Goal: Task Accomplishment & Management: Complete application form

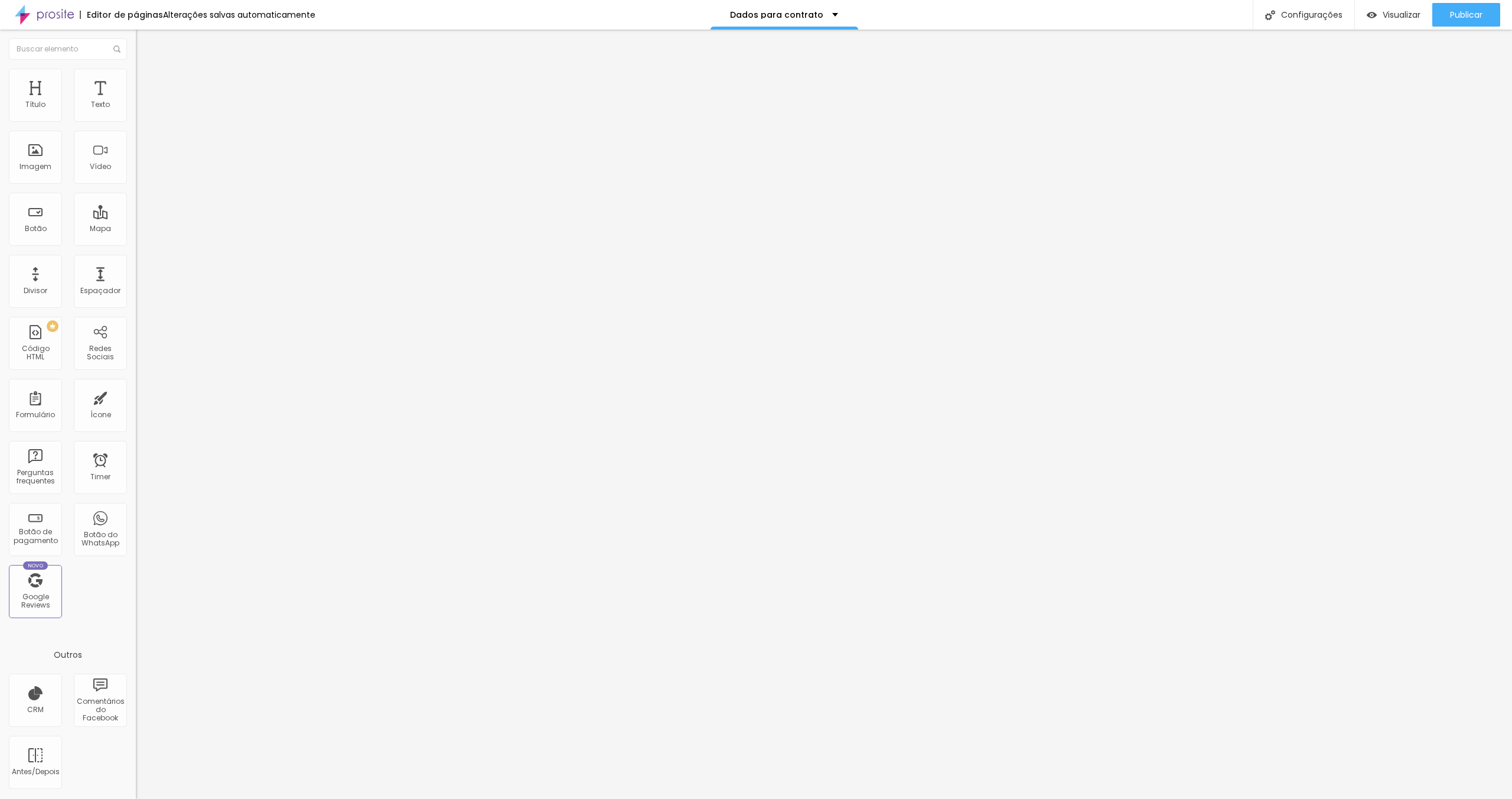
click at [146, 81] on span "Estilo" at bounding box center [155, 76] width 18 height 10
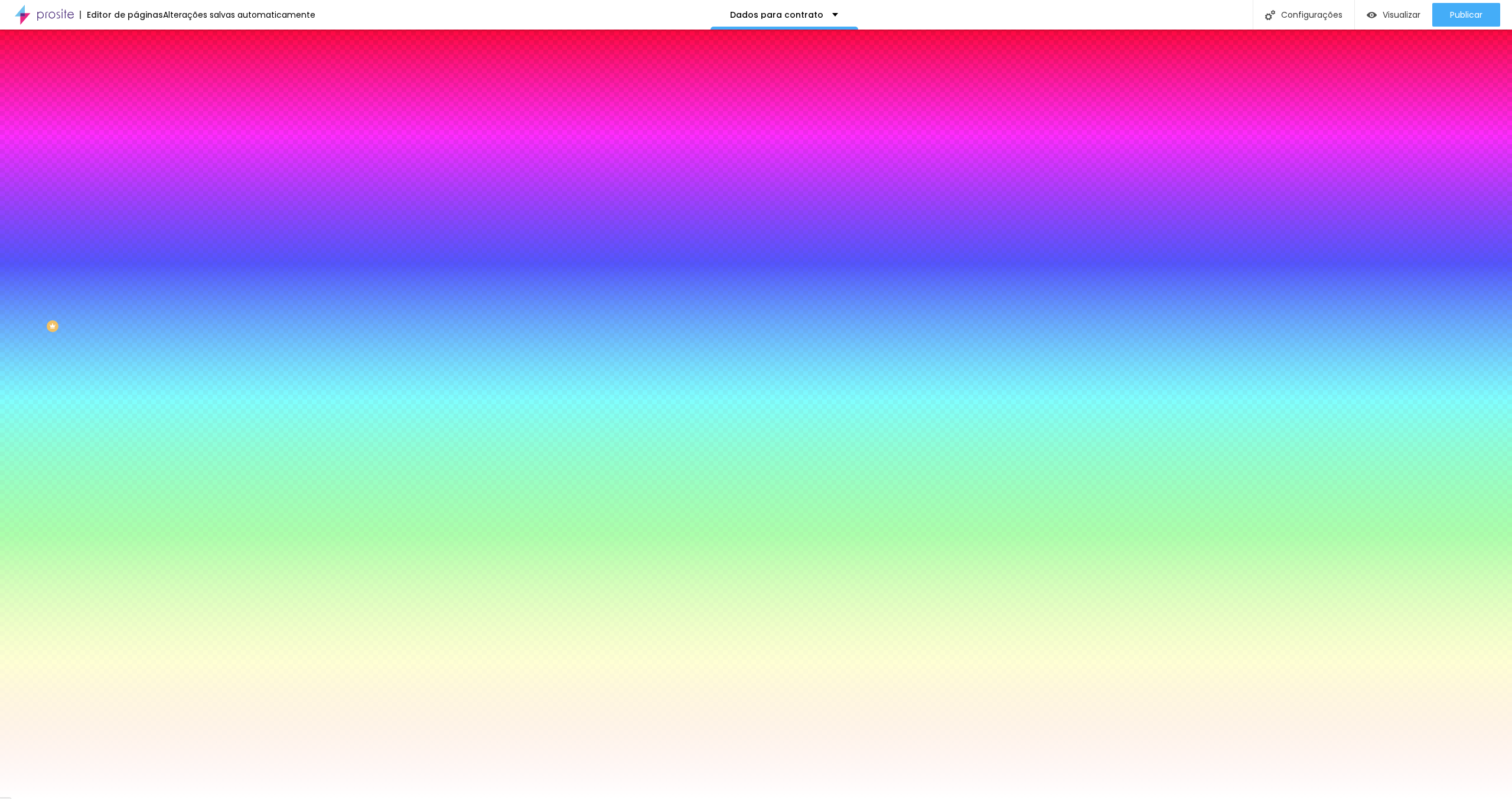
click at [136, 140] on div "Borda" at bounding box center [204, 136] width 136 height 8
click at [145, 157] on icon "button" at bounding box center [146, 156] width 3 height 3
type input "1"
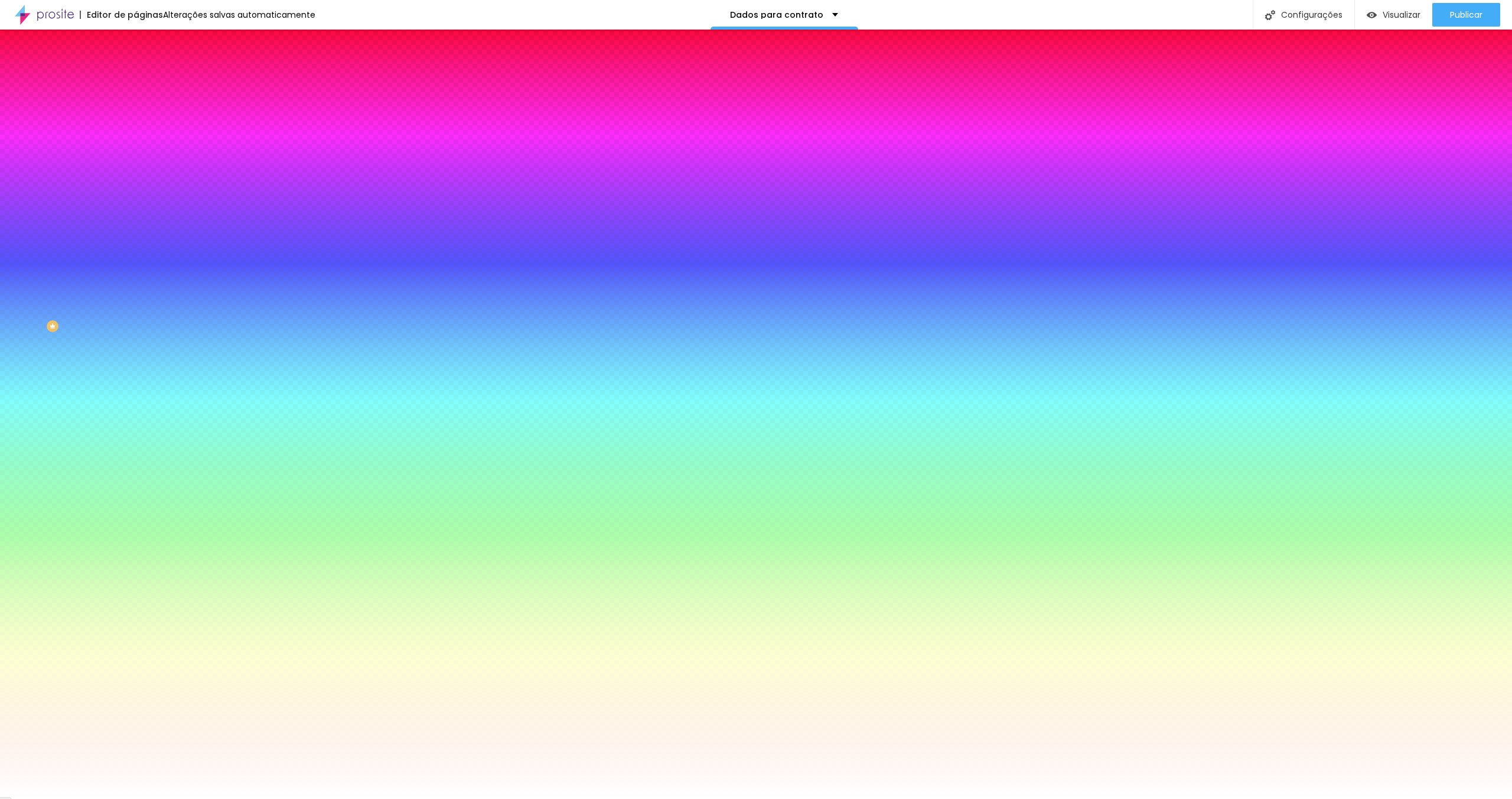
type input "2"
type input "3"
type input "4"
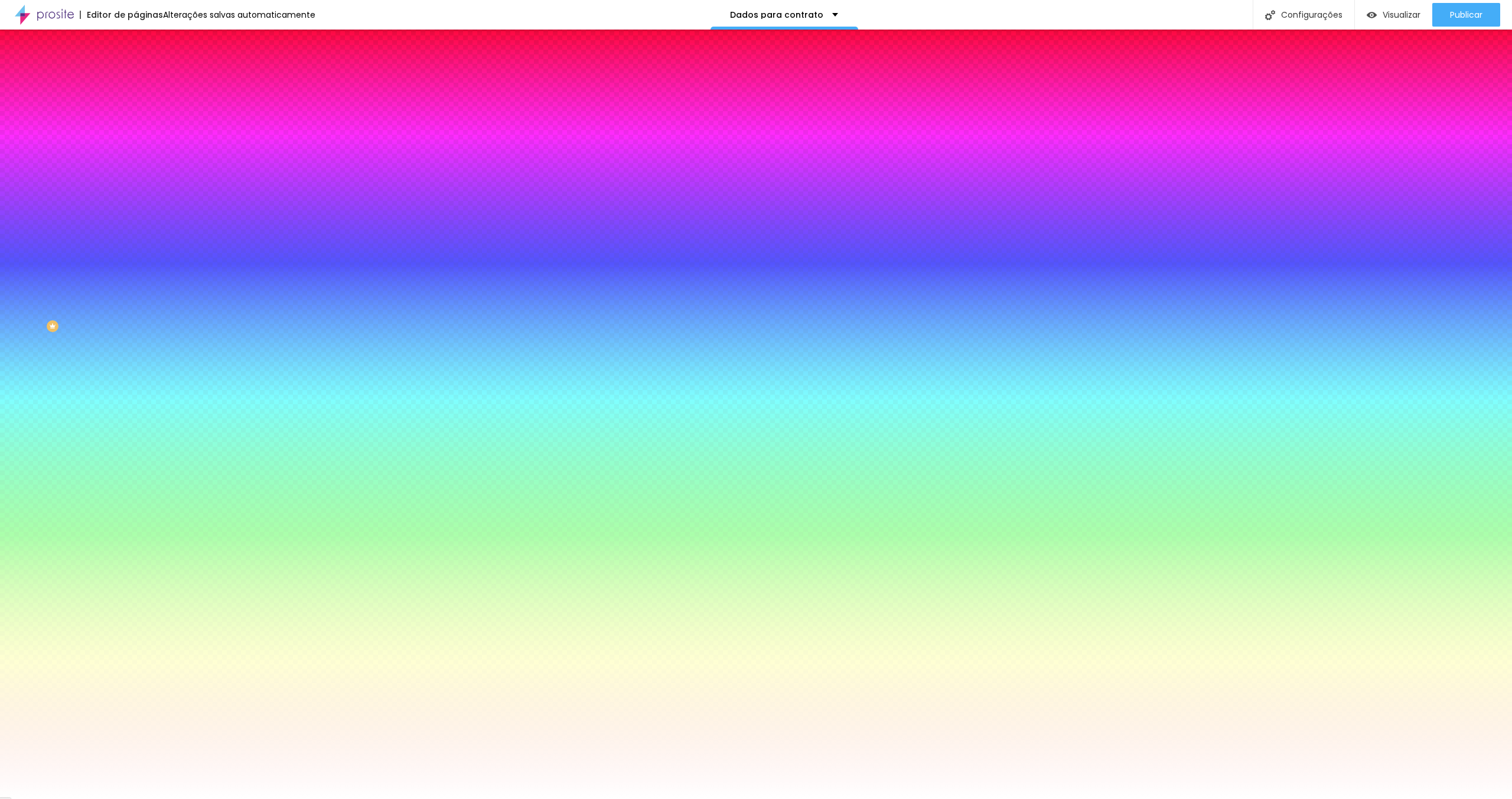
drag, startPoint x: 127, startPoint y: 211, endPoint x: 147, endPoint y: 212, distance: 20.0
type input "4"
type input "1"
drag, startPoint x: 127, startPoint y: 246, endPoint x: 159, endPoint y: 246, distance: 32.0
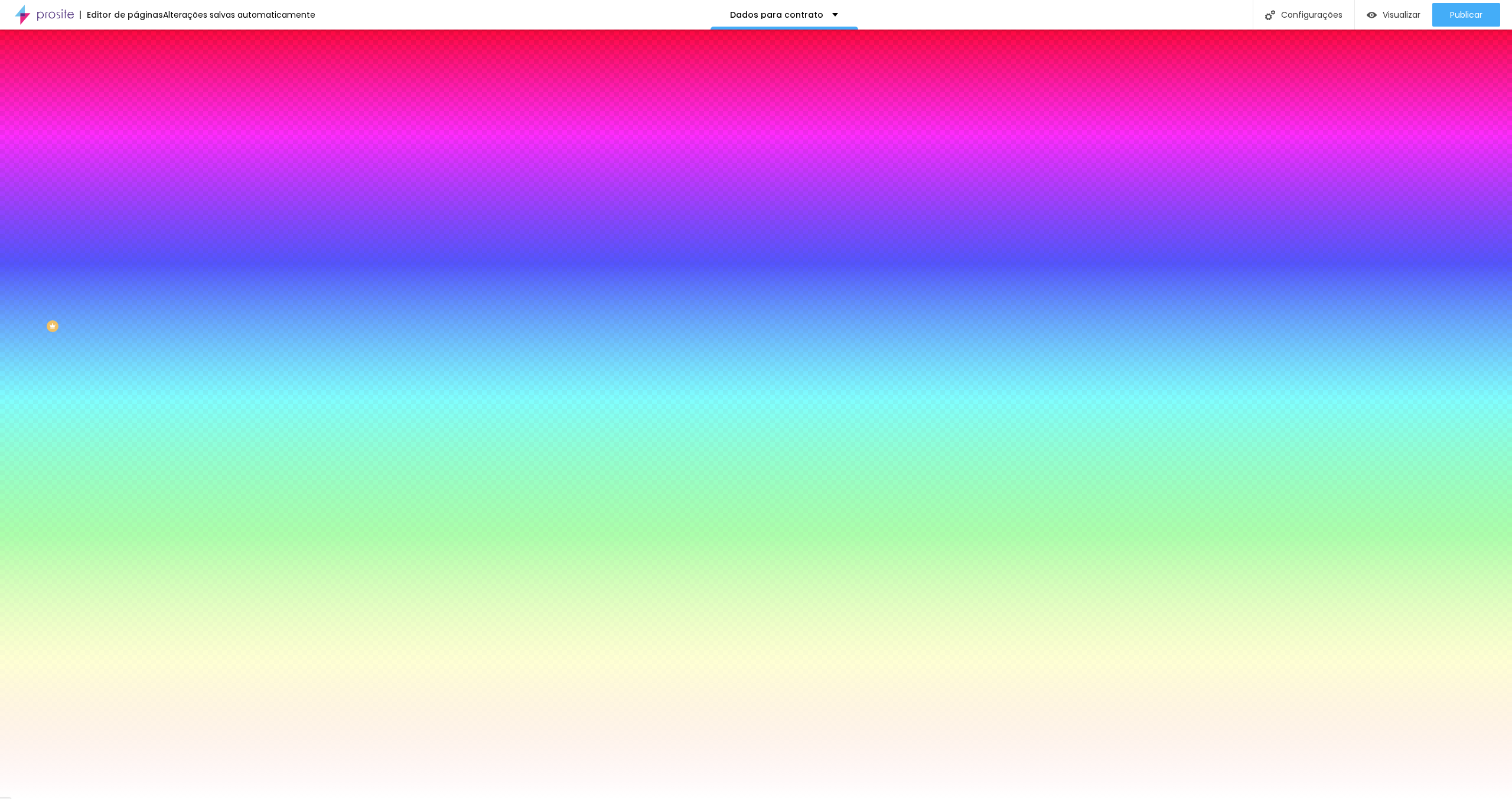
type input "1"
click at [40, 798] on div at bounding box center [756, 799] width 1512 height 0
click at [141, 162] on icon "button" at bounding box center [144, 158] width 8 height 8
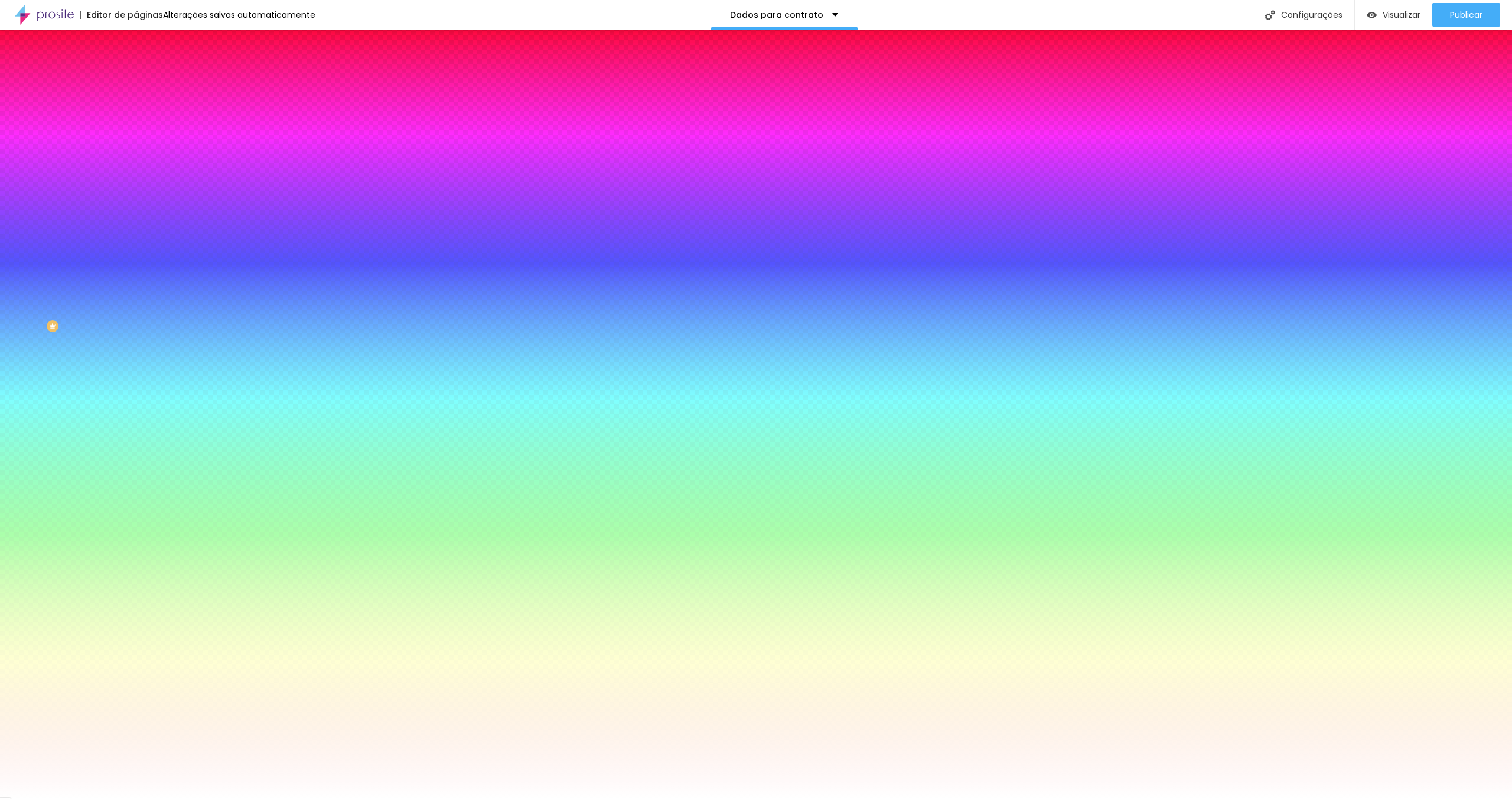
click at [160, 368] on div at bounding box center [756, 400] width 1512 height 799
type input "#000000"
drag, startPoint x: 164, startPoint y: 366, endPoint x: 138, endPoint y: 381, distance: 30.0
click at [138, 381] on body "Editor de páginas Alterações salvas automaticamente Dados para contrato Configu…" at bounding box center [756, 400] width 1512 height 799
click at [1113, 798] on div at bounding box center [756, 799] width 1512 height 0
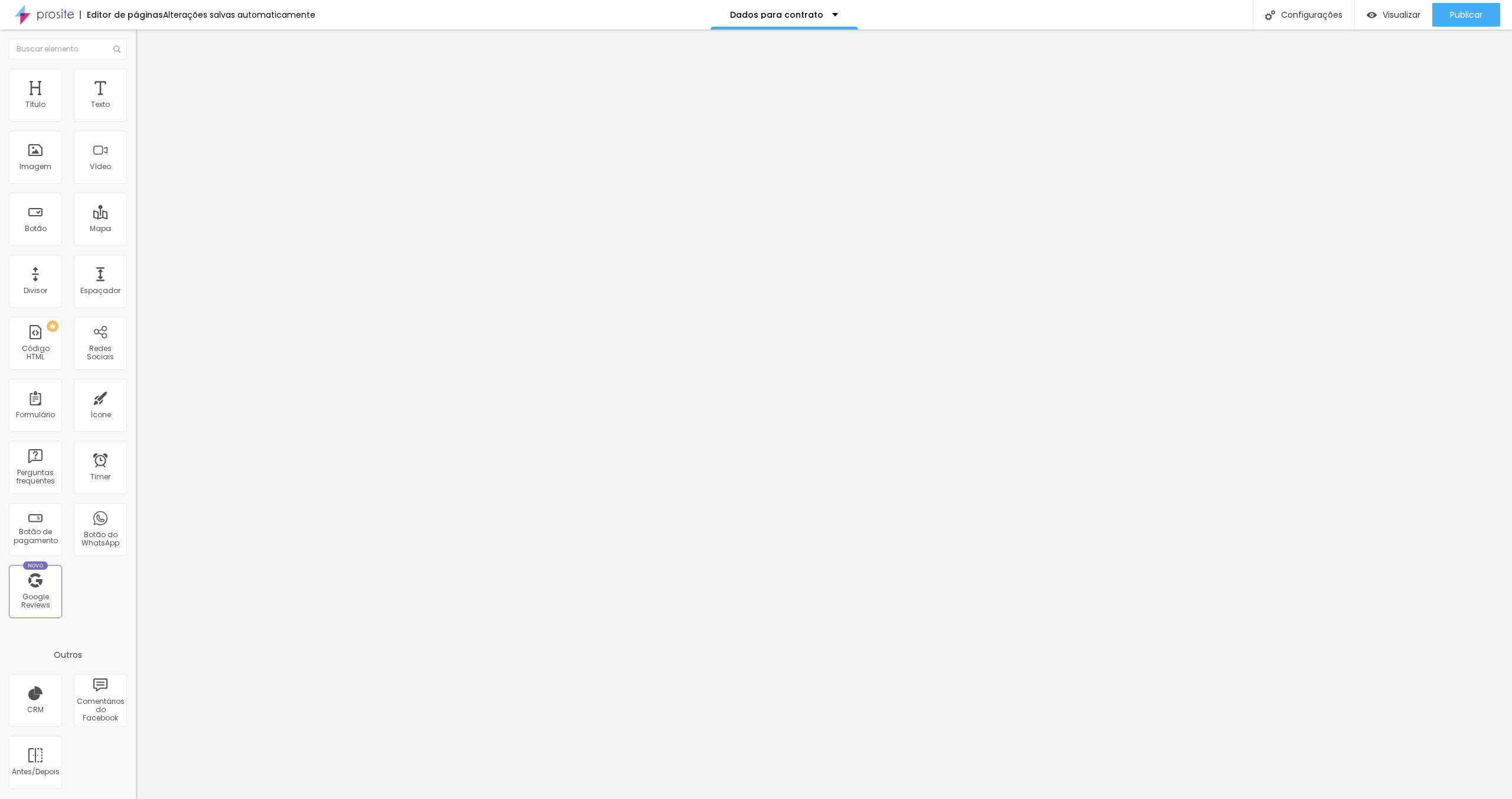
click at [136, 392] on div "Editar Coluna Conteúdo Estilo Avançado Alinhamento" at bounding box center [204, 414] width 136 height 769
click at [144, 115] on div "Contato" at bounding box center [204, 110] width 121 height 10
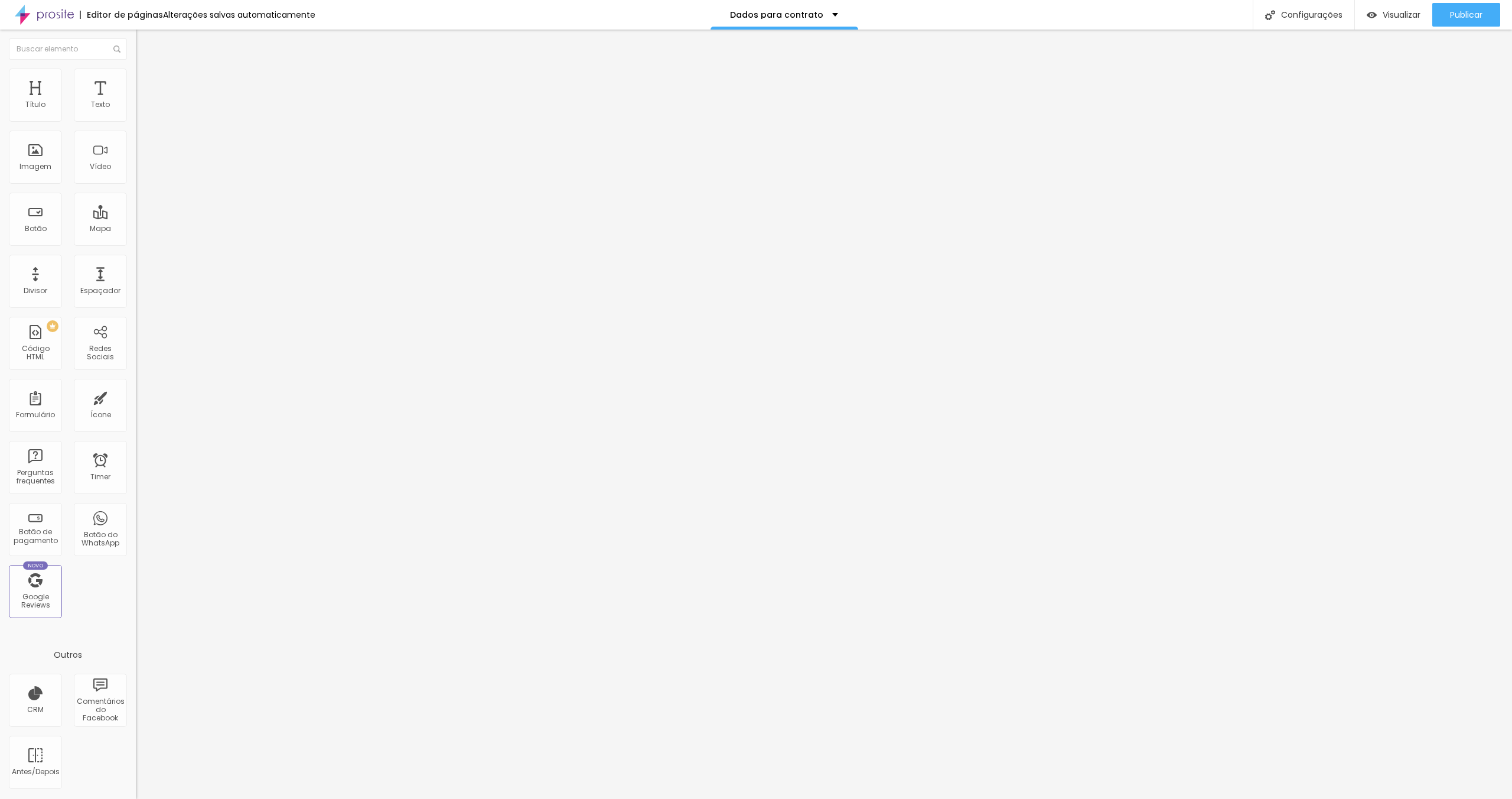
type input "Nome do Casal"
drag, startPoint x: 651, startPoint y: 453, endPoint x: 575, endPoint y: 456, distance: 76.1
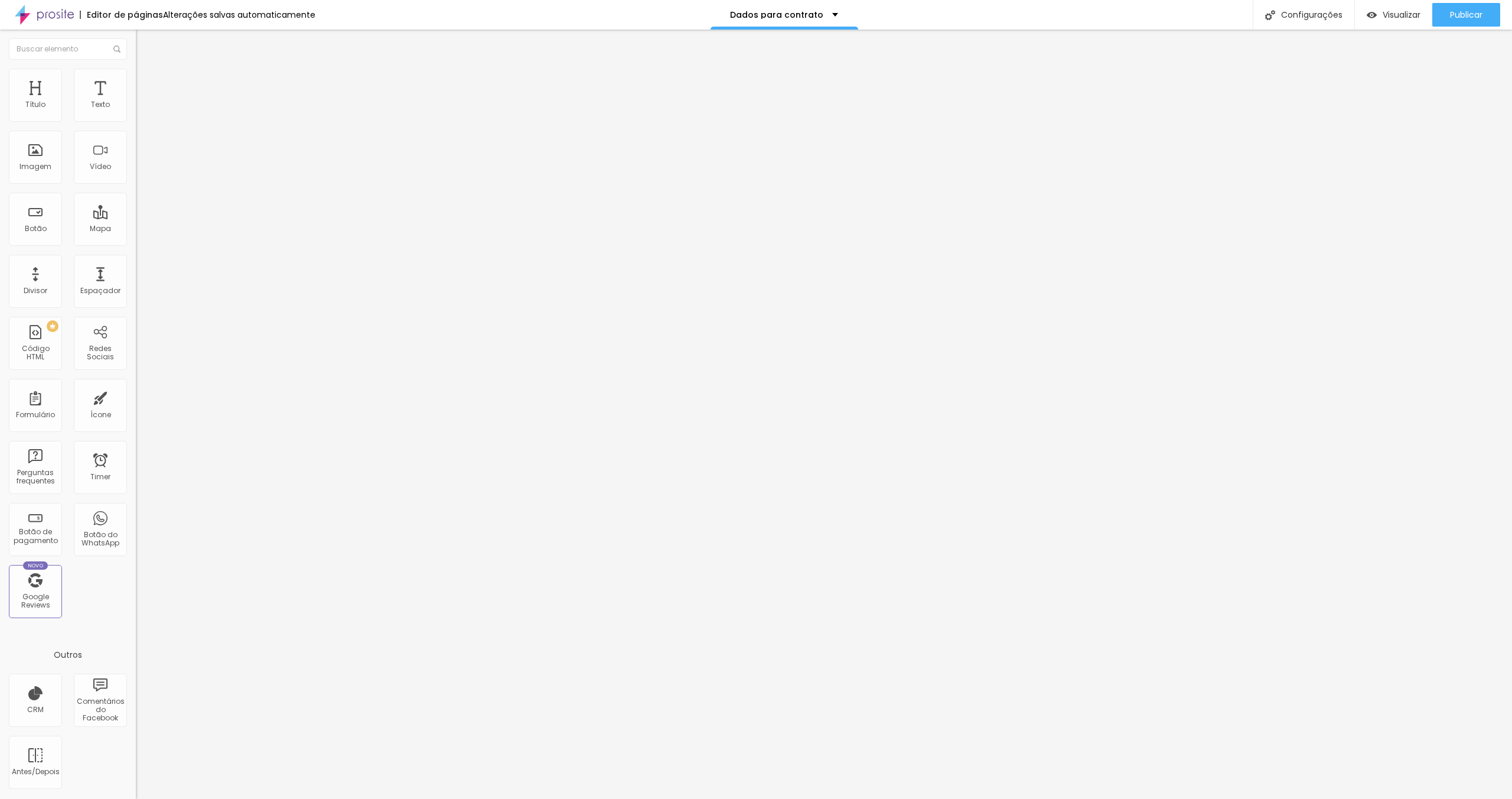
type input "C"
type input "Escreva aqui o nome de vocês"
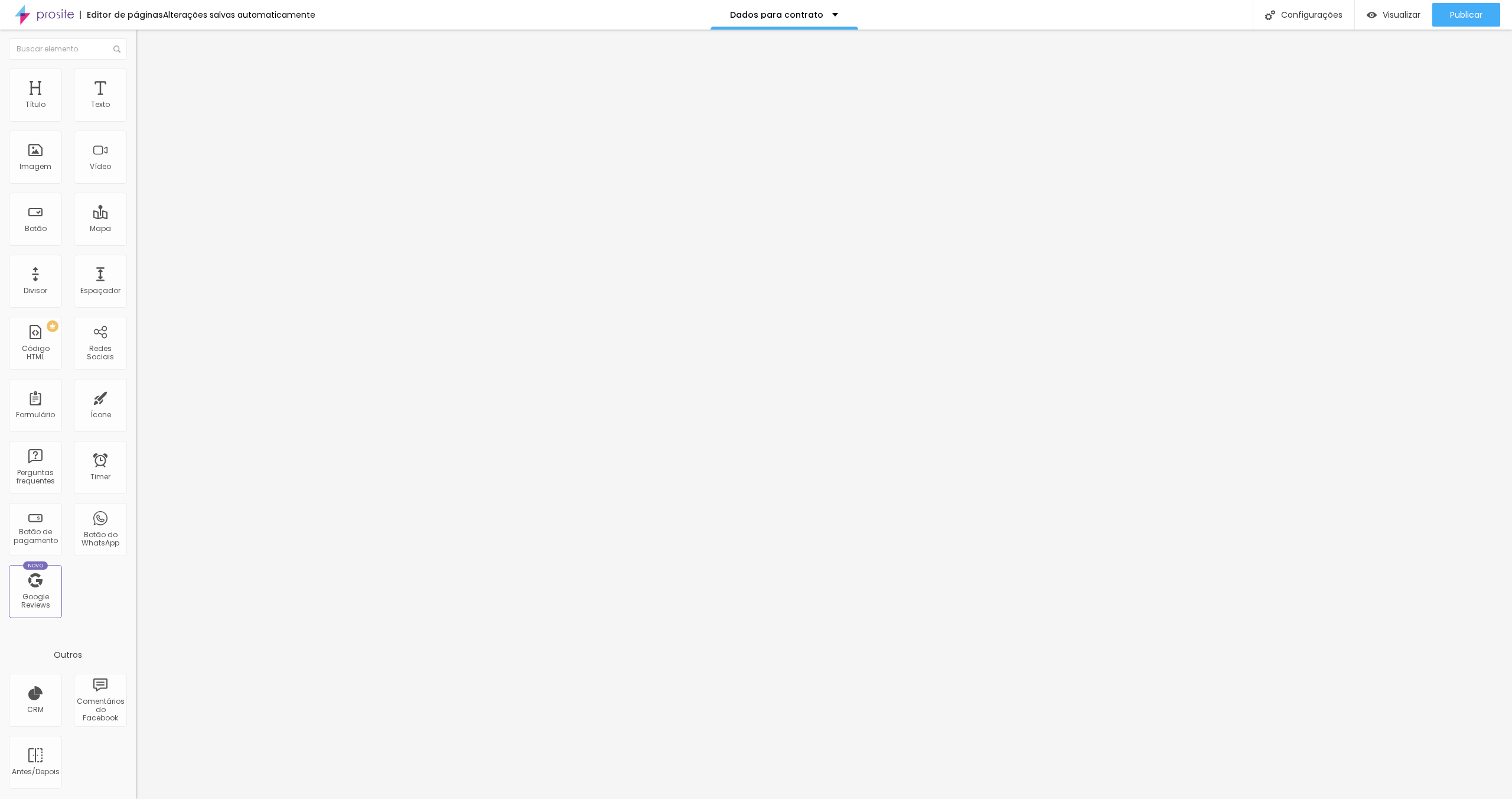
type input "Coloque aqui a data do Casamento"
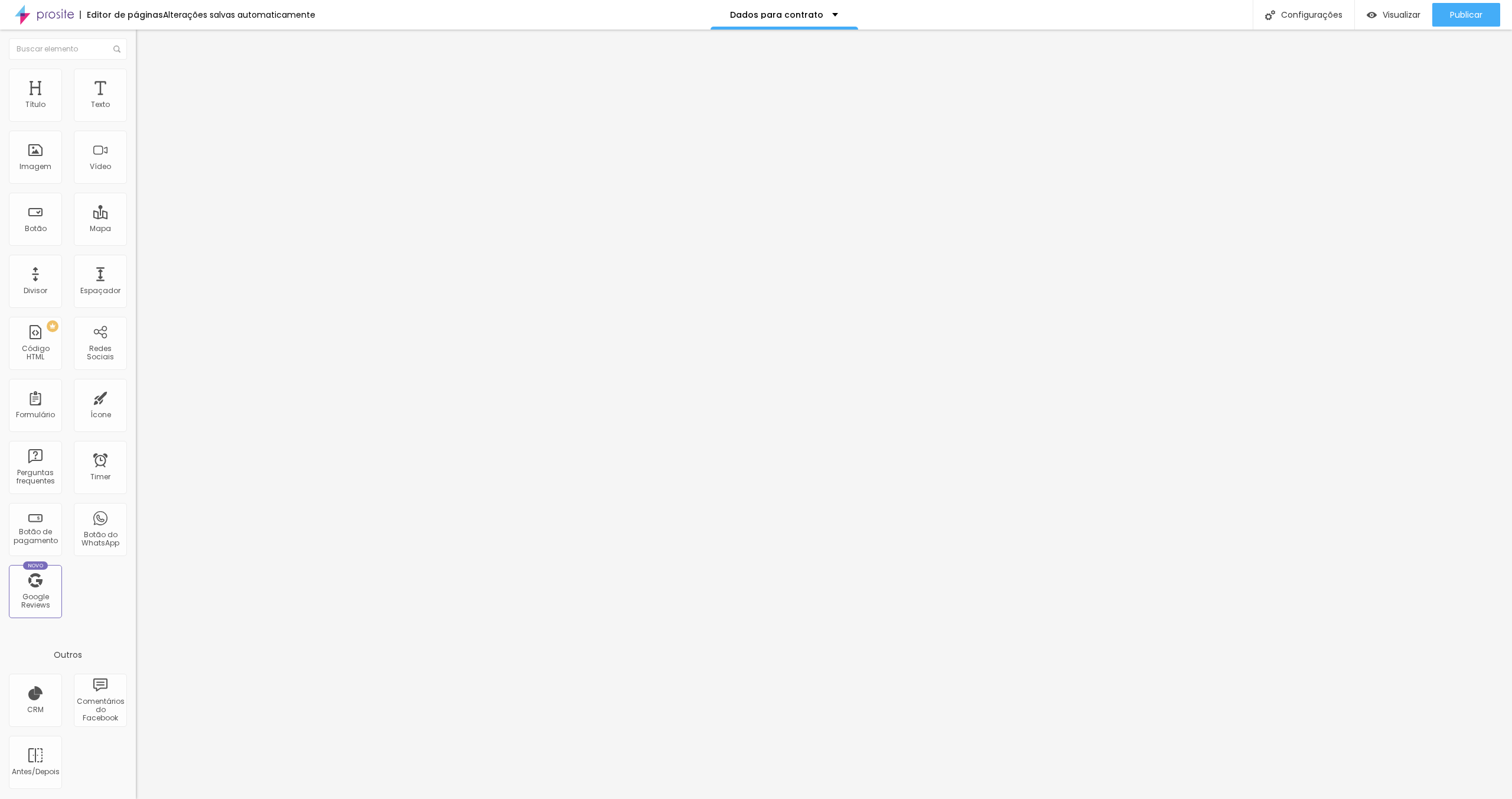
scroll to position [42, 0]
type input "Data Casamento"
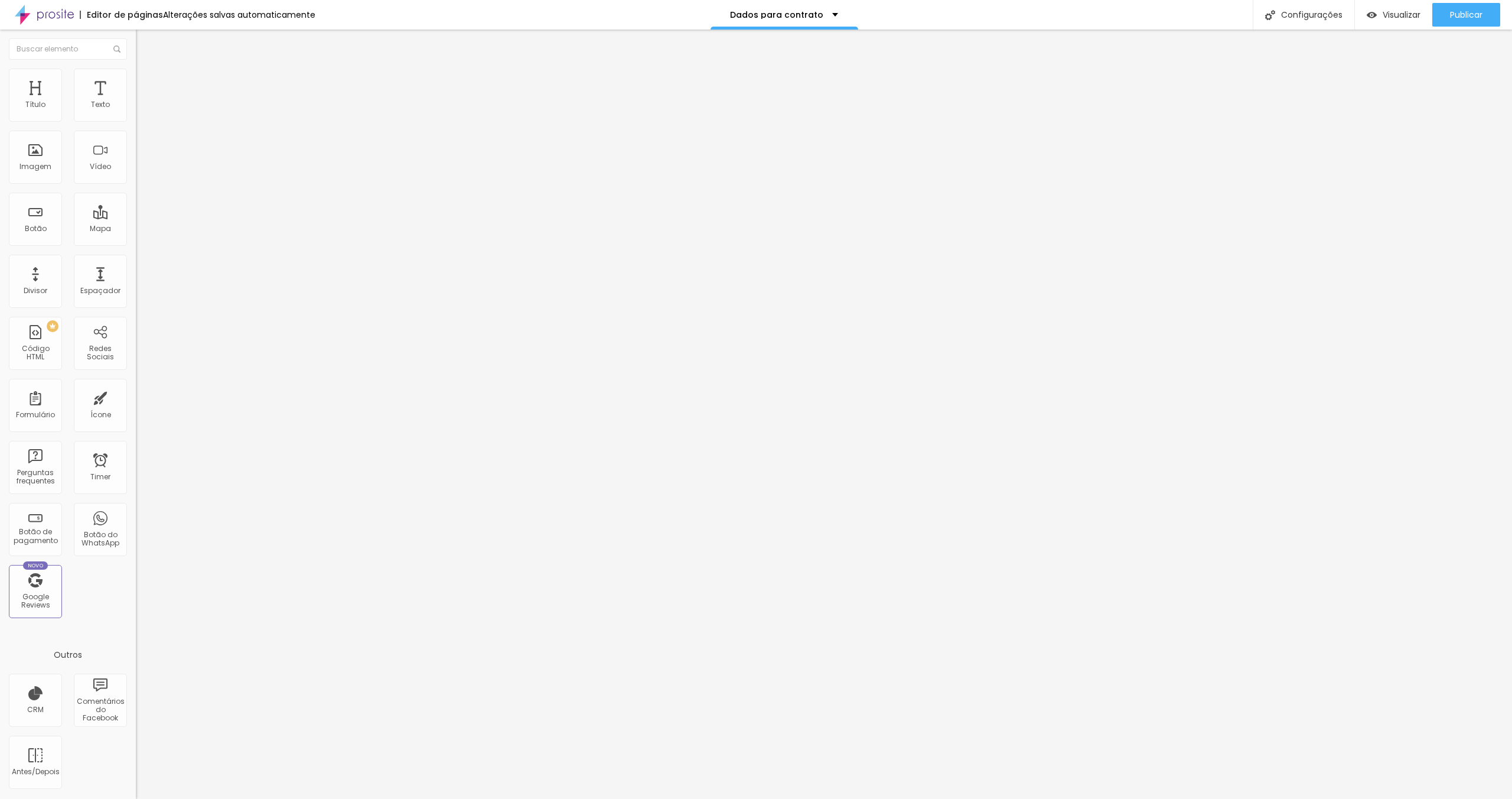
type input "Data Ensaio Fotográfico"
type input "Coloque aqui a data"
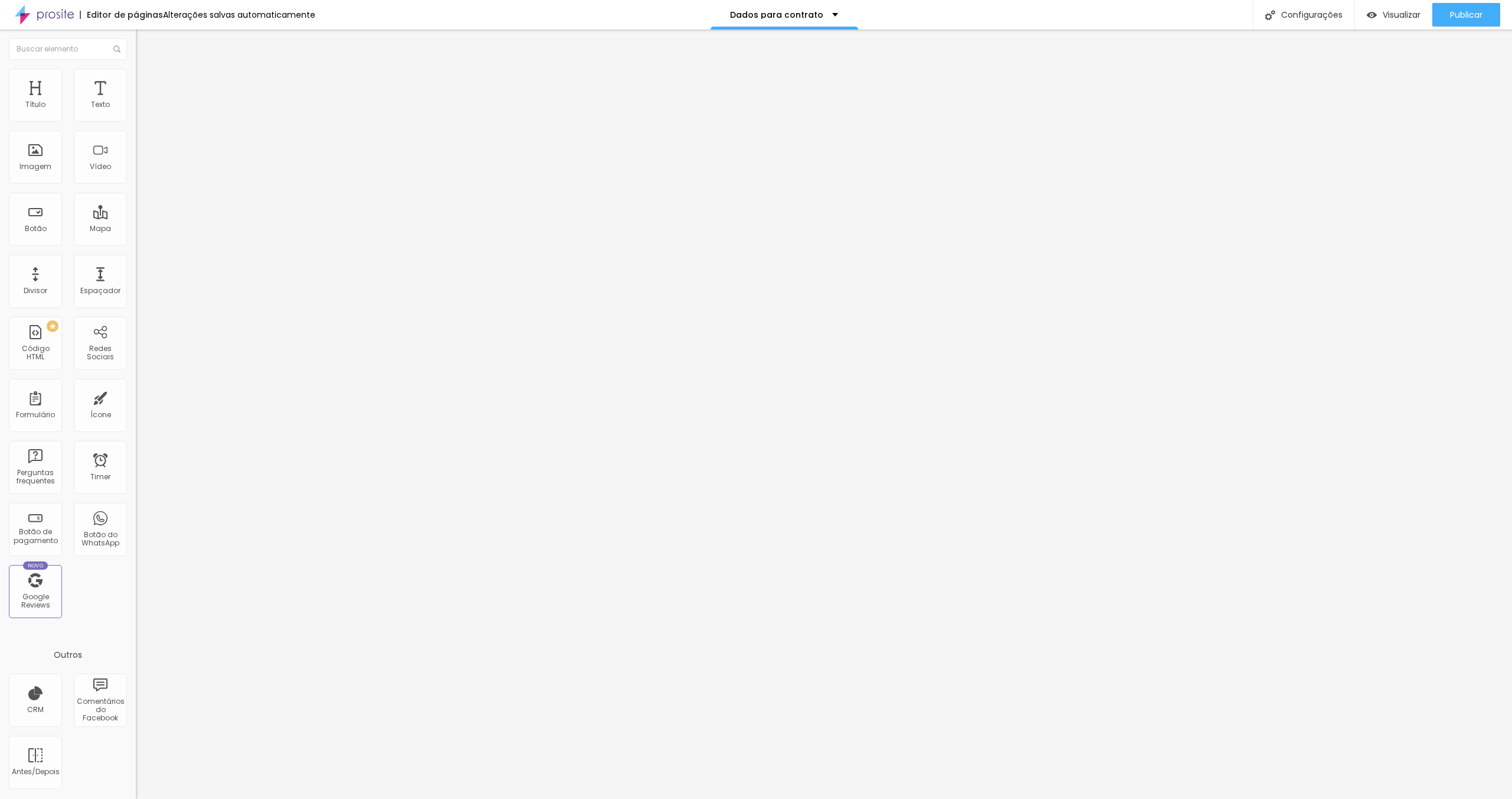
scroll to position [3, 0]
drag, startPoint x: 670, startPoint y: 426, endPoint x: 646, endPoint y: 427, distance: 24.0
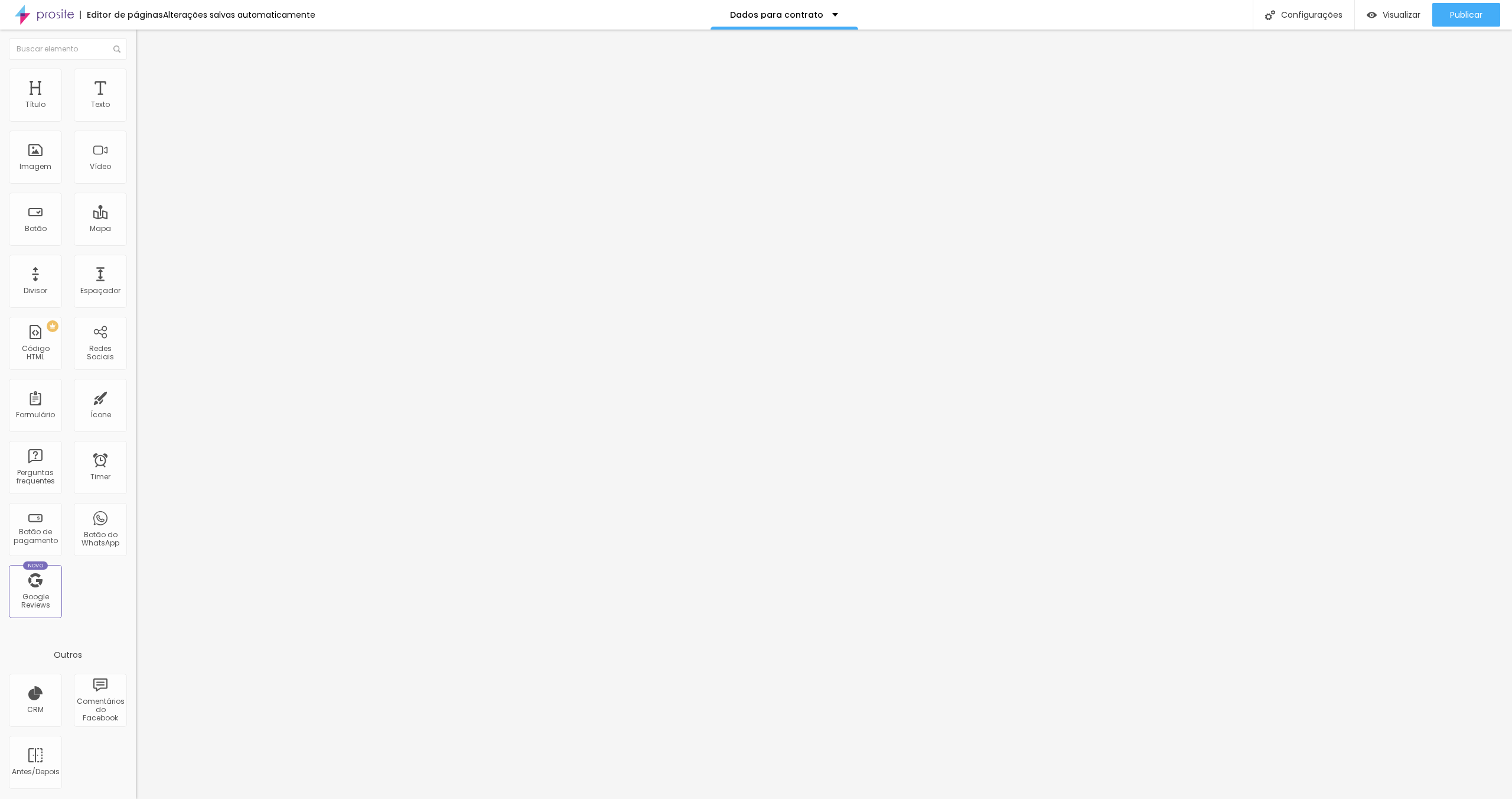
drag, startPoint x: 608, startPoint y: 431, endPoint x: 629, endPoint y: 431, distance: 21.0
drag, startPoint x: 605, startPoint y: 433, endPoint x: 663, endPoint y: 433, distance: 58.0
type input "Data Evento"
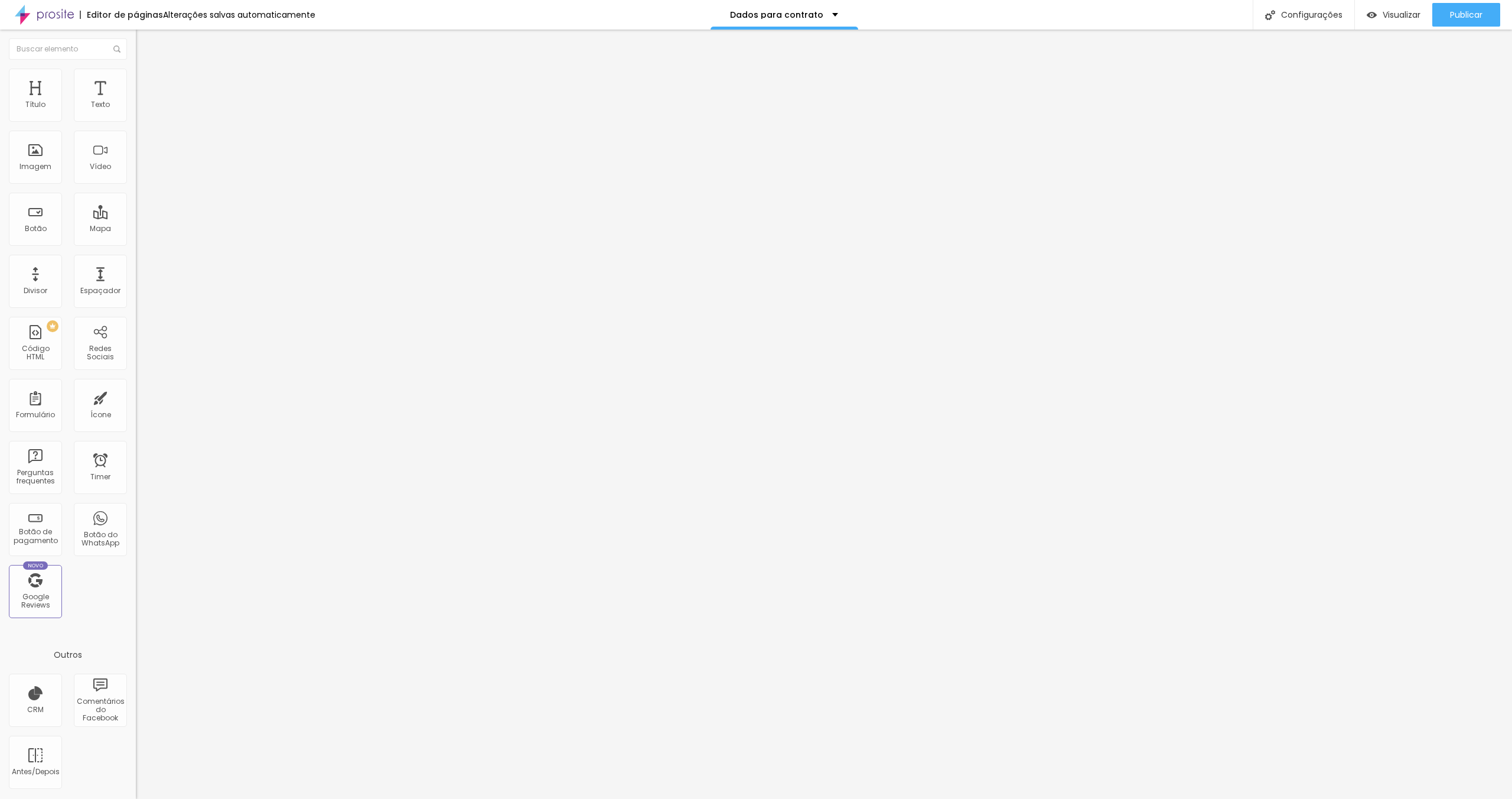
drag, startPoint x: 920, startPoint y: 433, endPoint x: 857, endPoint y: 430, distance: 63.1
type input "Coloque aqui a data que deseja reservar"
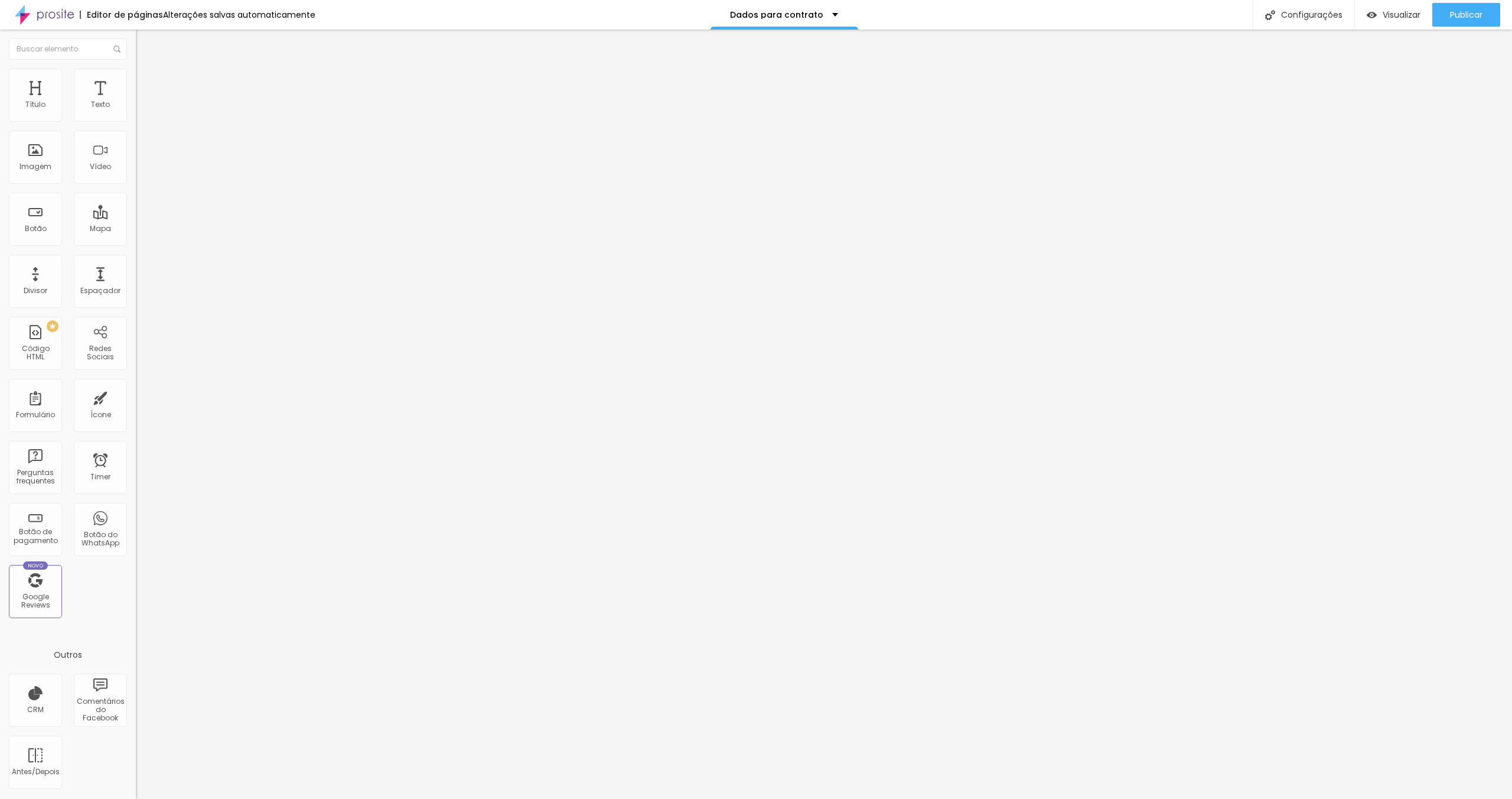
scroll to position [0, 0]
drag, startPoint x: 663, startPoint y: 472, endPoint x: 535, endPoint y: 477, distance: 128.1
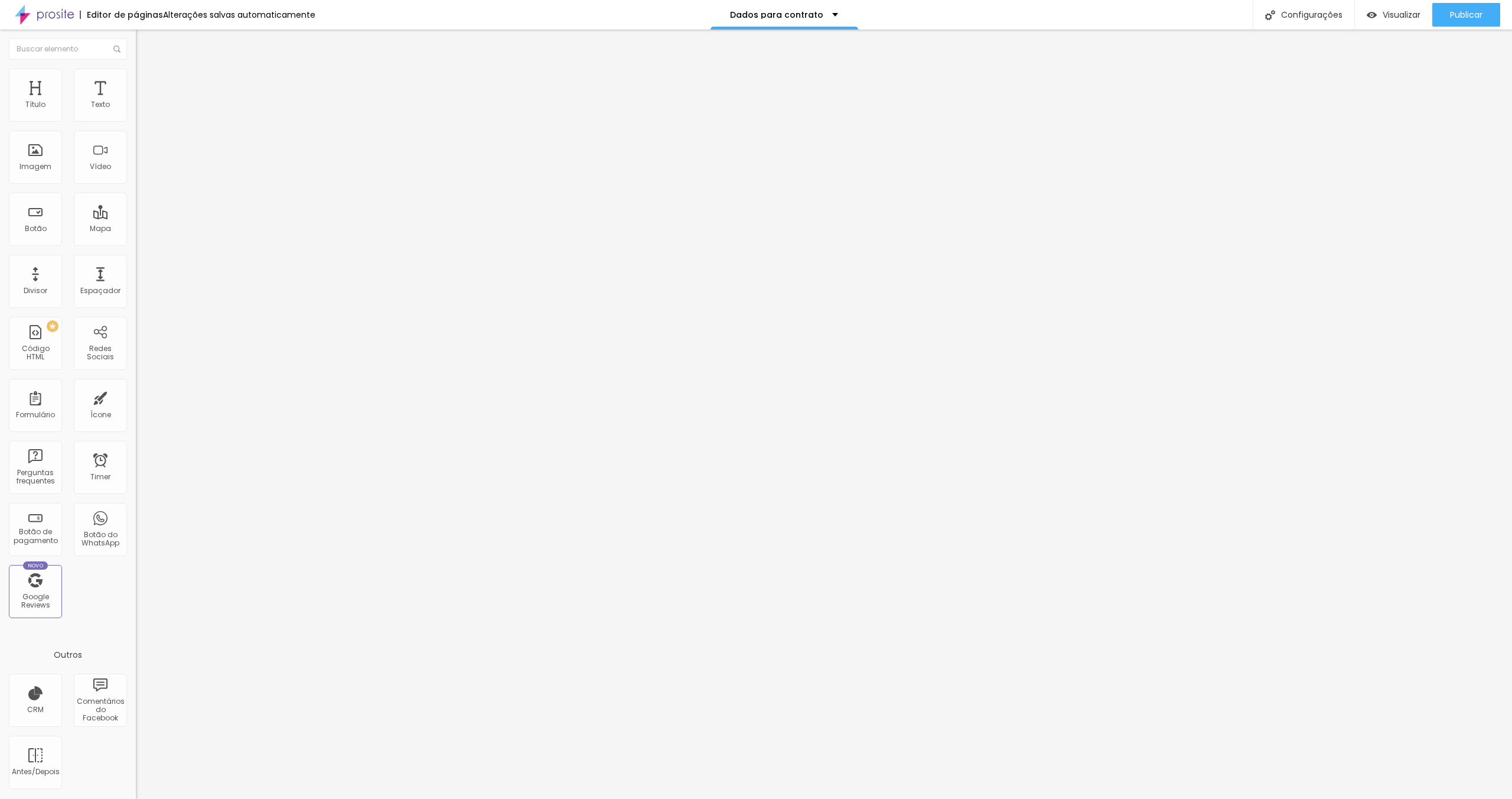
type input "Q"
type input "Pacote Escolhido"
drag, startPoint x: 641, startPoint y: 529, endPoint x: 600, endPoint y: 529, distance: 41.0
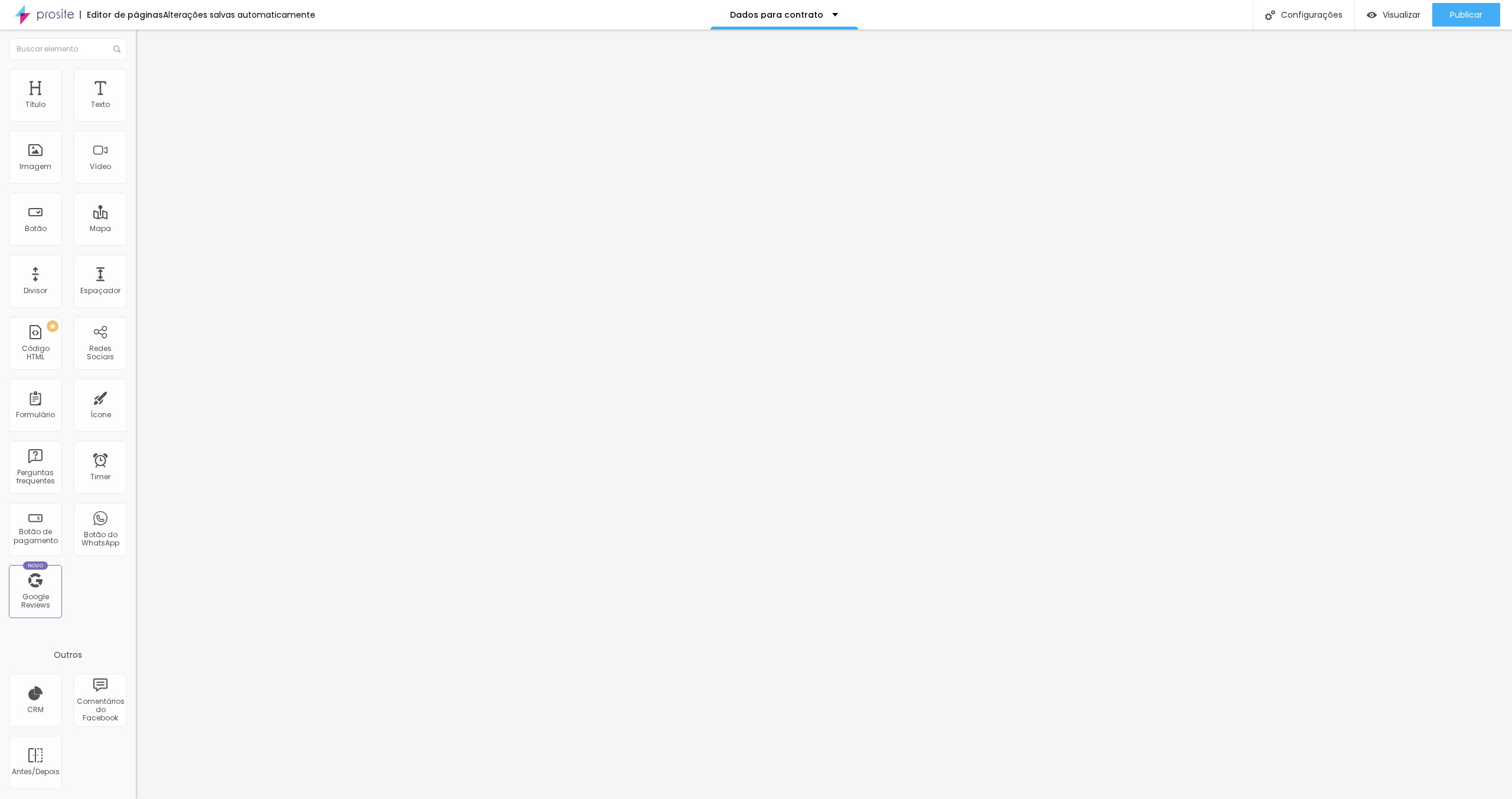
type input "Regular"
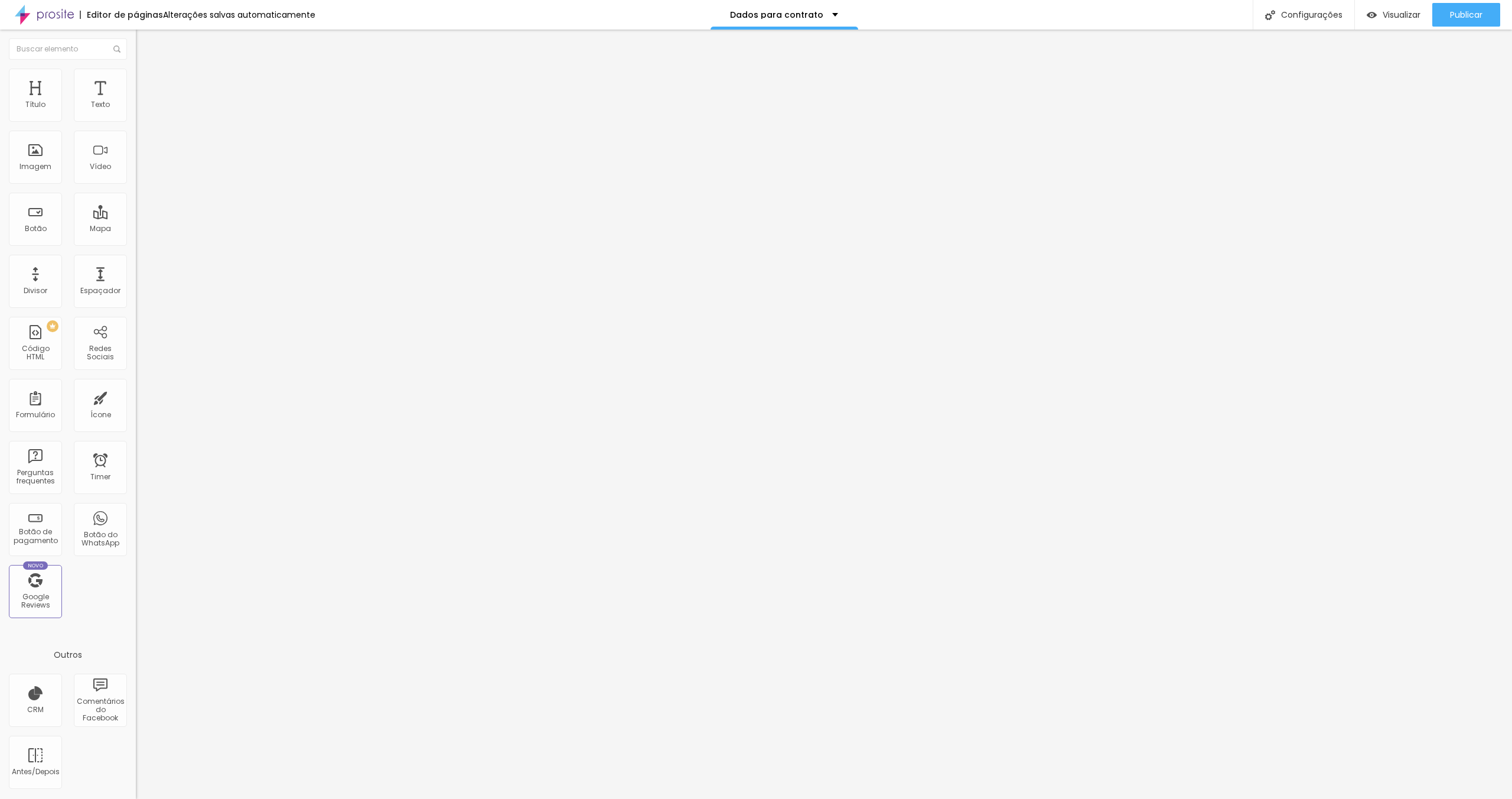
drag, startPoint x: 641, startPoint y: 554, endPoint x: 607, endPoint y: 557, distance: 34.1
type input "Completo"
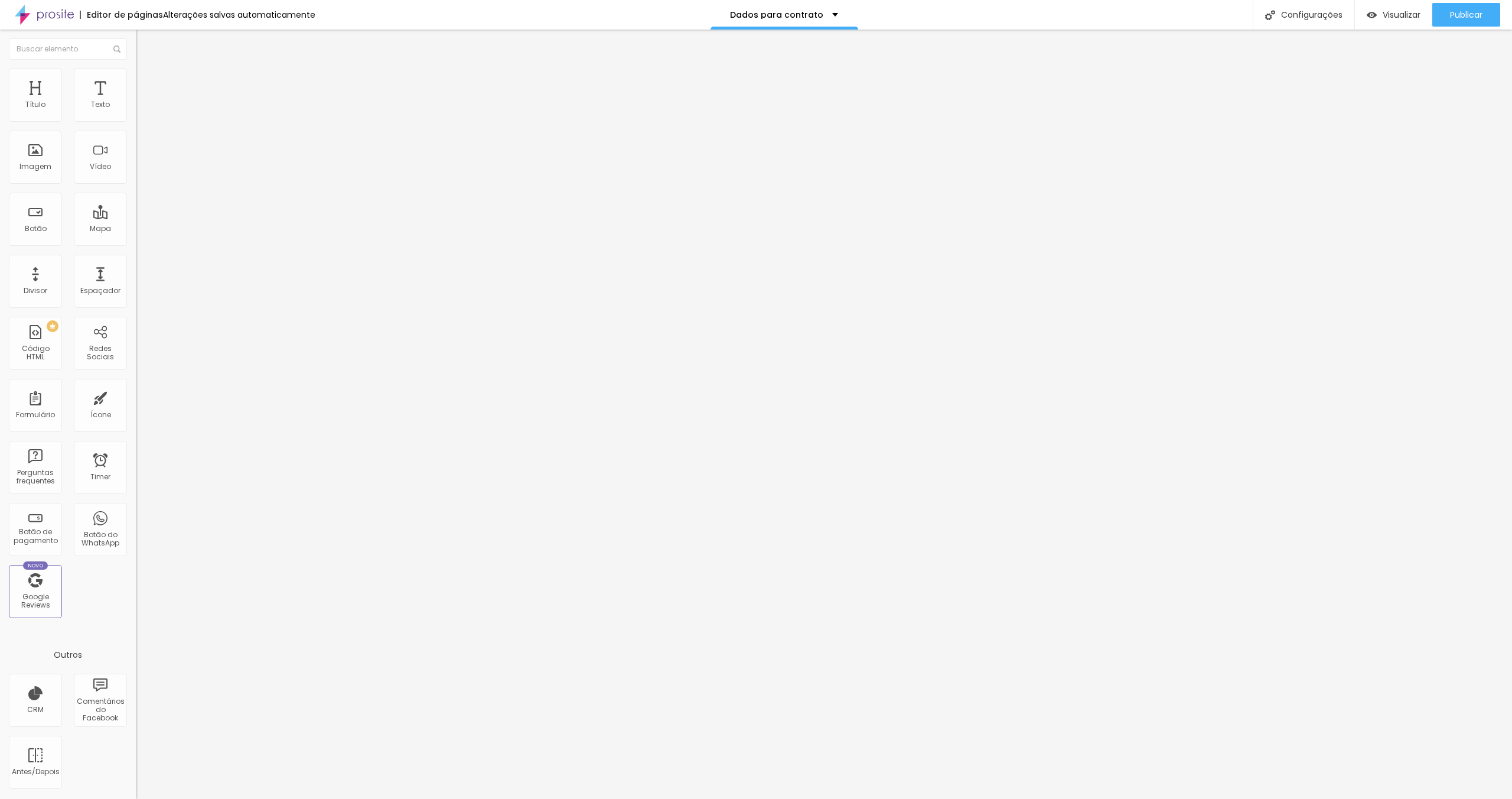
drag, startPoint x: 659, startPoint y: 542, endPoint x: 607, endPoint y: 545, distance: 52.1
type input "Premium"
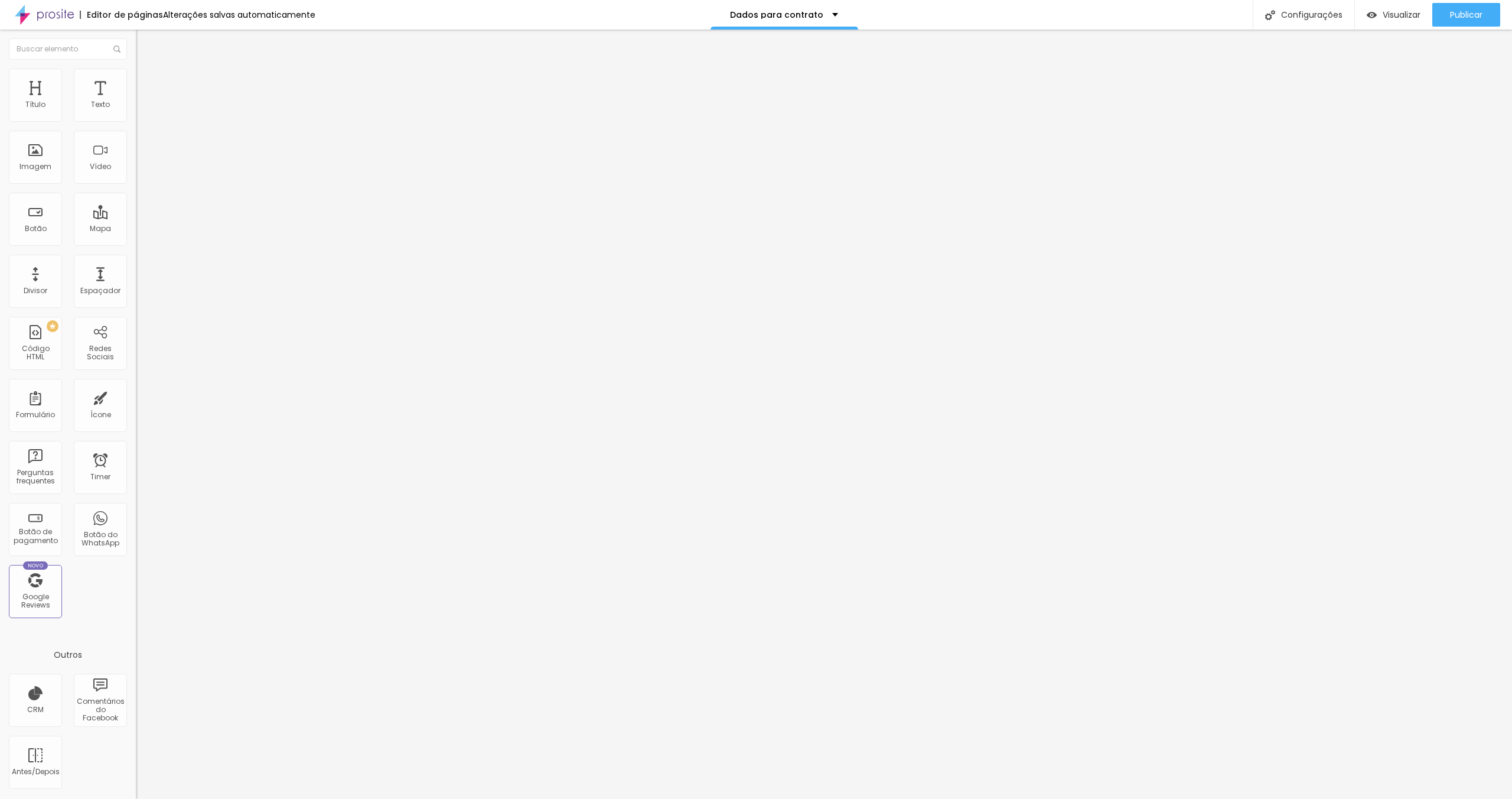
drag, startPoint x: 585, startPoint y: 424, endPoint x: 651, endPoint y: 428, distance: 66.1
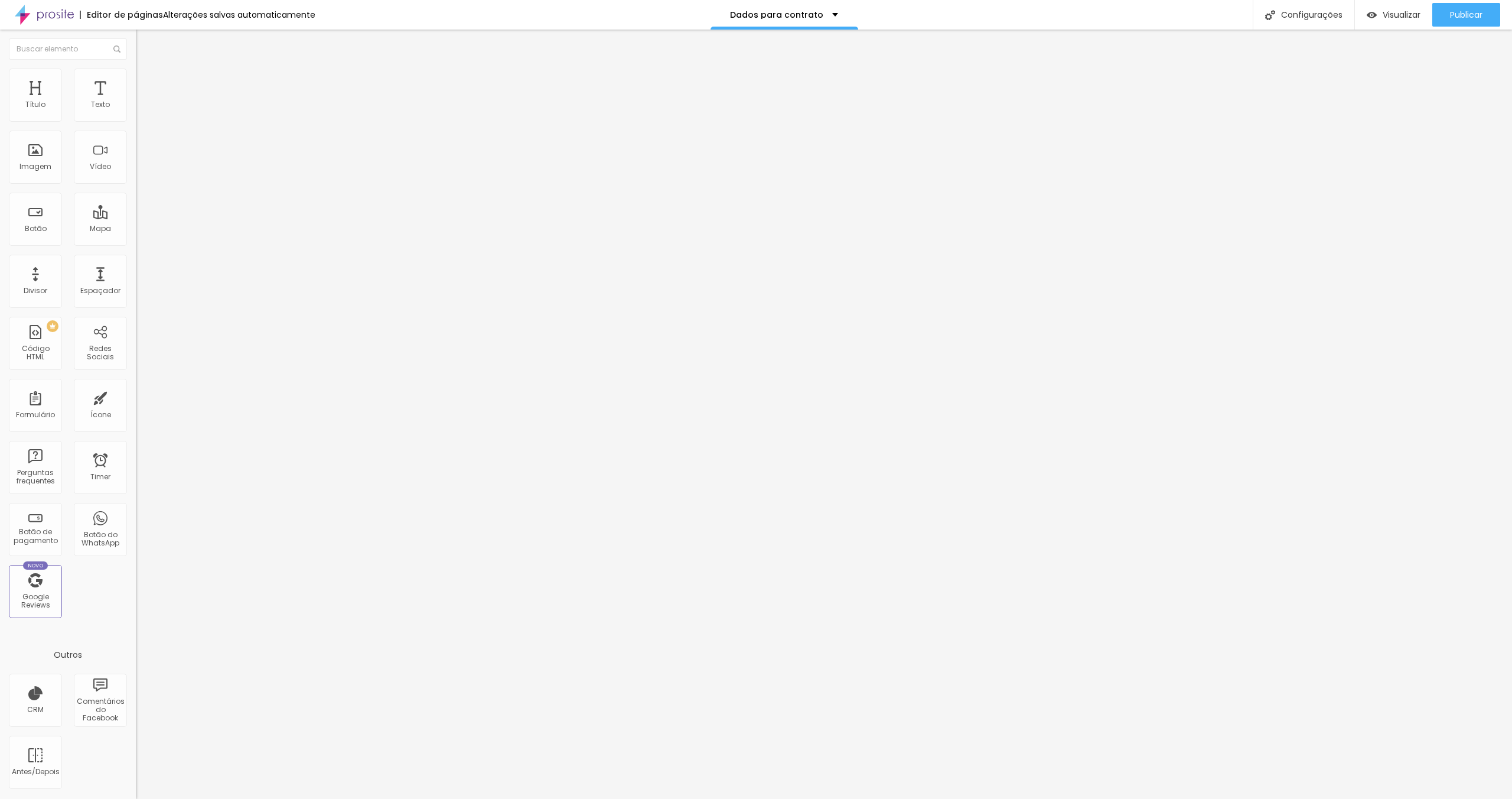
type input "Forma de pagamento escolhida"
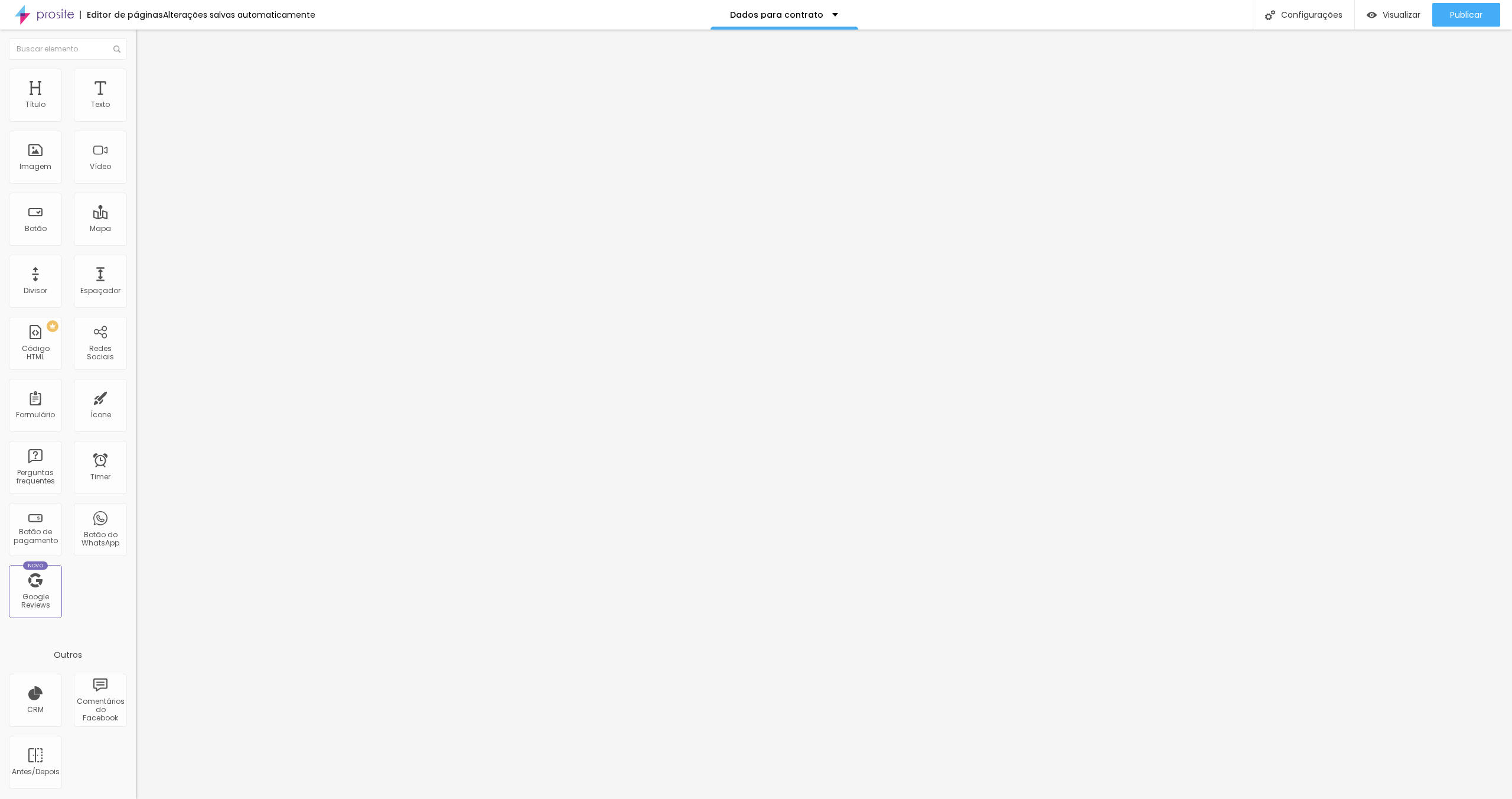
type input "Pacote escolhido"
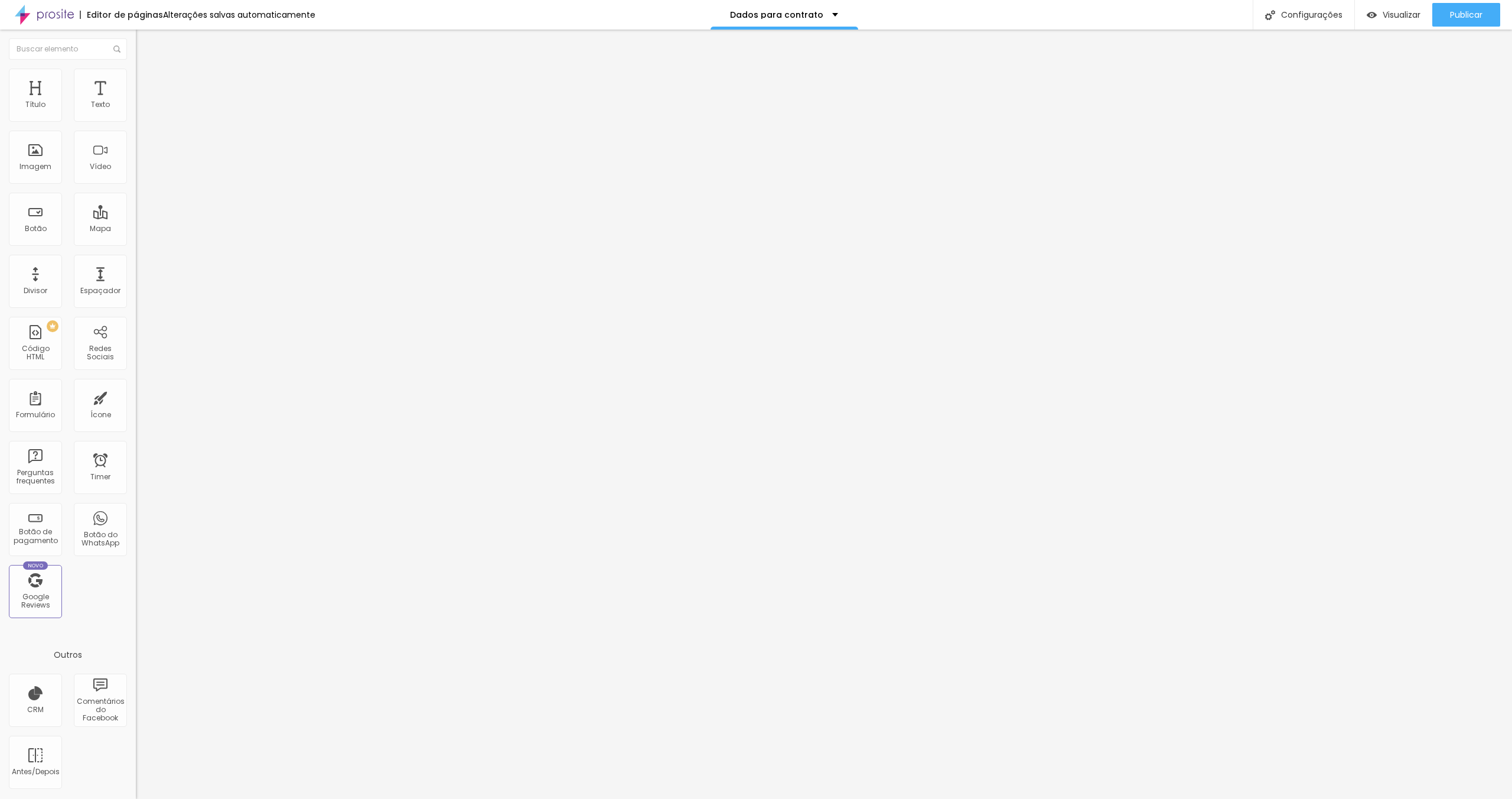
drag, startPoint x: 605, startPoint y: 359, endPoint x: 652, endPoint y: 358, distance: 47.0
type input "A vista - 10% de desconto"
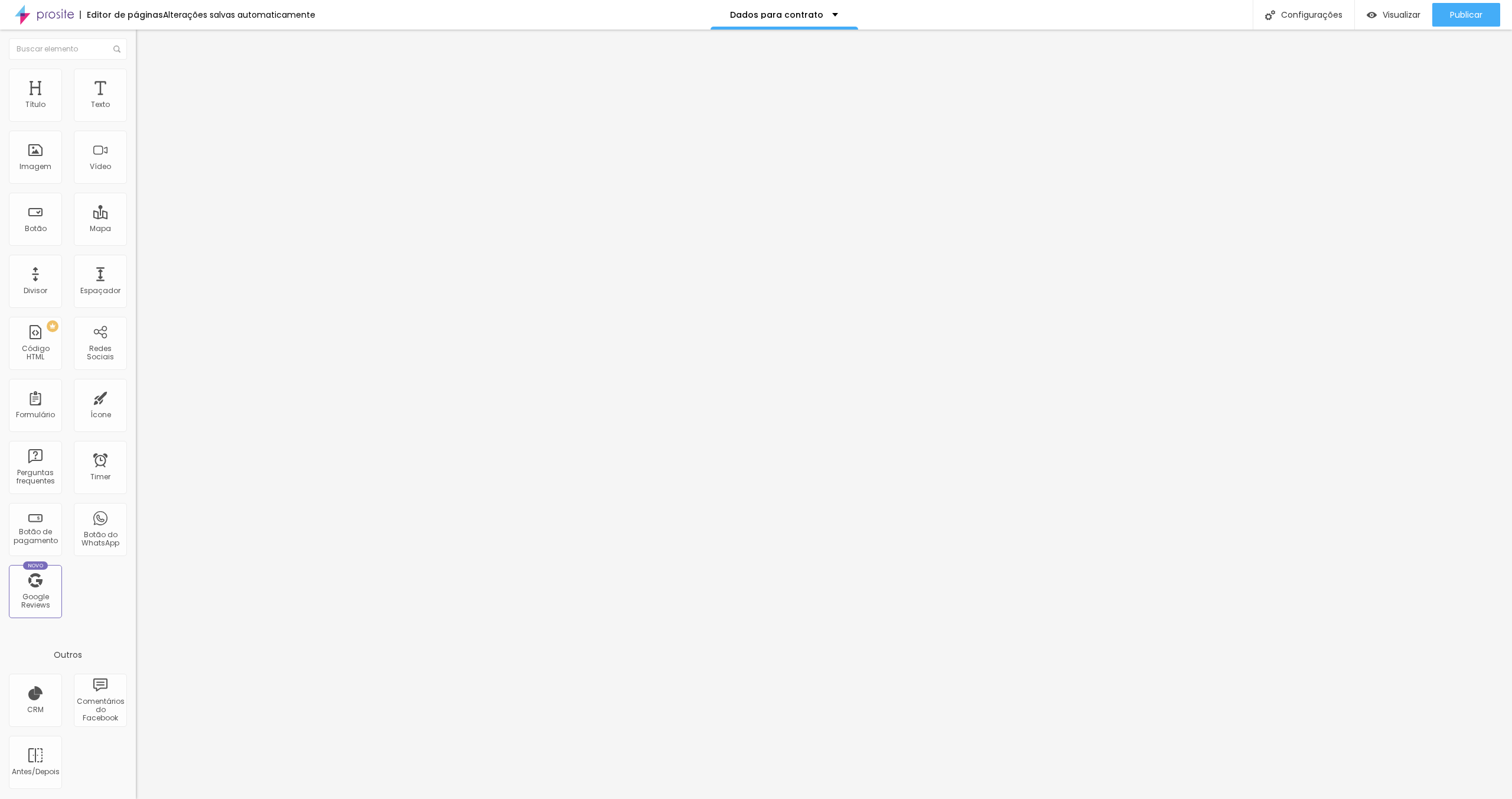
drag, startPoint x: 606, startPoint y: 384, endPoint x: 644, endPoint y: 394, distance: 39.3
type input "Cart. Crédito - Até 10x sem juros"
drag, startPoint x: 639, startPoint y: 412, endPoint x: 607, endPoint y: 413, distance: 32.0
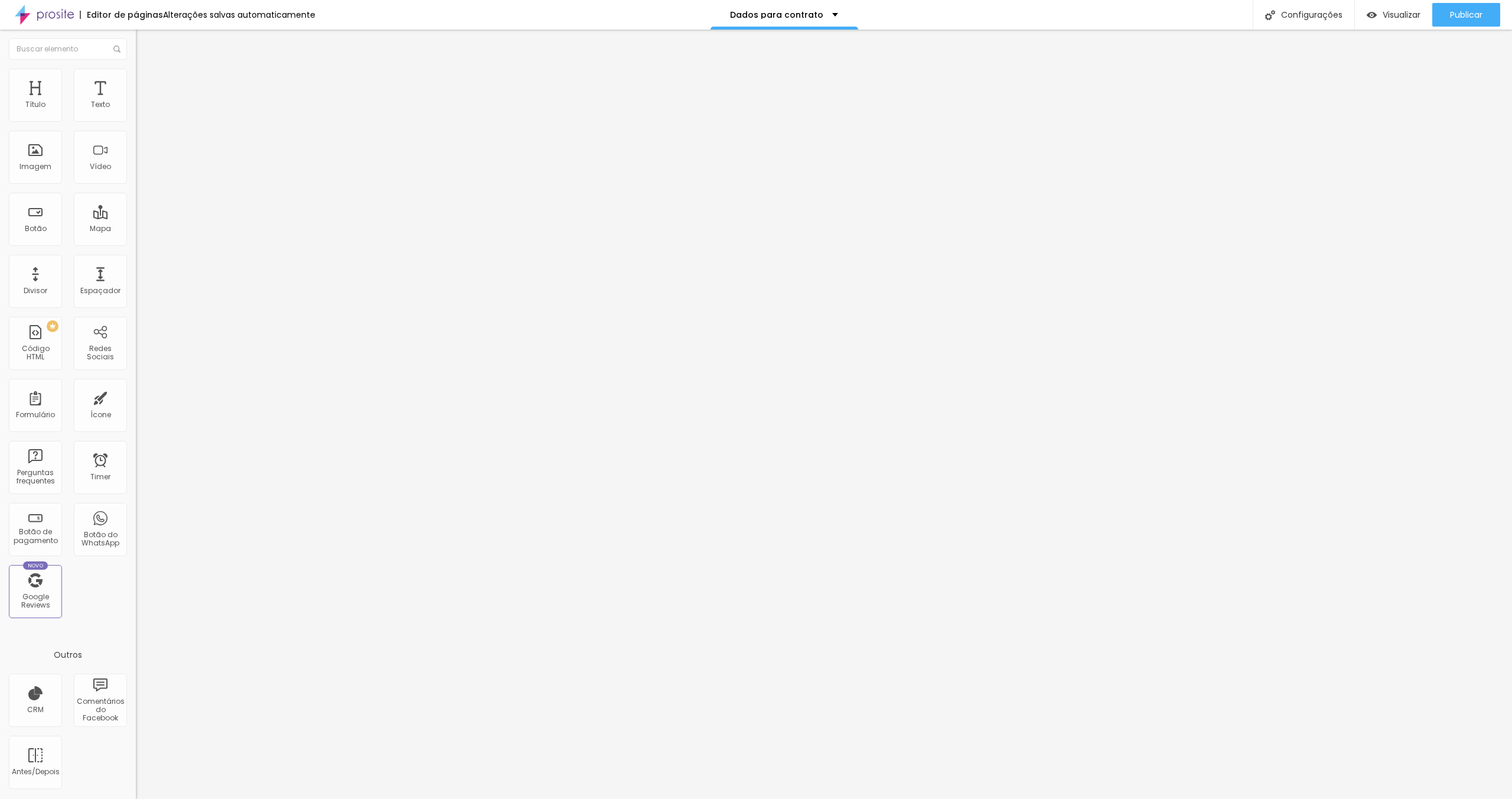
type input "Boleto - Sinal de 30% + saldo parcelado mensalmente até a data"
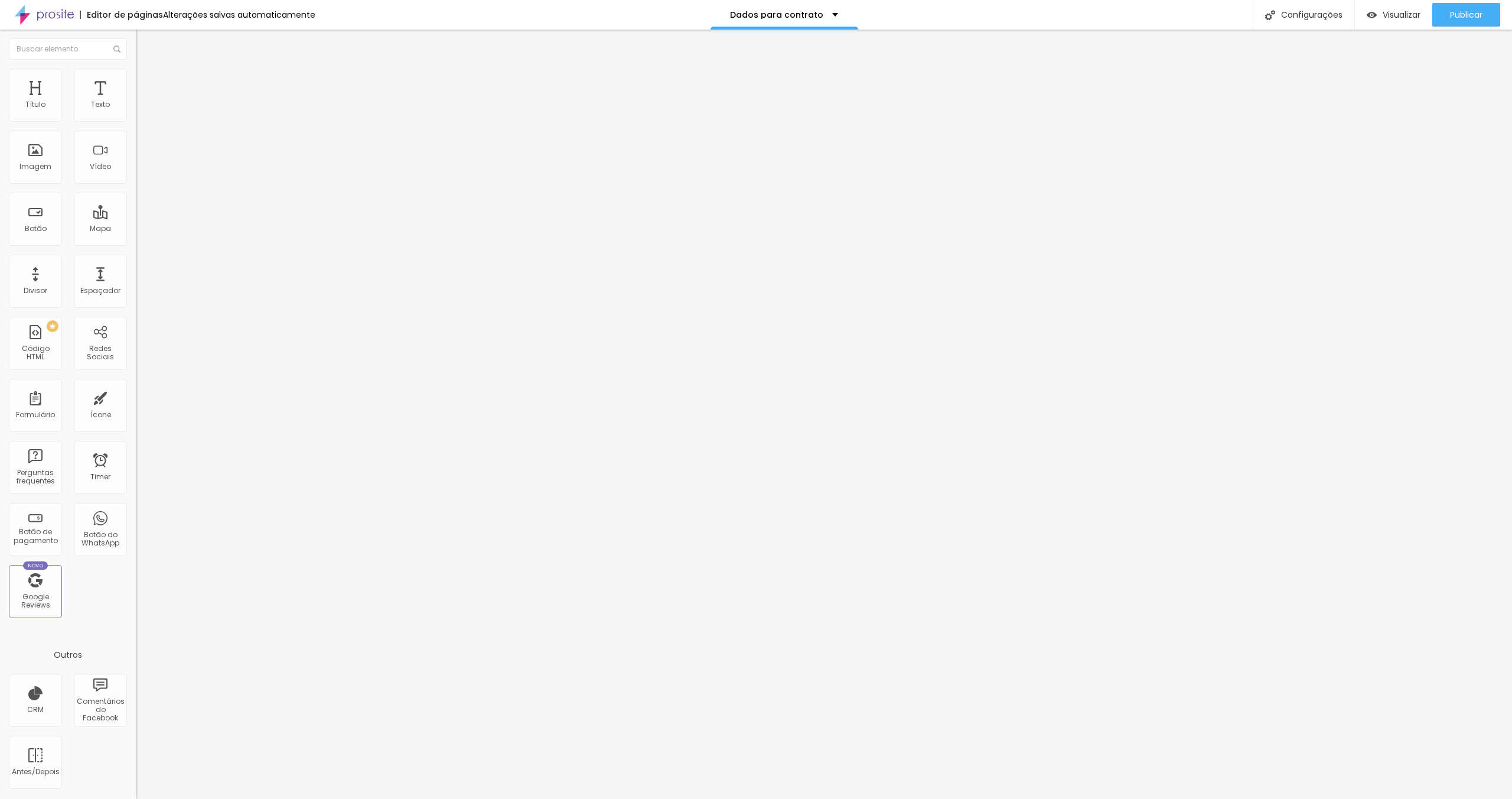
drag, startPoint x: 649, startPoint y: 439, endPoint x: 606, endPoint y: 440, distance: 43.0
drag, startPoint x: 670, startPoint y: 438, endPoint x: 587, endPoint y: 444, distance: 83.2
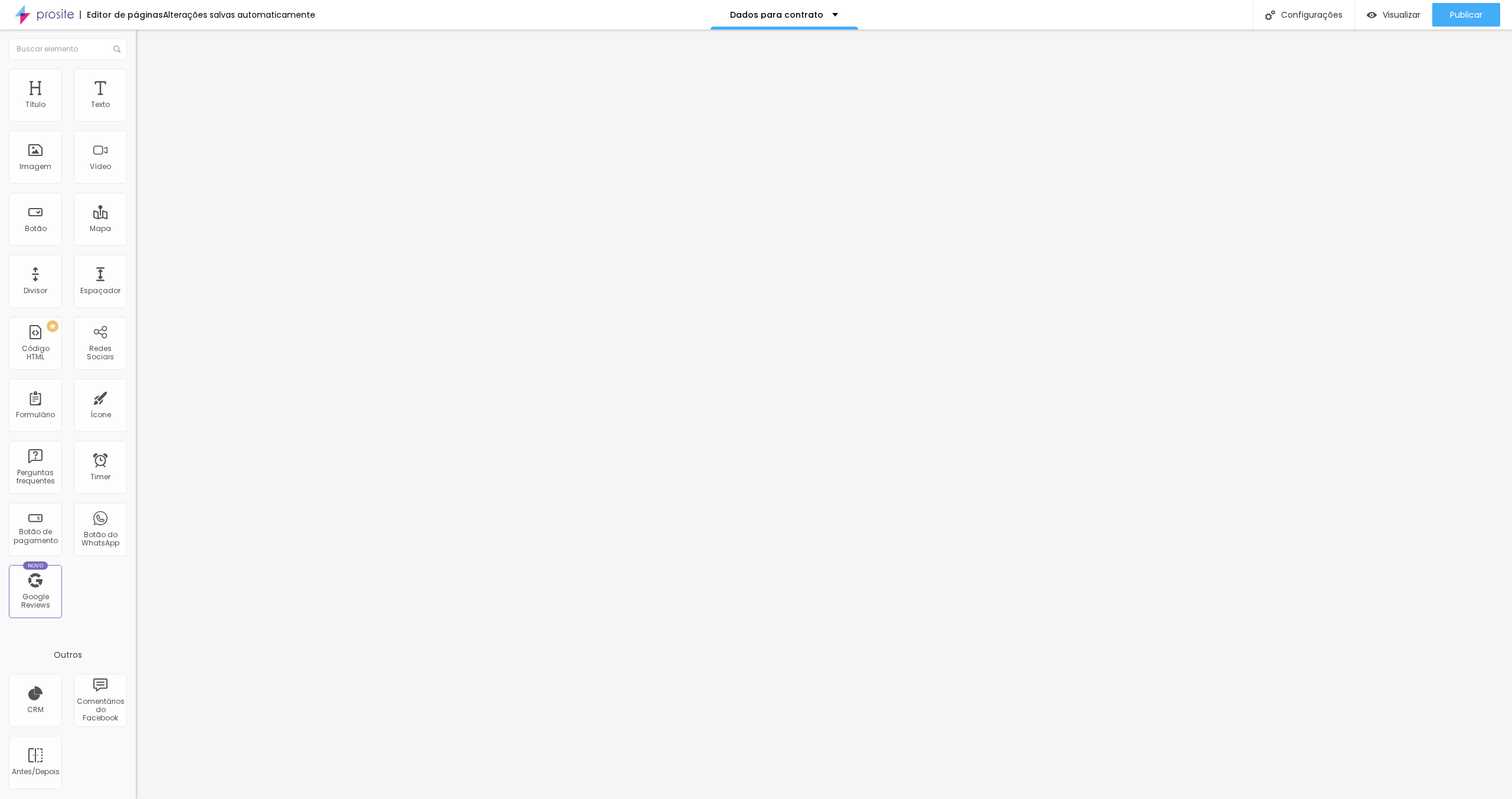
type input "Pix 50/50 - Sinal de 50% da assinatura do contrato e saldo de 50% até 15 dias ú…"
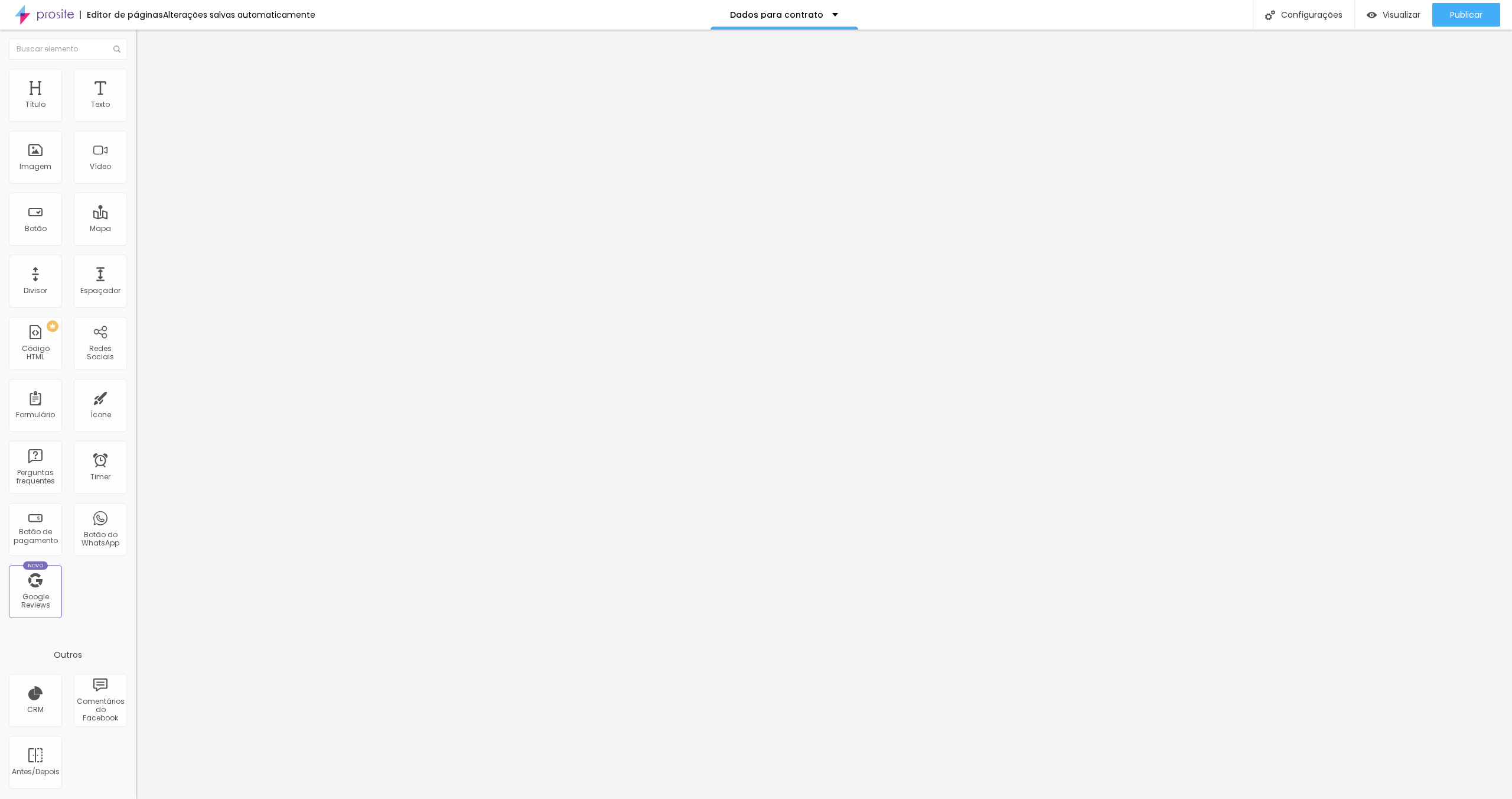
scroll to position [0, 0]
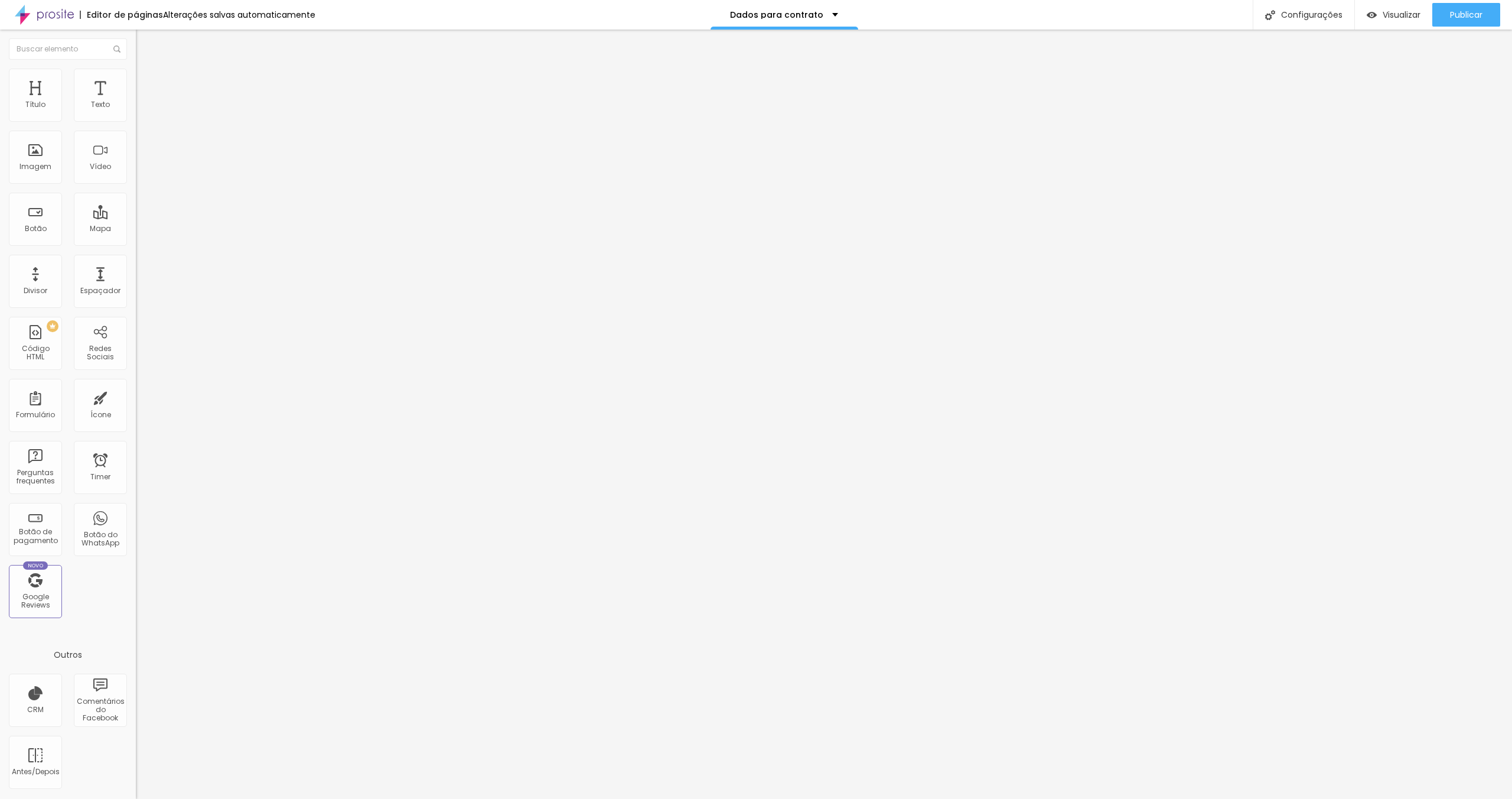
scroll to position [179, 0]
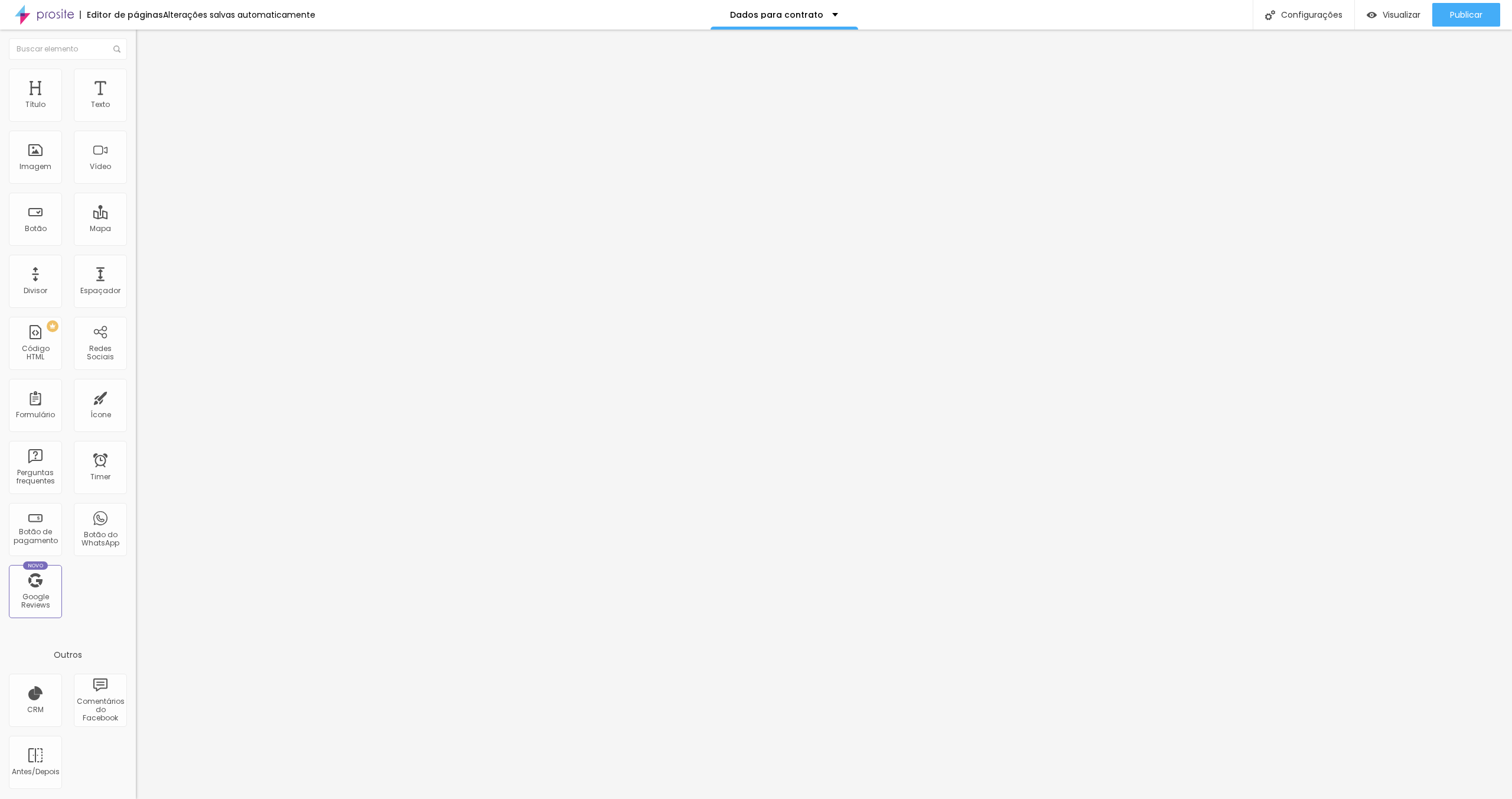
drag, startPoint x: 637, startPoint y: 430, endPoint x: 574, endPoint y: 436, distance: 63.3
type input "CPF"
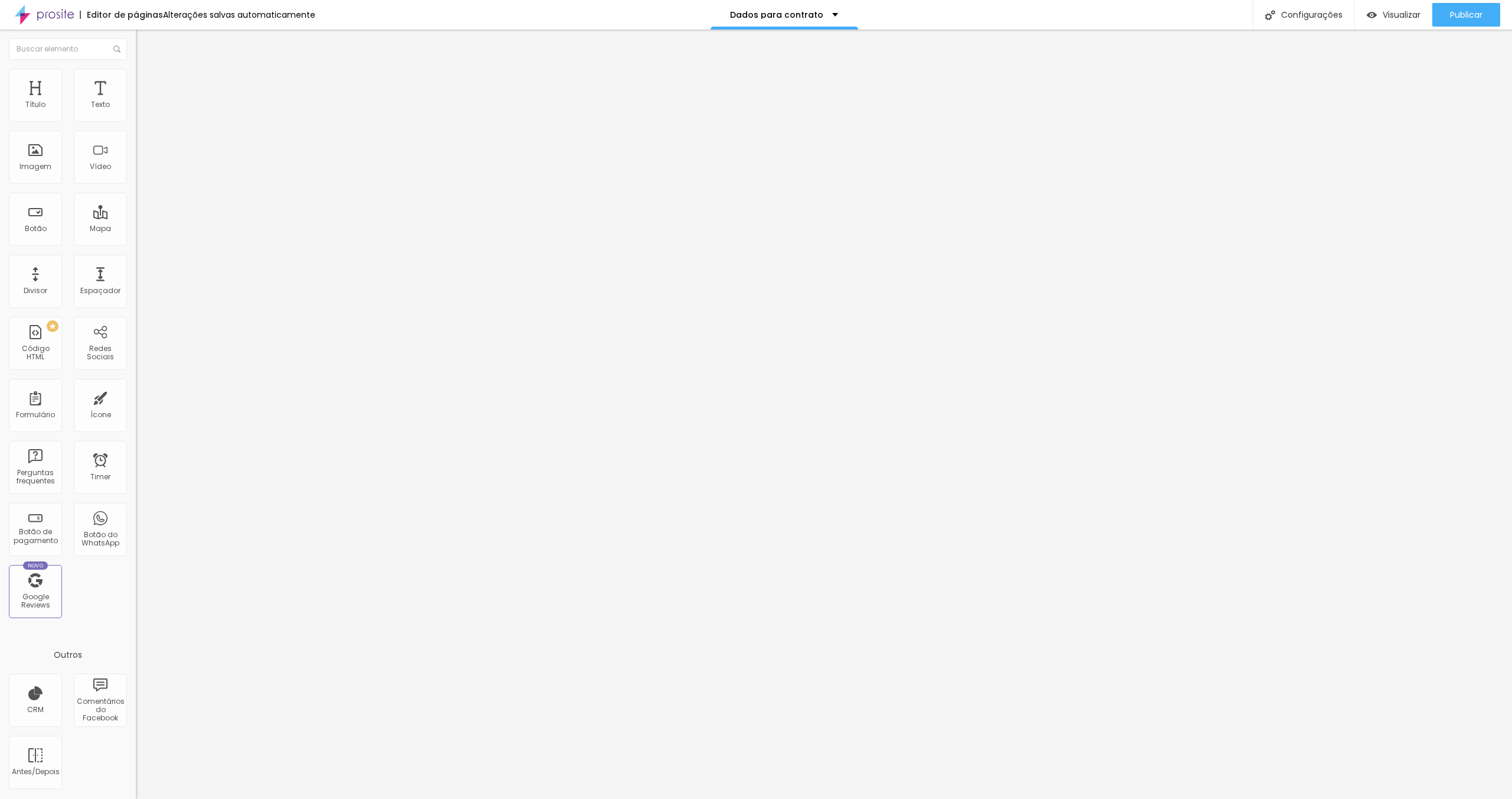
drag, startPoint x: 828, startPoint y: 434, endPoint x: 840, endPoint y: 432, distance: 12.2
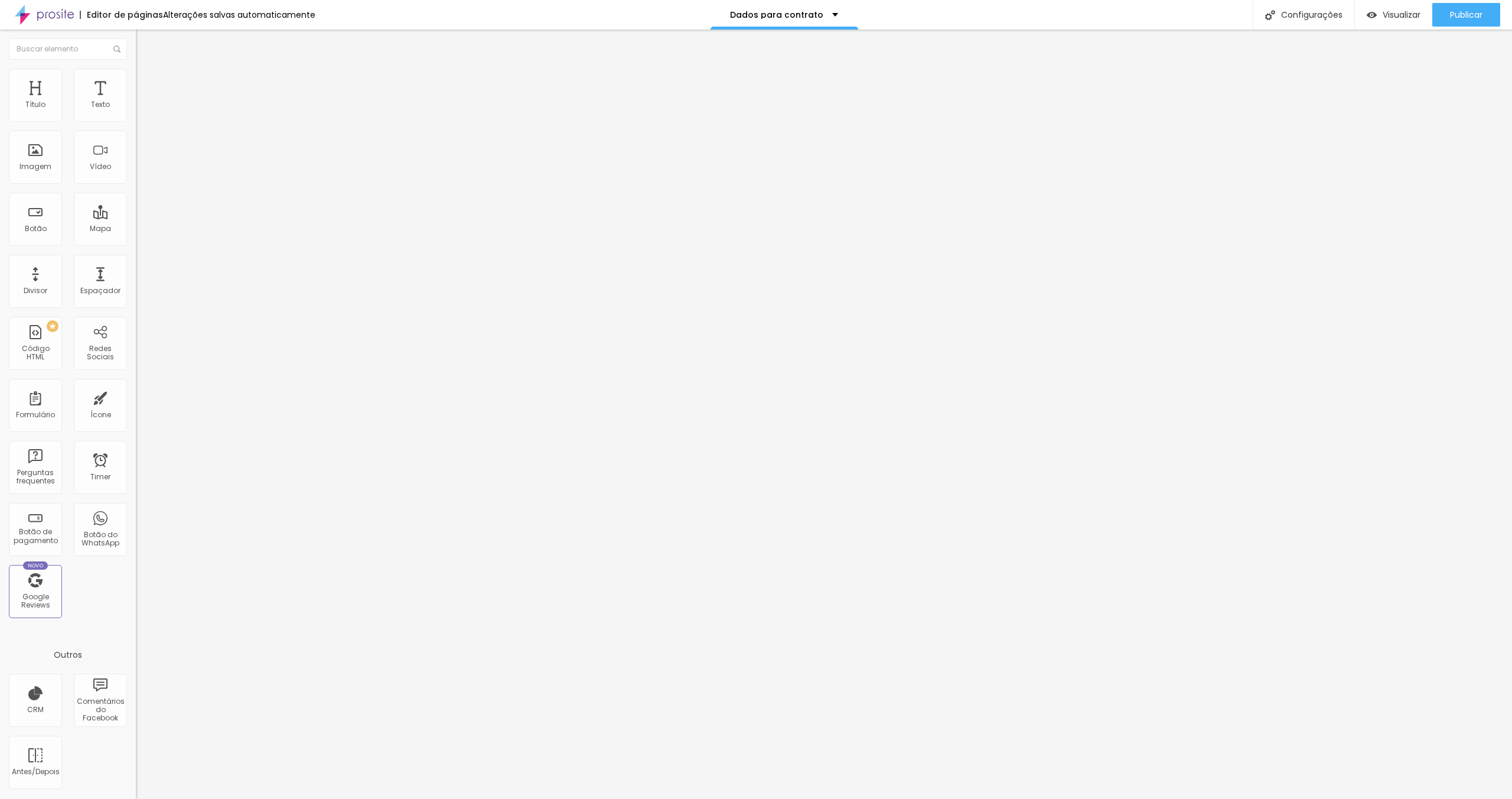
type input "Escreva aqui seu CPF (somente números)"
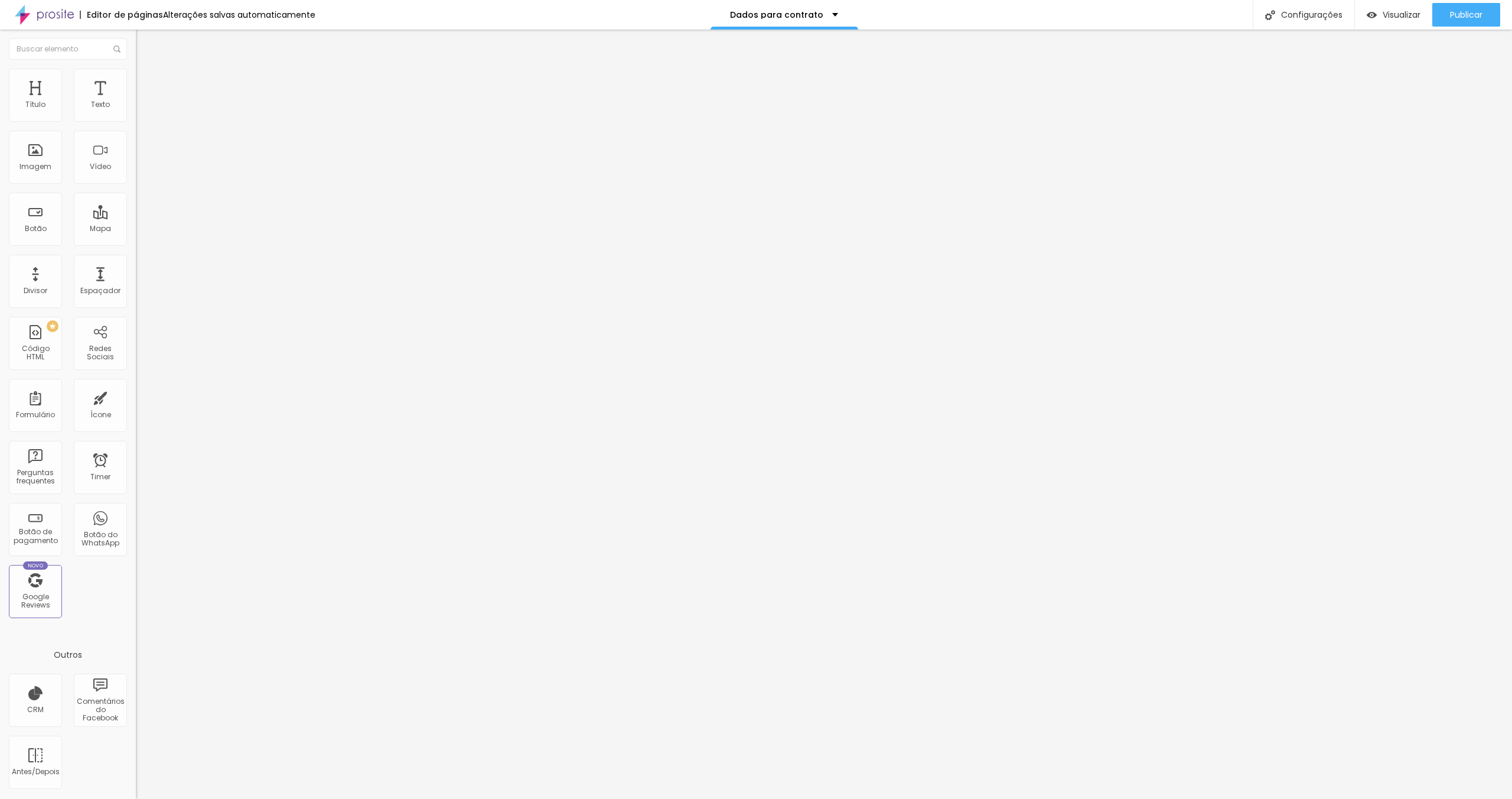
scroll to position [0, 79]
drag, startPoint x: 710, startPoint y: 469, endPoint x: 831, endPoint y: 469, distance: 121.0
type input "Boleto - Sinal de 30% + saldo mensalmente"
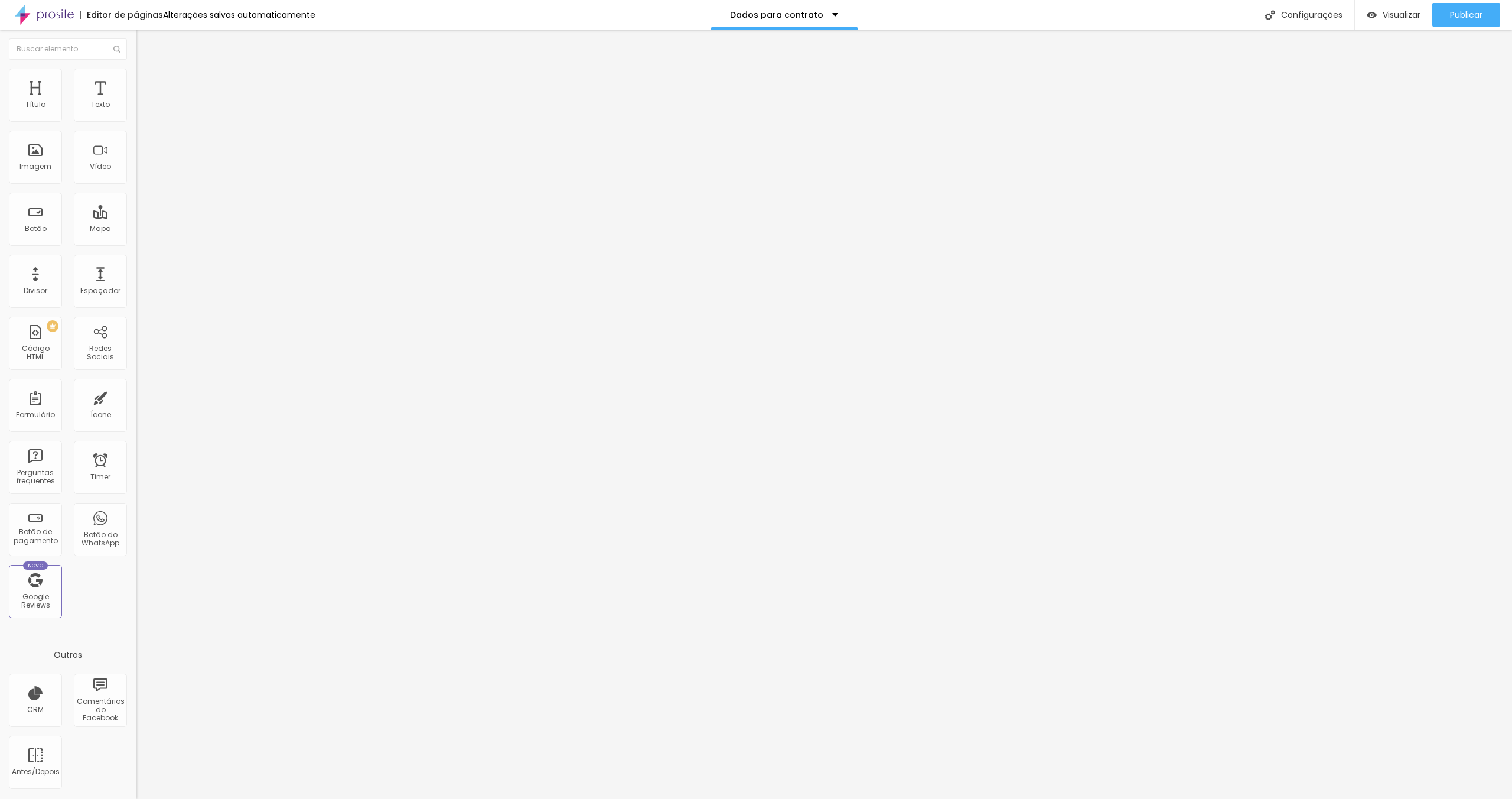
scroll to position [0, 0]
drag, startPoint x: 693, startPoint y: 494, endPoint x: 685, endPoint y: 497, distance: 8.5
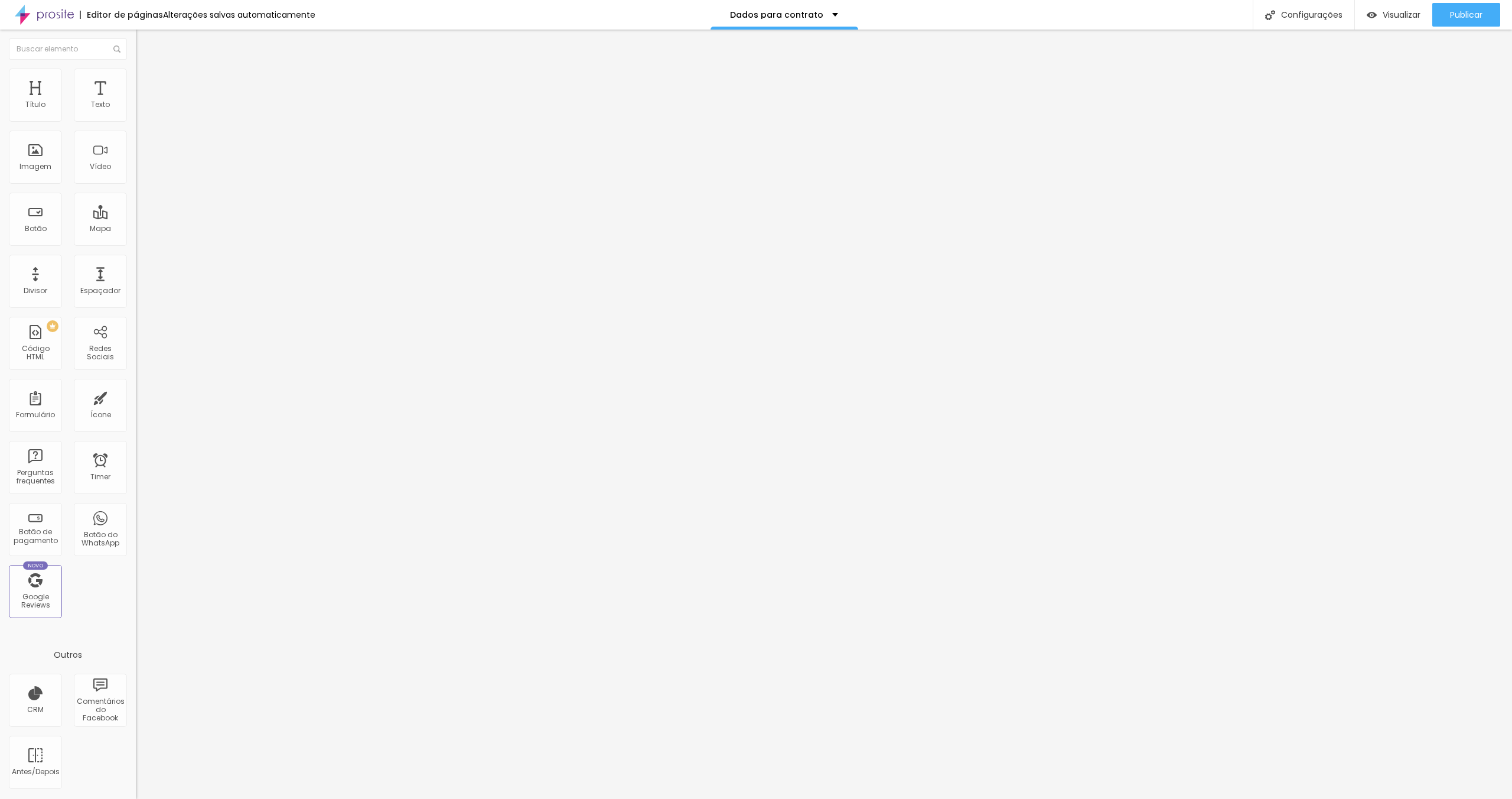
scroll to position [0, 67]
drag, startPoint x: 614, startPoint y: 494, endPoint x: 665, endPoint y: 494, distance: 51.0
type input "Pix 50/50 - Sinal de 50% e 50% até 15 dias úteis antes da data"
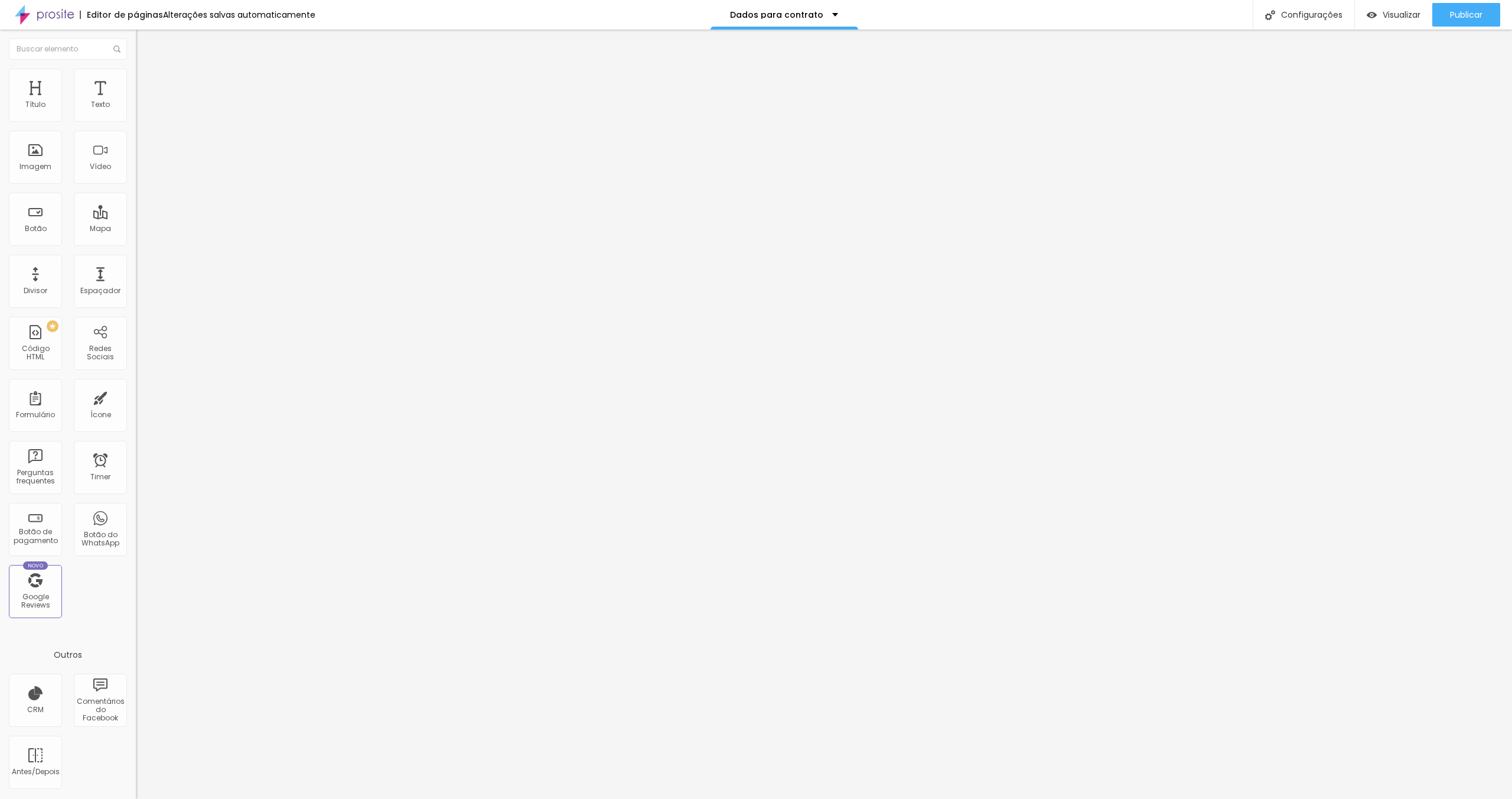
type input "Como nos conheceu?"
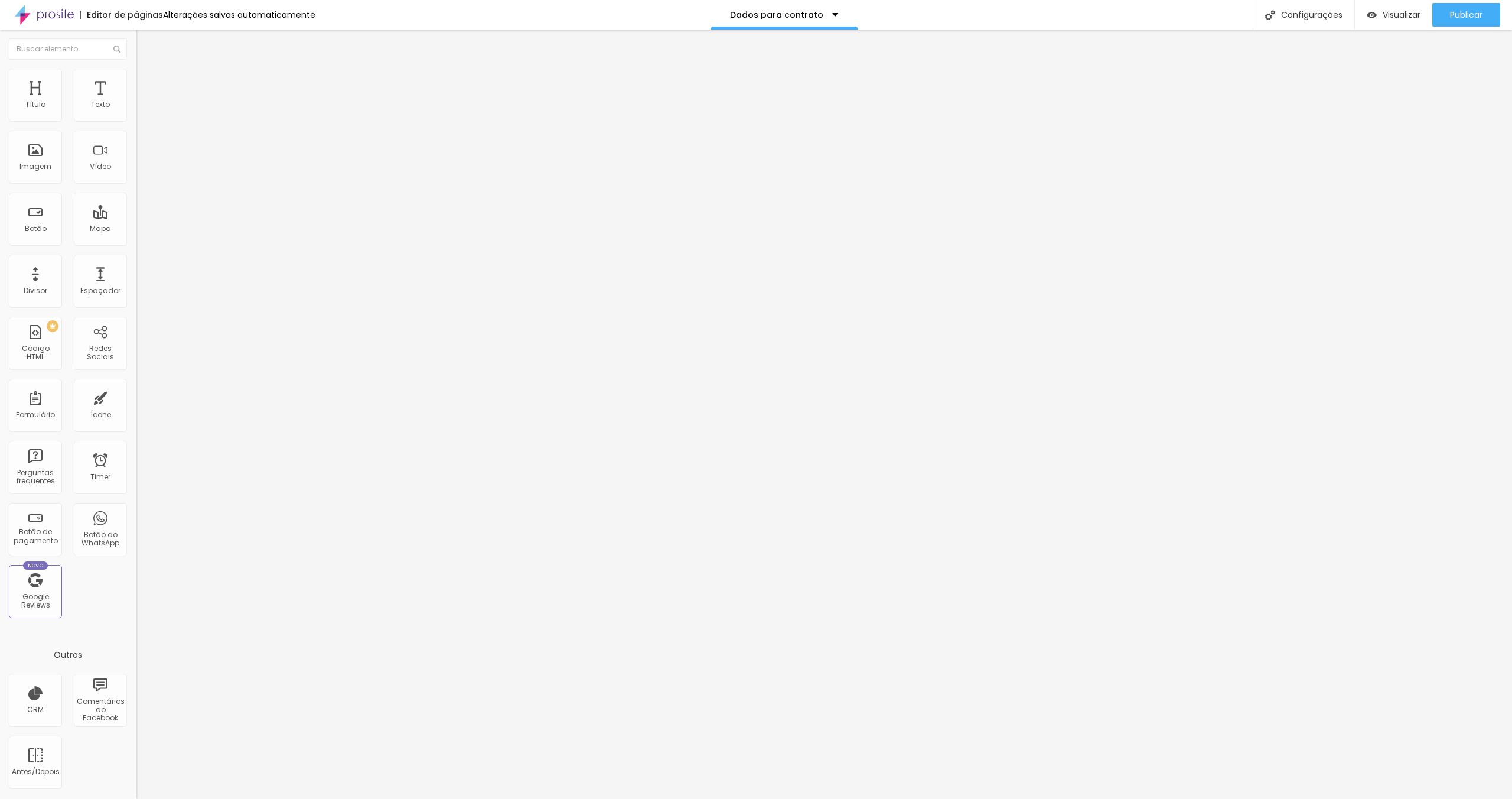
type input "Conte pra gente como nos conheceu ou que nos indicou. Vamos adorar saber o que …"
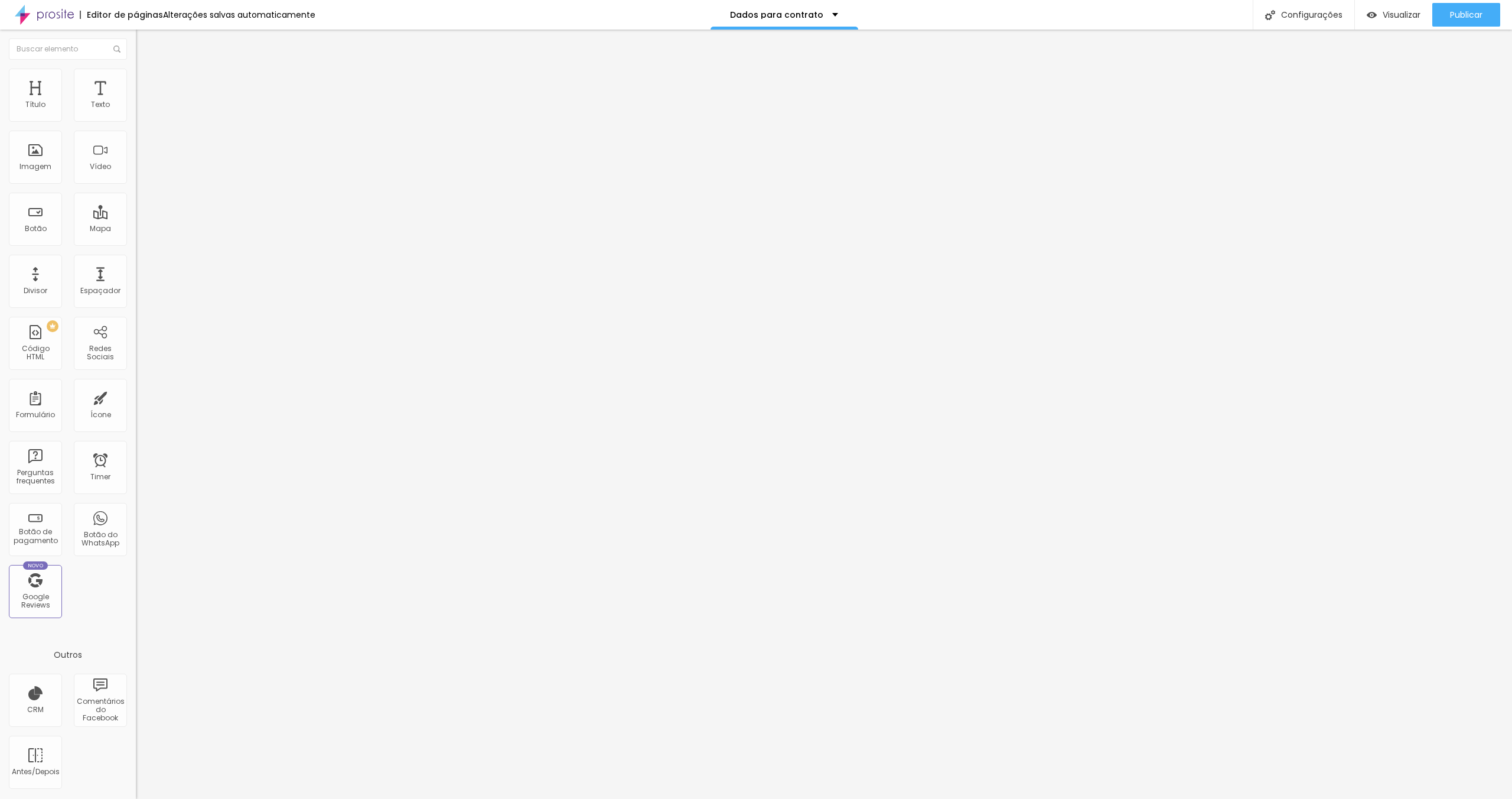
drag, startPoint x: 603, startPoint y: 245, endPoint x: 536, endPoint y: 247, distance: 67.0
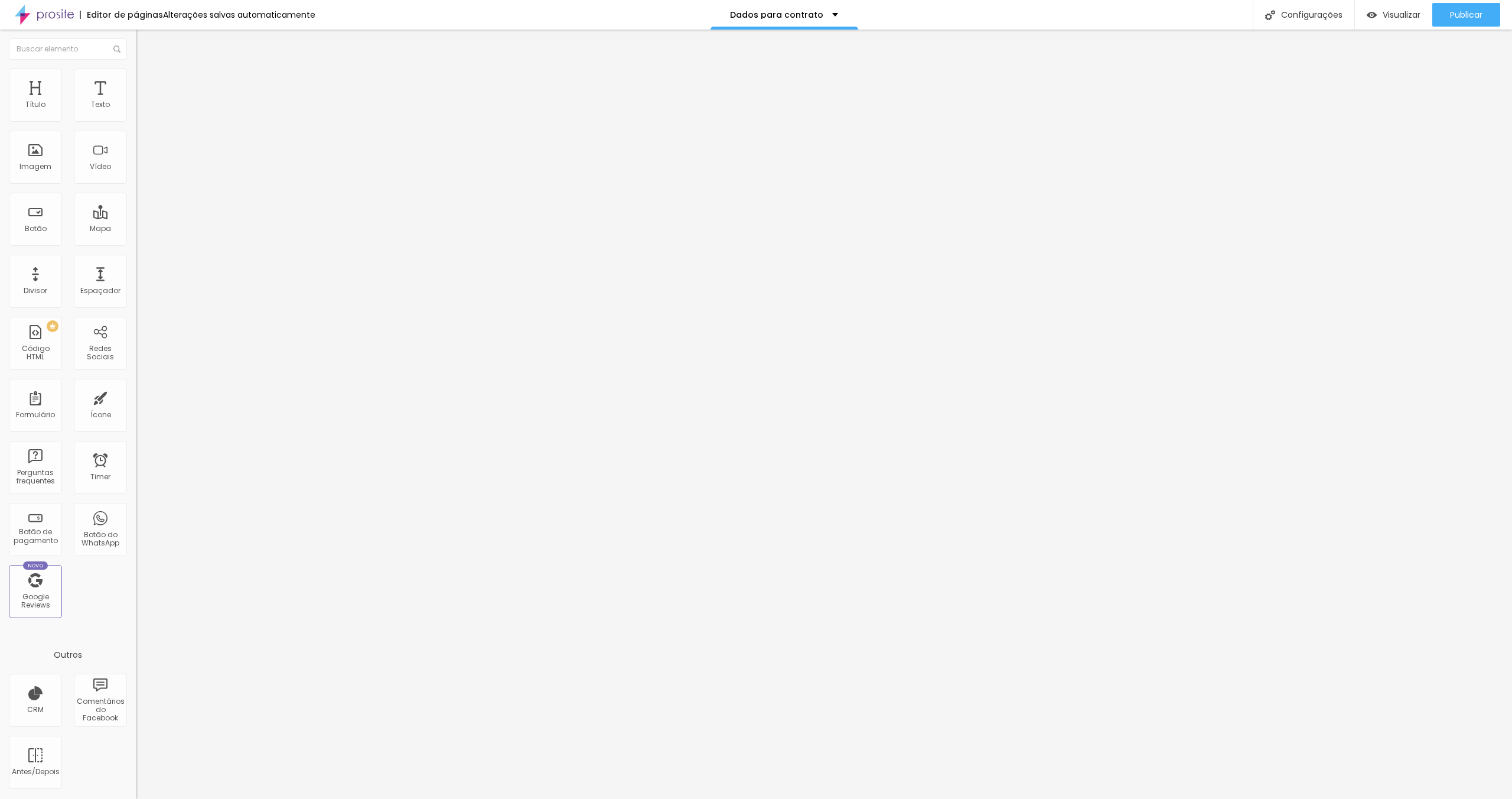
drag, startPoint x: 571, startPoint y: 244, endPoint x: 563, endPoint y: 244, distance: 8.0
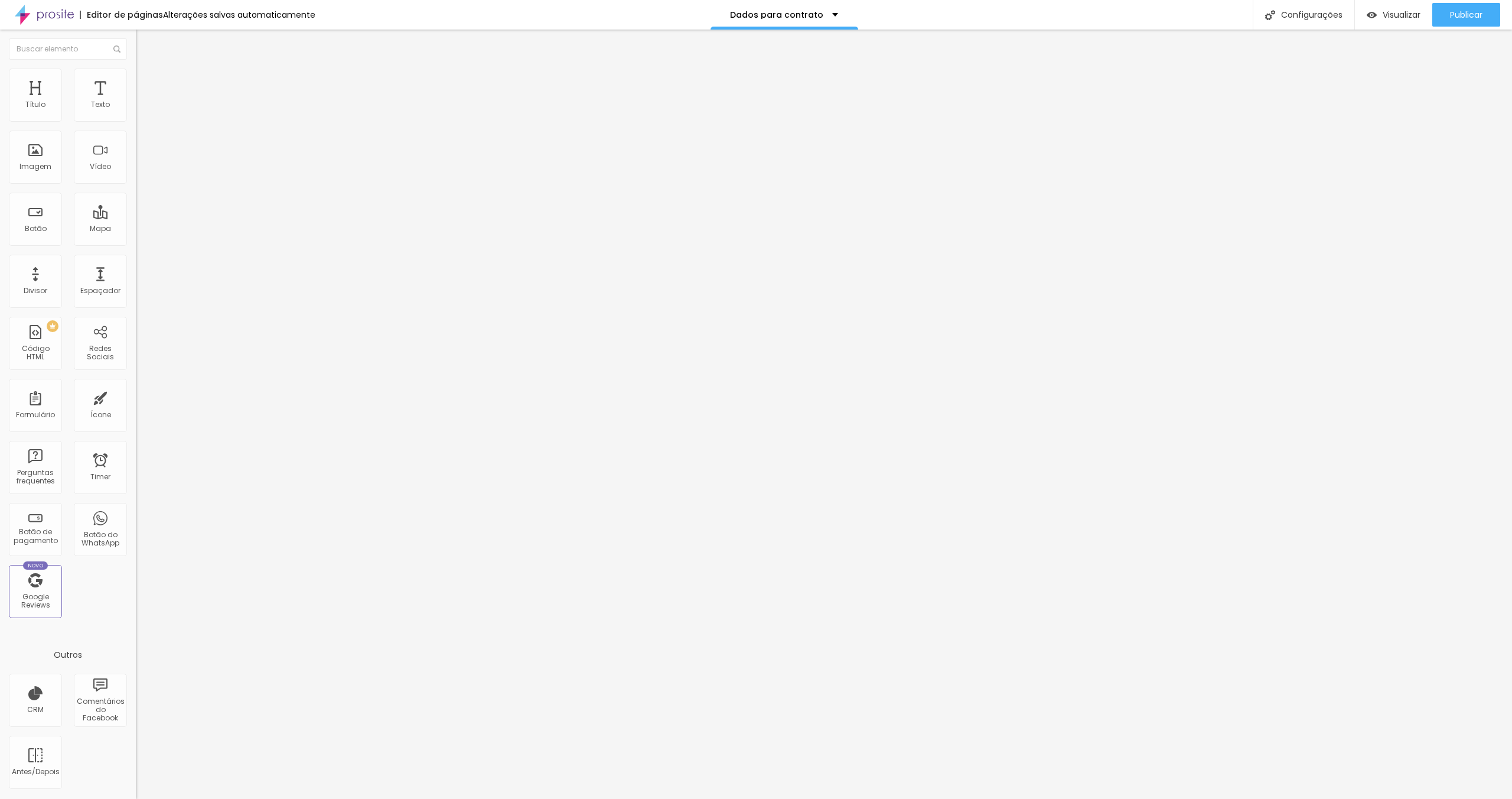
type input "Preencha aqui os dados para elaborarmos seu contrato"
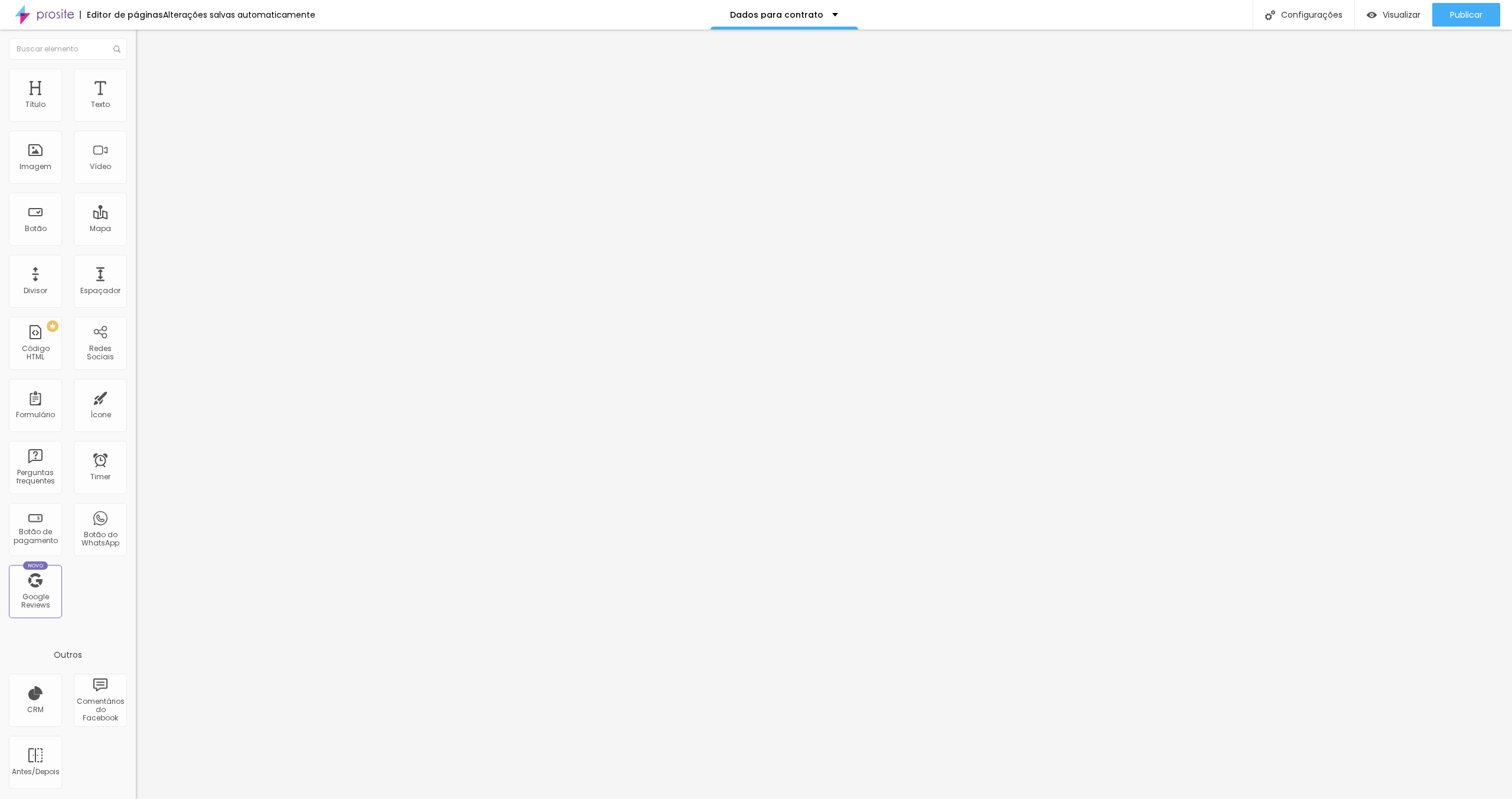
drag, startPoint x: 618, startPoint y: 445, endPoint x: 641, endPoint y: 444, distance: 23.0
drag, startPoint x: 733, startPoint y: 447, endPoint x: 691, endPoint y: 447, distance: 42.0
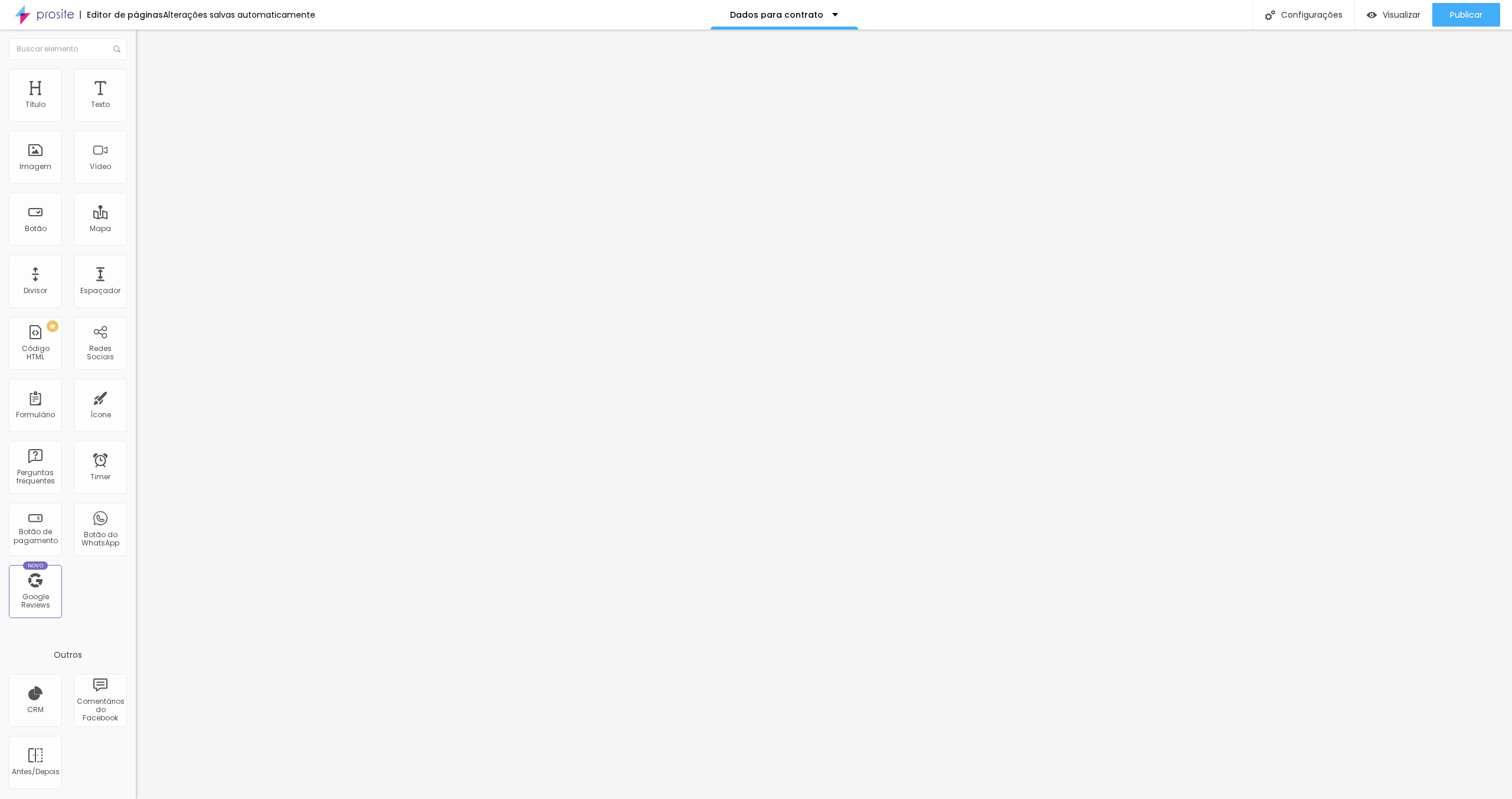
drag, startPoint x: 689, startPoint y: 446, endPoint x: 738, endPoint y: 444, distance: 49.0
type input "Pix - Sinal de 50% e 50% até 15 dias até data"
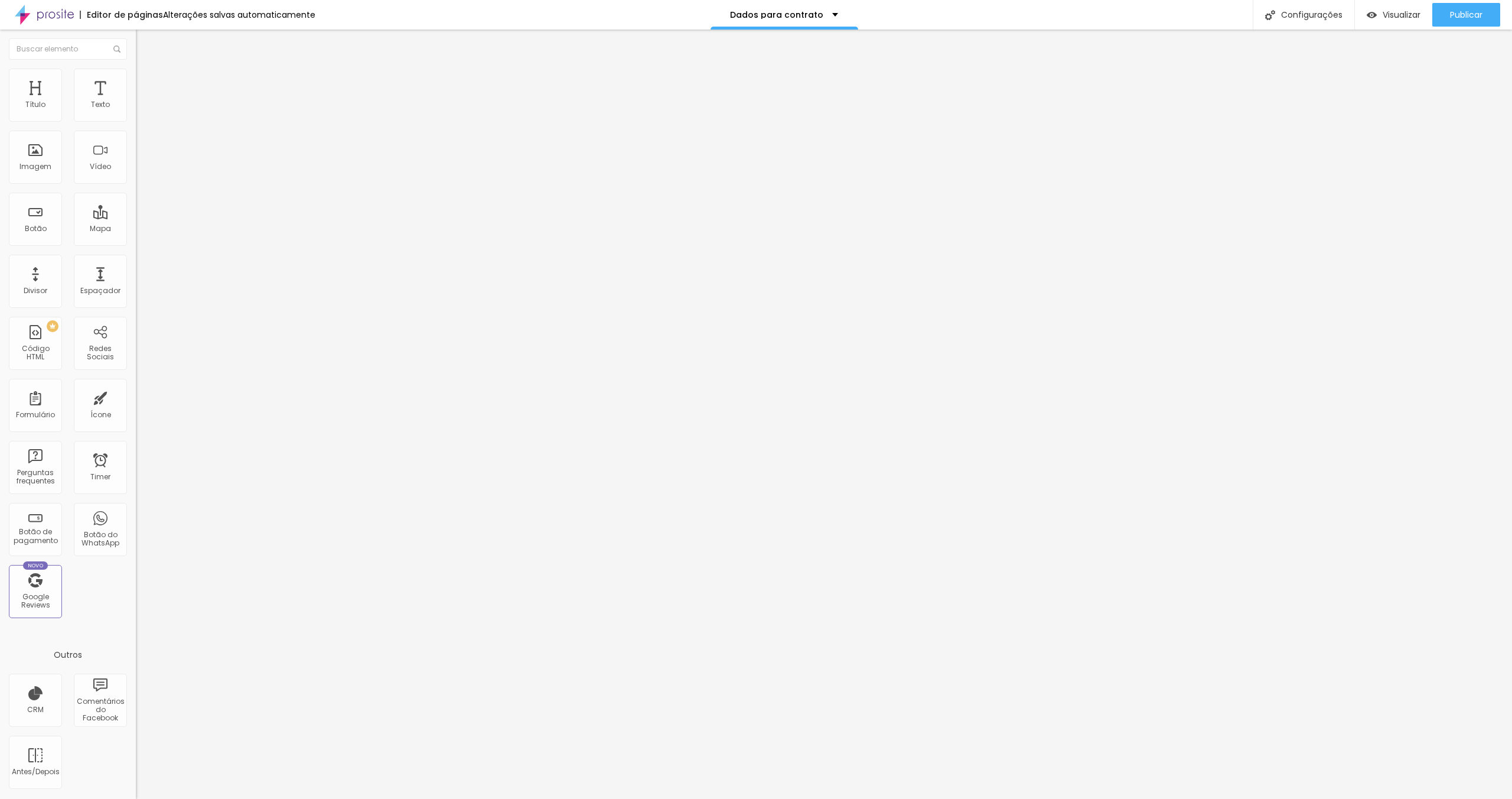
drag, startPoint x: 733, startPoint y: 445, endPoint x: 743, endPoint y: 445, distance: 10.0
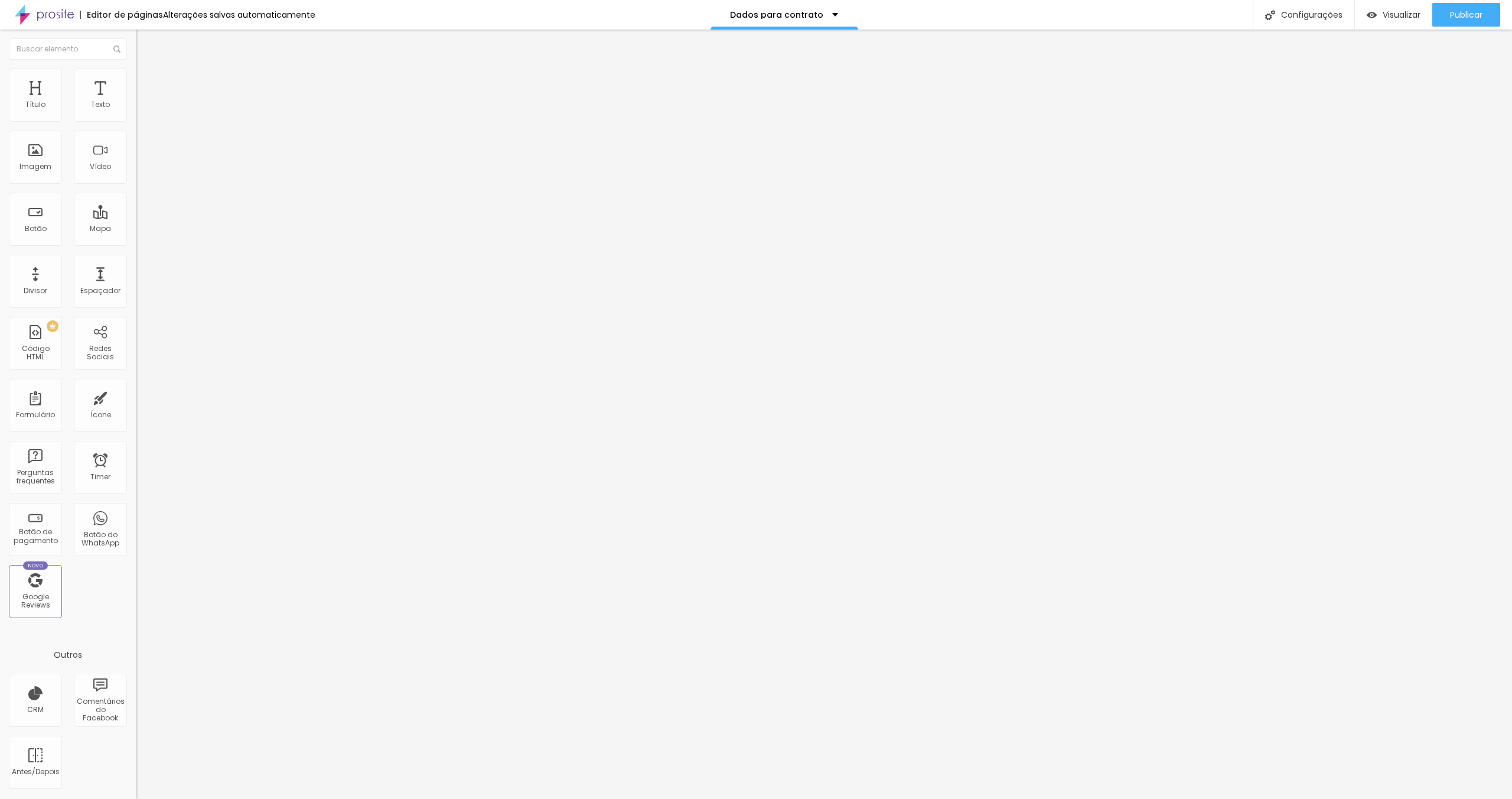
type input "Pix - Sinal de 50% e 50% até 15 dias antes data"
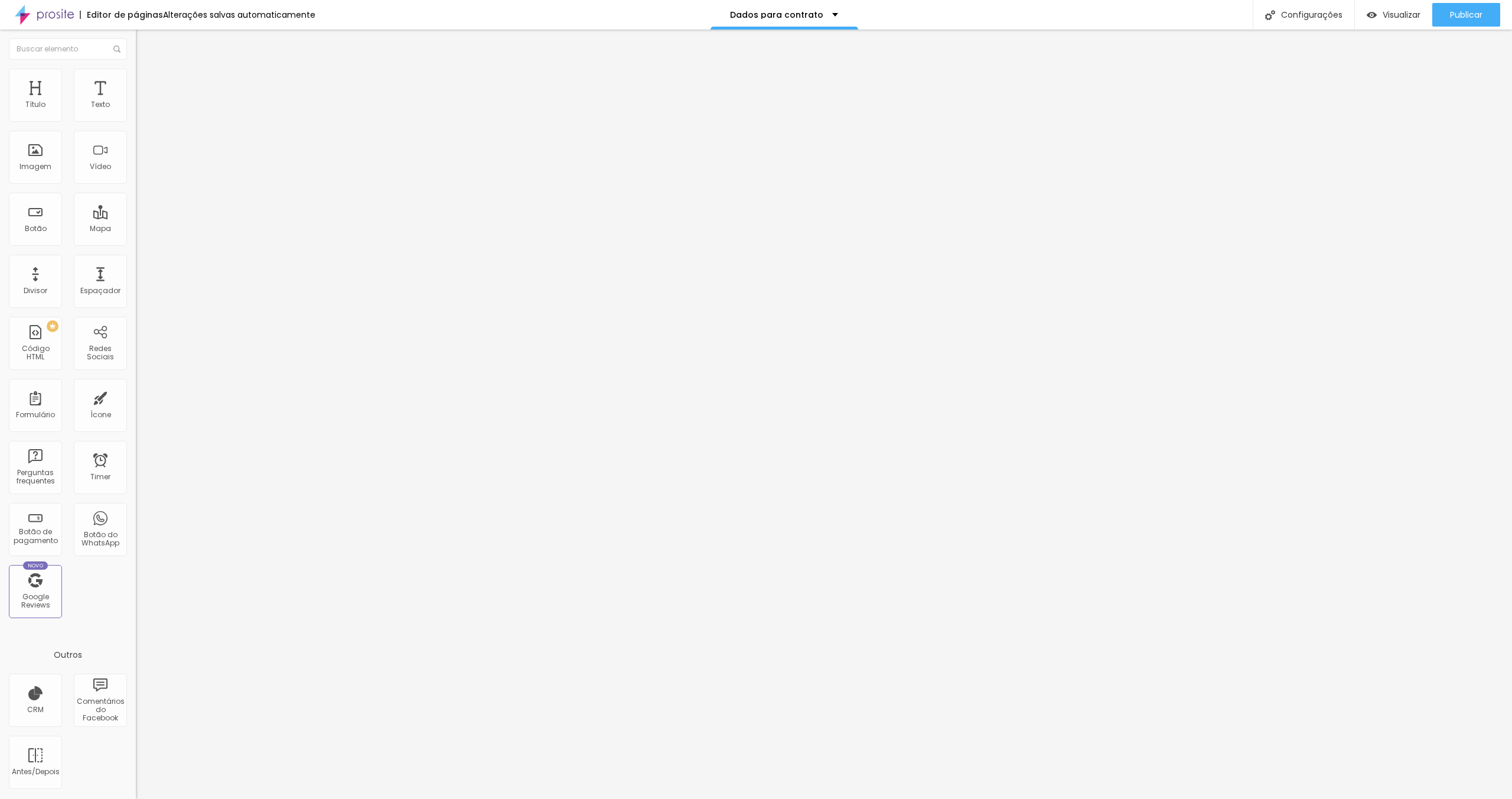
drag, startPoint x: 624, startPoint y: 472, endPoint x: 573, endPoint y: 477, distance: 51.2
type input "Horário"
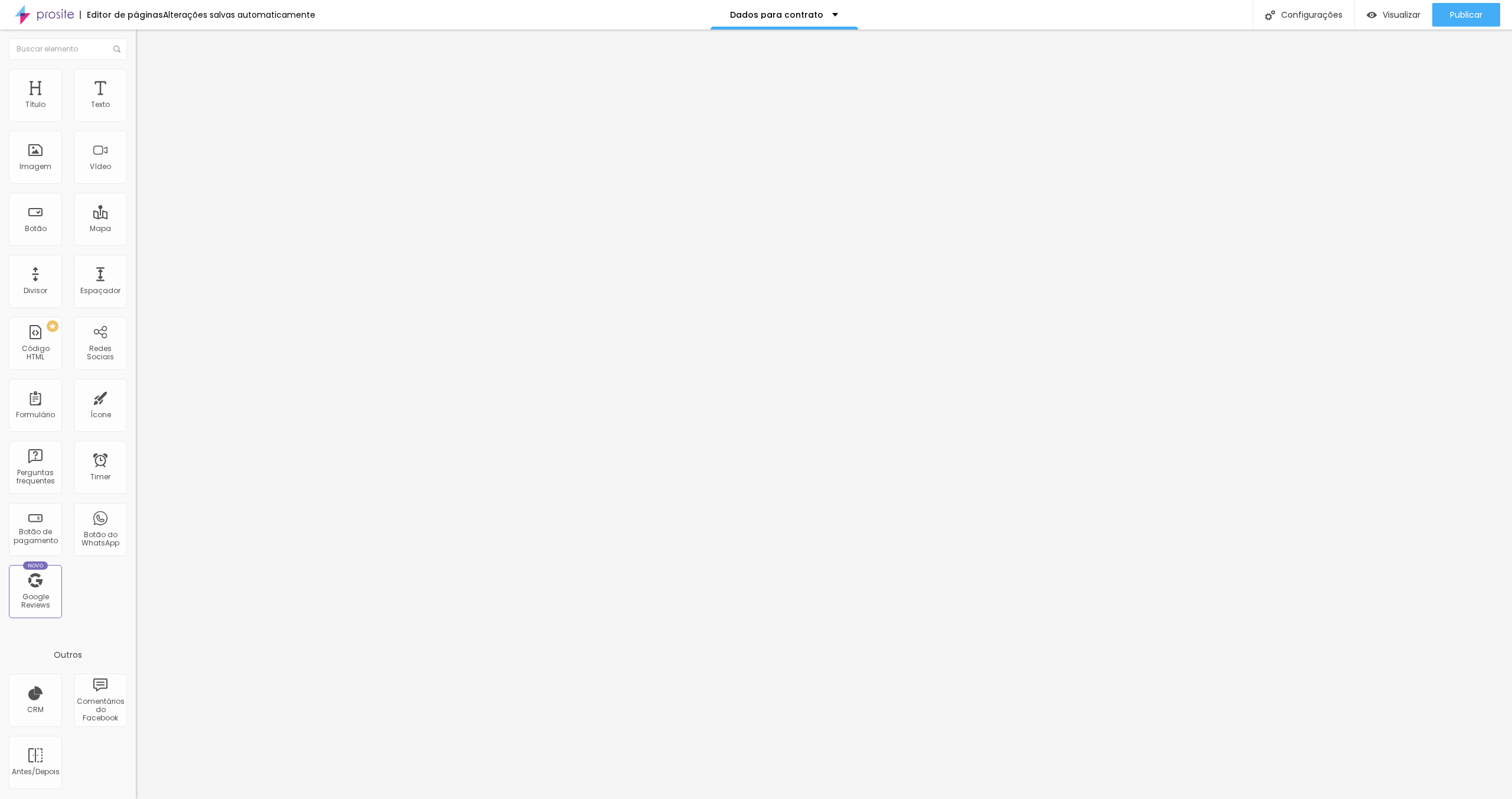
type input "Coloque aqui o horário exato de início"
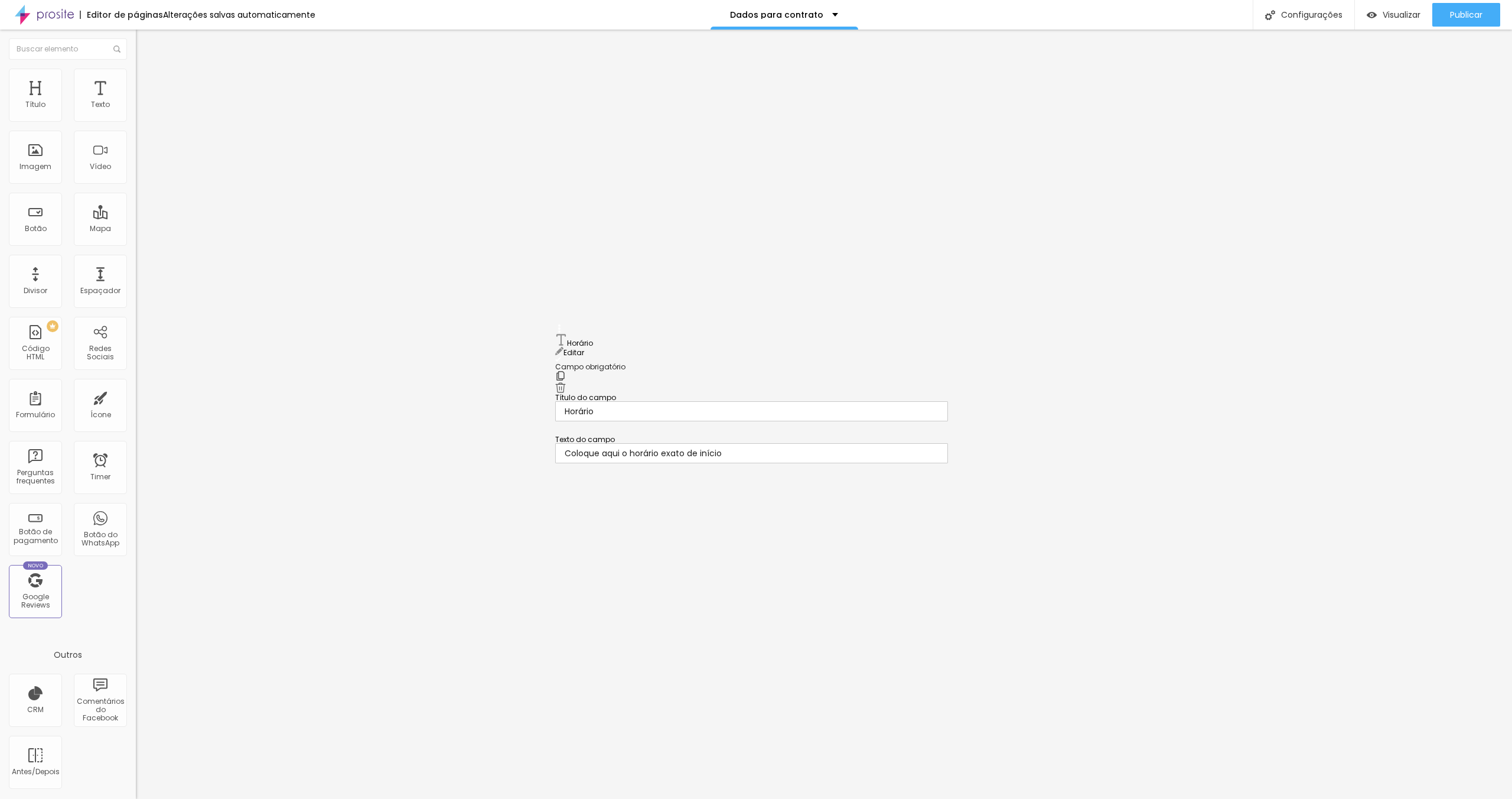
drag, startPoint x: 559, startPoint y: 428, endPoint x: 594, endPoint y: 340, distance: 94.7
drag, startPoint x: 558, startPoint y: 518, endPoint x: 561, endPoint y: 334, distance: 184.0
drag, startPoint x: 558, startPoint y: 522, endPoint x: 586, endPoint y: 343, distance: 181.2
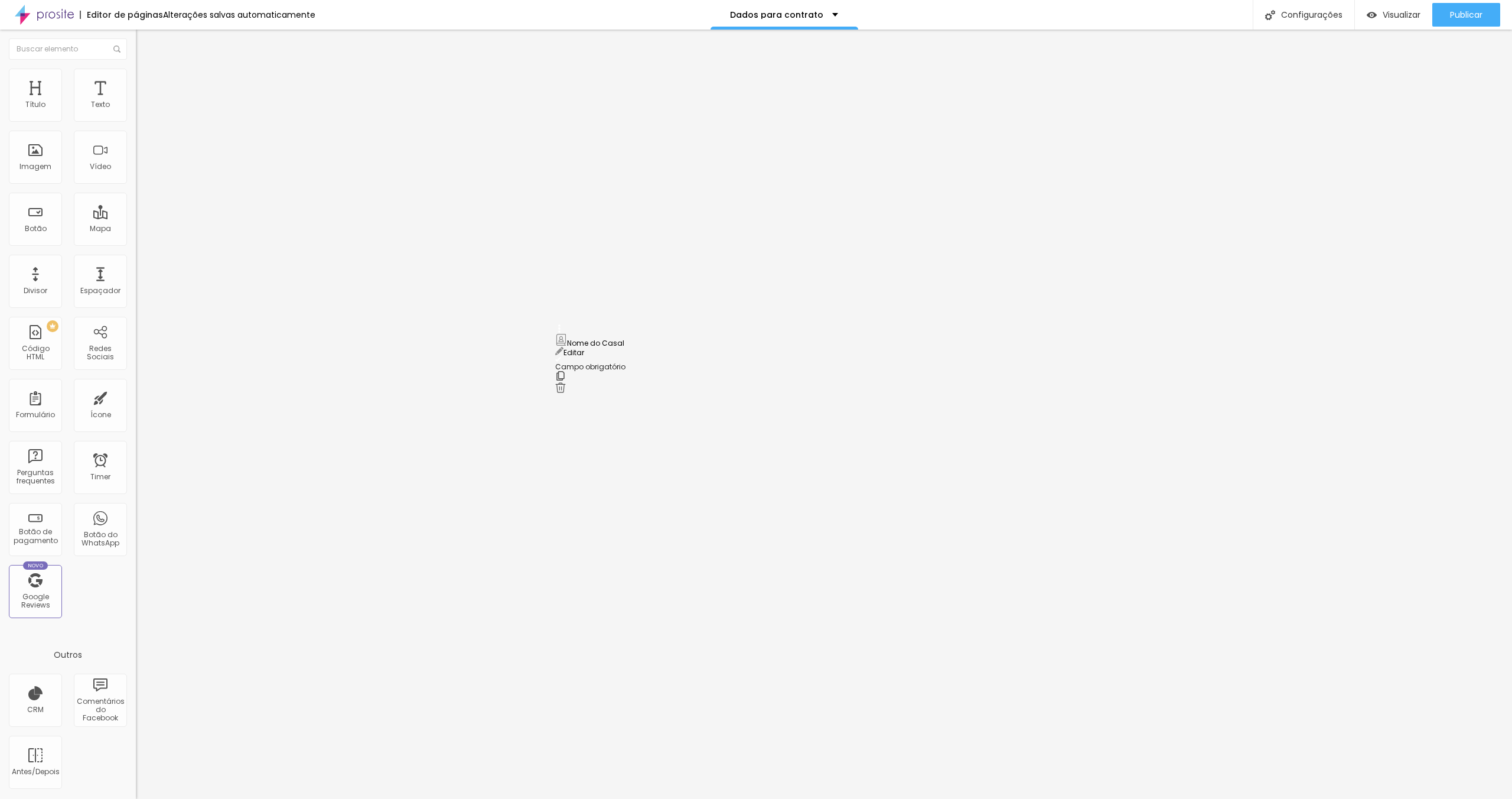
drag, startPoint x: 805, startPoint y: 347, endPoint x: 885, endPoint y: 348, distance: 80.0
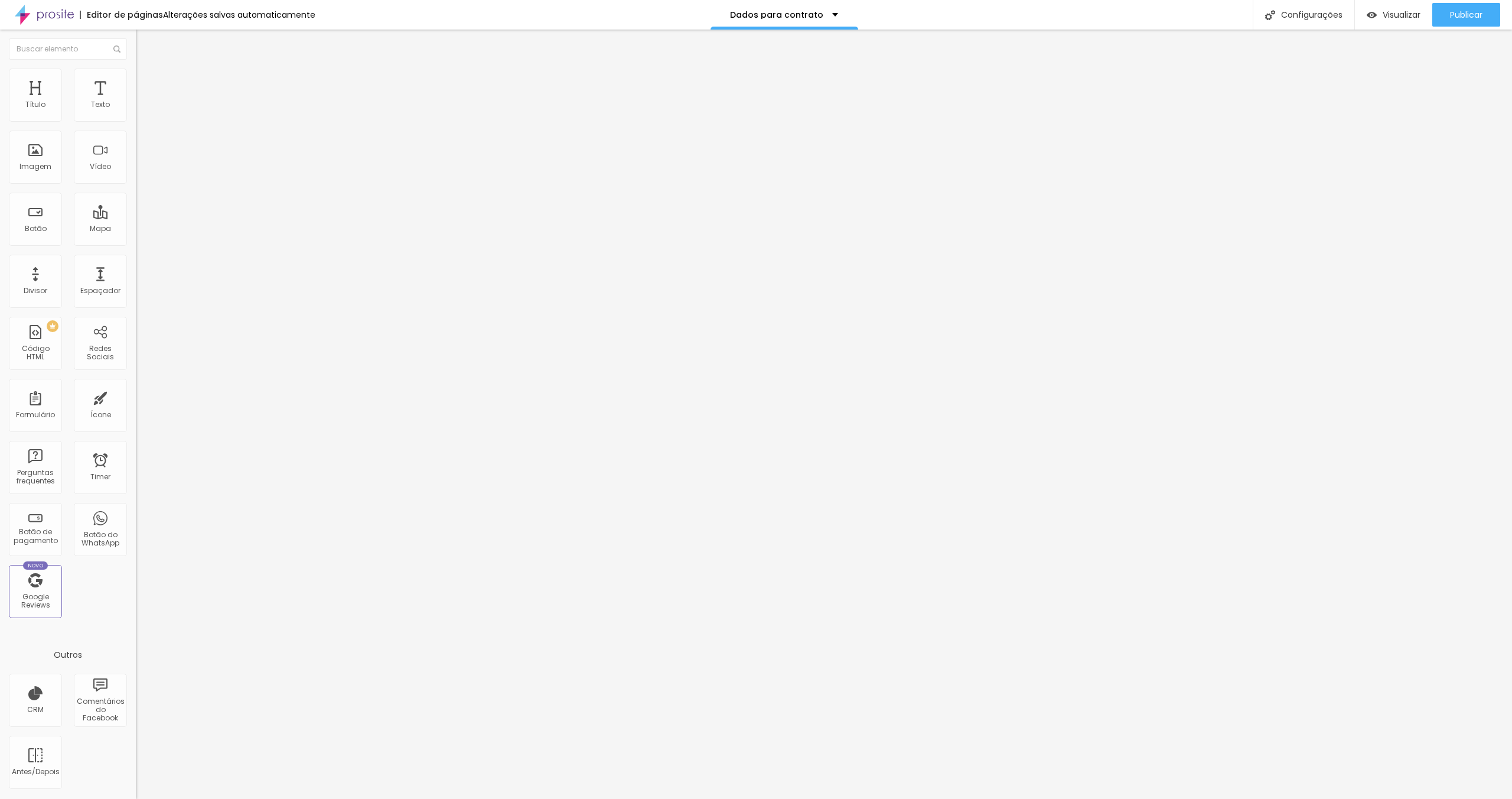
type input "Coloque aqui o nome do responsável pelo contrato"
drag, startPoint x: 559, startPoint y: 503, endPoint x: 575, endPoint y: 349, distance: 154.8
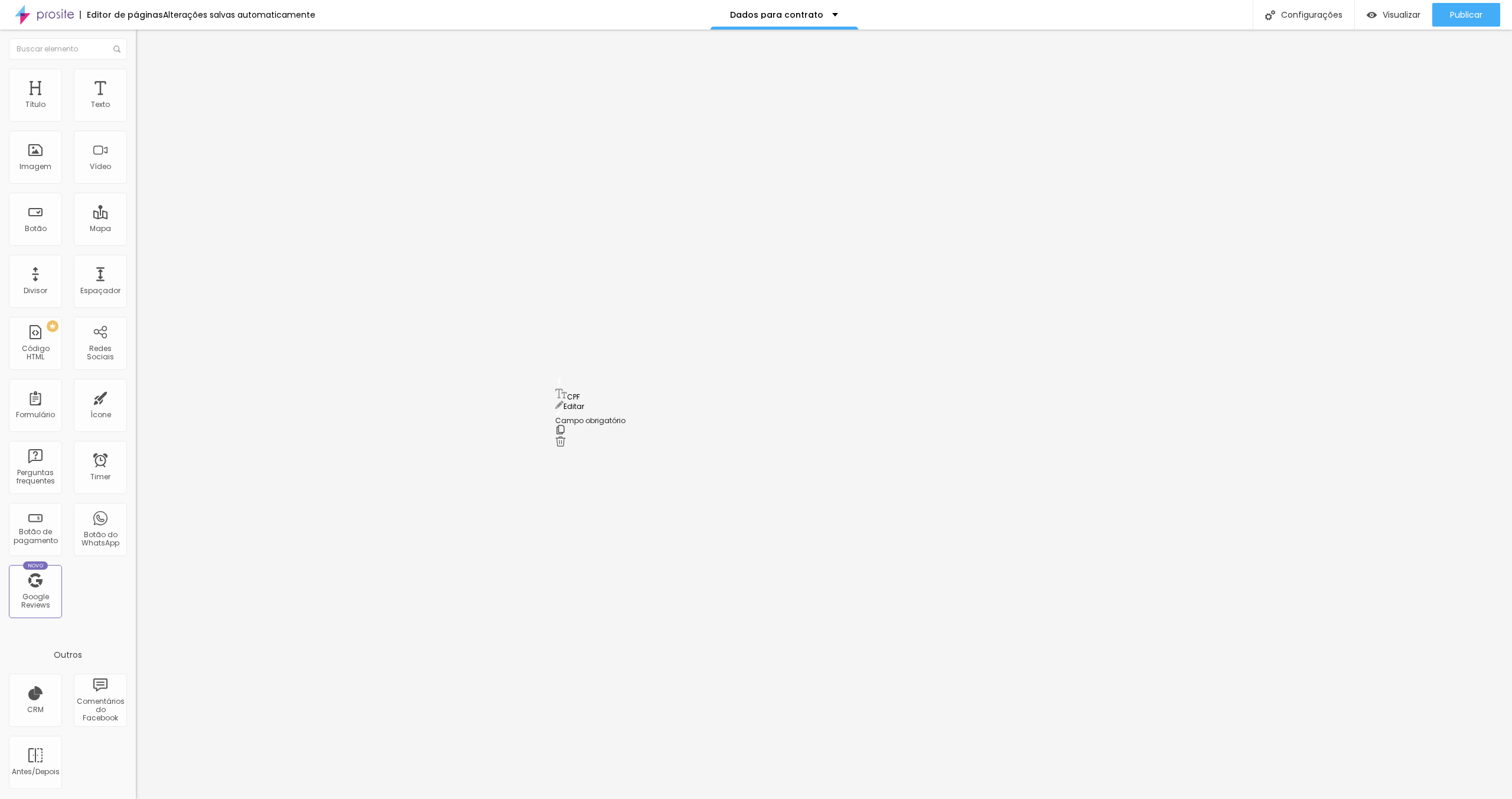
drag, startPoint x: 559, startPoint y: 475, endPoint x: 560, endPoint y: 392, distance: 83.0
drag, startPoint x: 558, startPoint y: 397, endPoint x: 561, endPoint y: 439, distance: 42.1
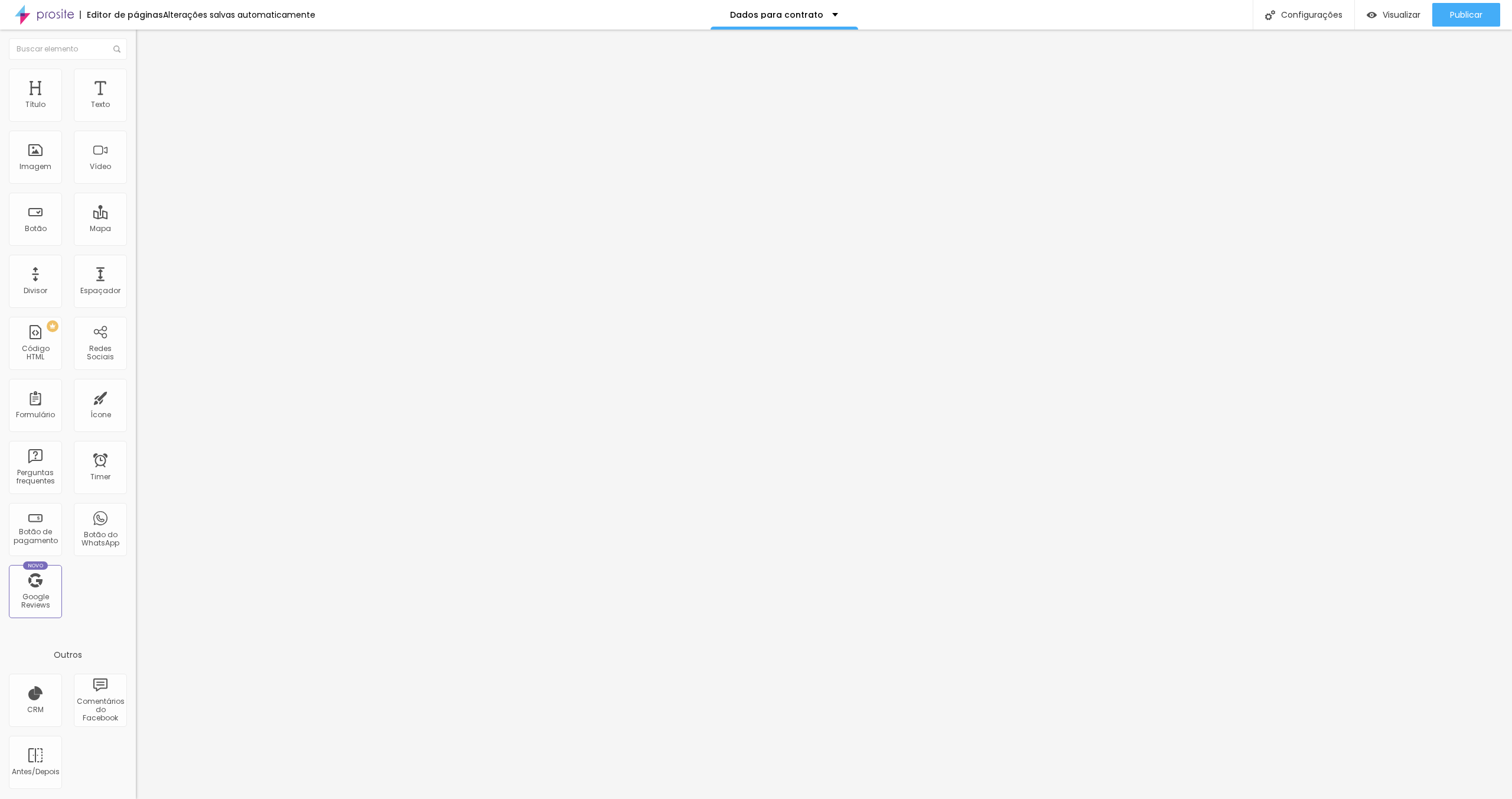
drag, startPoint x: 824, startPoint y: 425, endPoint x: 833, endPoint y: 425, distance: 9.0
drag, startPoint x: 823, startPoint y: 425, endPoint x: 837, endPoint y: 425, distance: 14.0
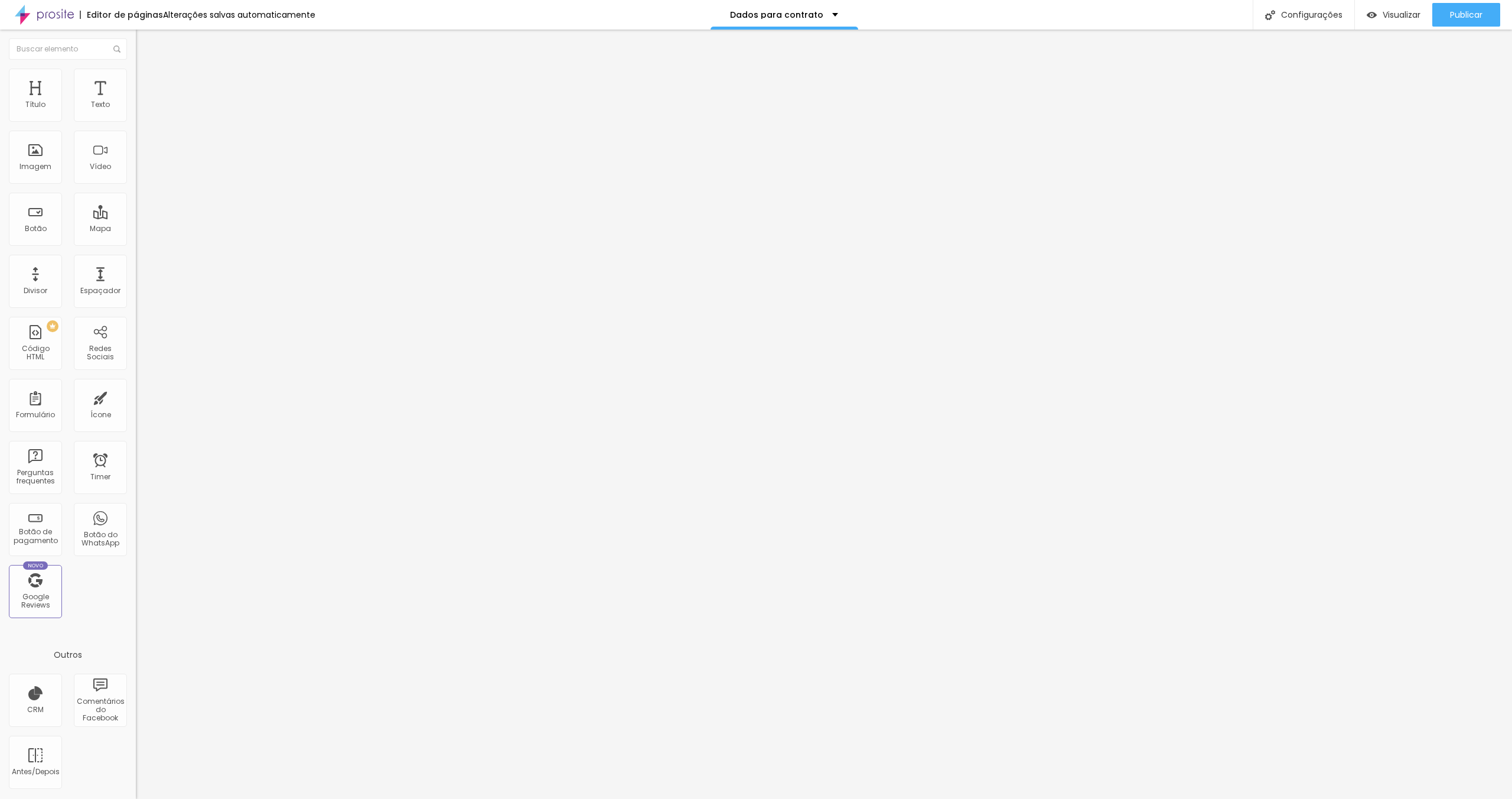
drag, startPoint x: 848, startPoint y: 420, endPoint x: 998, endPoint y: 428, distance: 150.2
type input "Escreva aqui o CPF do responsável pelo contrato"
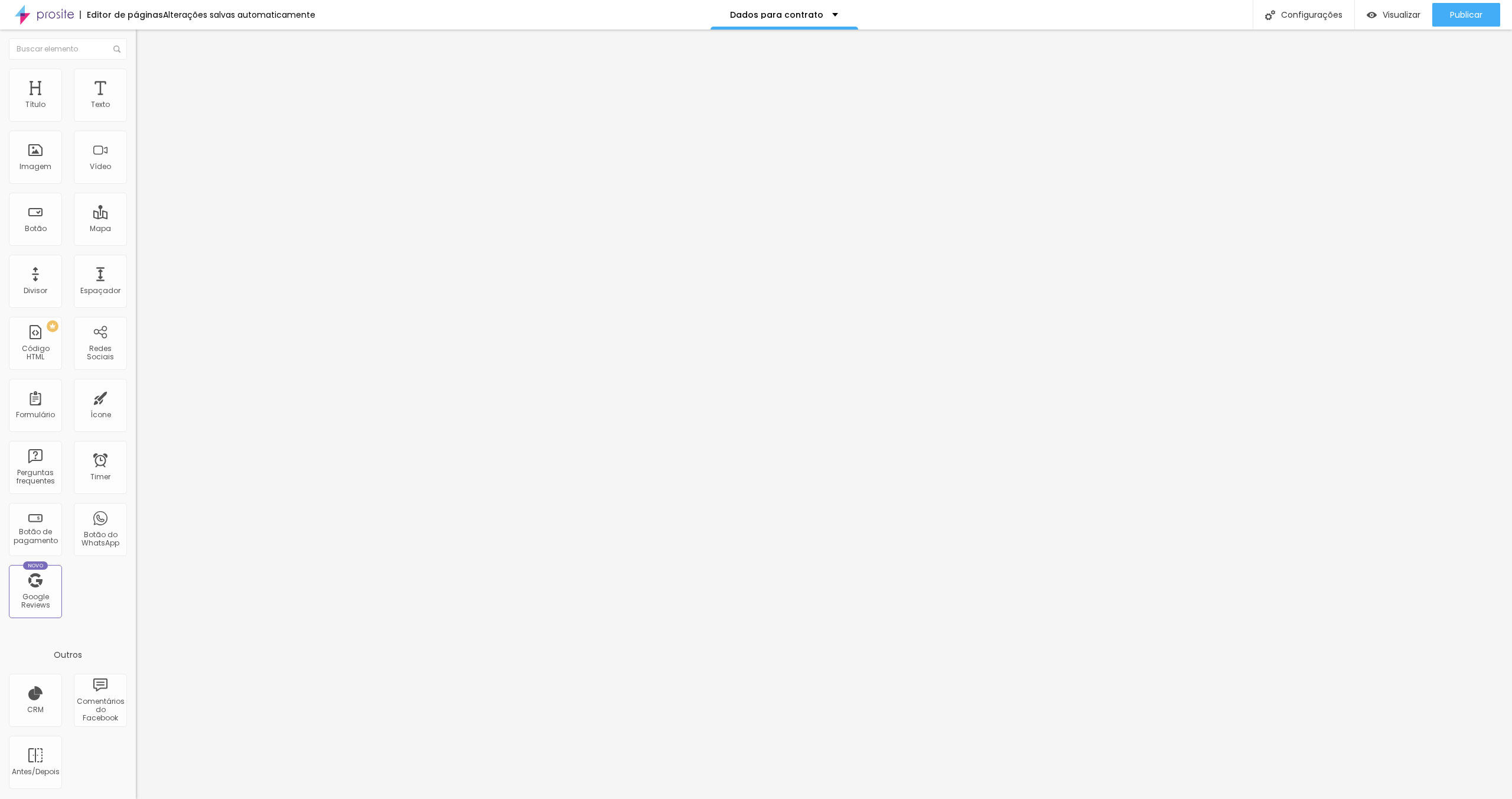
scroll to position [392, 0]
click at [1404, 16] on span "Visualizar" at bounding box center [1402, 15] width 38 height 9
click at [1314, 14] on div "Configurações" at bounding box center [1303, 14] width 102 height 29
click at [974, 798] on div at bounding box center [756, 810] width 1512 height 10
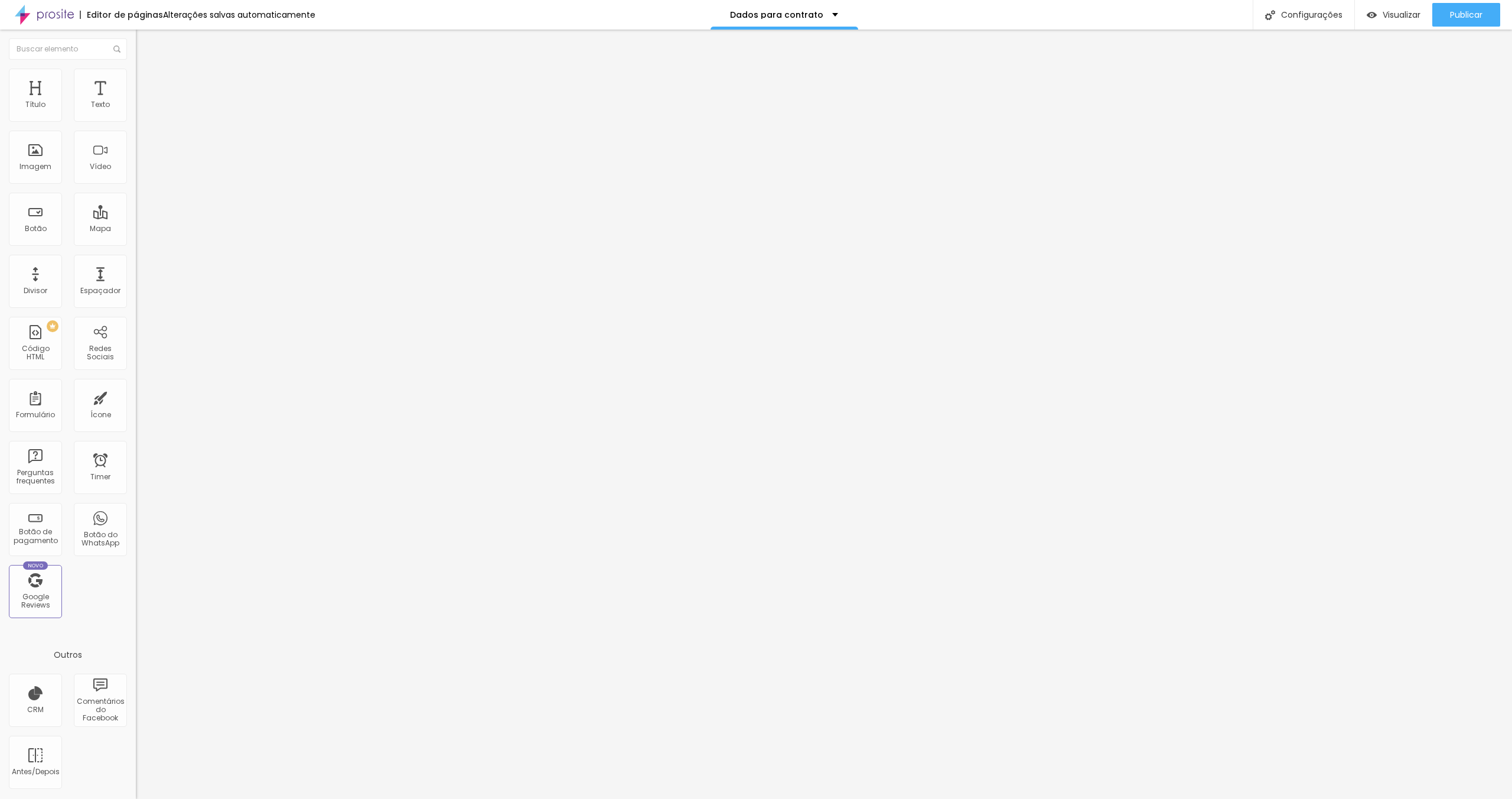
click at [146, 79] on span "Estilo" at bounding box center [155, 76] width 18 height 10
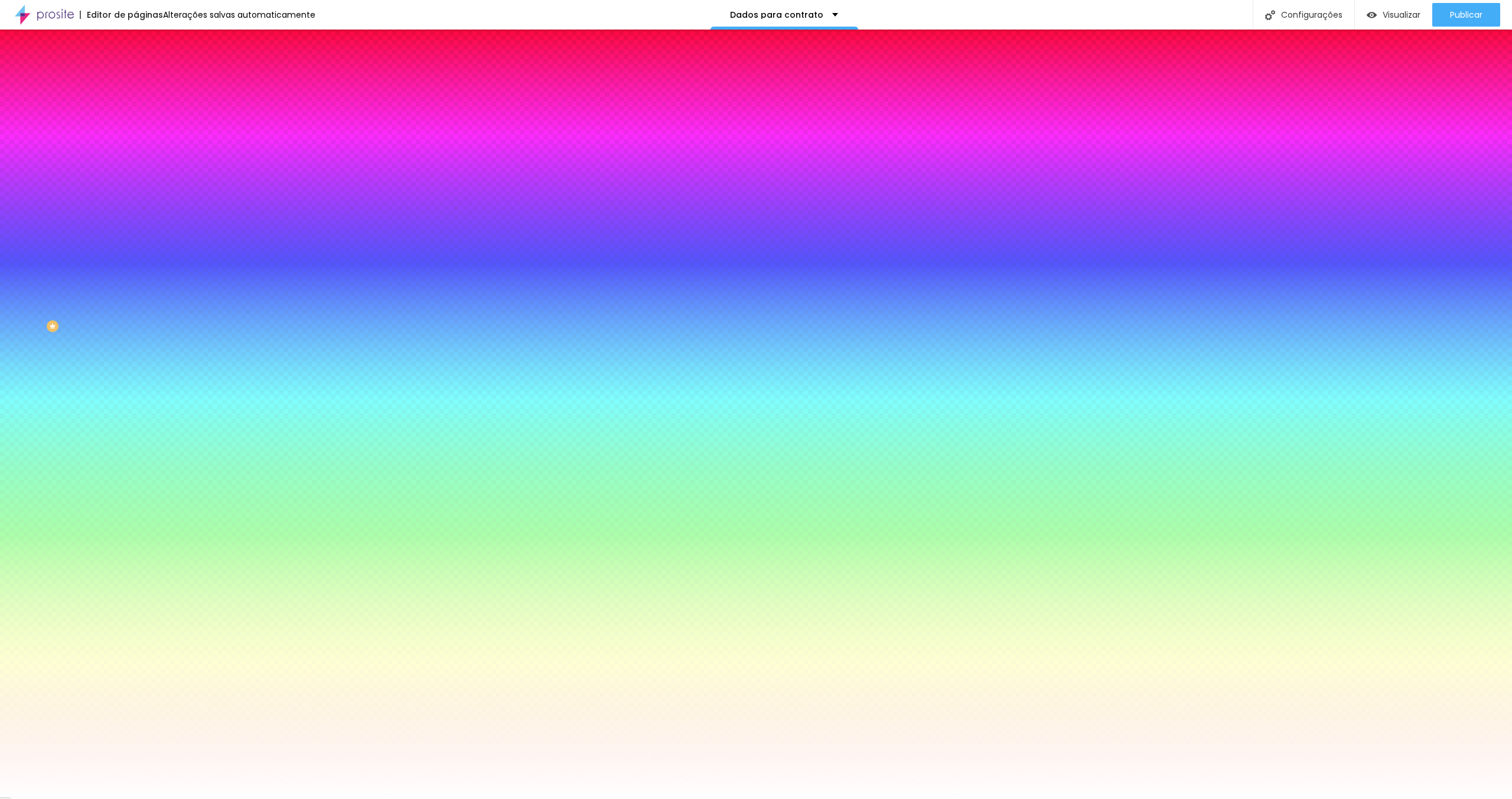
click at [136, 80] on li "Avançado" at bounding box center [204, 86] width 136 height 12
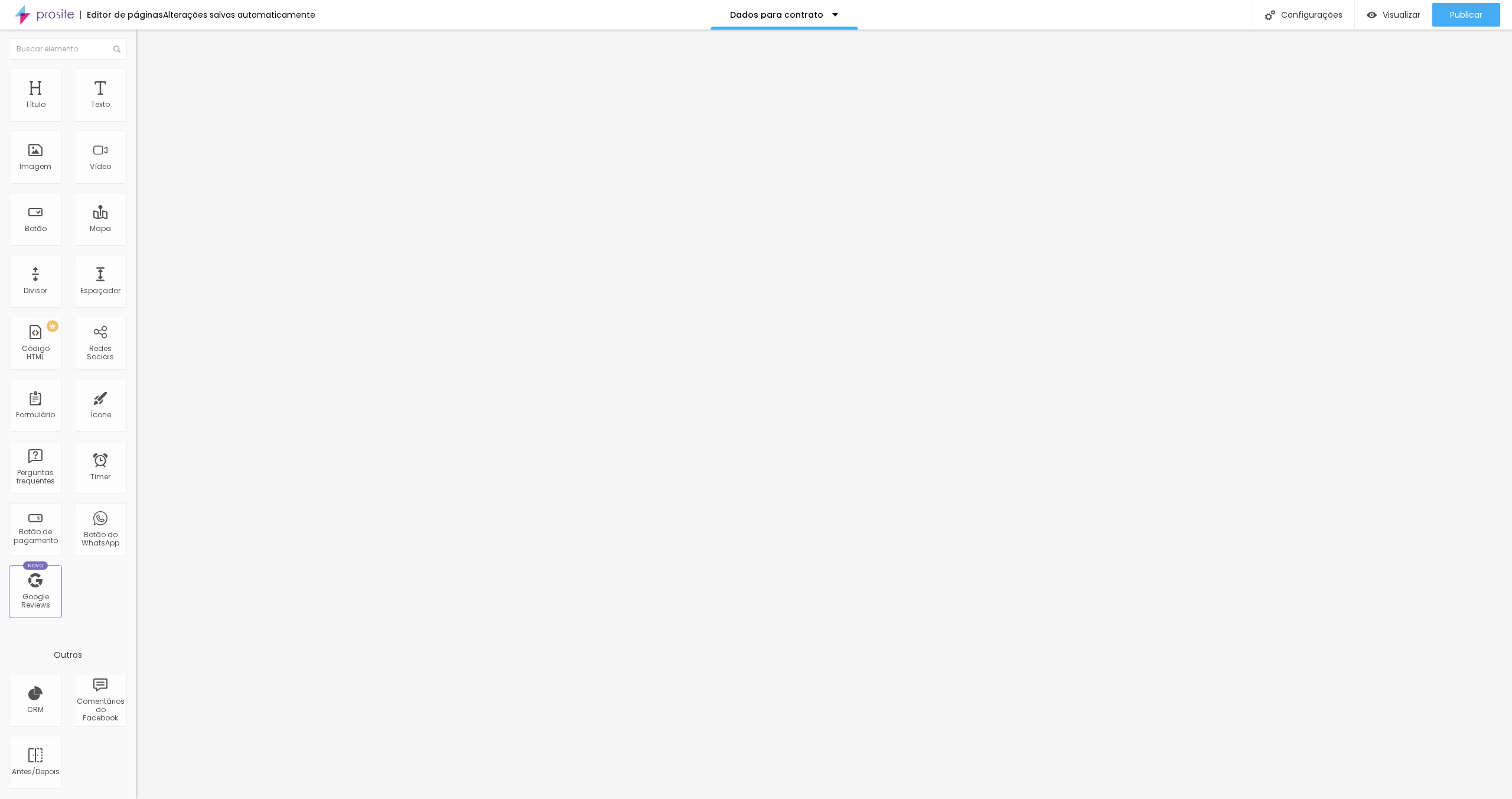
click at [136, 76] on img at bounding box center [141, 74] width 10 height 10
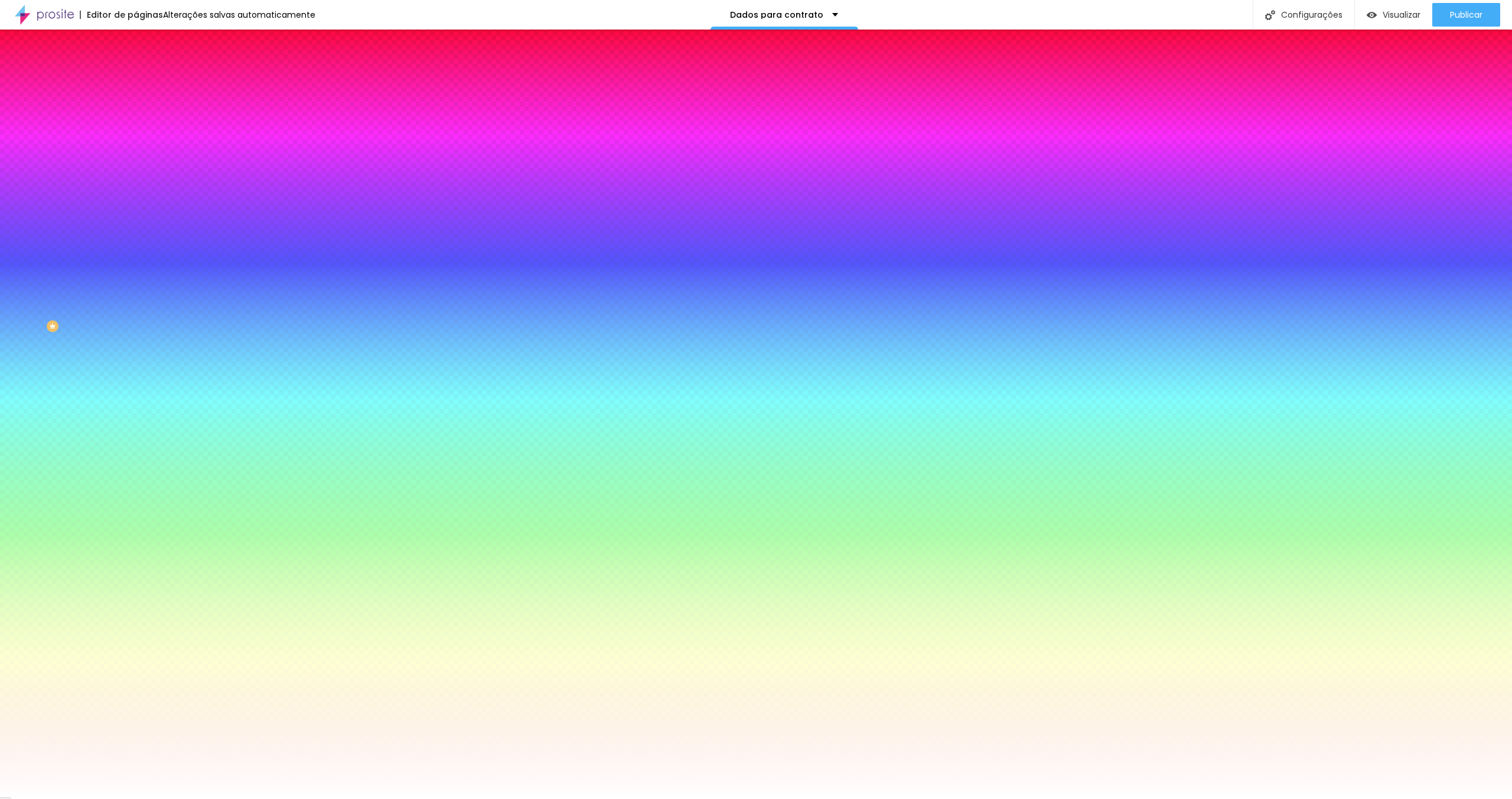
click at [144, 43] on div "Editar Formulário" at bounding box center [188, 43] width 88 height 9
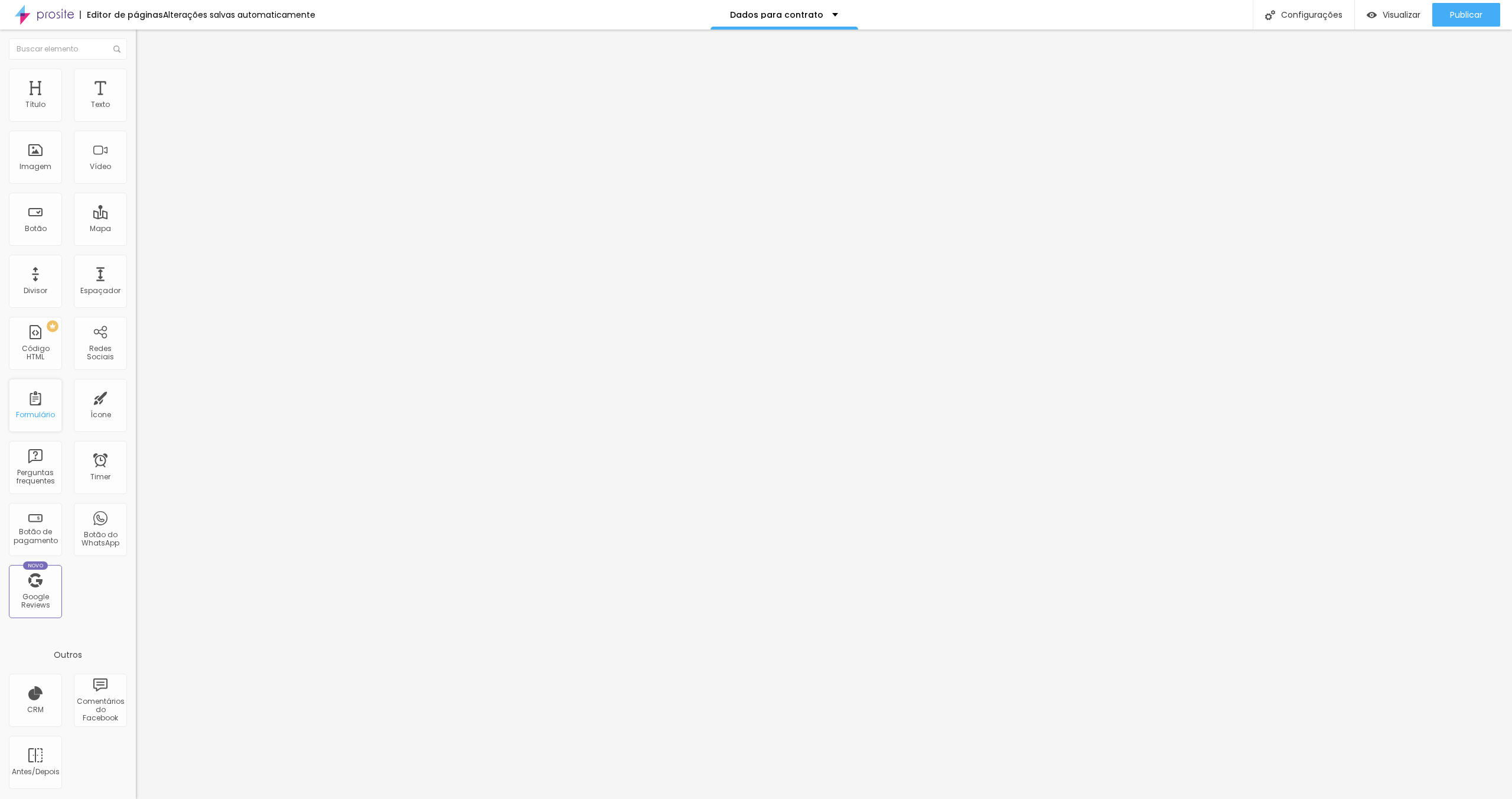
click at [38, 408] on div "Formulário" at bounding box center [35, 405] width 53 height 53
click at [1292, 12] on div "Configurações" at bounding box center [1303, 14] width 102 height 29
click at [969, 798] on div at bounding box center [756, 810] width 1512 height 10
click at [827, 13] on div "Dados para contrato" at bounding box center [784, 14] width 108 height 8
click at [884, 6] on div "Editor de páginas Alterações salvas automaticamente Dados para contrato Configu…" at bounding box center [756, 14] width 1512 height 29
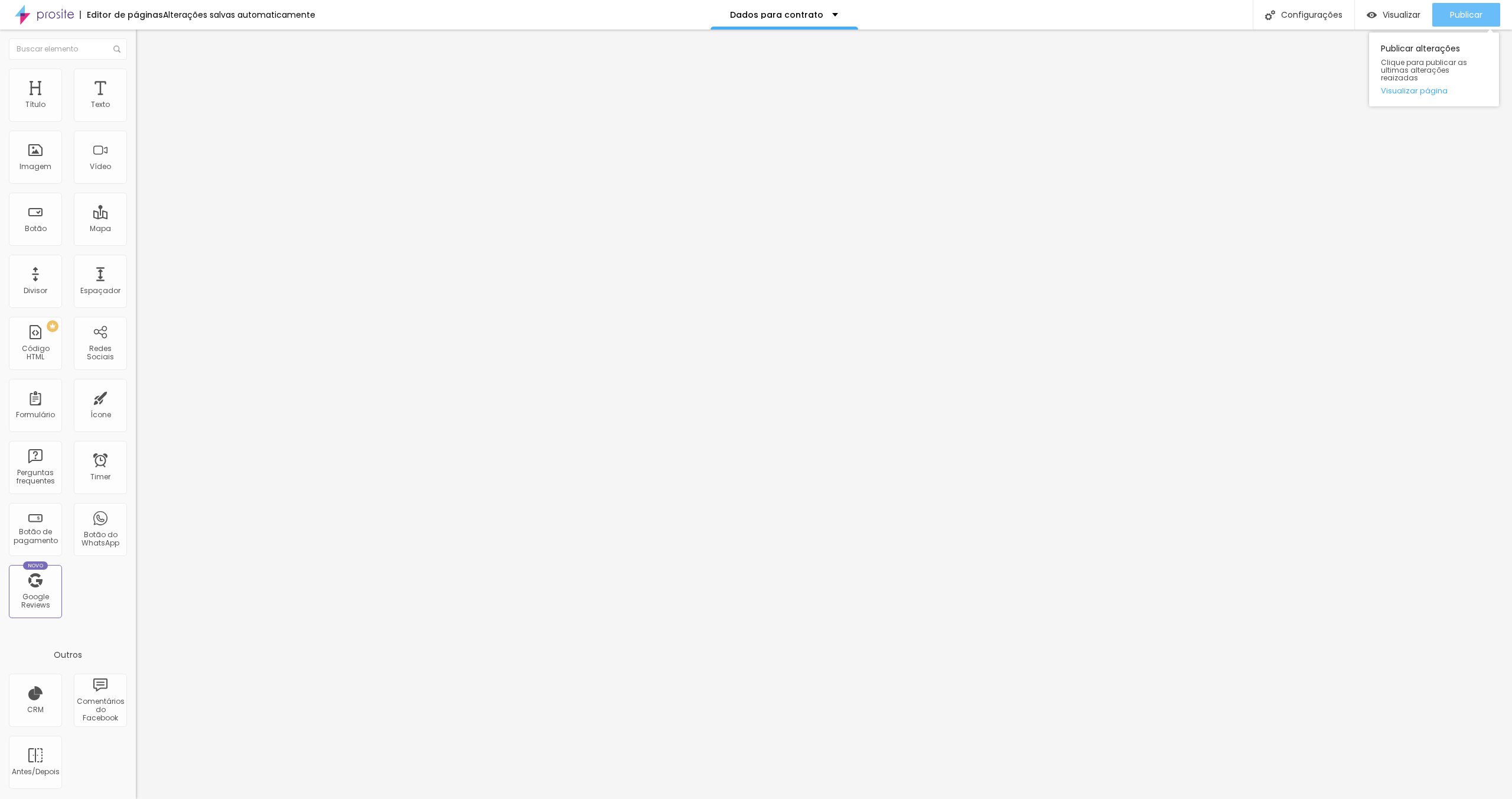
click at [1450, 24] on div "Publicar" at bounding box center [1466, 14] width 32 height 24
click at [50, 13] on img at bounding box center [44, 14] width 59 height 29
click at [1295, 9] on div "Configurações" at bounding box center [1303, 14] width 102 height 29
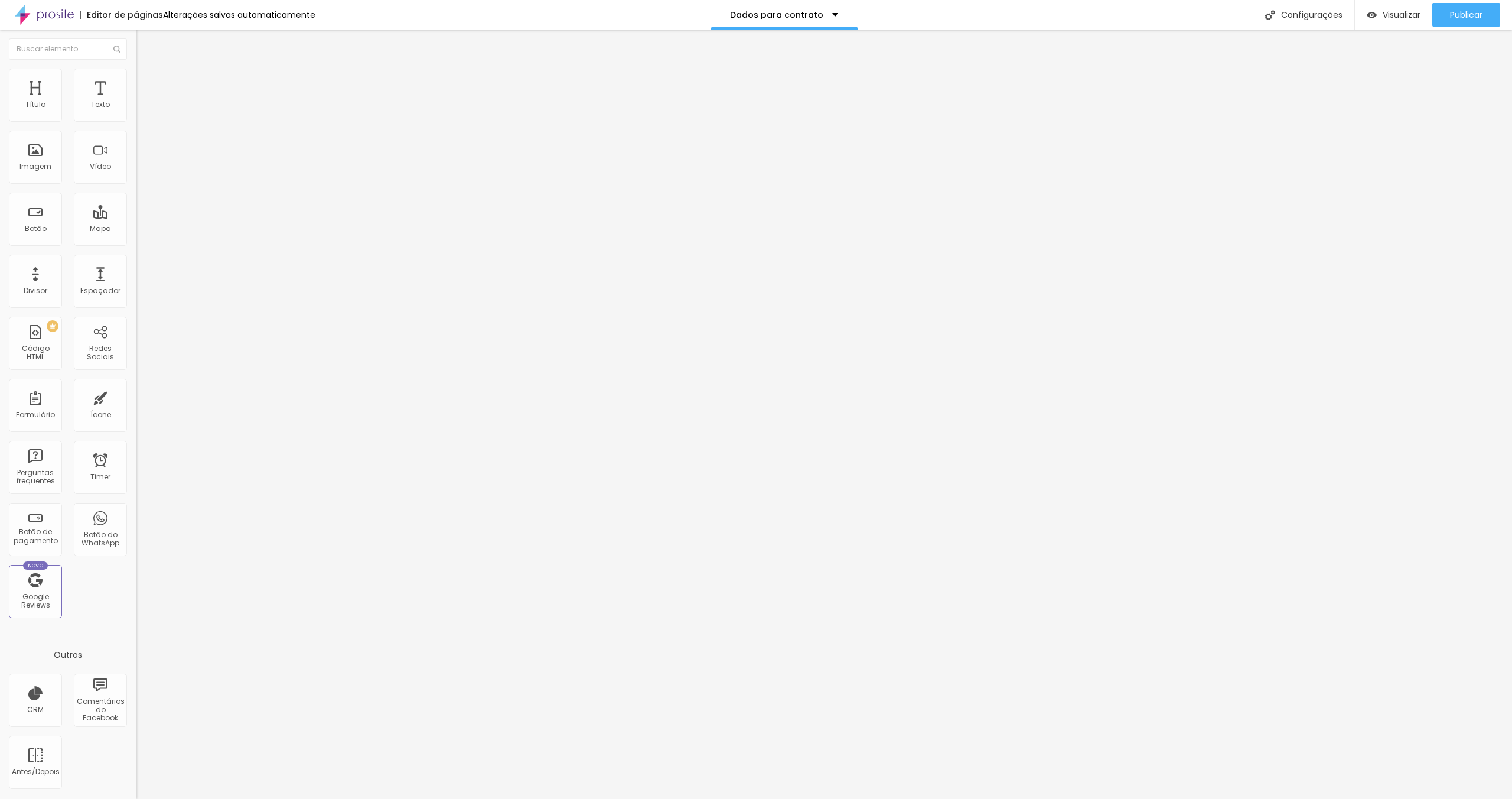
click at [967, 798] on div at bounding box center [756, 810] width 1512 height 10
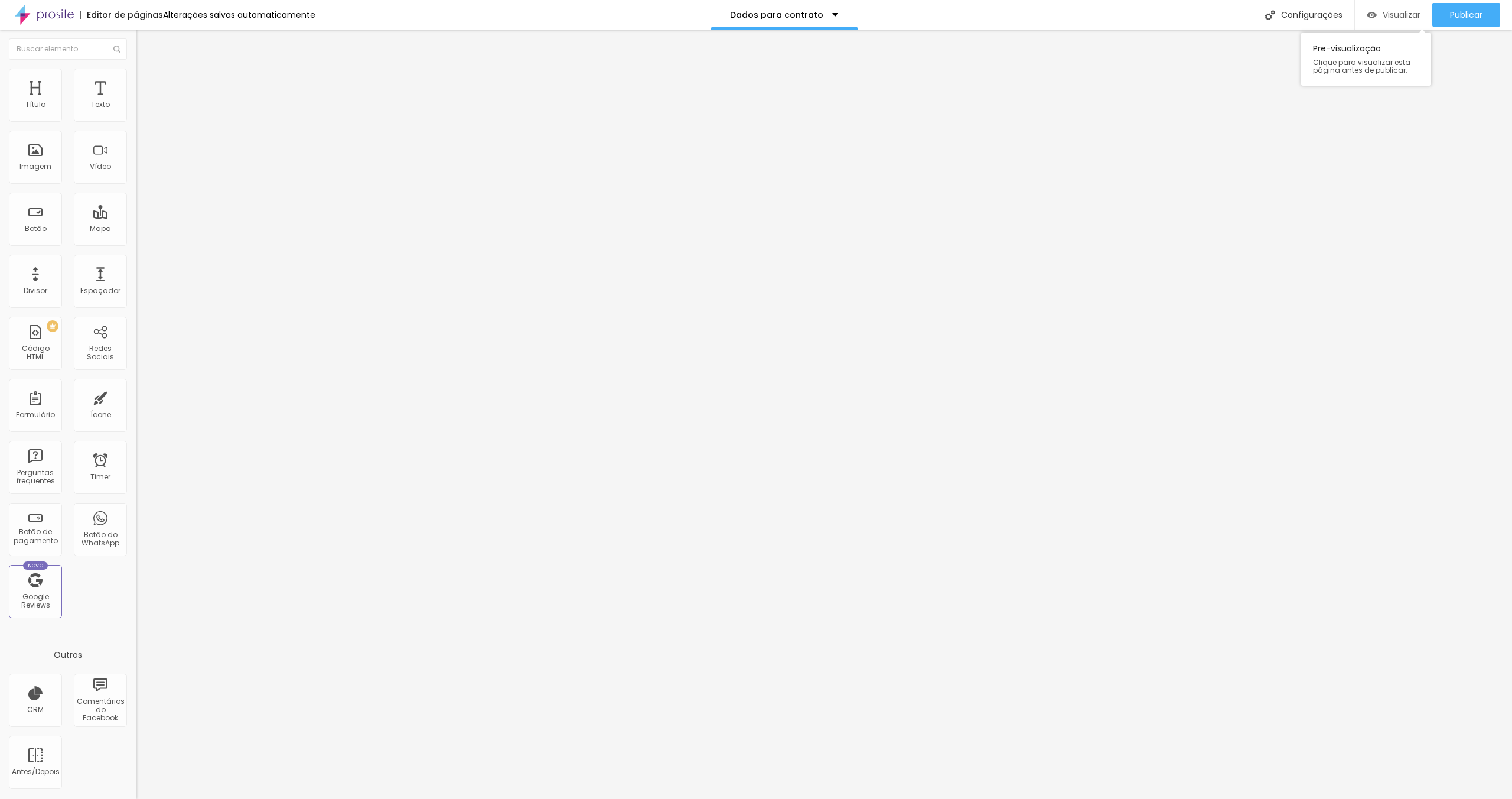
click at [1396, 12] on span "Visualizar" at bounding box center [1402, 15] width 38 height 9
click at [825, 15] on div "Dados para contrato" at bounding box center [784, 14] width 108 height 8
click at [825, 8] on div "Dados para contrato" at bounding box center [784, 4] width 86 height 8
click at [1316, 19] on div "Configurações" at bounding box center [1303, 14] width 102 height 29
click at [974, 798] on div at bounding box center [756, 810] width 1512 height 10
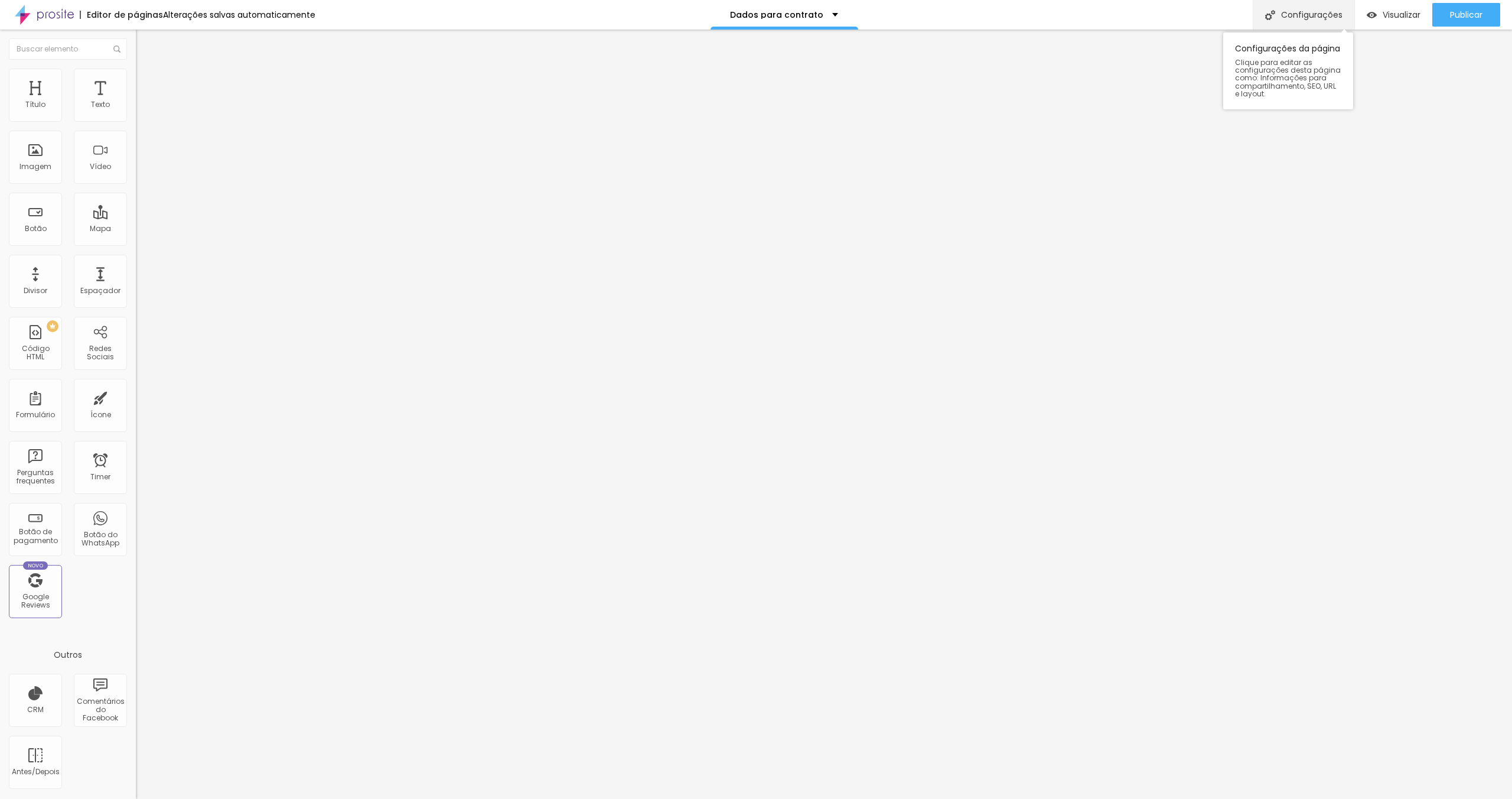
click at [1302, 23] on div "Configurações" at bounding box center [1303, 14] width 102 height 29
click at [972, 798] on div at bounding box center [756, 810] width 1512 height 10
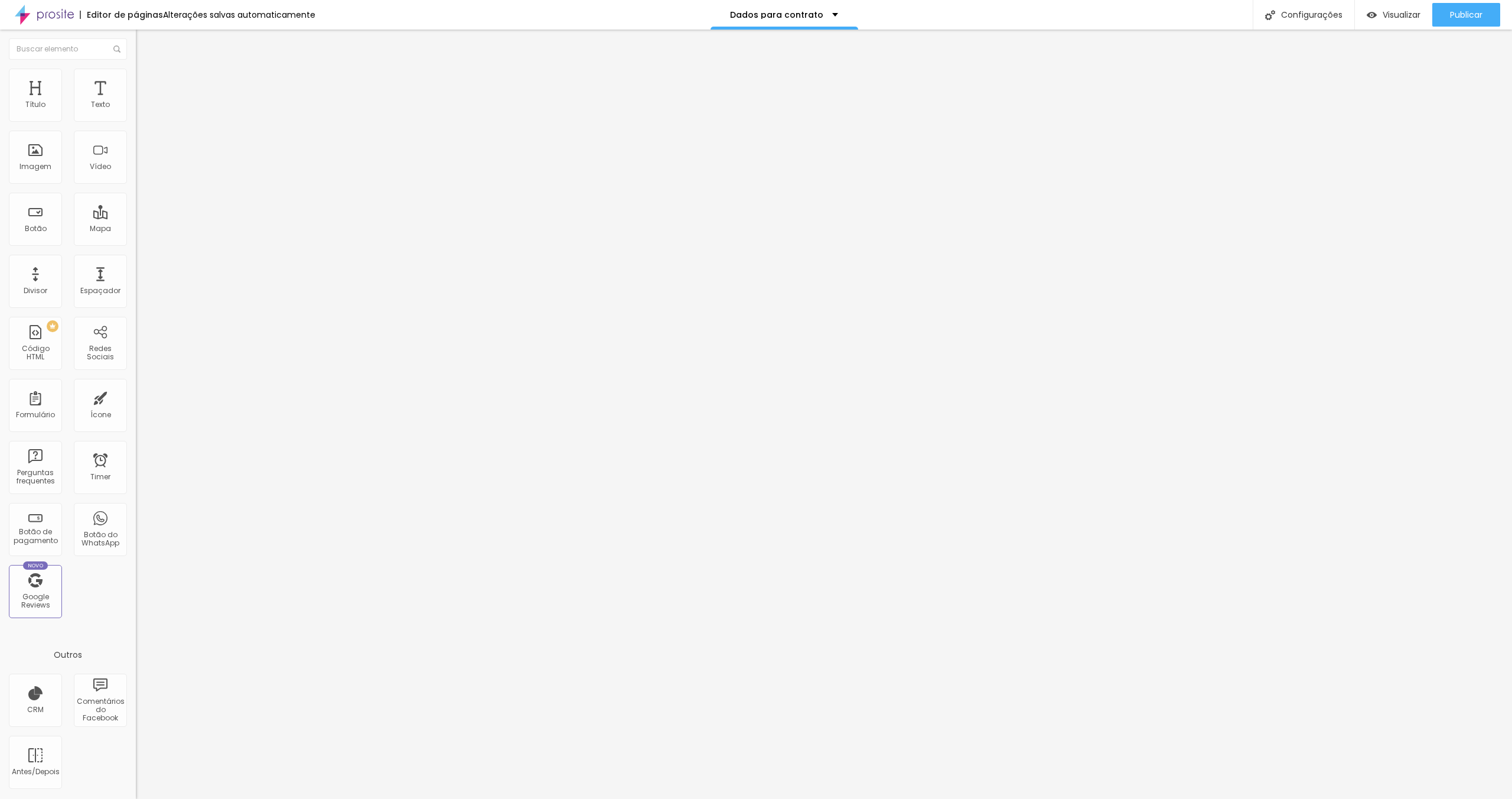
drag, startPoint x: 103, startPoint y: 17, endPoint x: 89, endPoint y: 13, distance: 14.6
click at [103, 18] on div "Editor de páginas" at bounding box center [121, 14] width 83 height 8
click at [49, 10] on img at bounding box center [44, 14] width 59 height 29
click at [234, 15] on div "Alterações salvas automaticamente" at bounding box center [243, 15] width 136 height 8
click at [1040, 798] on div at bounding box center [756, 810] width 1512 height 10
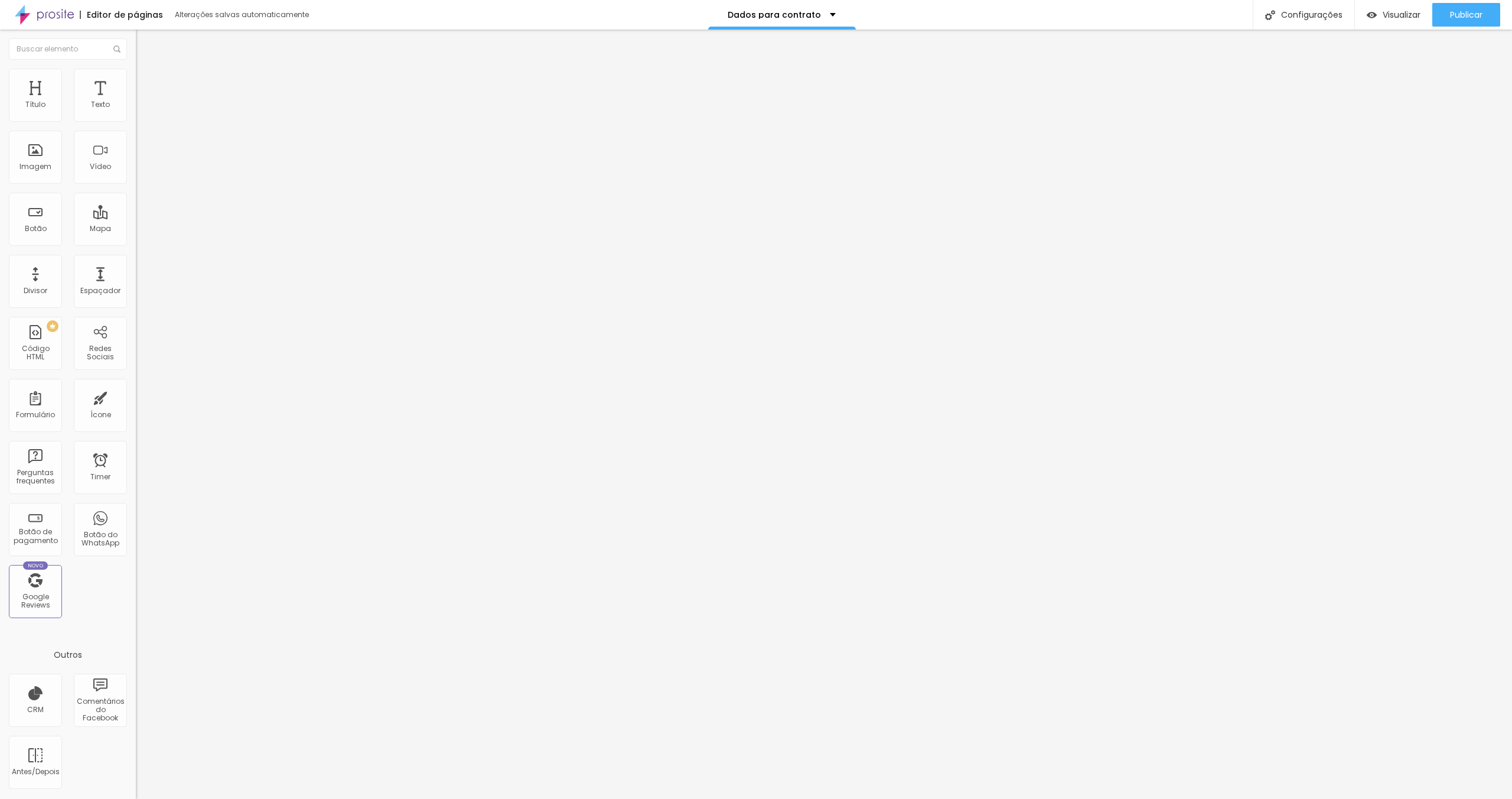
click at [144, 126] on div "Preencha aqui os dados para elaborarmos seu contrato" at bounding box center [204, 115] width 121 height 22
click at [136, 119] on img at bounding box center [140, 123] width 8 height 8
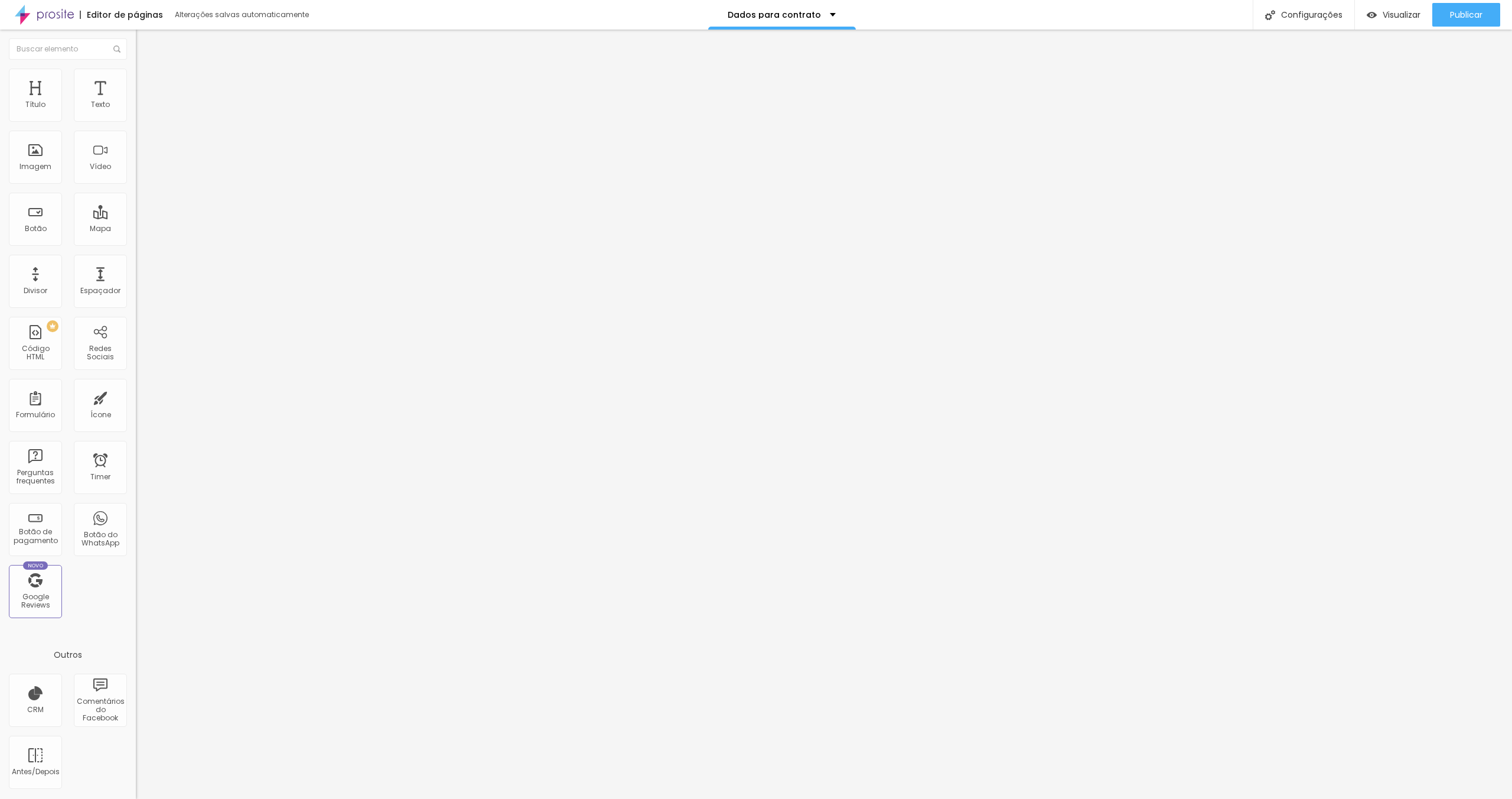
click at [949, 798] on div at bounding box center [756, 810] width 1512 height 10
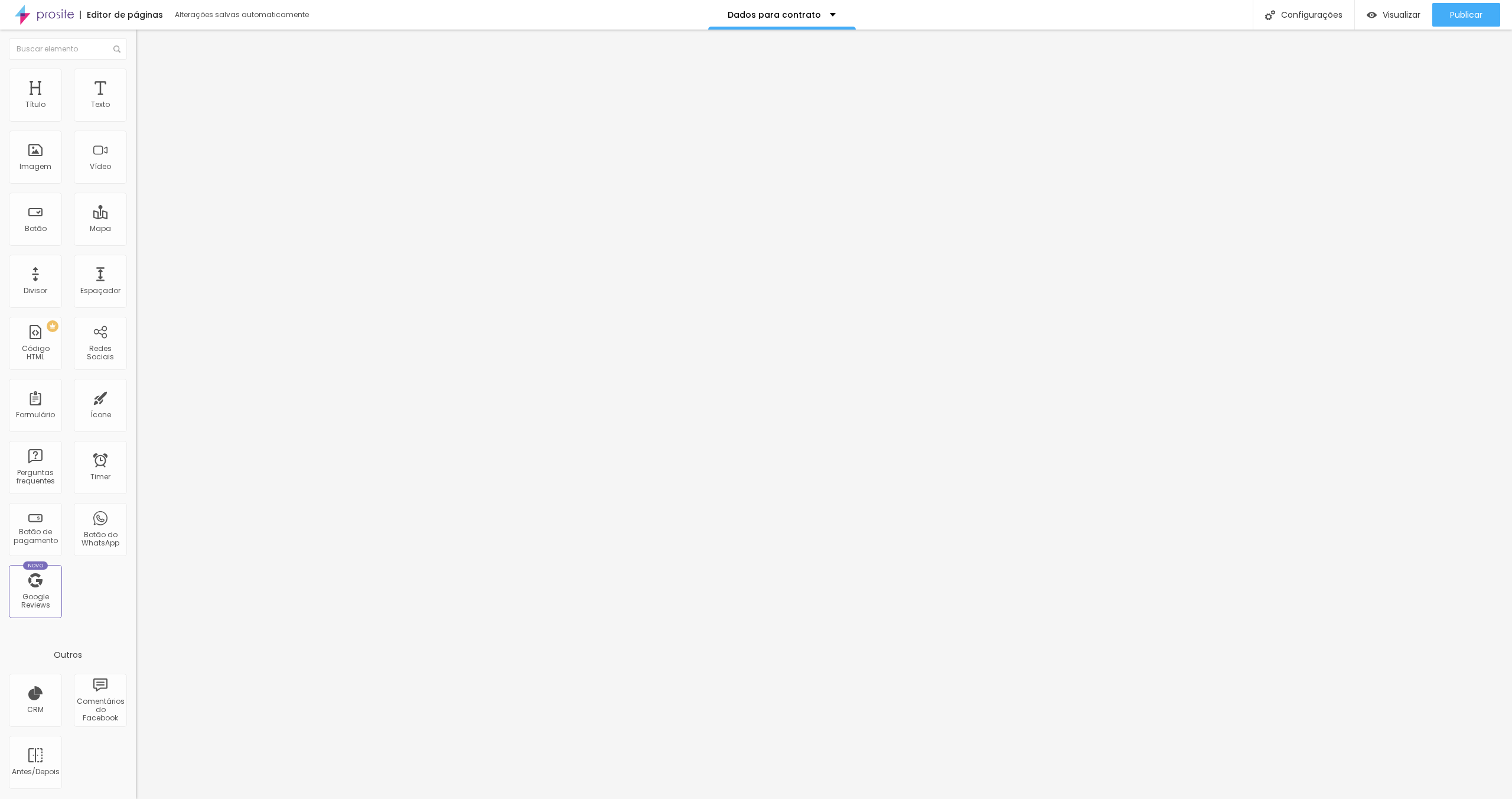
click at [146, 81] on span "Estilo" at bounding box center [155, 76] width 18 height 10
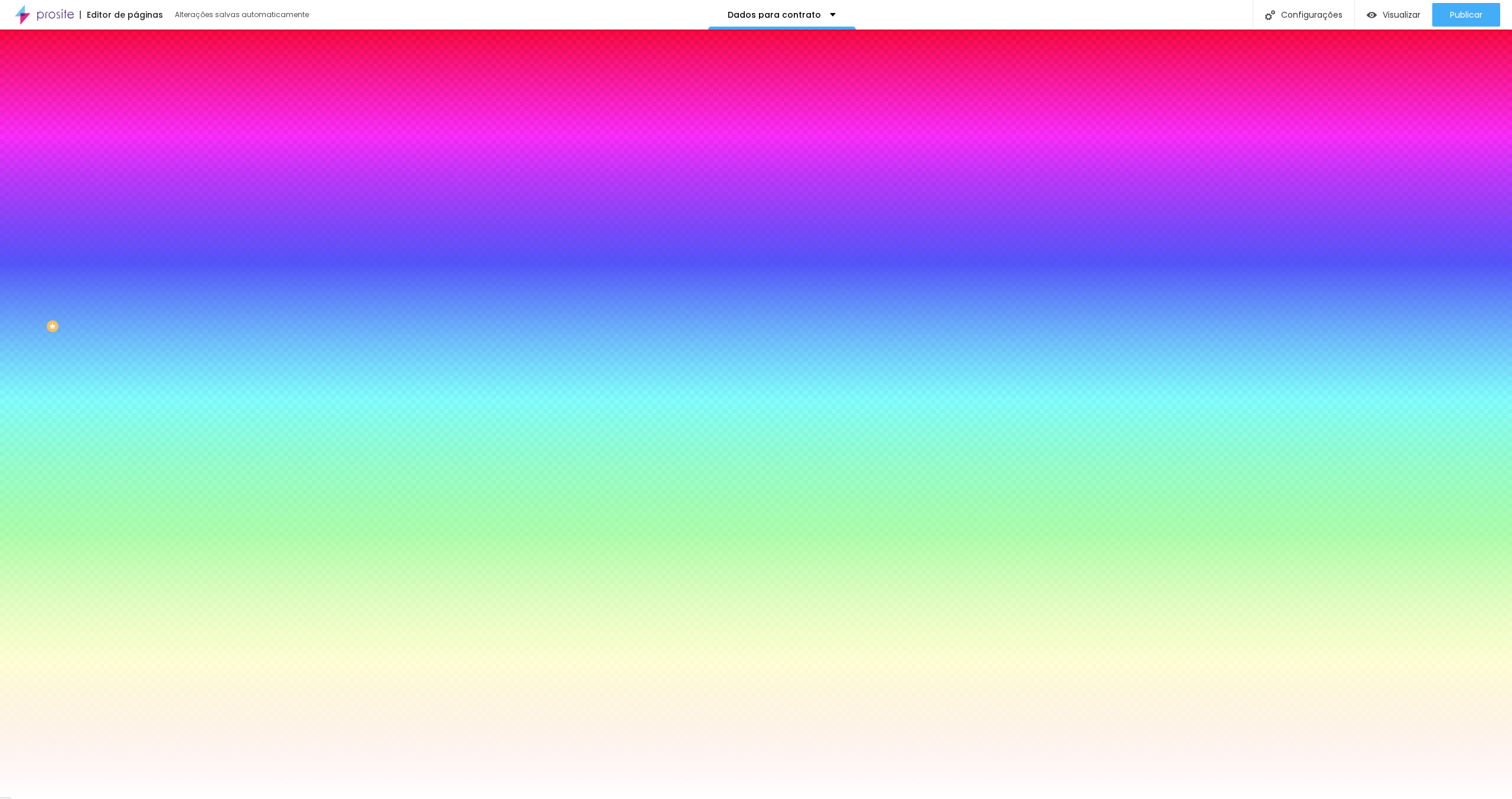
click at [146, 88] on span "Avançado" at bounding box center [165, 88] width 39 height 10
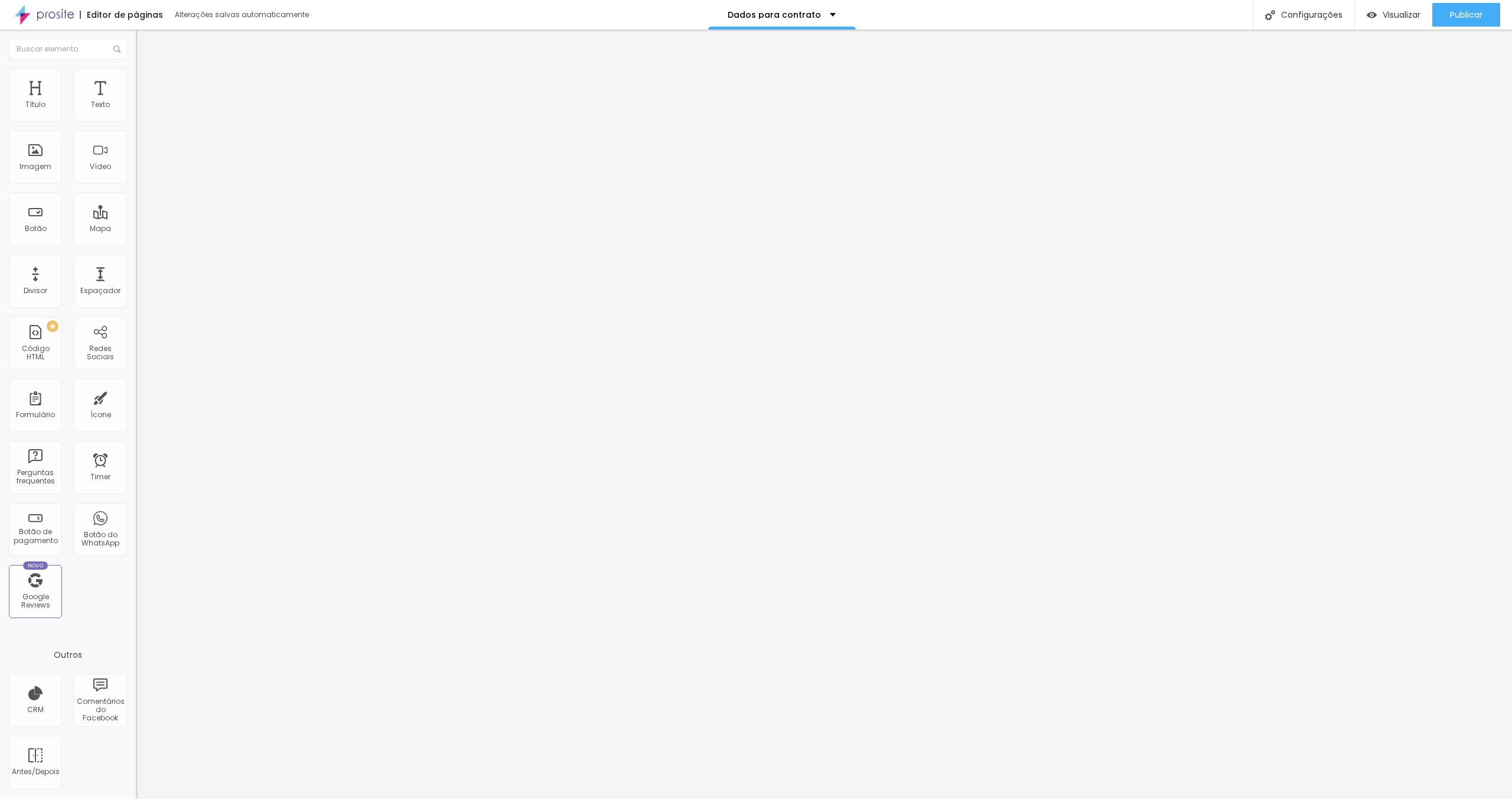
type input "18"
type input "17"
type input "16"
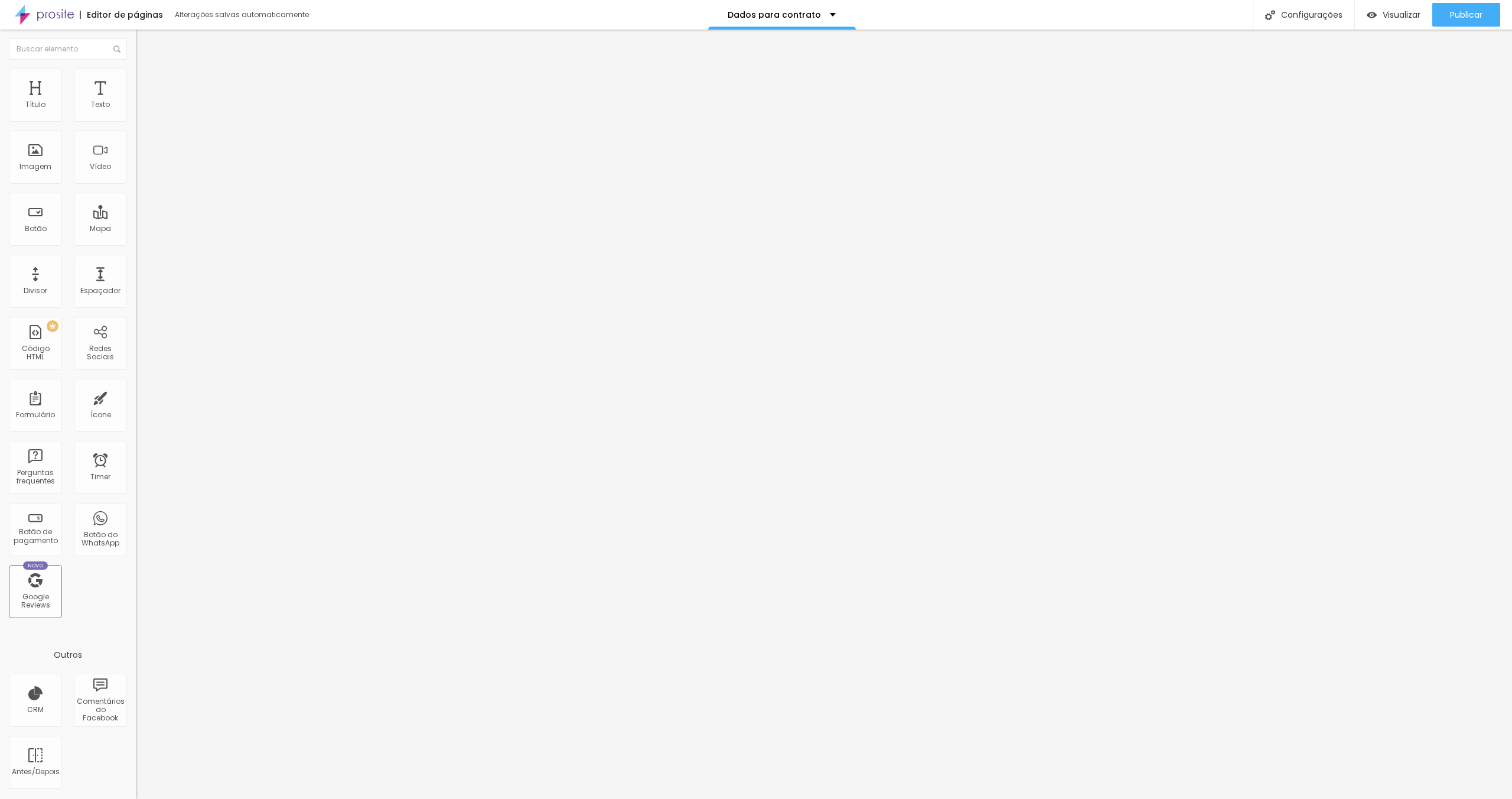
type input "16"
type input "15"
type input "14"
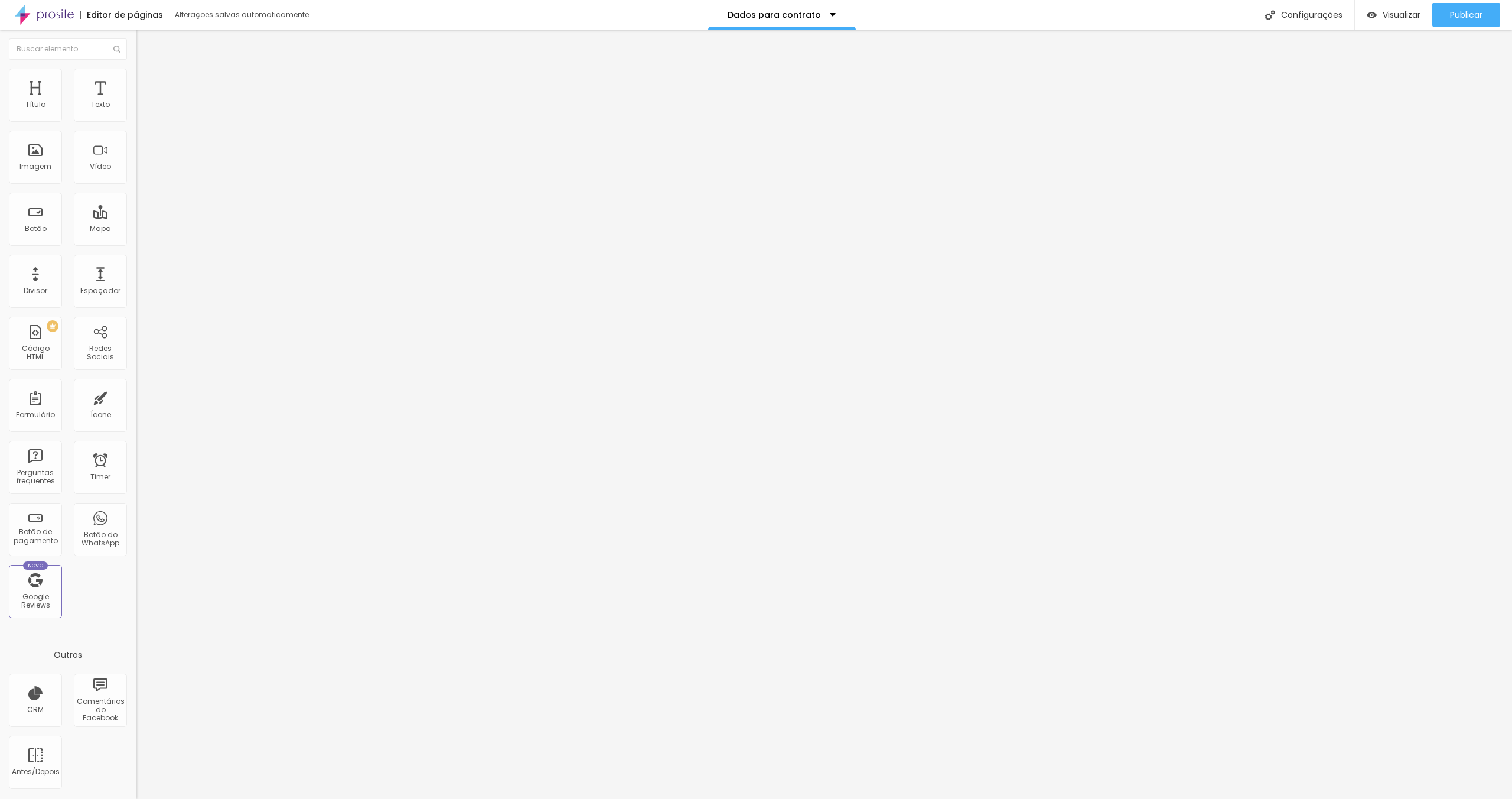
type input "11"
type input "8"
type input "6"
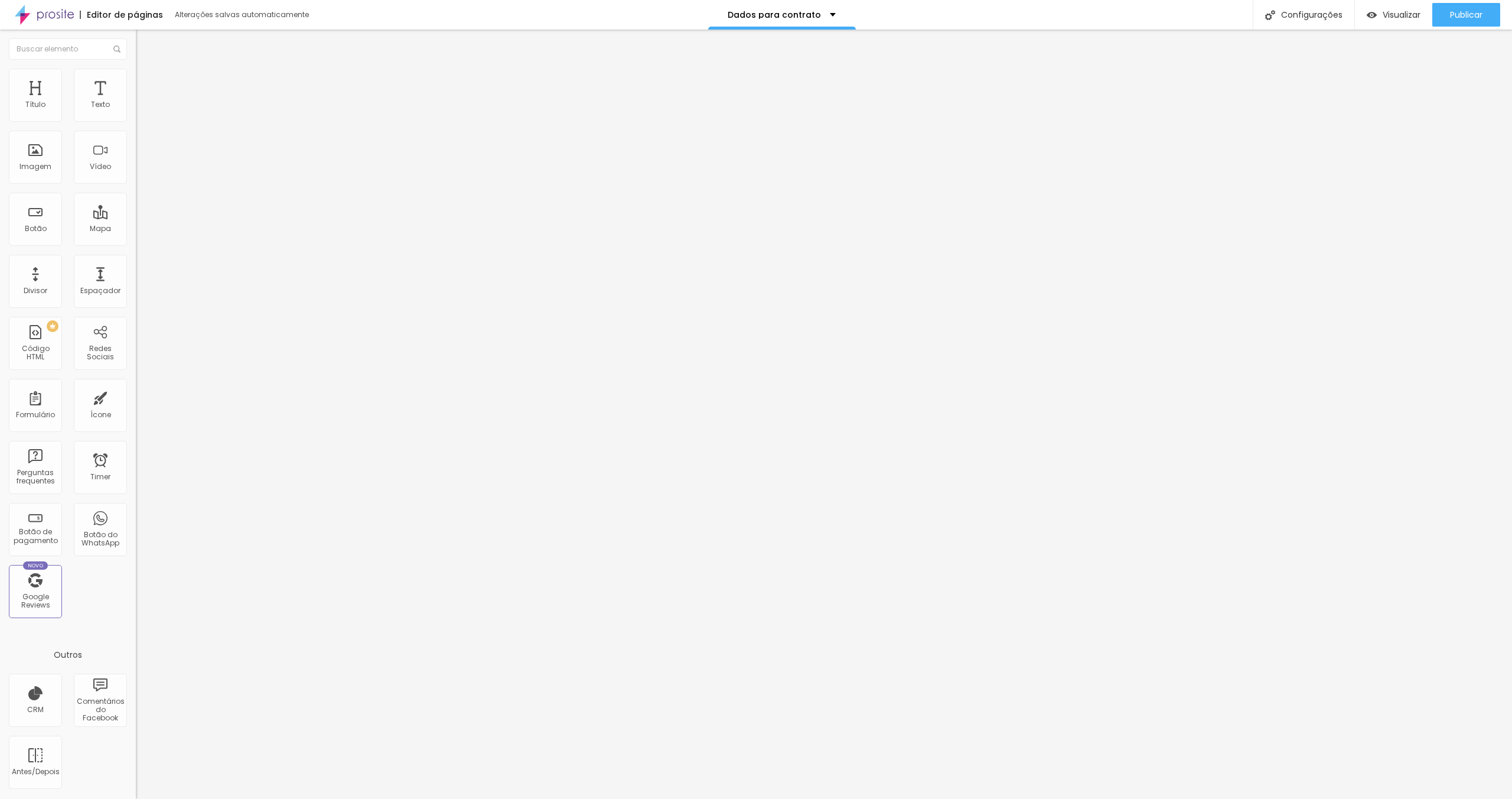
type input "6"
type input "3"
type input "2"
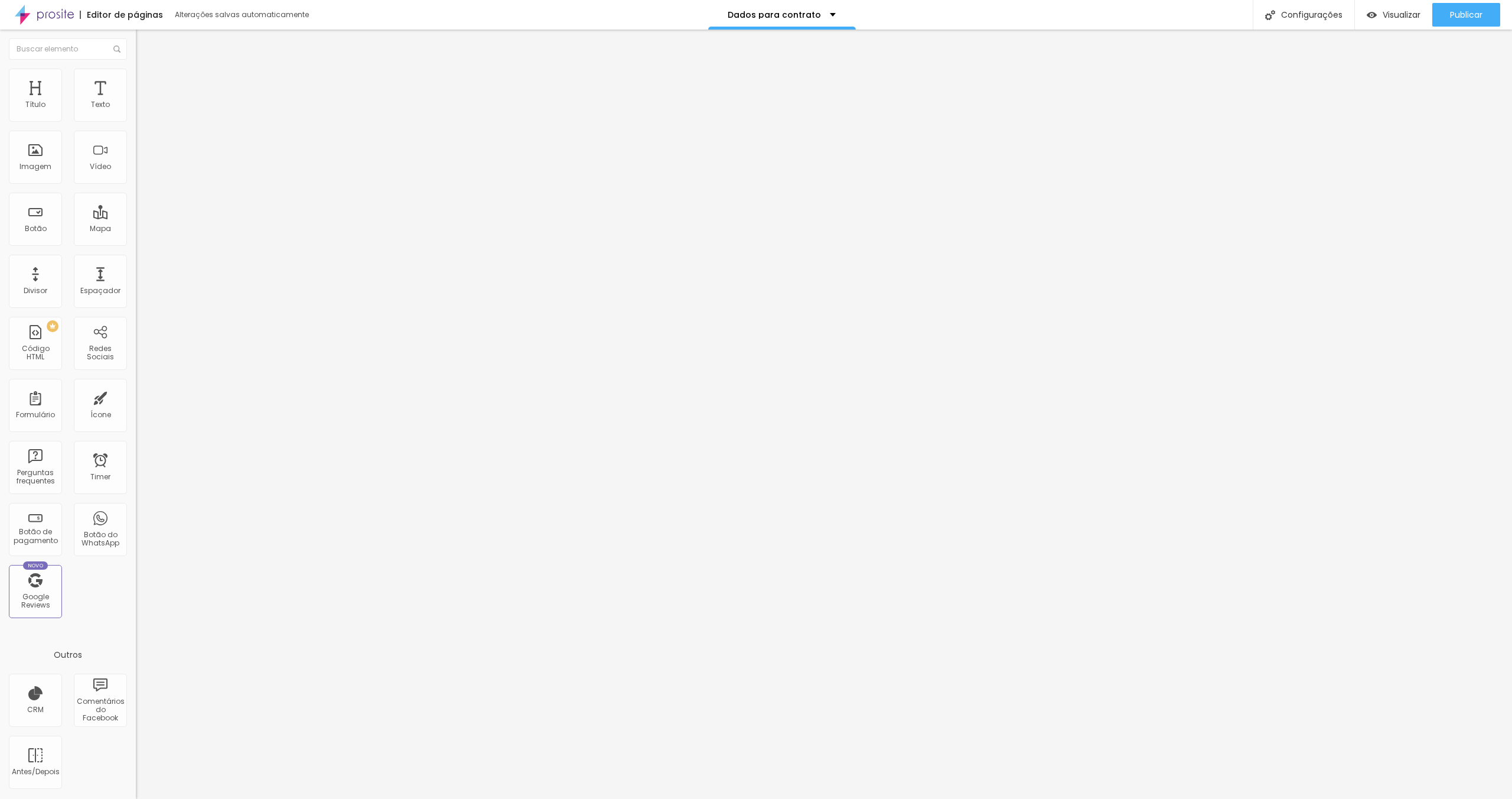
type input "3"
type input "4"
type input "5"
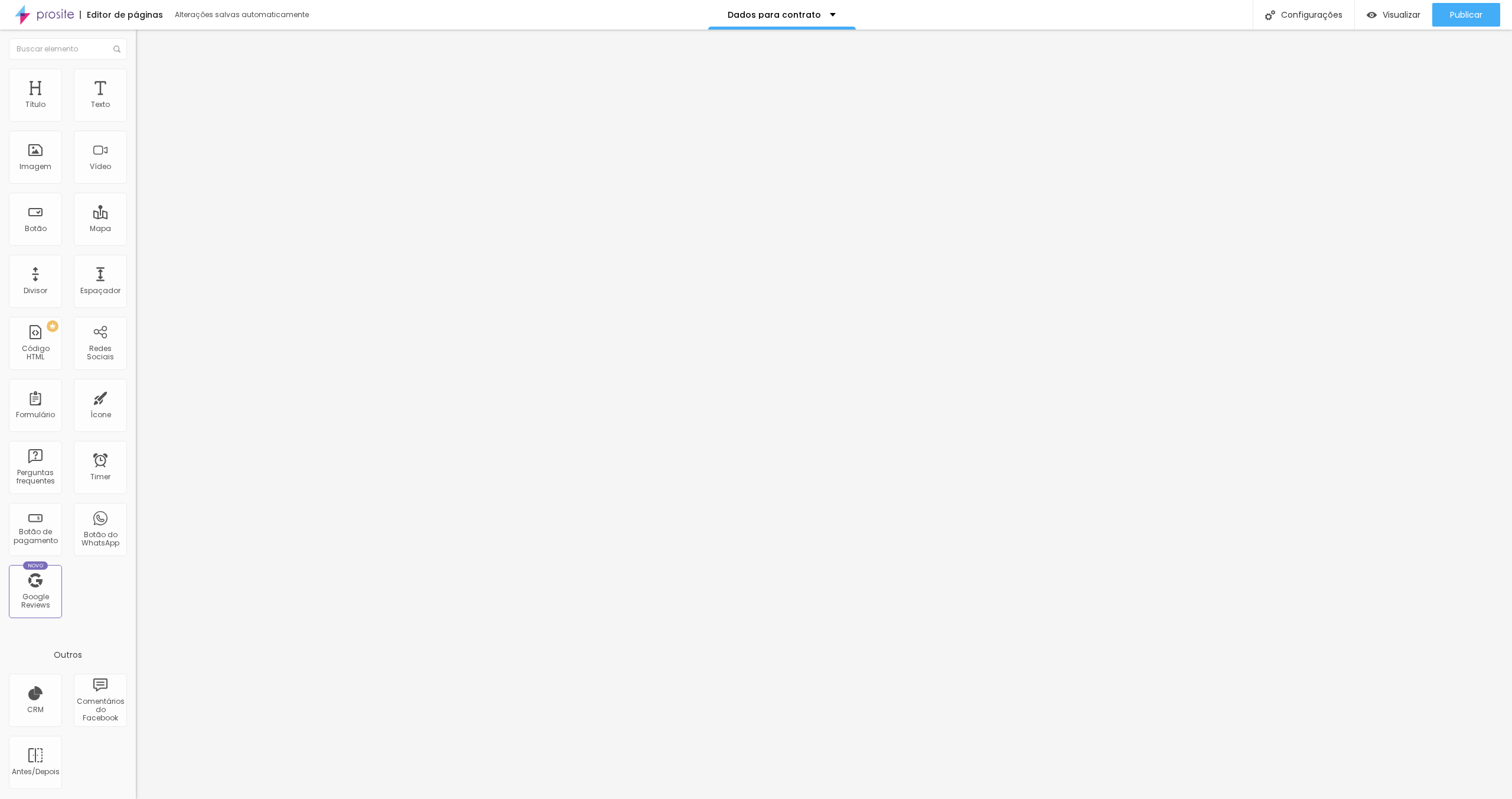
type input "5"
type input "6"
type input "8"
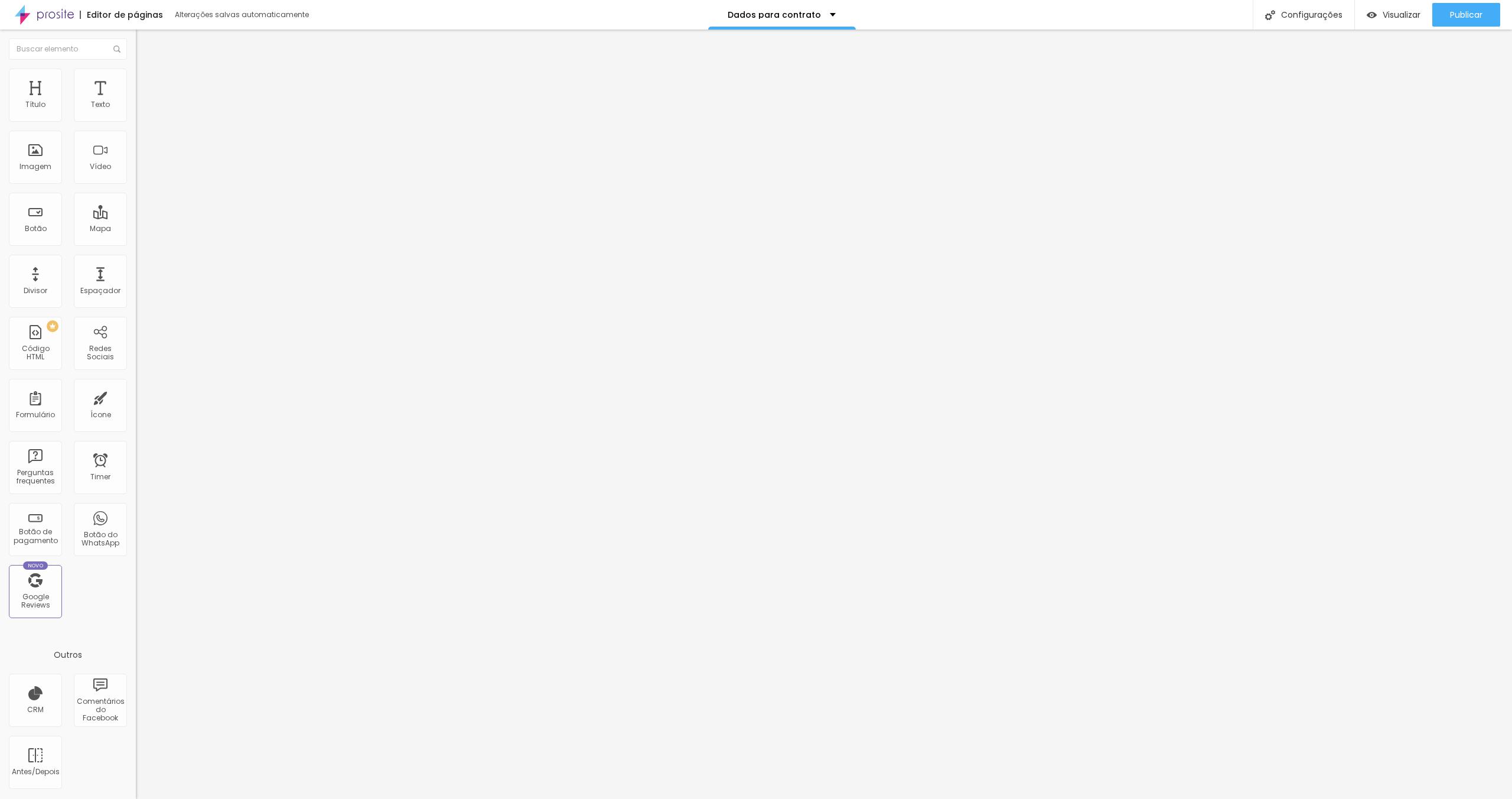
type input "9"
type input "12"
type input "14"
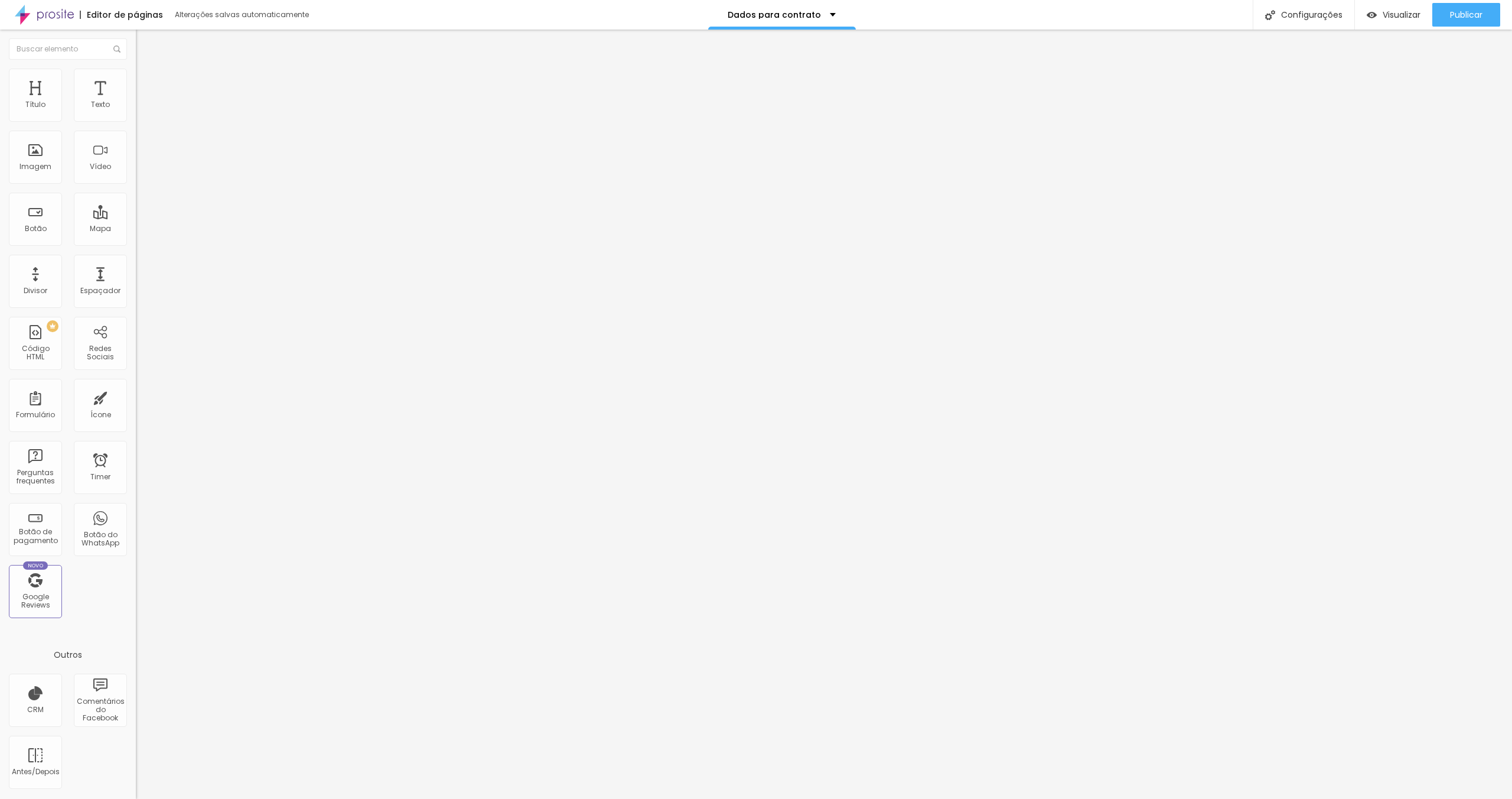
type input "14"
type input "16"
type input "18"
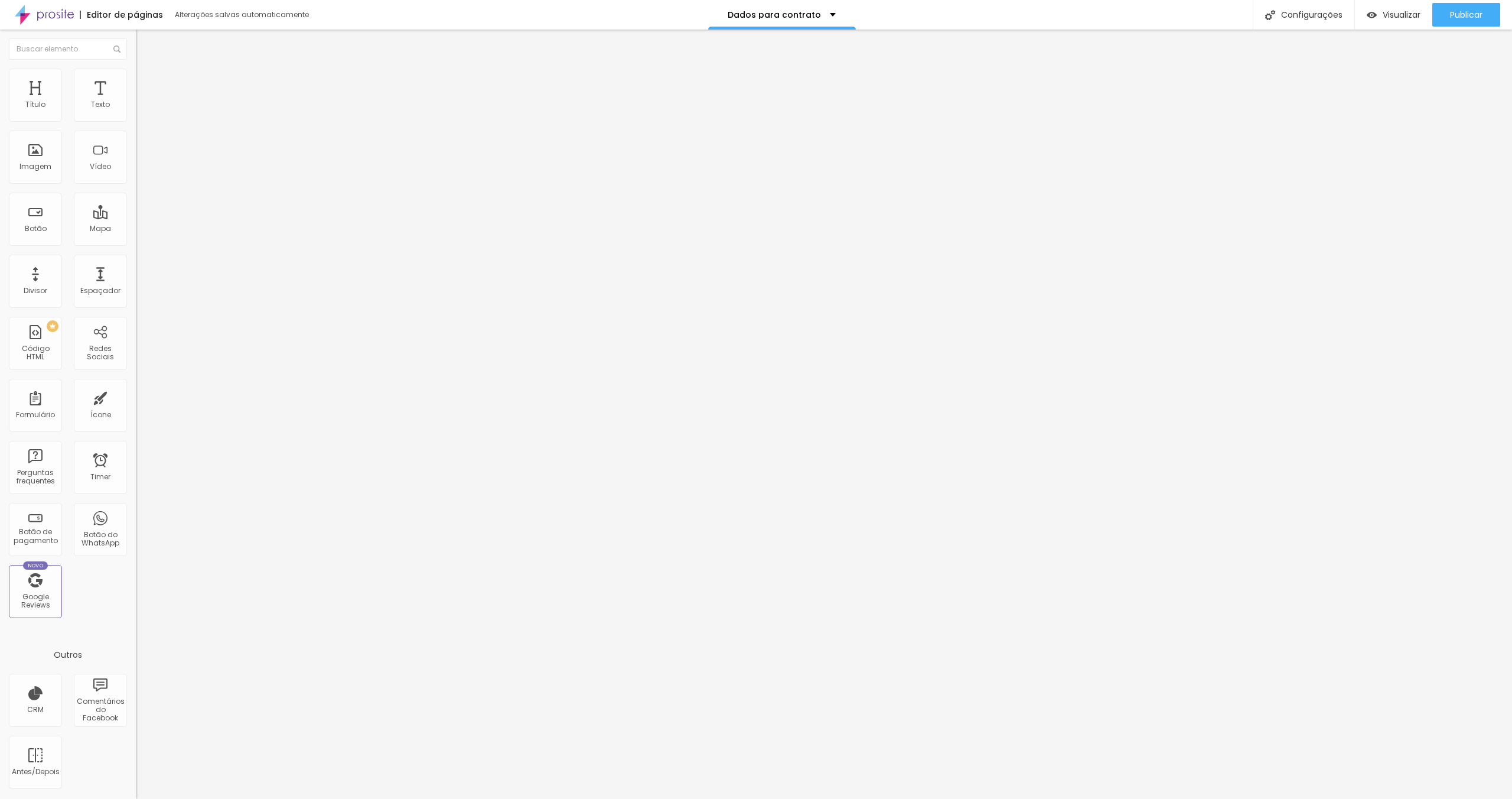
type input "19"
type input "20"
type input "21"
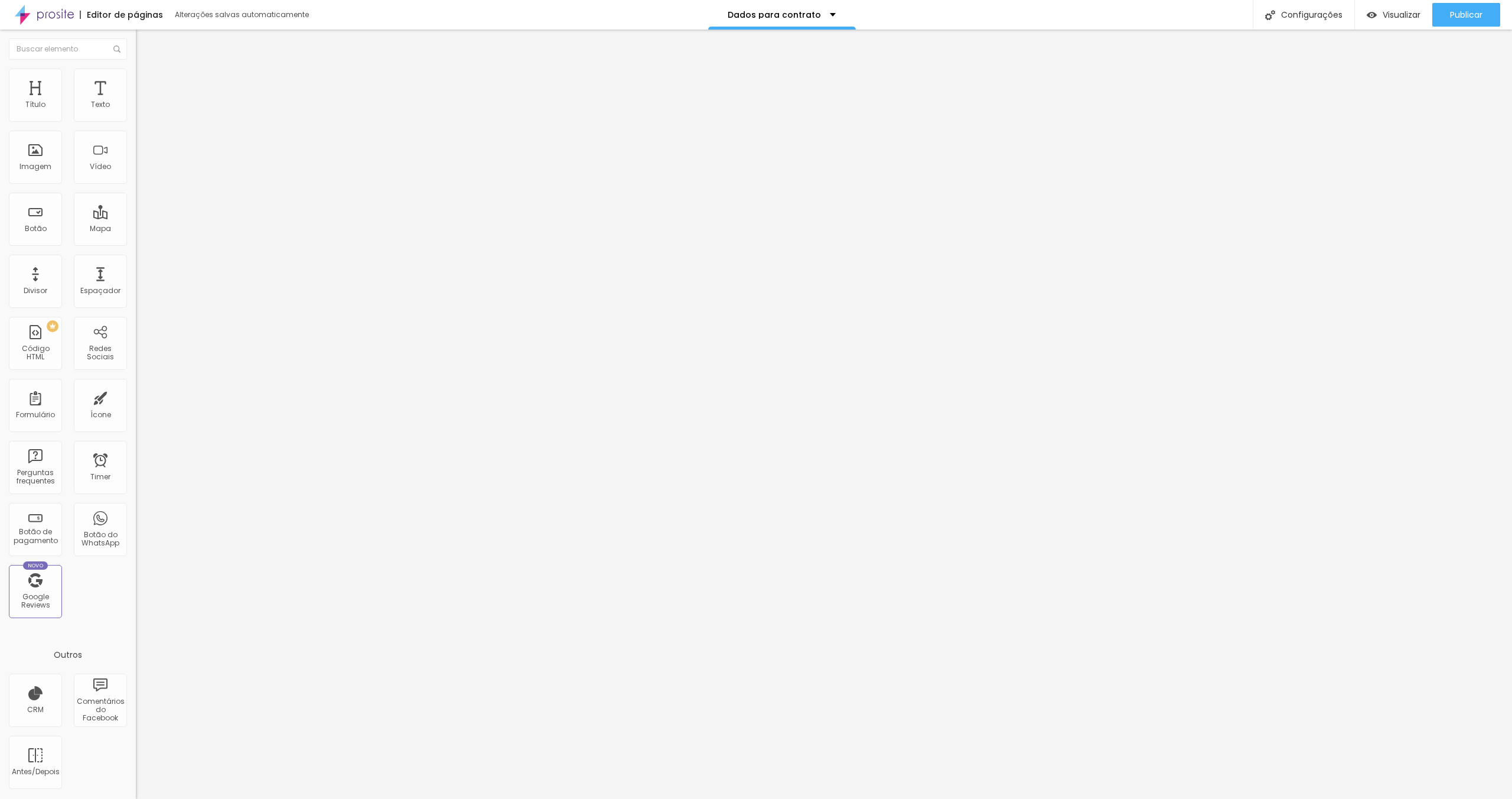
type input "21"
type input "22"
type input "23"
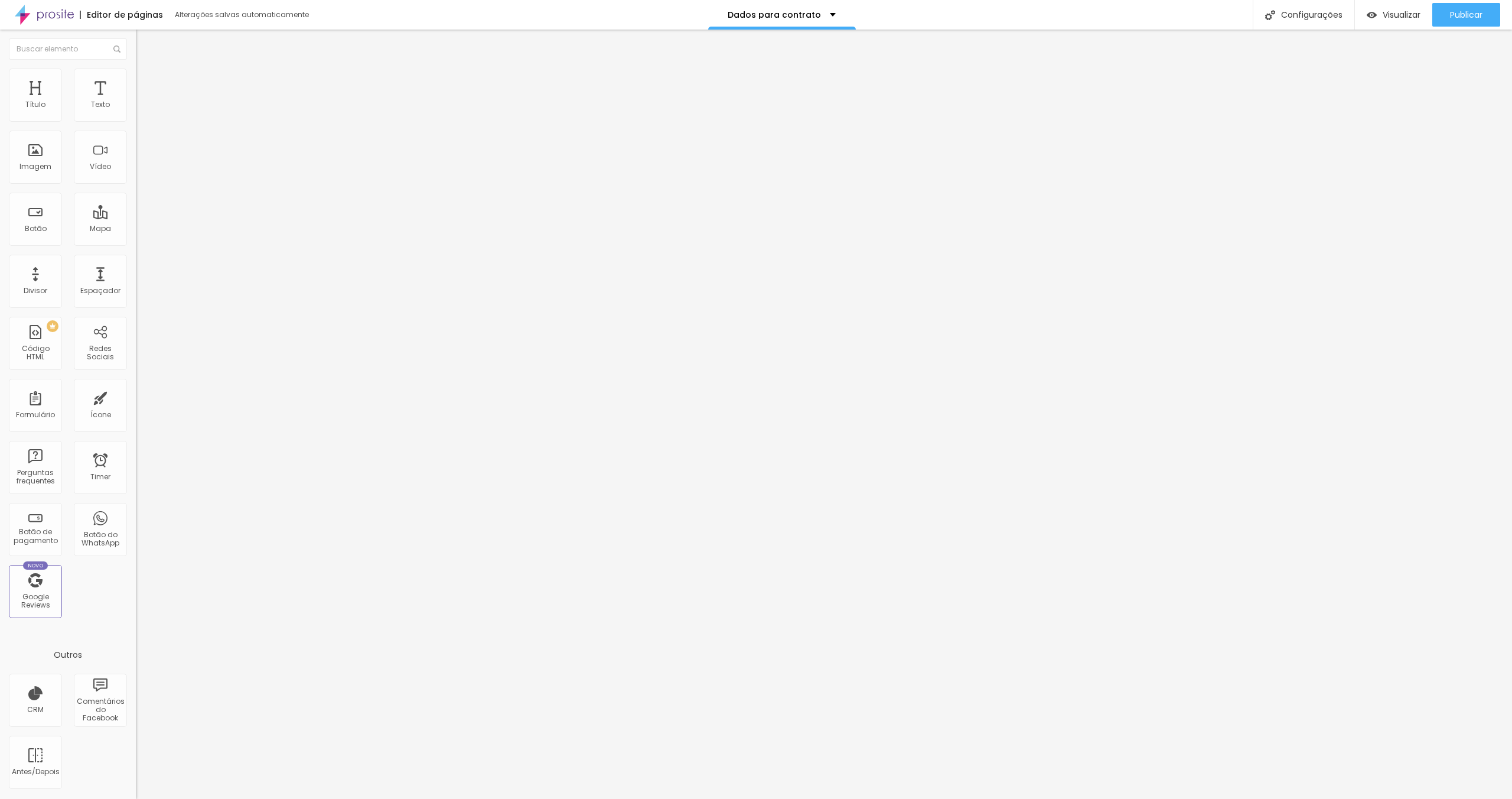
type input "24"
type input "26"
type input "27"
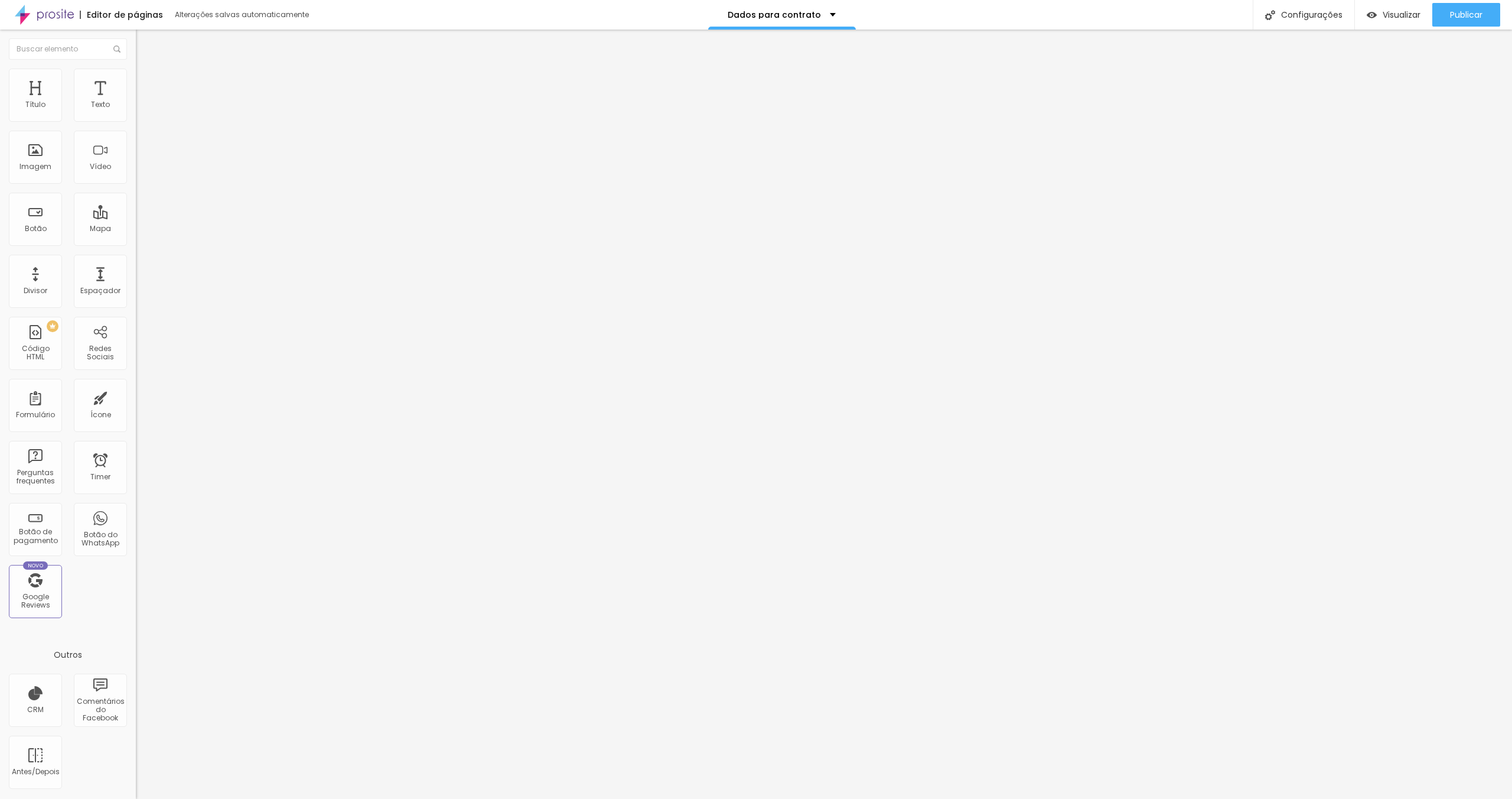
type input "27"
type input "26"
type input "25"
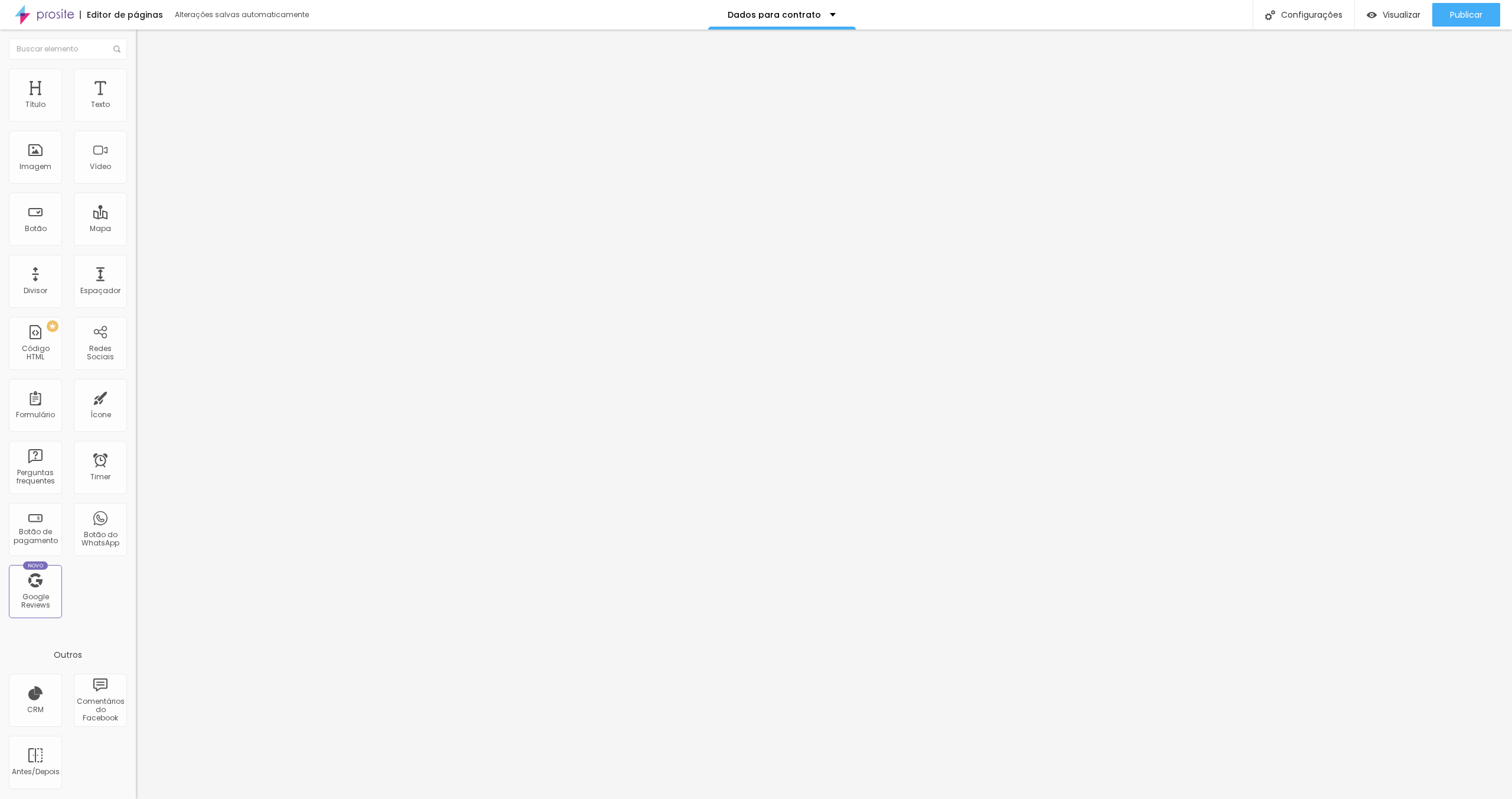
type input "24"
type input "22"
type input "19"
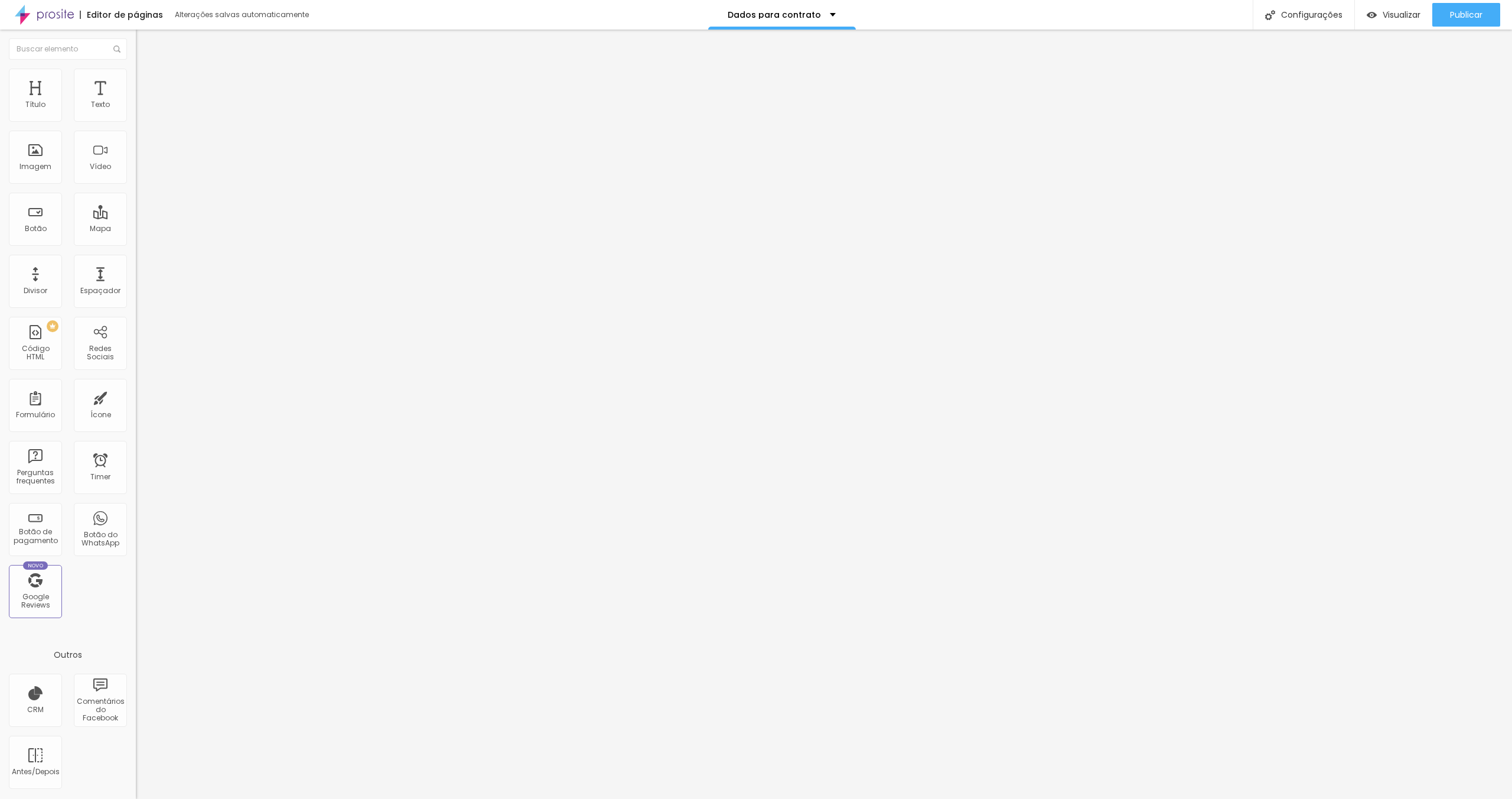
type input "19"
type input "14"
type input "12"
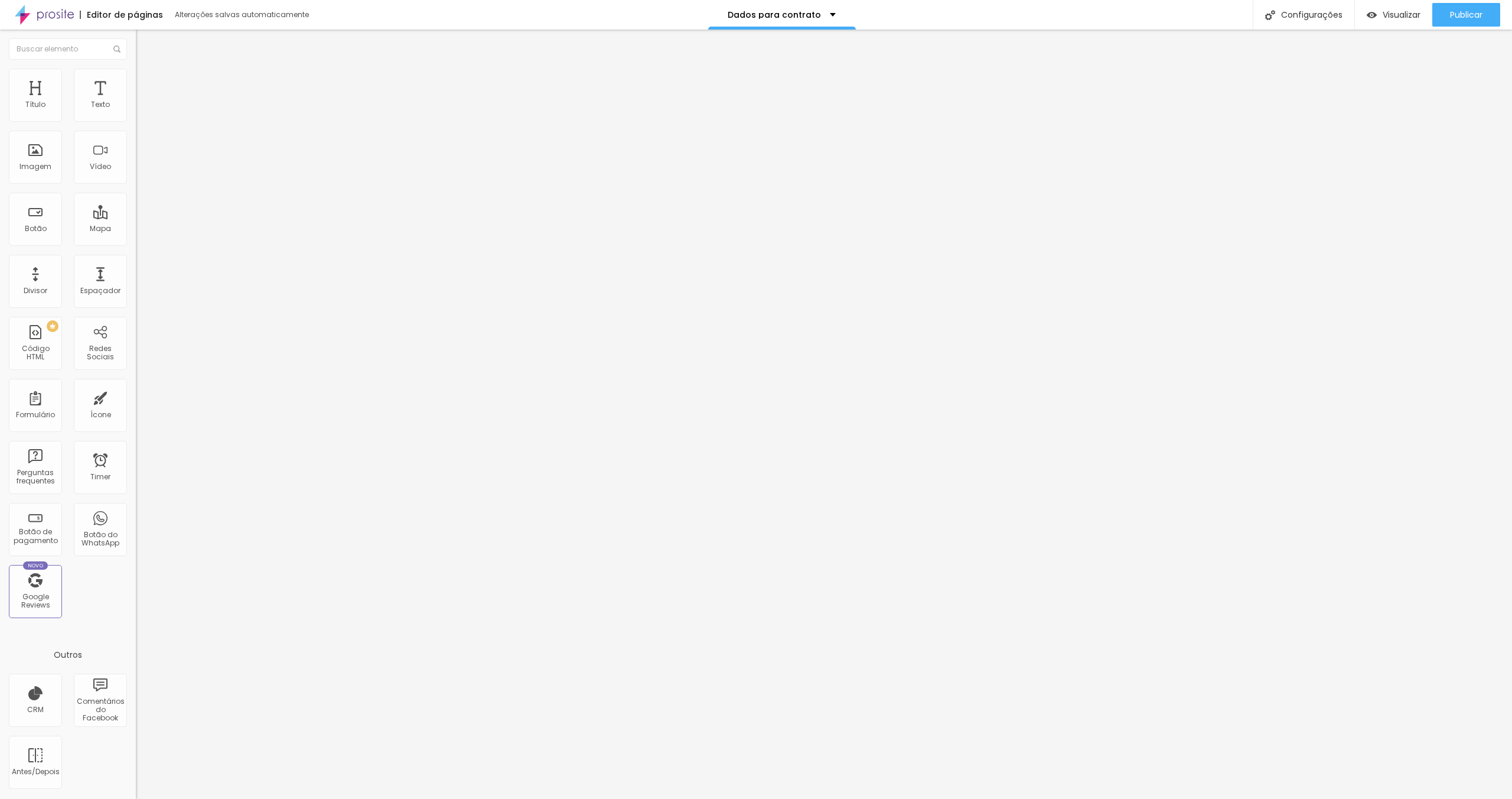
type input "9"
type input "8"
type input "7"
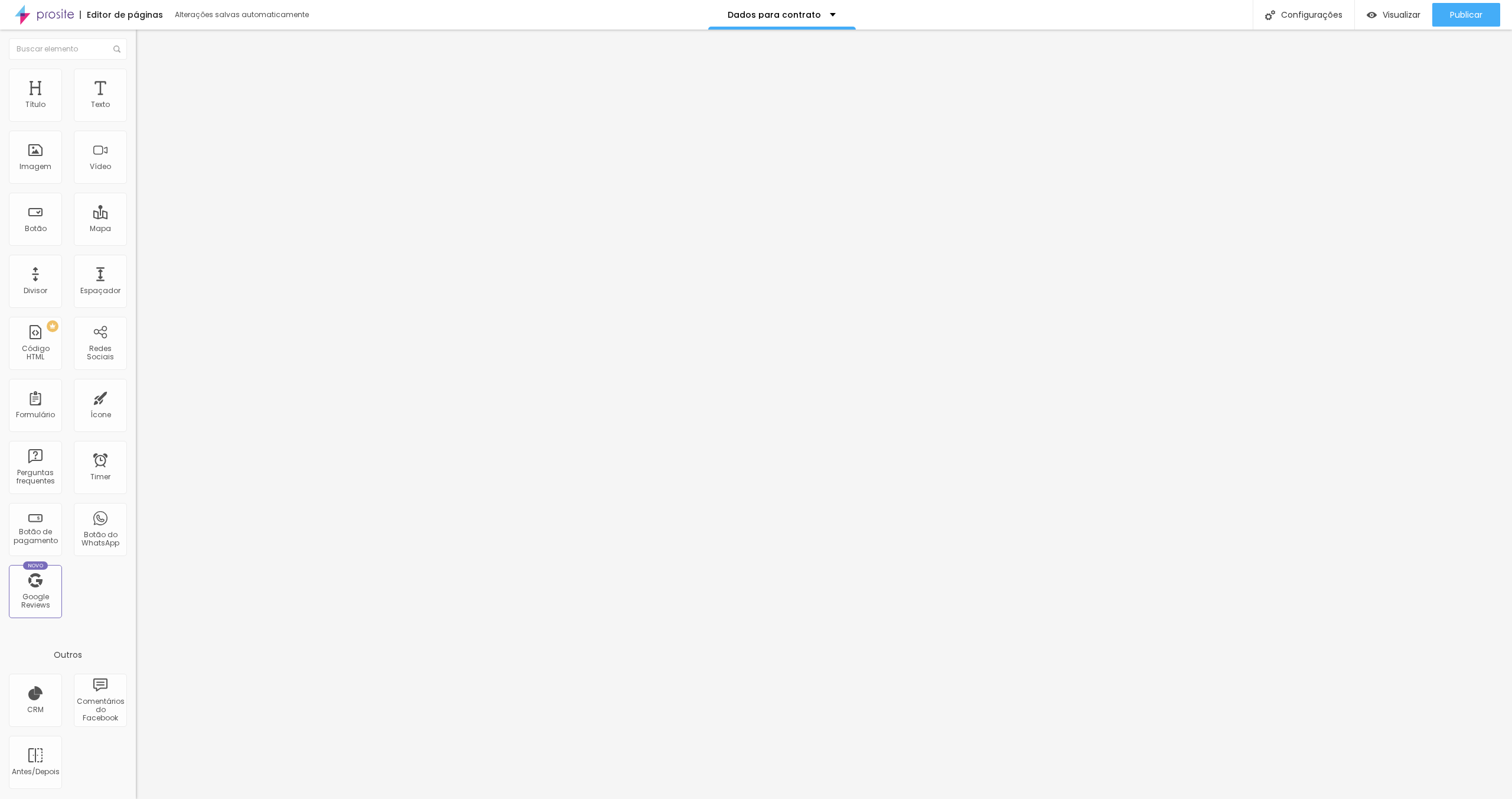
type input "7"
type input "6"
type input "5"
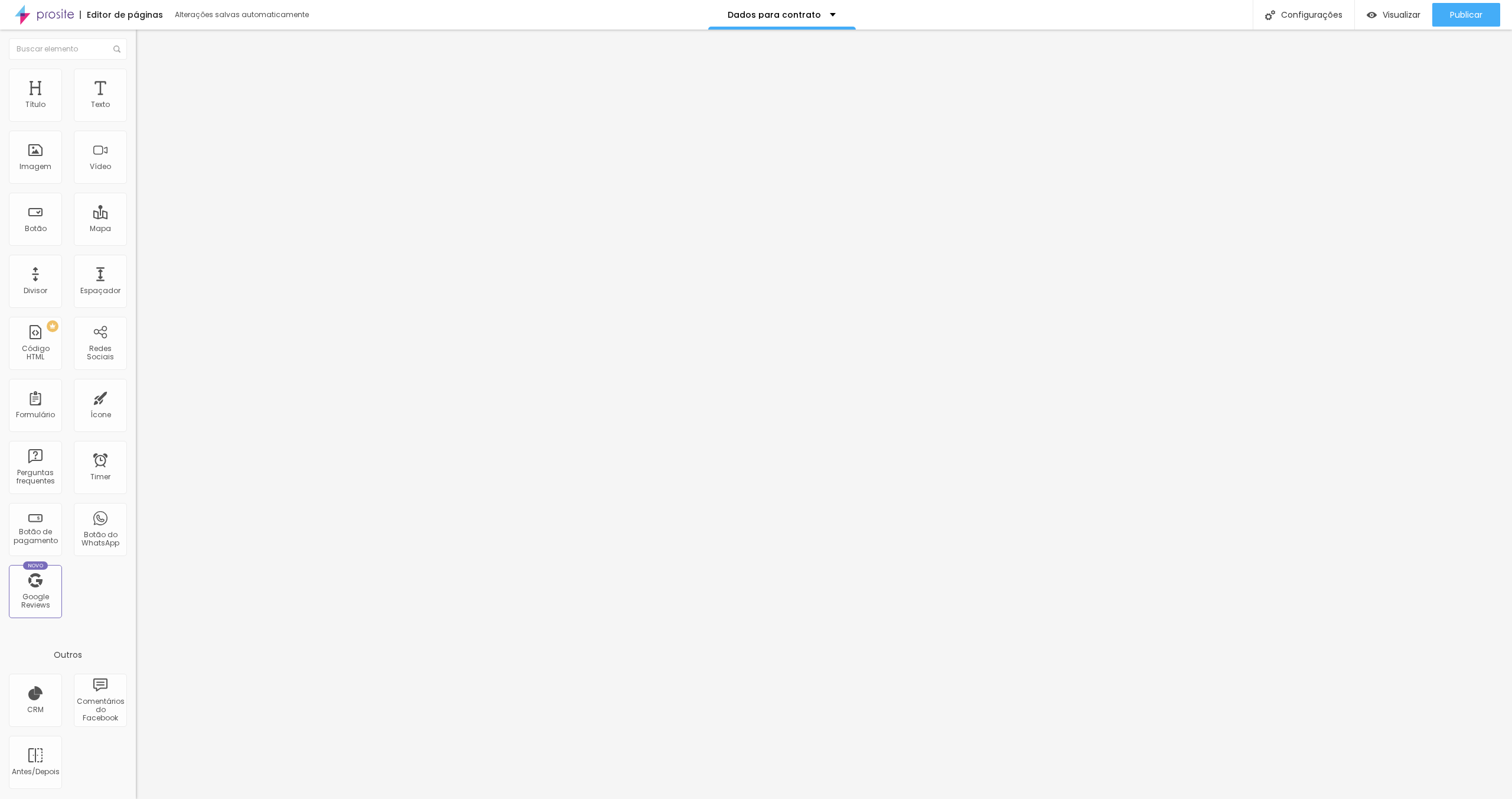
type input "4"
type input "3"
type input "2"
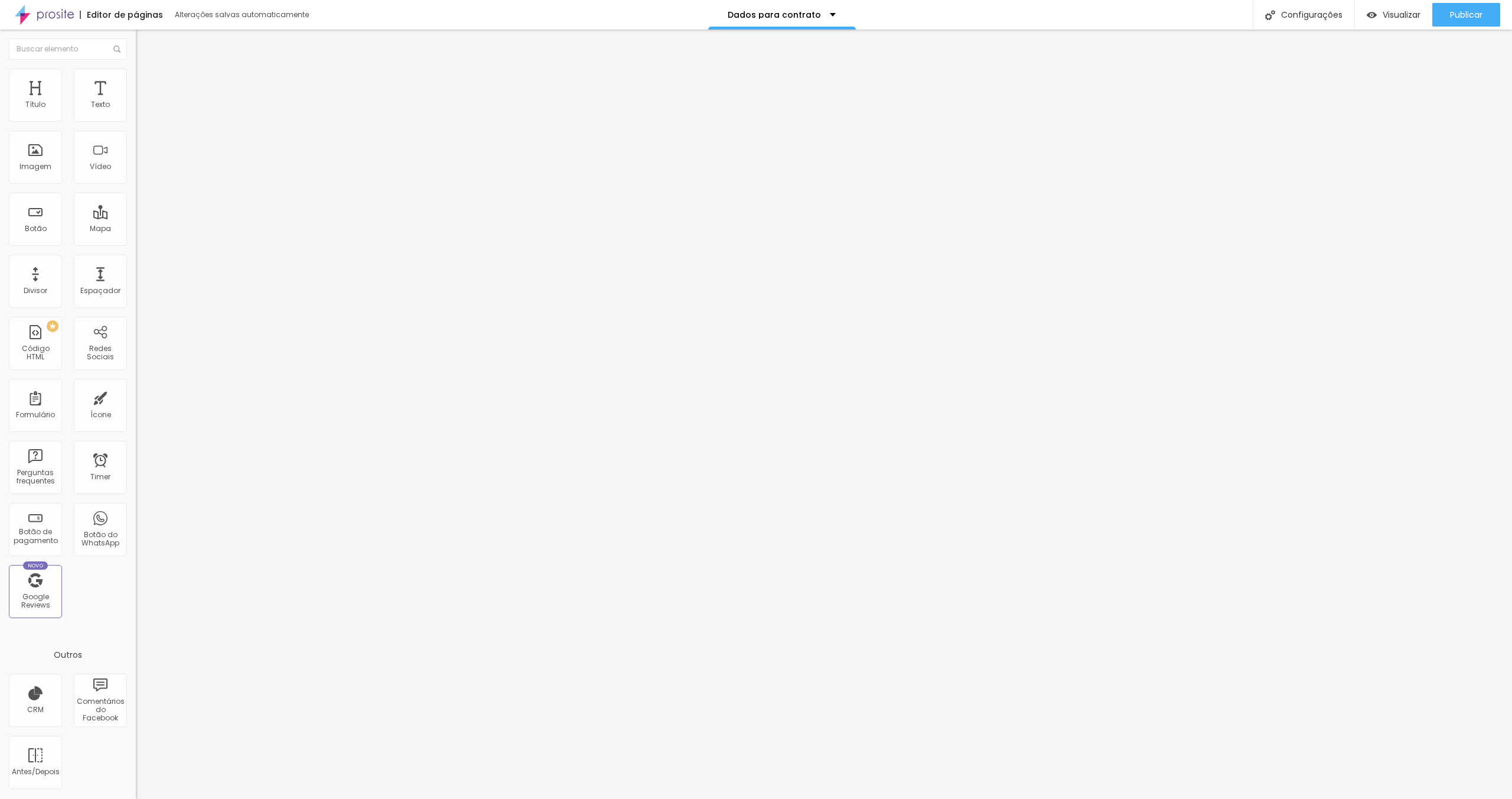
type input "2"
type input "3"
type input "4"
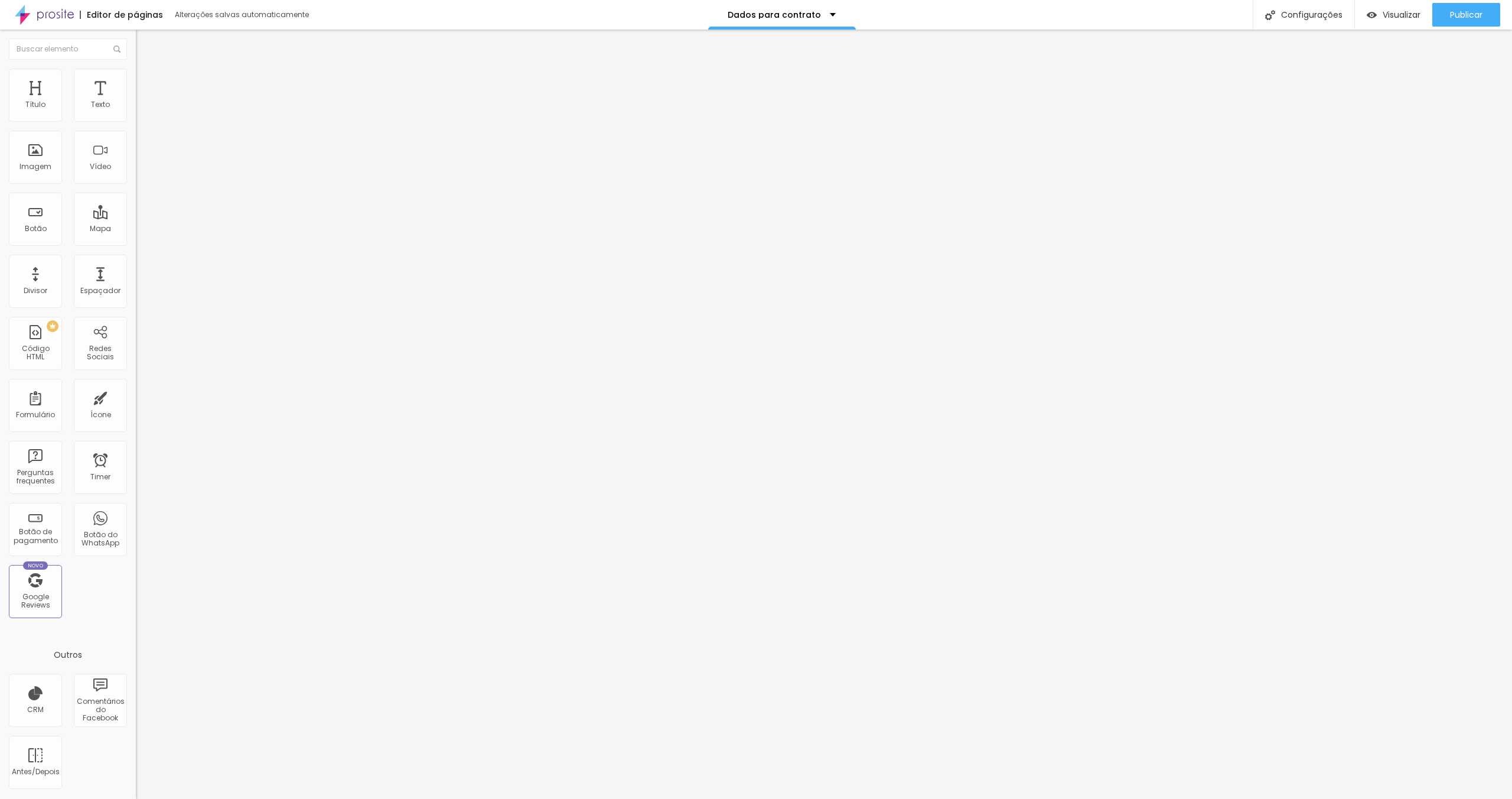
type input "5"
type input "7"
type input "9"
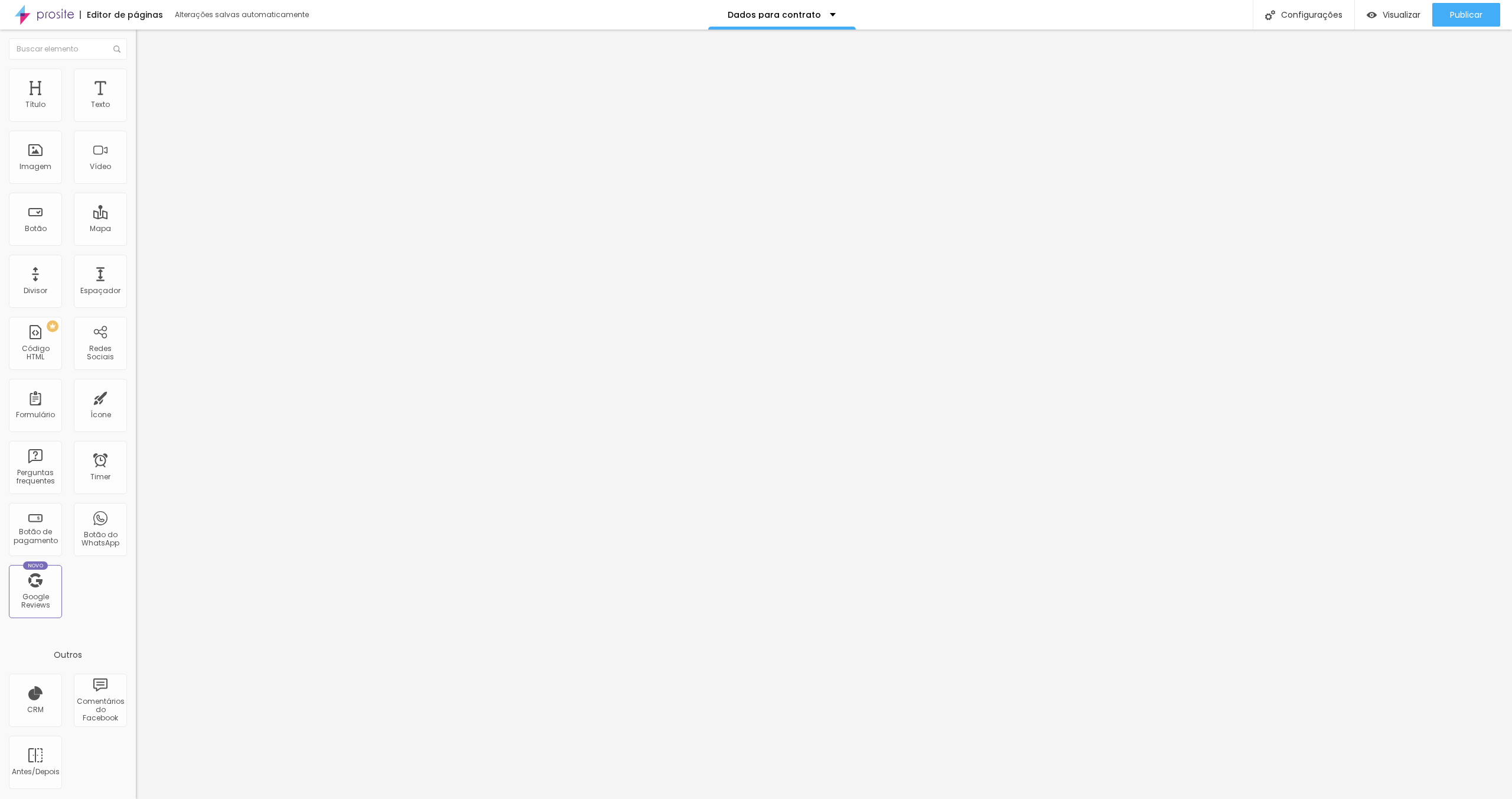
type input "9"
type input "10"
type input "11"
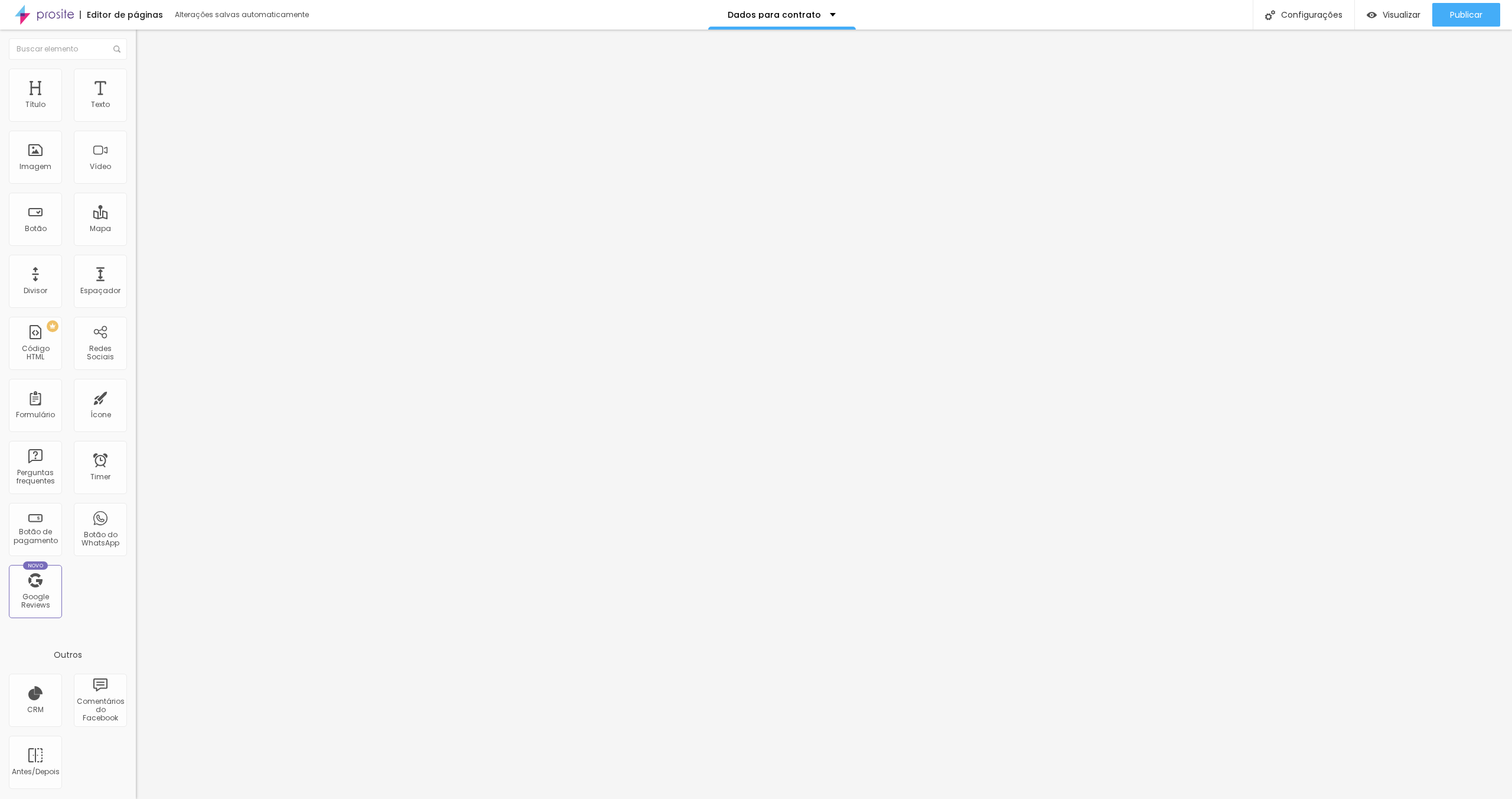
type input "12"
type input "13"
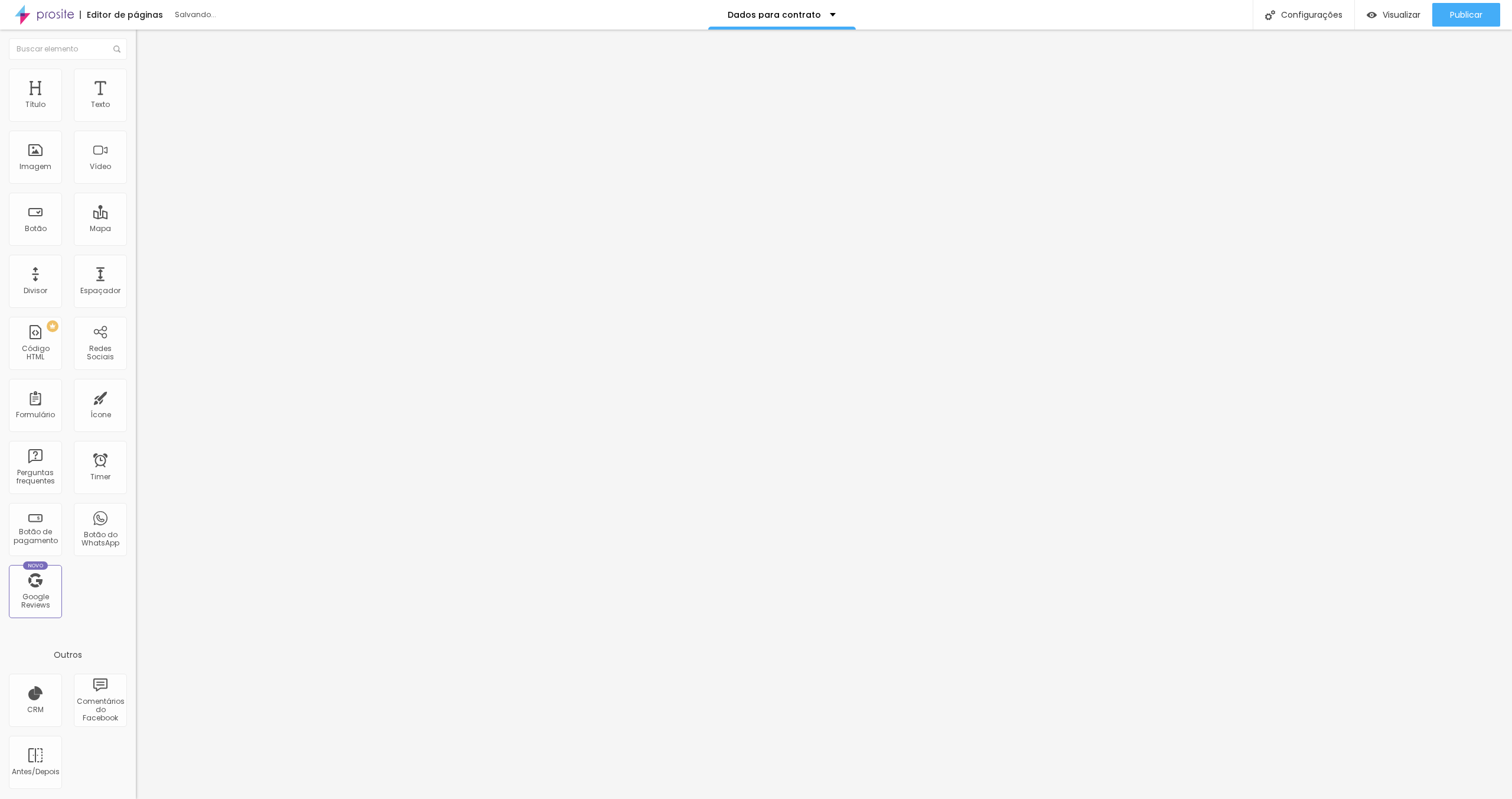
click at [136, 230] on input "range" at bounding box center [174, 234] width 76 height 9
type input "16"
type input "15"
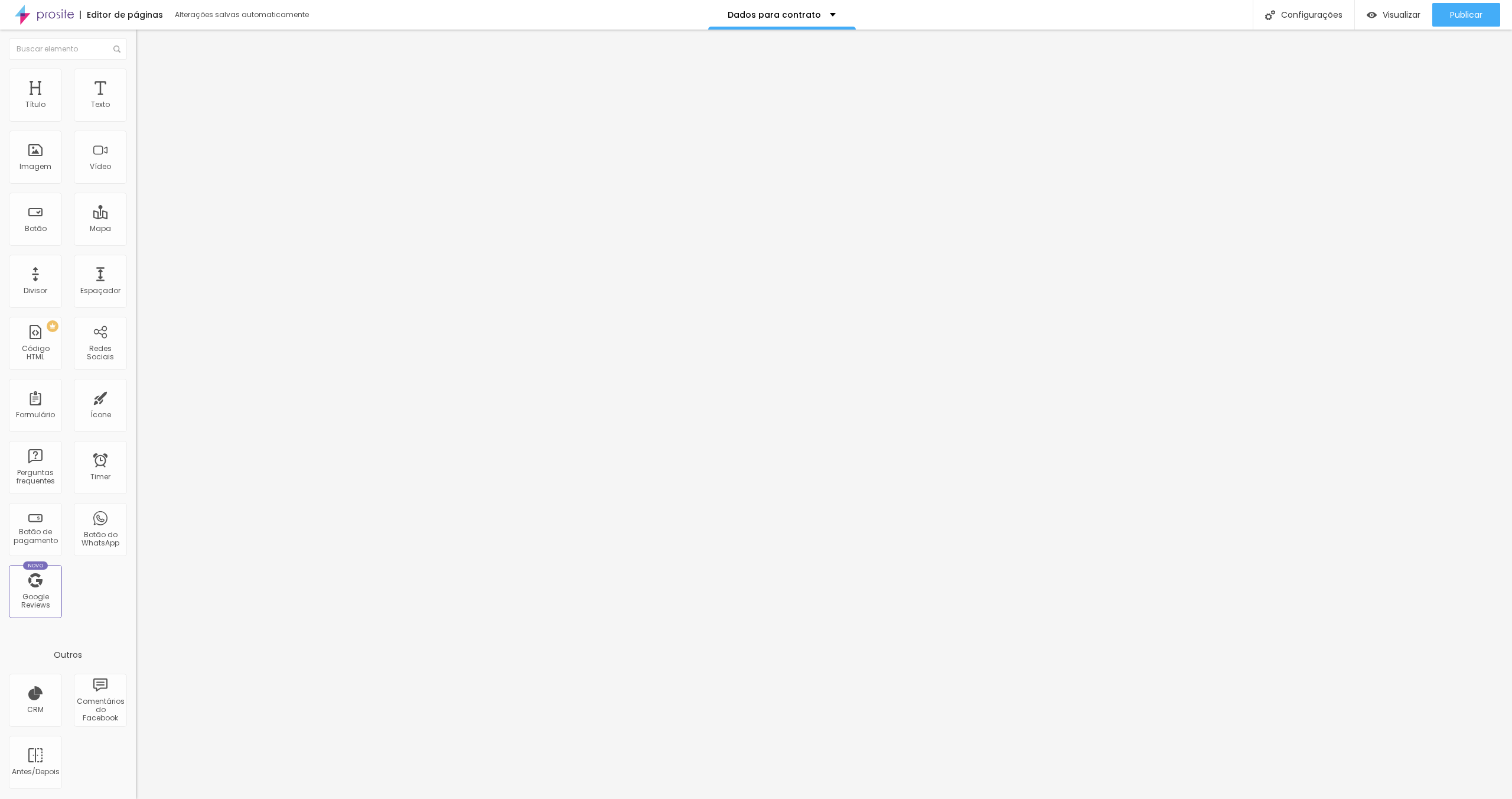
type input "14"
type input "12"
type input "11"
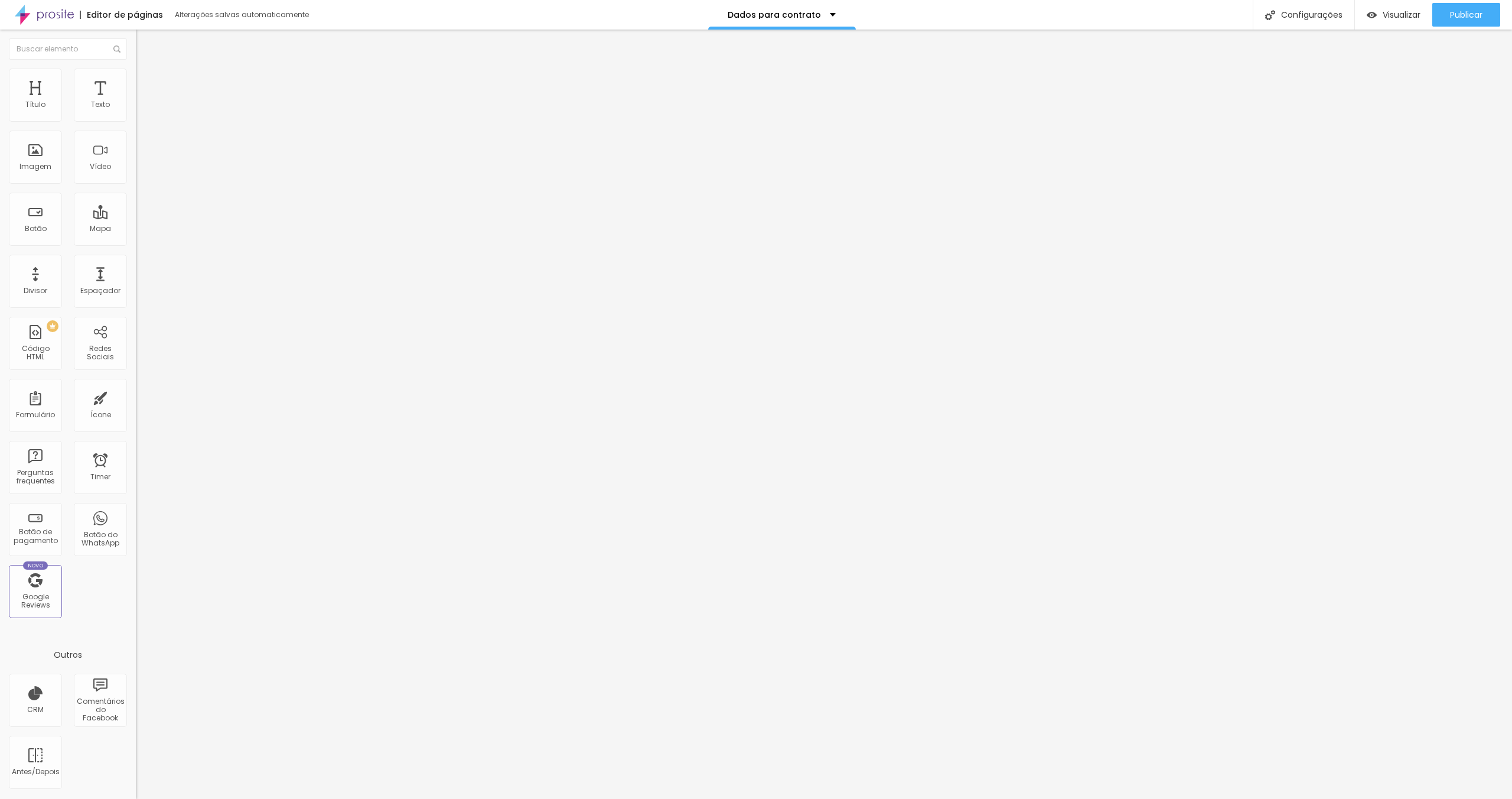
type input "11"
type input "10"
type input "9"
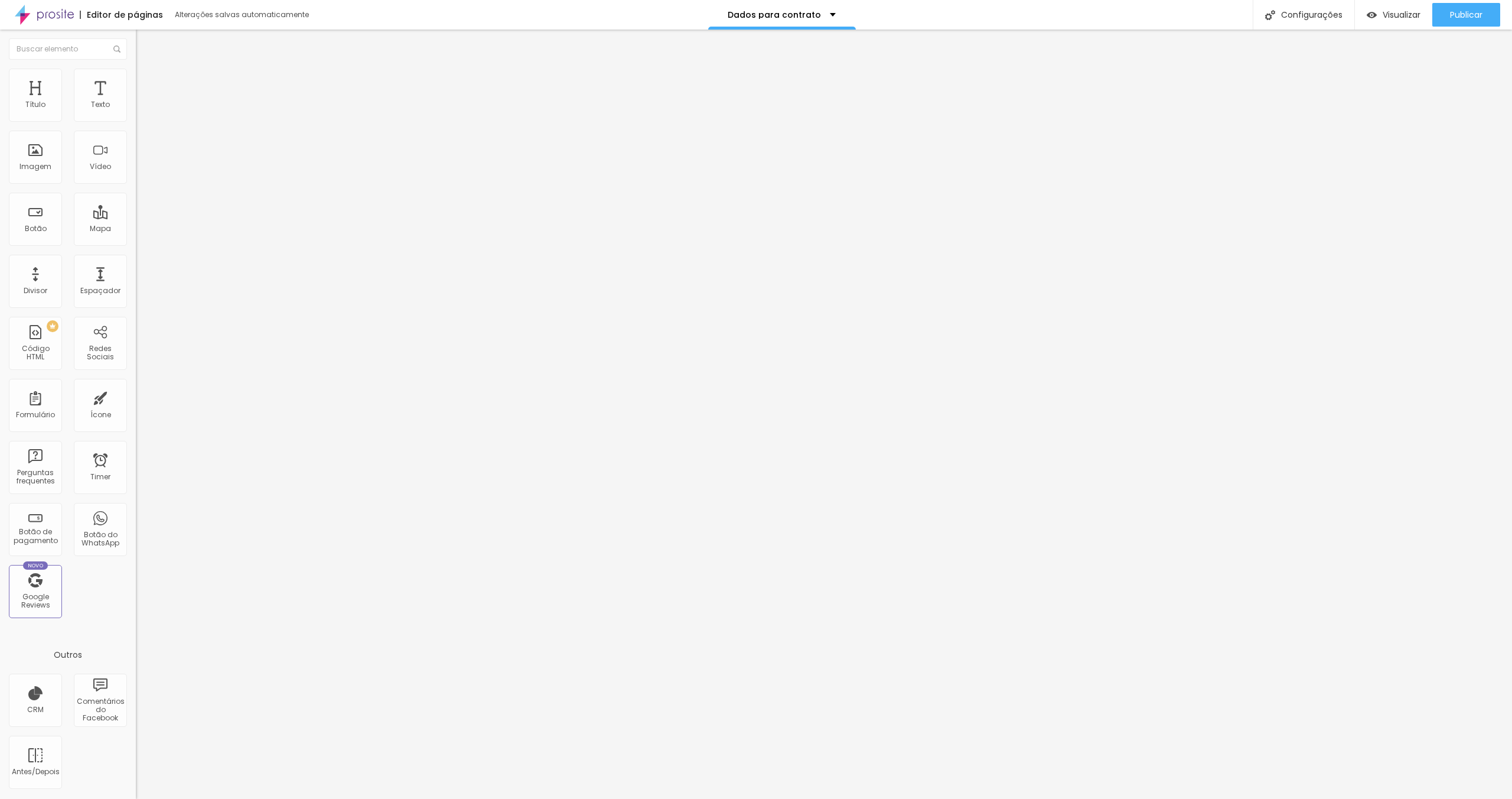
type input "9"
click at [136, 397] on input "range" at bounding box center [174, 401] width 76 height 9
click at [136, 441] on div at bounding box center [204, 441] width 136 height 0
click at [146, 81] on span "Estilo" at bounding box center [155, 76] width 18 height 10
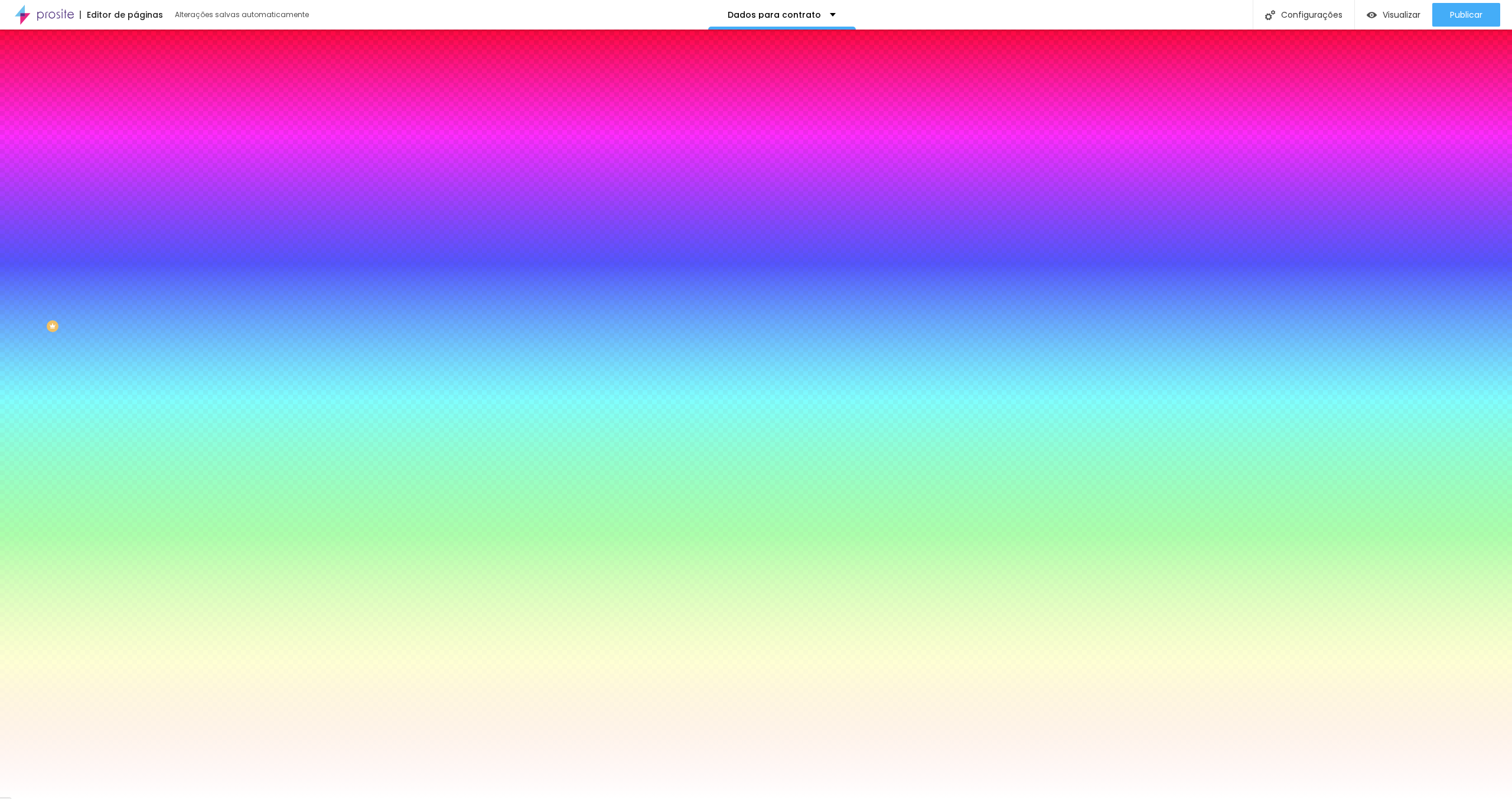
click at [136, 284] on div "Borda" at bounding box center [204, 280] width 136 height 8
click at [136, 172] on div "Sombra" at bounding box center [204, 168] width 136 height 8
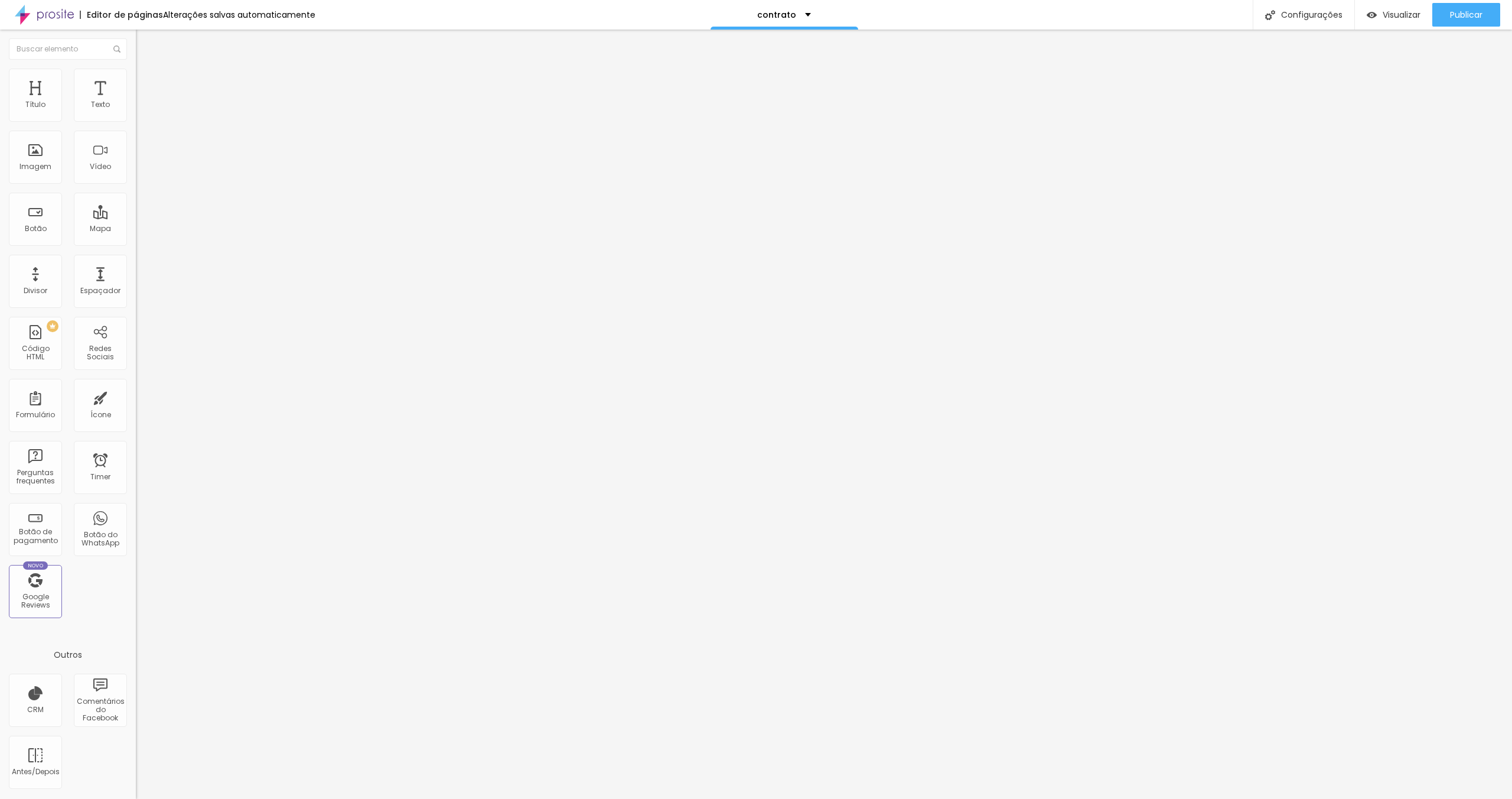
click at [146, 81] on span "Estilo" at bounding box center [155, 76] width 18 height 10
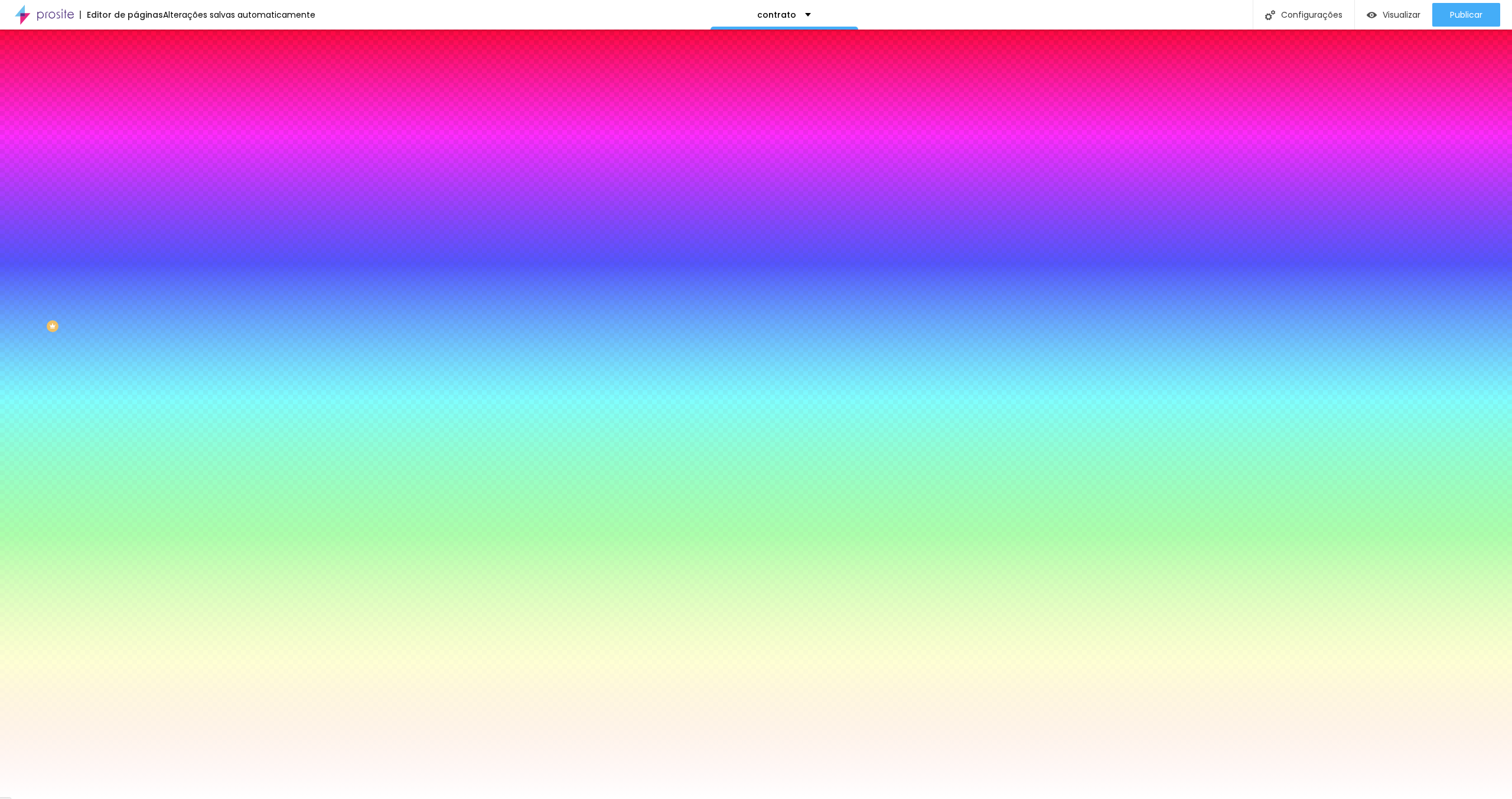
click at [136, 67] on img at bounding box center [141, 61] width 10 height 10
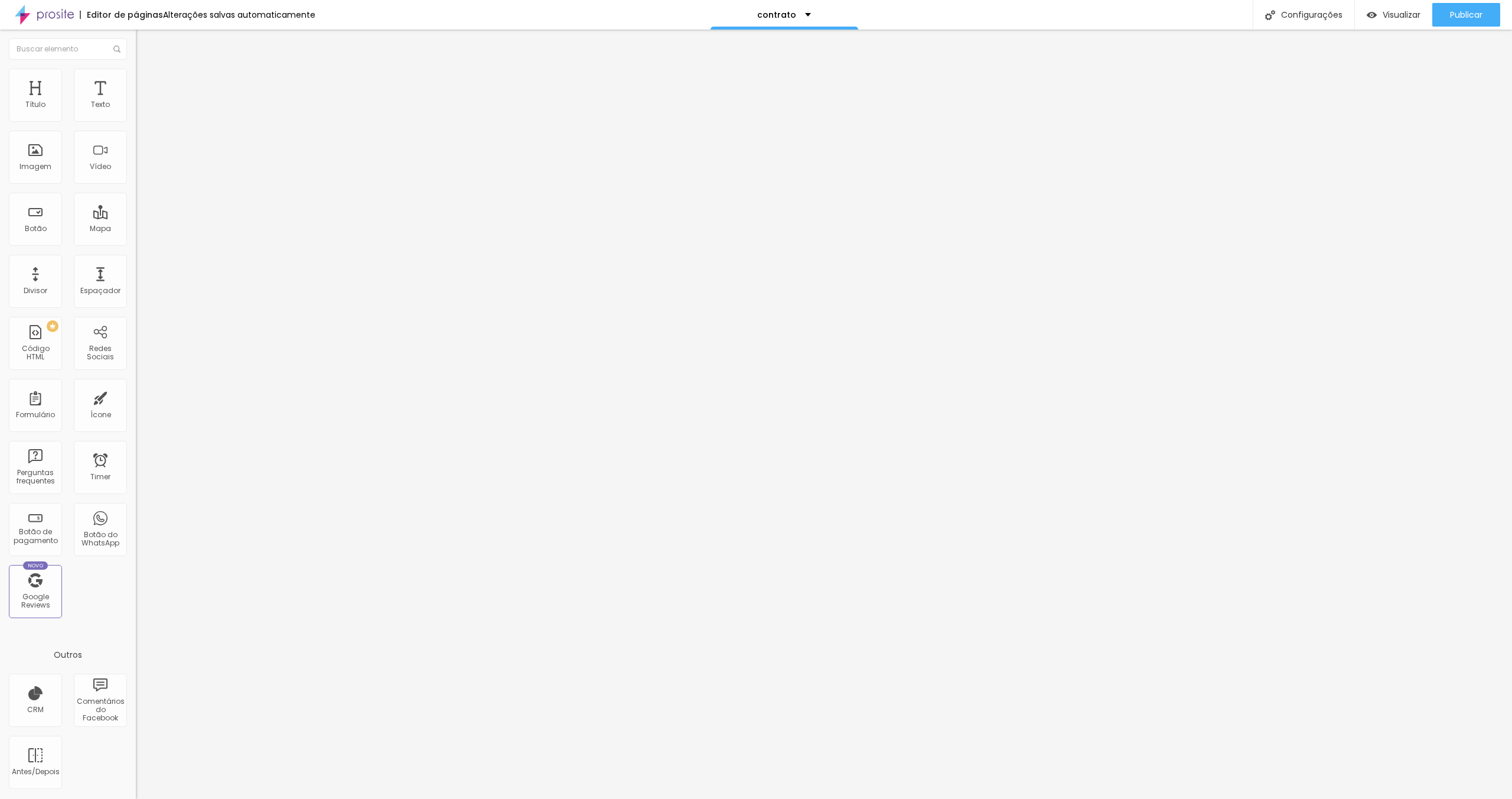
click at [144, 43] on img "button" at bounding box center [149, 43] width 9 height 9
click at [41, 402] on div "Formulário" at bounding box center [35, 405] width 53 height 53
click at [1450, 18] on span "Publicar" at bounding box center [1466, 15] width 32 height 9
click at [101, 283] on div "Espaçador" at bounding box center [100, 281] width 53 height 53
click at [104, 108] on div "Texto" at bounding box center [100, 104] width 19 height 8
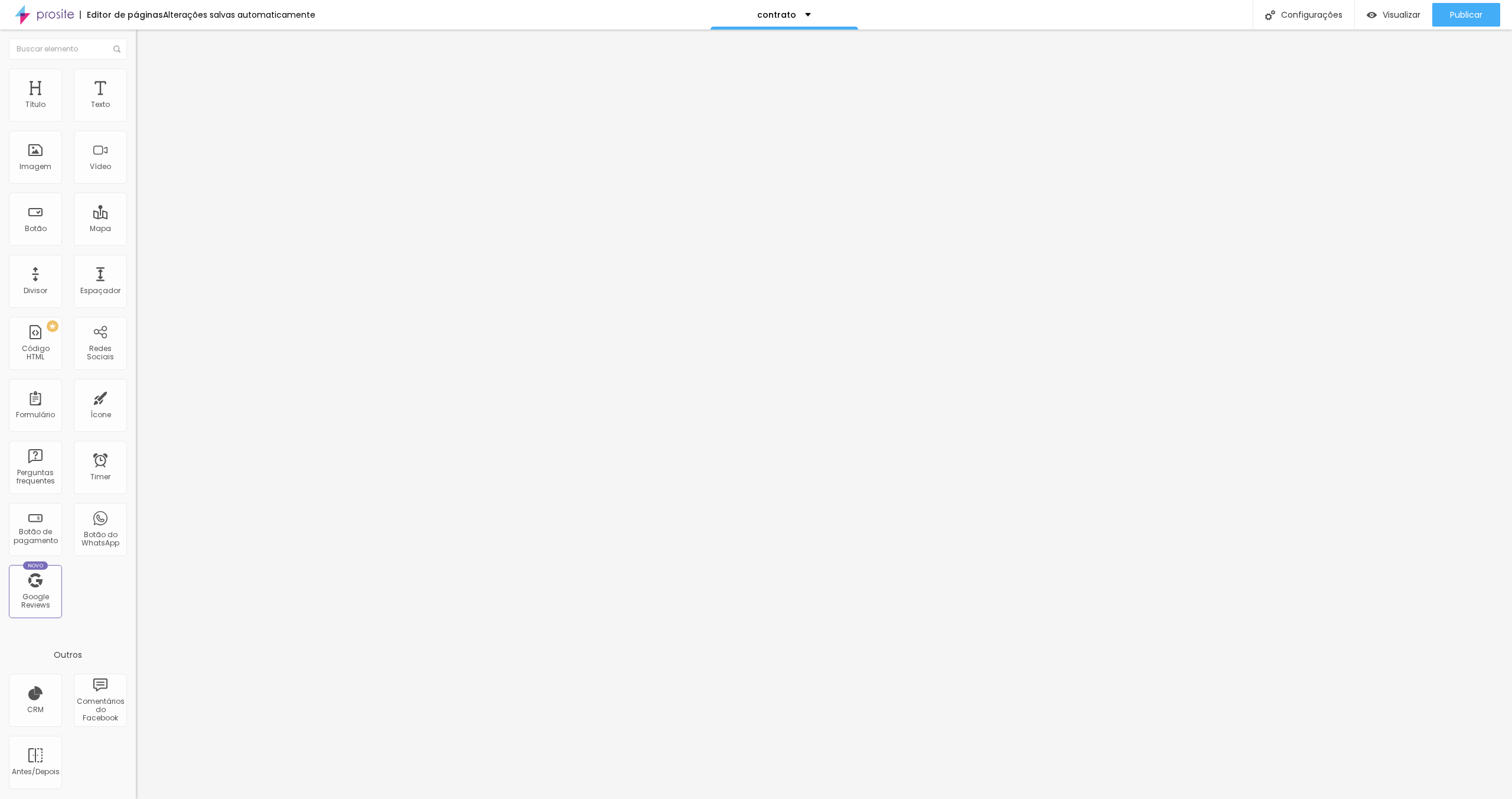
click at [146, 83] on span "Avançado" at bounding box center [165, 88] width 39 height 10
click at [146, 80] on span "Estilo" at bounding box center [155, 76] width 18 height 10
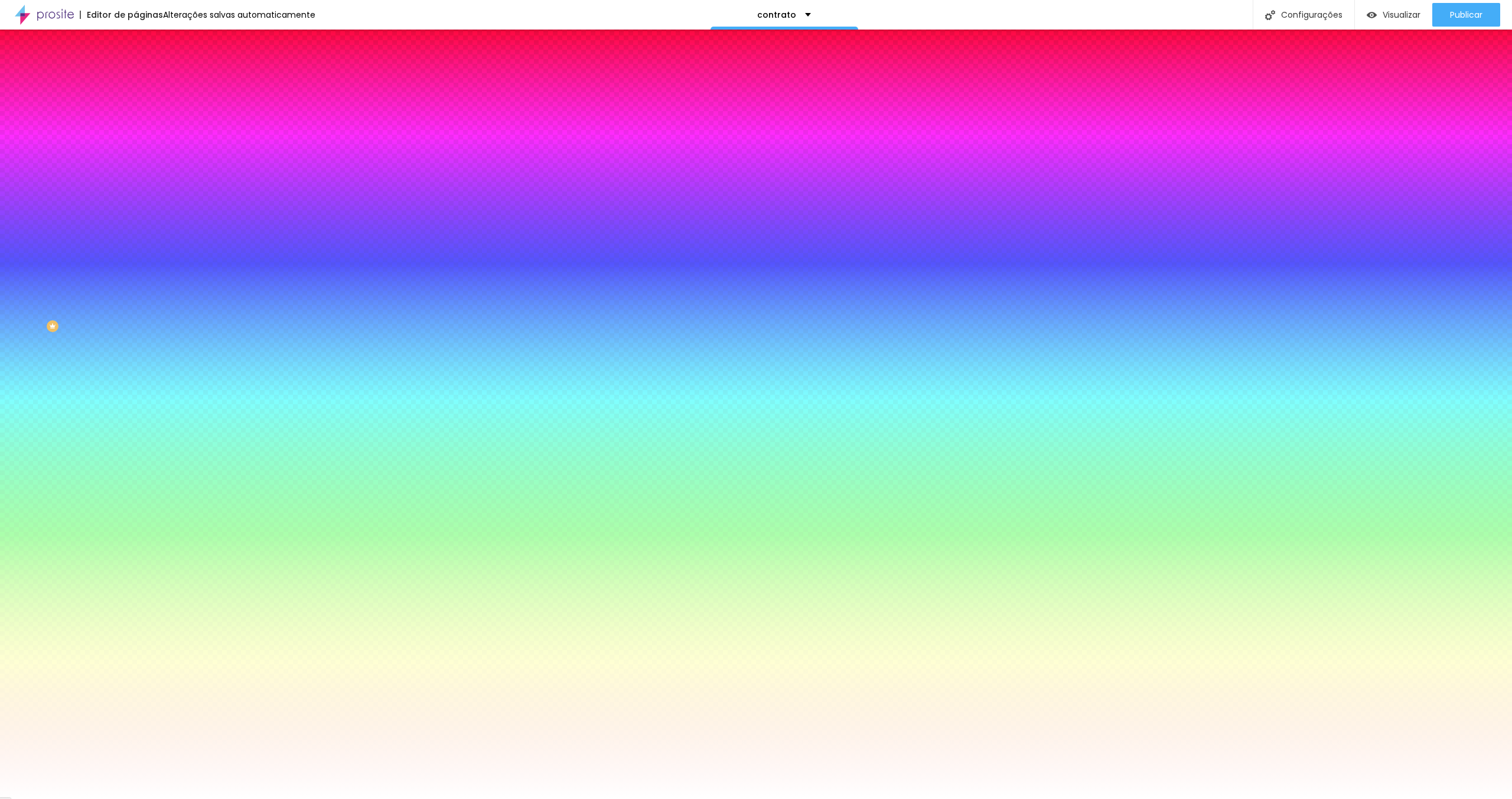
click at [146, 70] on span "Conteúdo" at bounding box center [164, 64] width 37 height 10
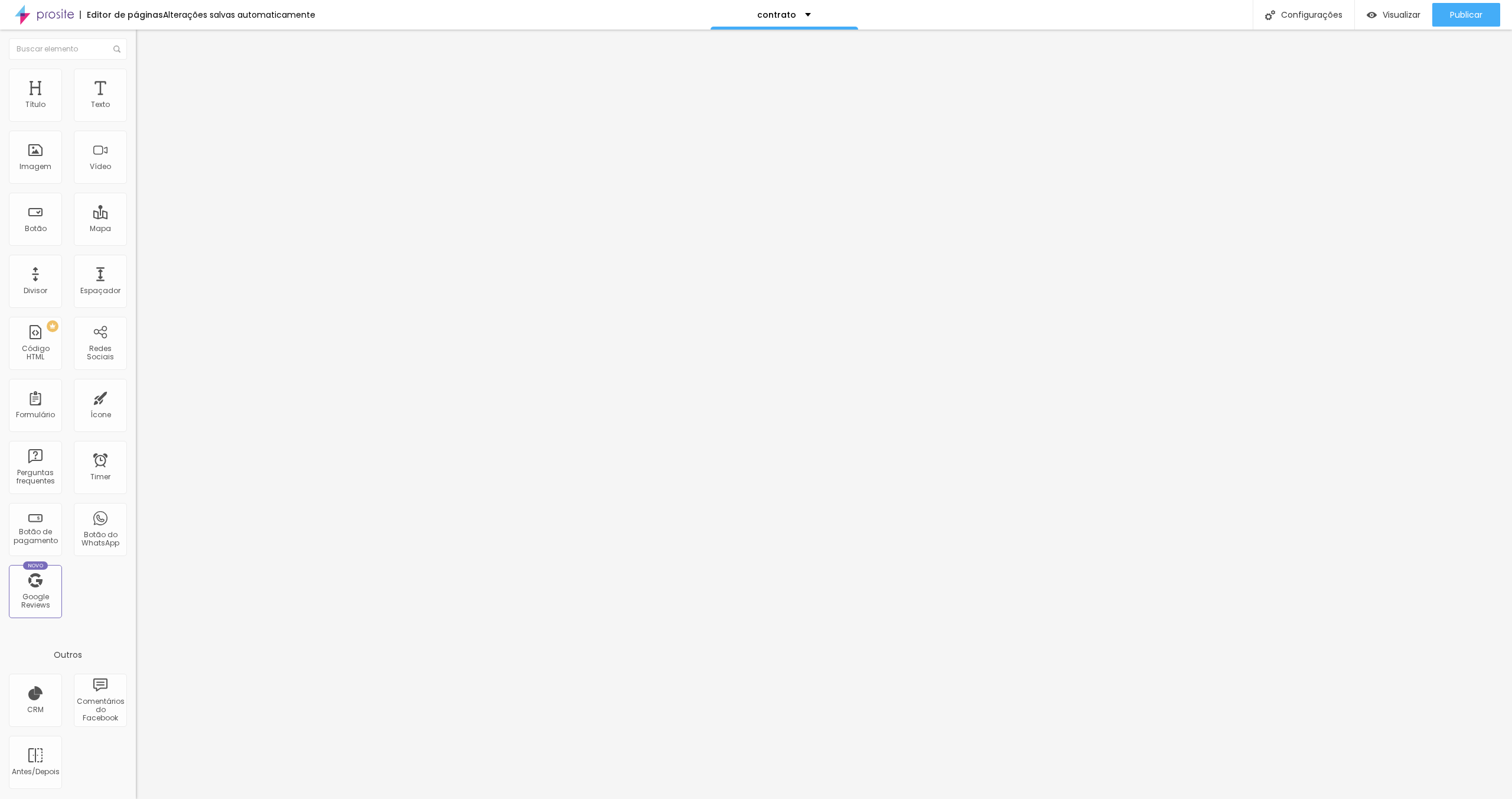
click at [144, 115] on div "Contato" at bounding box center [204, 110] width 121 height 10
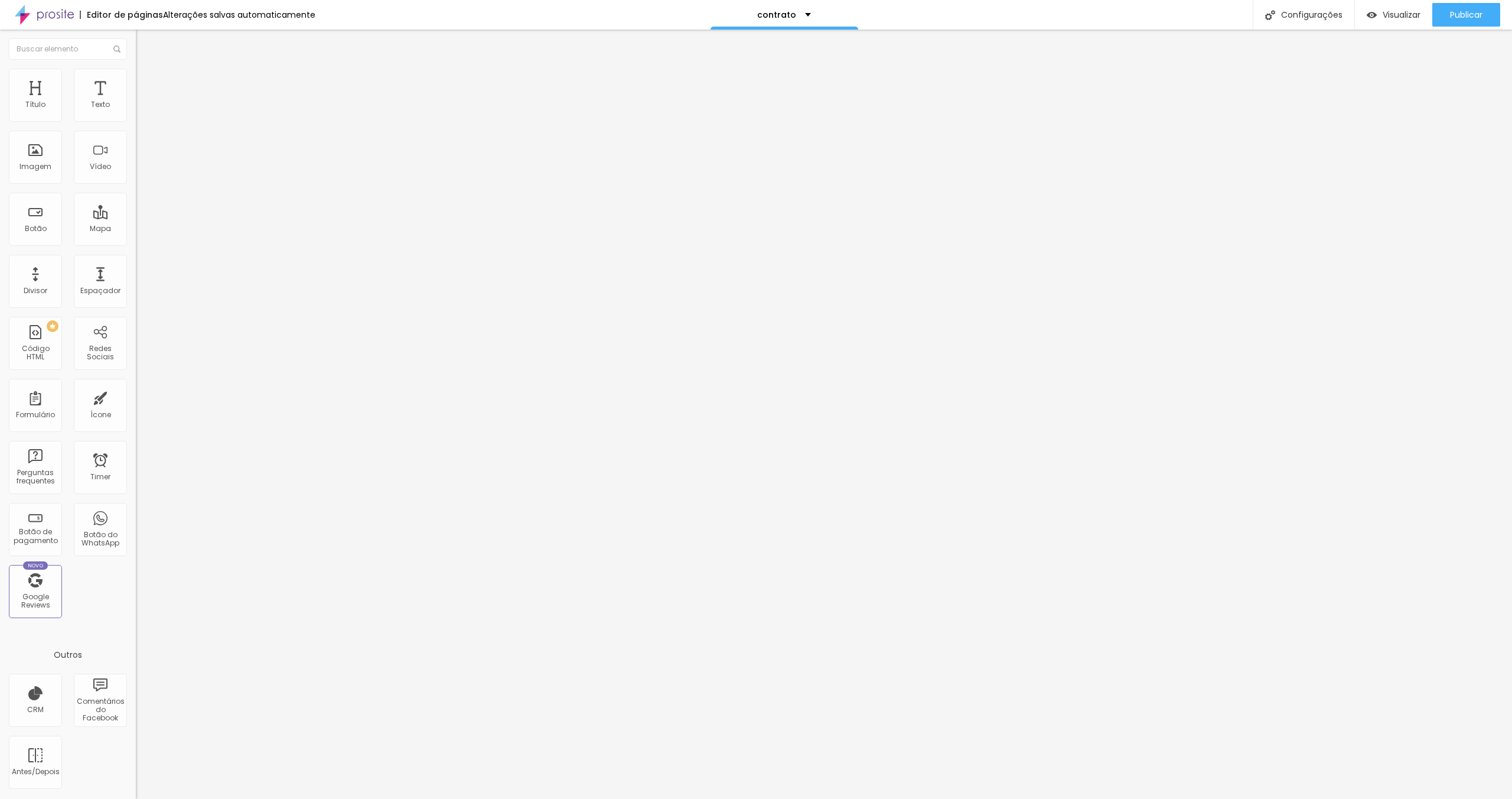
drag, startPoint x: 875, startPoint y: 373, endPoint x: 766, endPoint y: 373, distance: 109.0
type input "N"
type input "Contratante"
drag, startPoint x: 612, startPoint y: 373, endPoint x: 551, endPoint y: 374, distance: 61.0
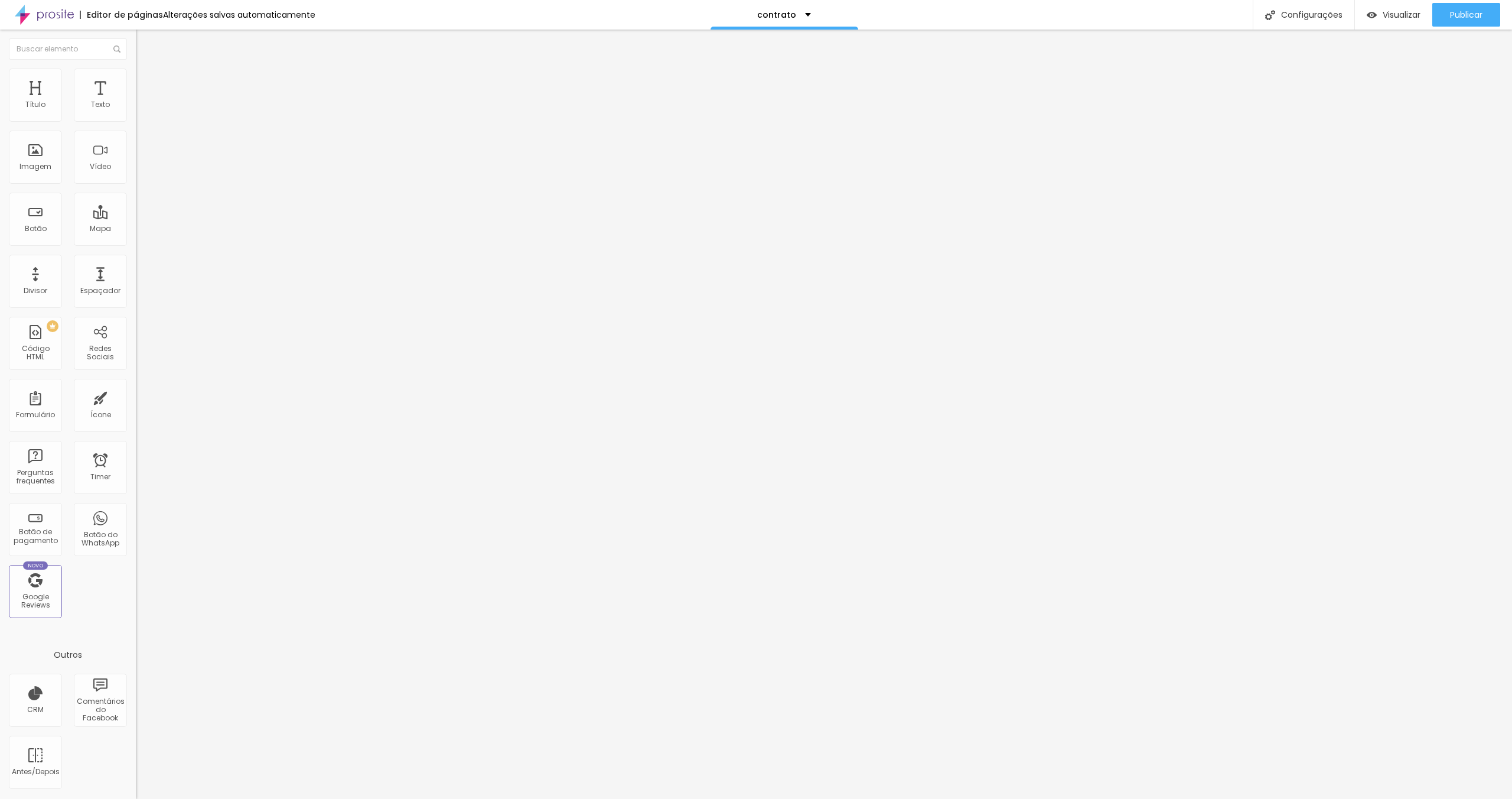
type input "Contratante"
drag, startPoint x: 675, startPoint y: 452, endPoint x: 550, endPoint y: 453, distance: 125.0
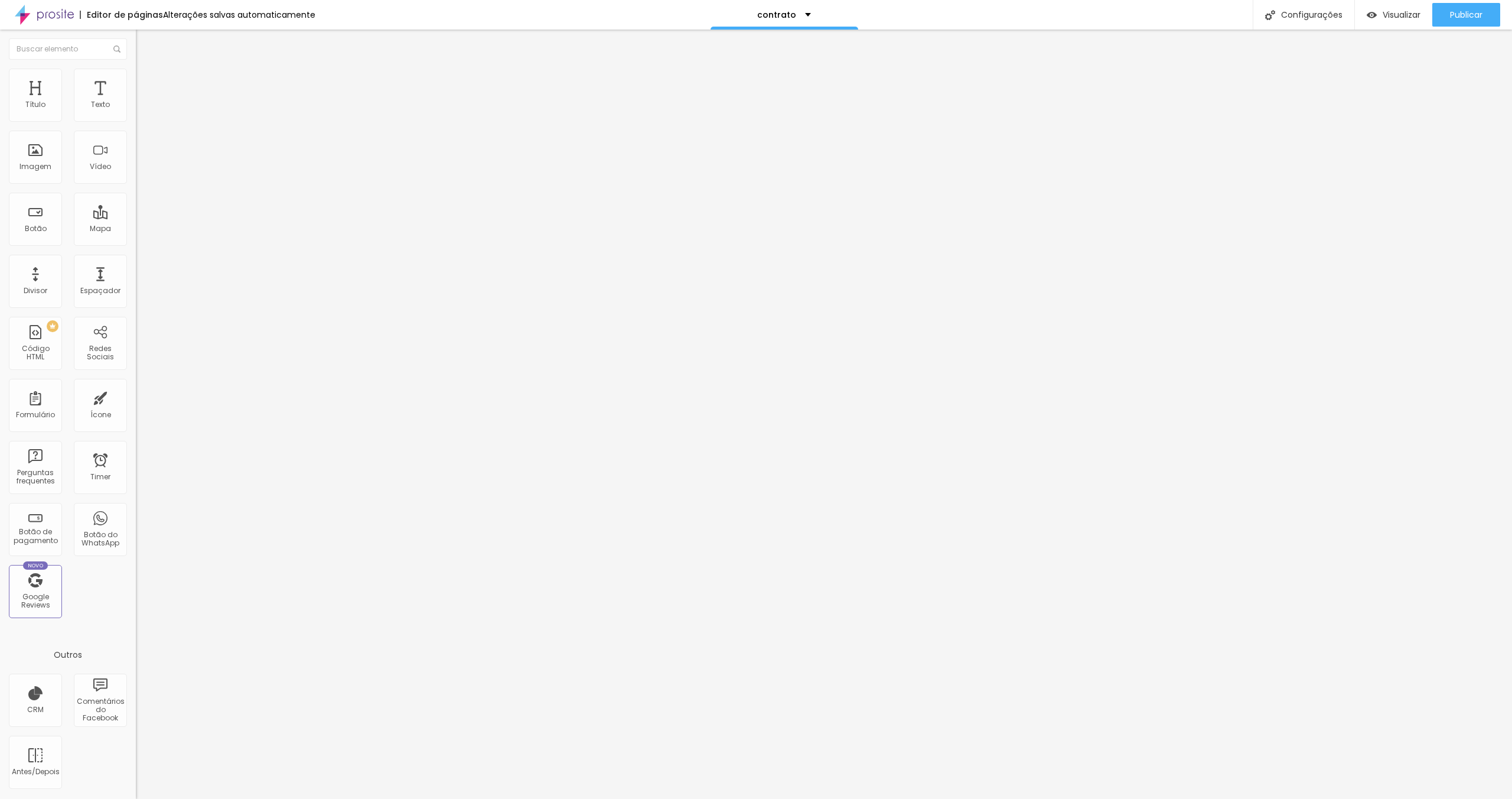
drag, startPoint x: 651, startPoint y: 454, endPoint x: 578, endPoint y: 457, distance: 73.1
type input "Nome do Casal"
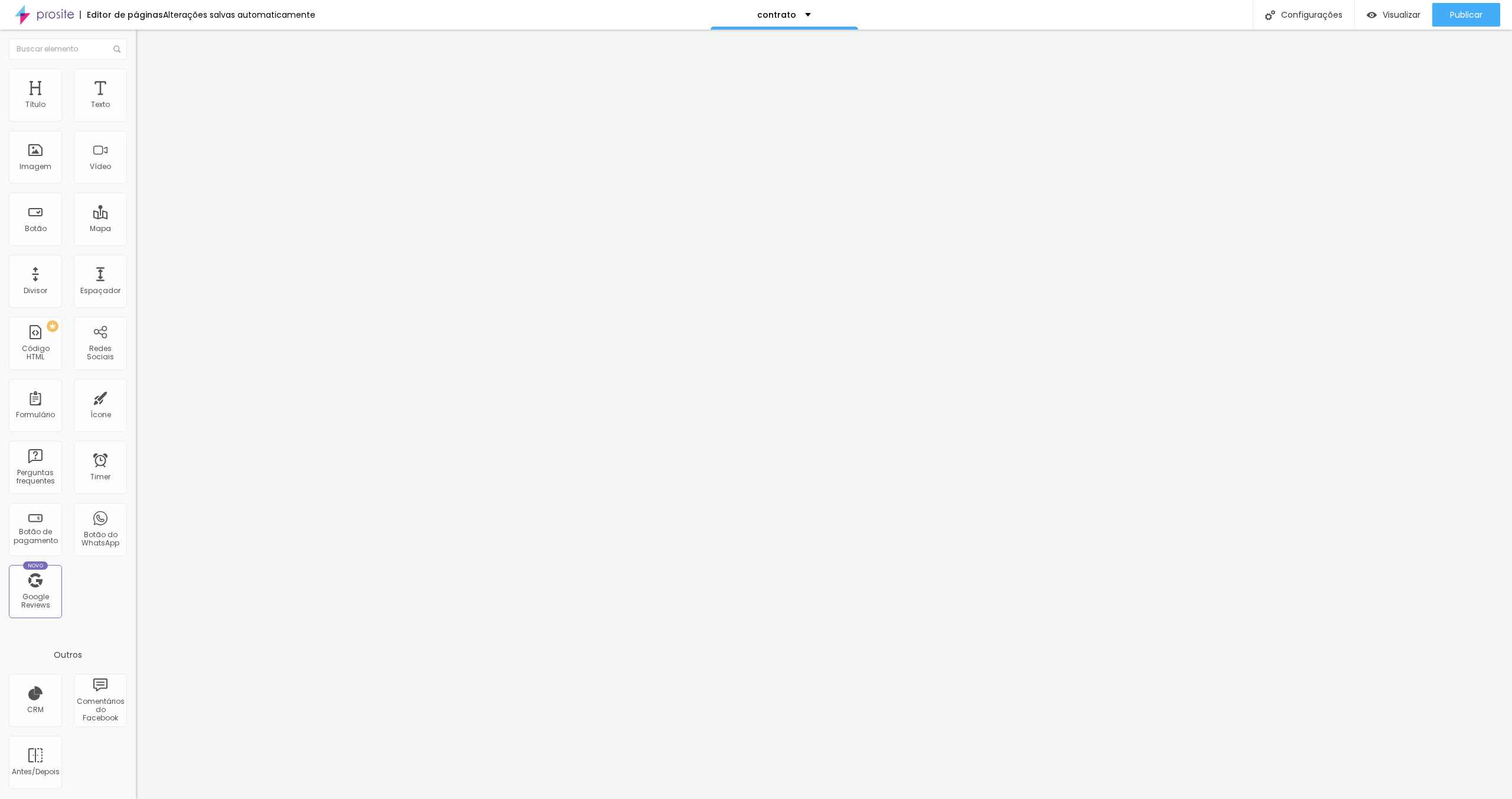
drag, startPoint x: 837, startPoint y: 453, endPoint x: 729, endPoint y: 456, distance: 108.0
paste input "Nome do Casal"
type input "Nome do Casal"
drag, startPoint x: 559, startPoint y: 408, endPoint x: 559, endPoint y: 361, distance: 47.0
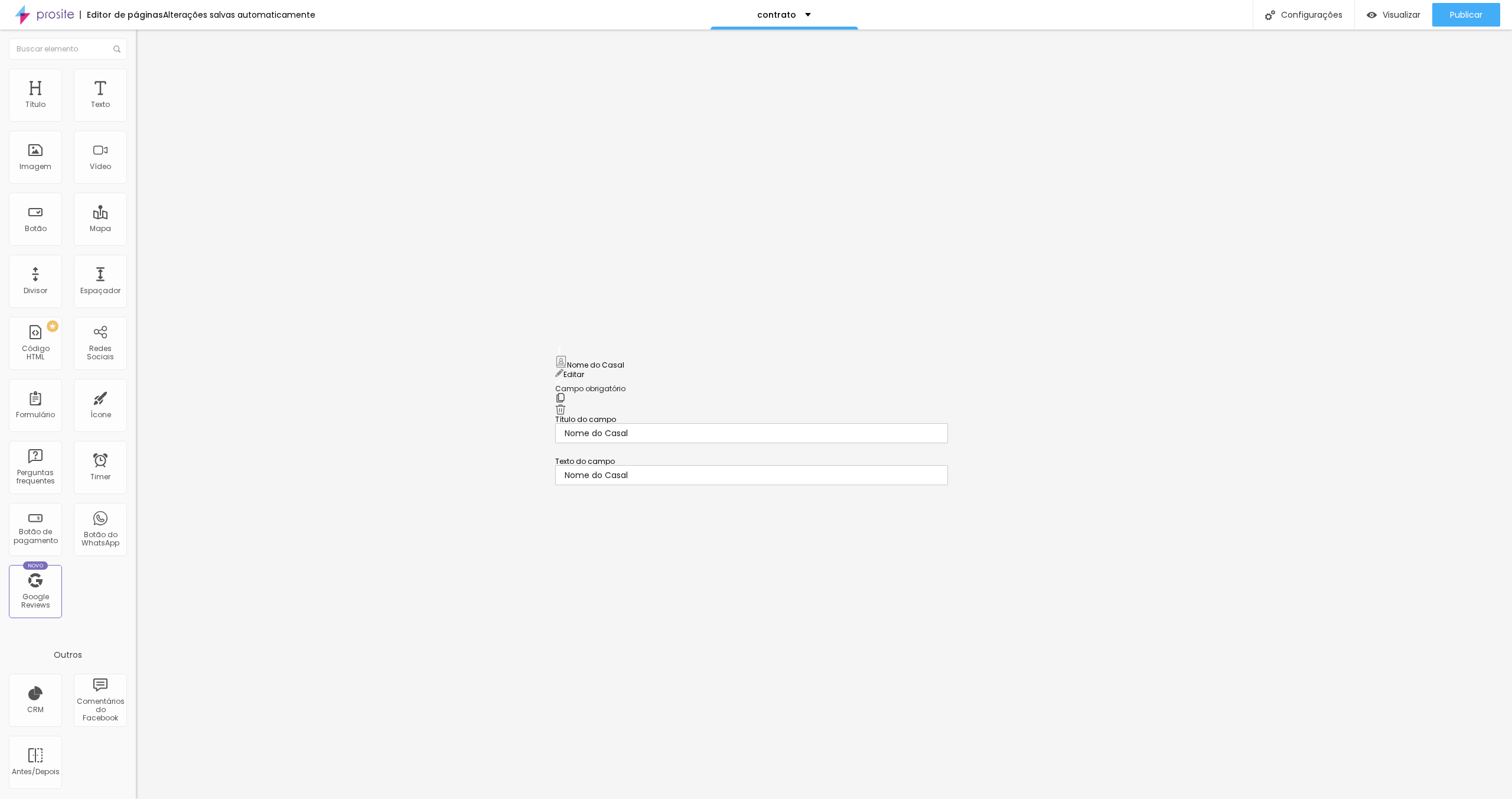
drag, startPoint x: 560, startPoint y: 508, endPoint x: 567, endPoint y: 424, distance: 84.3
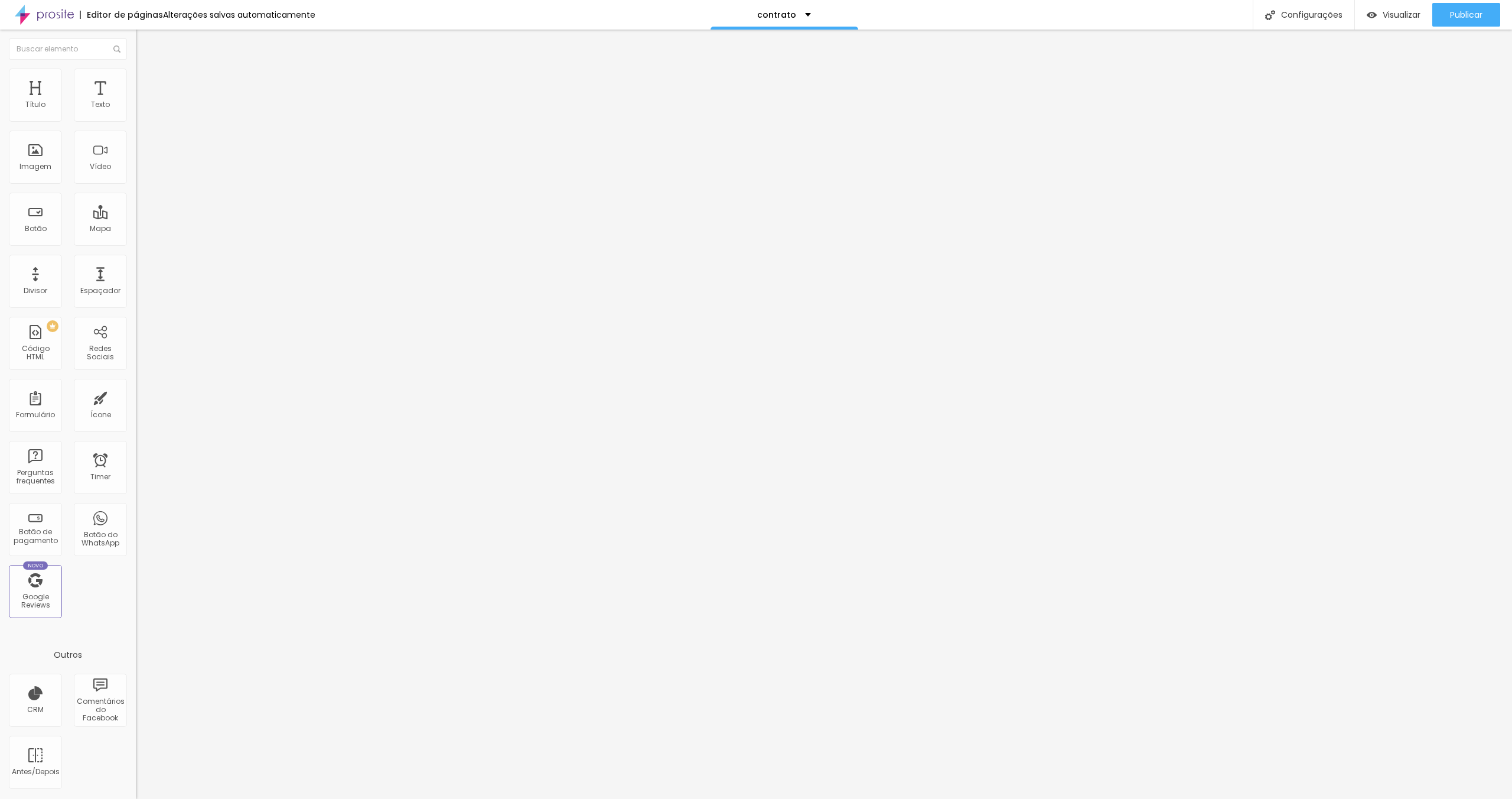
drag, startPoint x: 687, startPoint y: 406, endPoint x: 620, endPoint y: 411, distance: 67.2
type input "CPF Contratante"
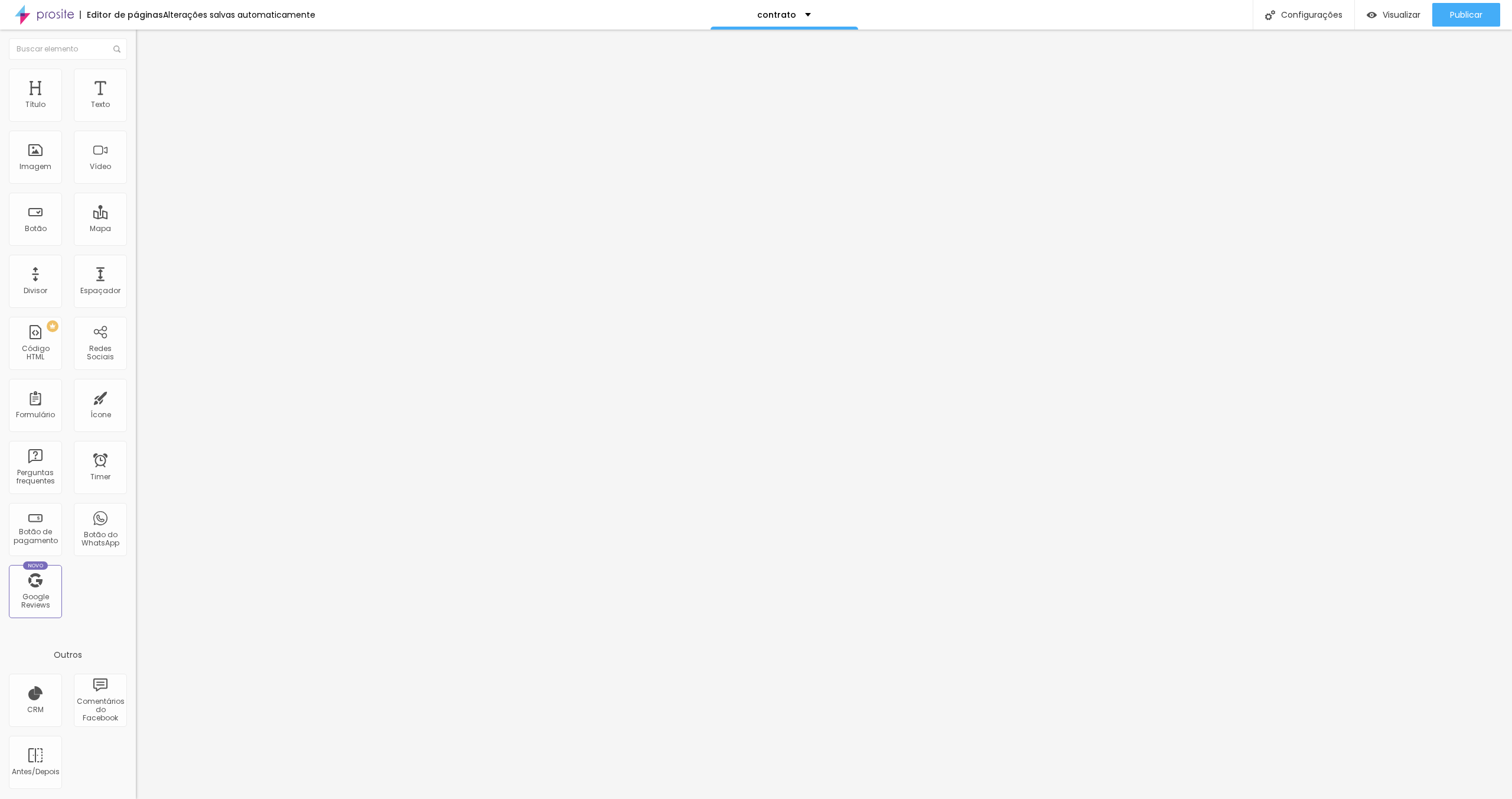
type input "CPF Contratante"
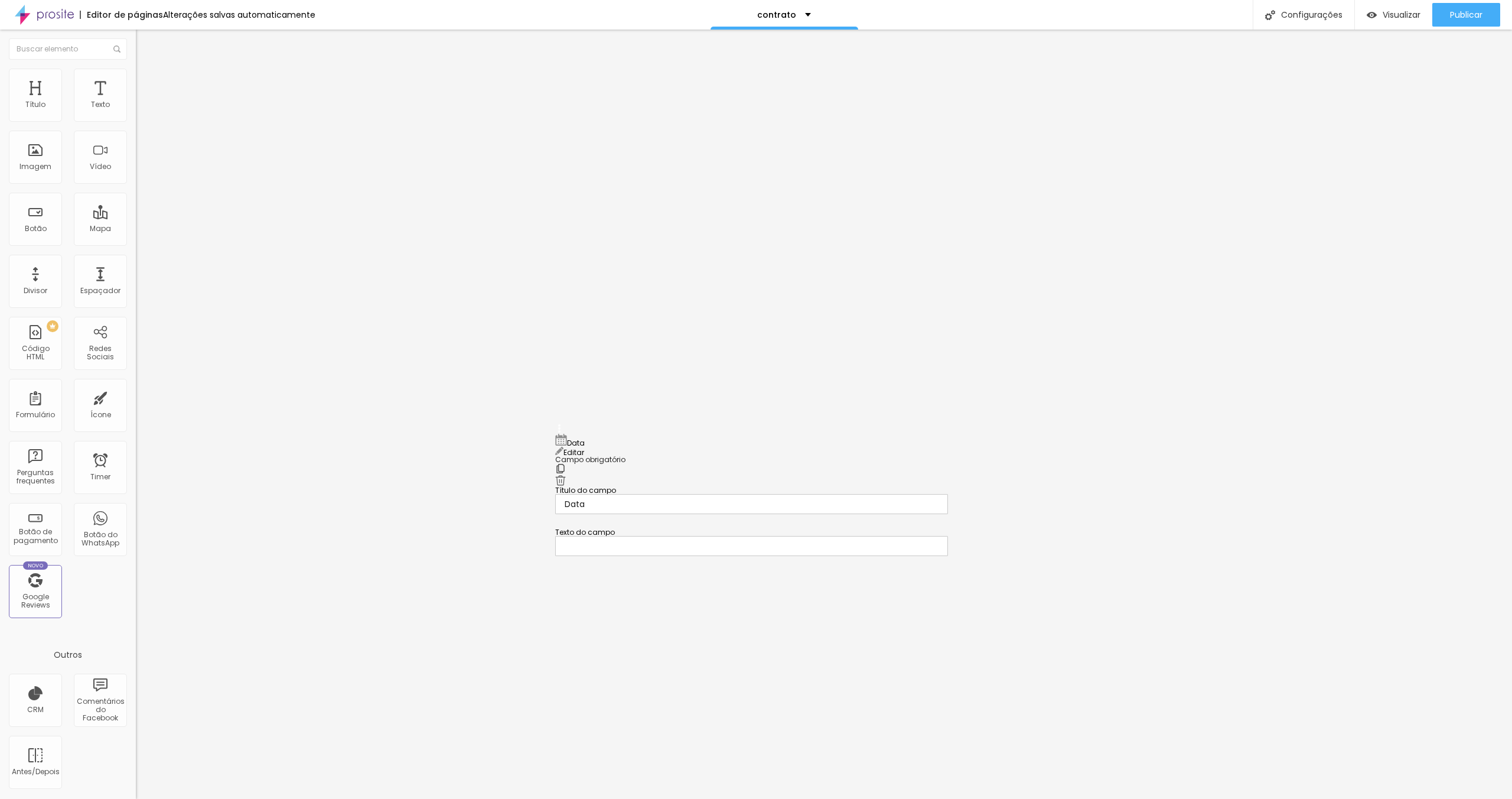
drag, startPoint x: 559, startPoint y: 487, endPoint x: 568, endPoint y: 439, distance: 48.8
drag, startPoint x: 609, startPoint y: 496, endPoint x: 580, endPoint y: 498, distance: 29.1
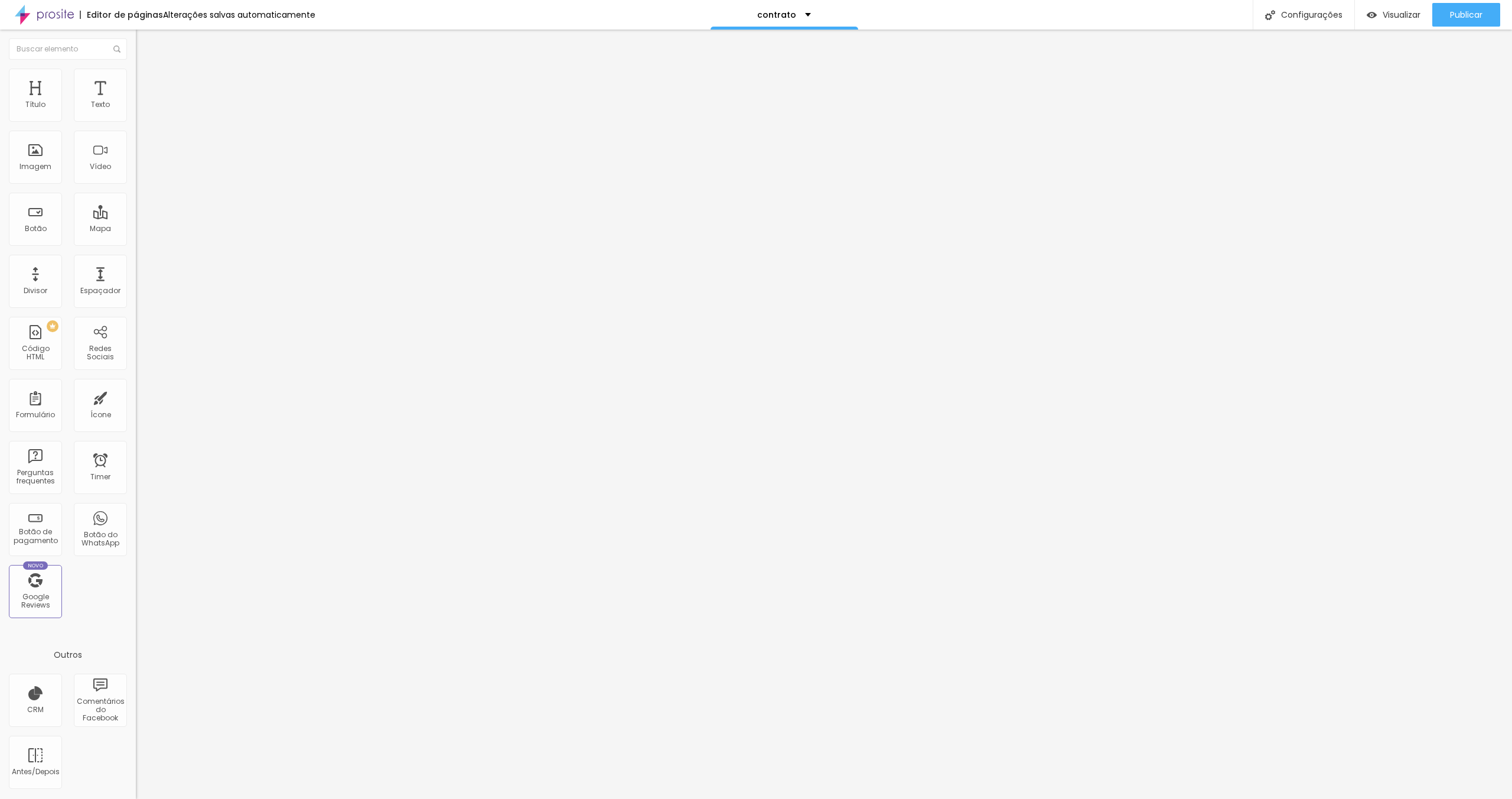
type input "Data do Evento"
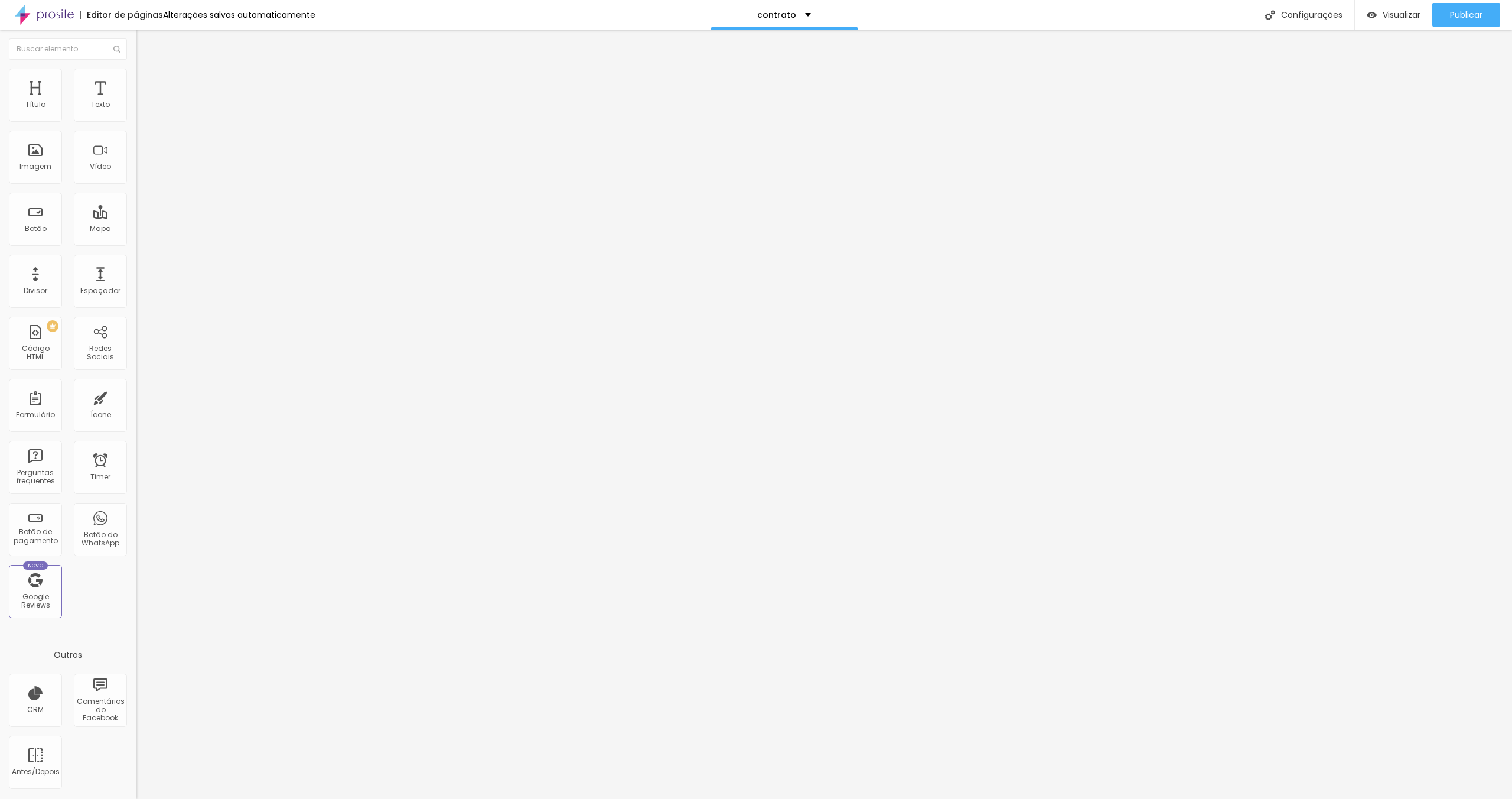
drag, startPoint x: 873, startPoint y: 531, endPoint x: 765, endPoint y: 537, distance: 108.2
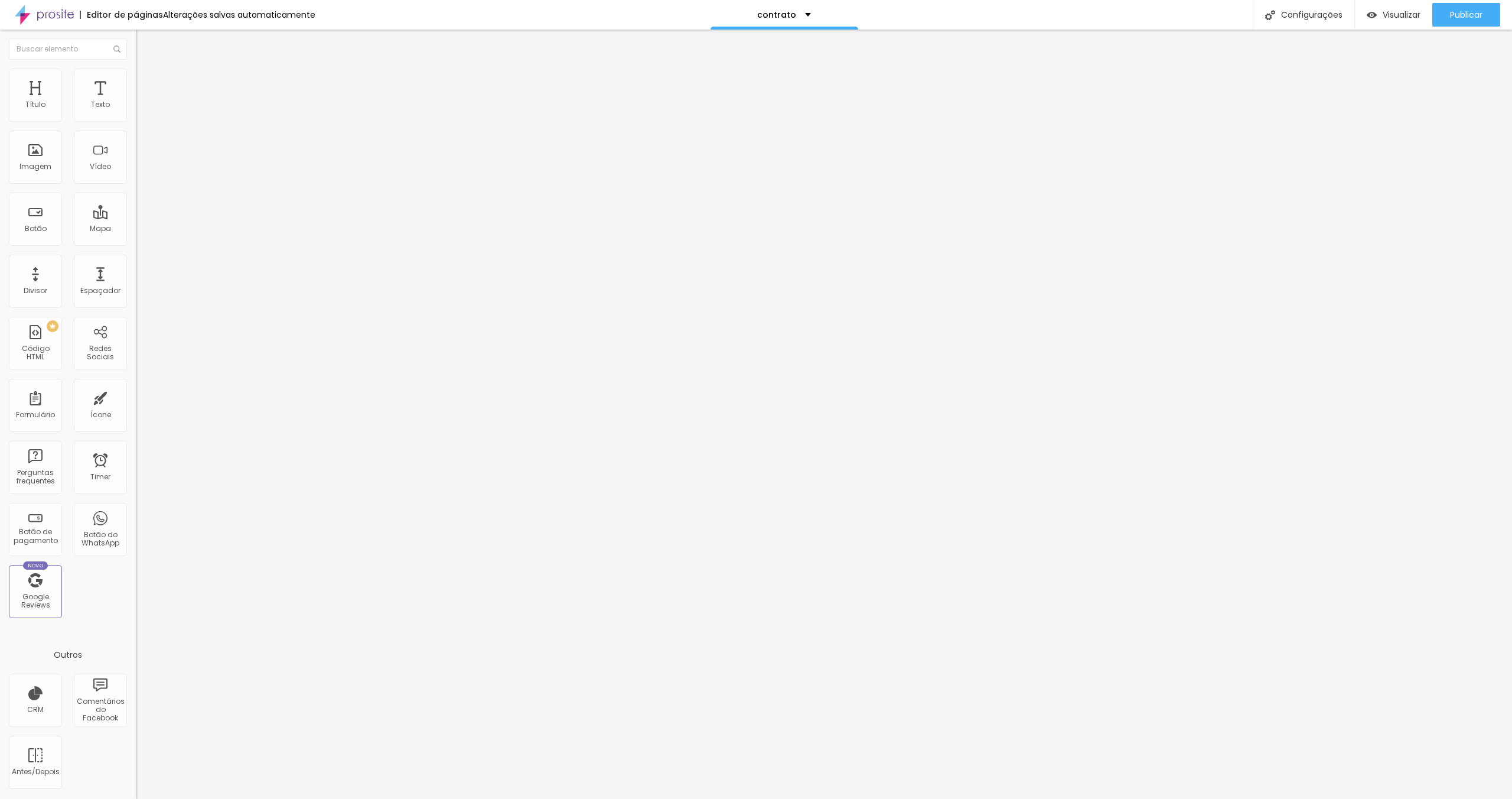
type input "E-mail"
drag, startPoint x: 566, startPoint y: 246, endPoint x: 623, endPoint y: 246, distance: 57.0
type input "Dados para contrato"
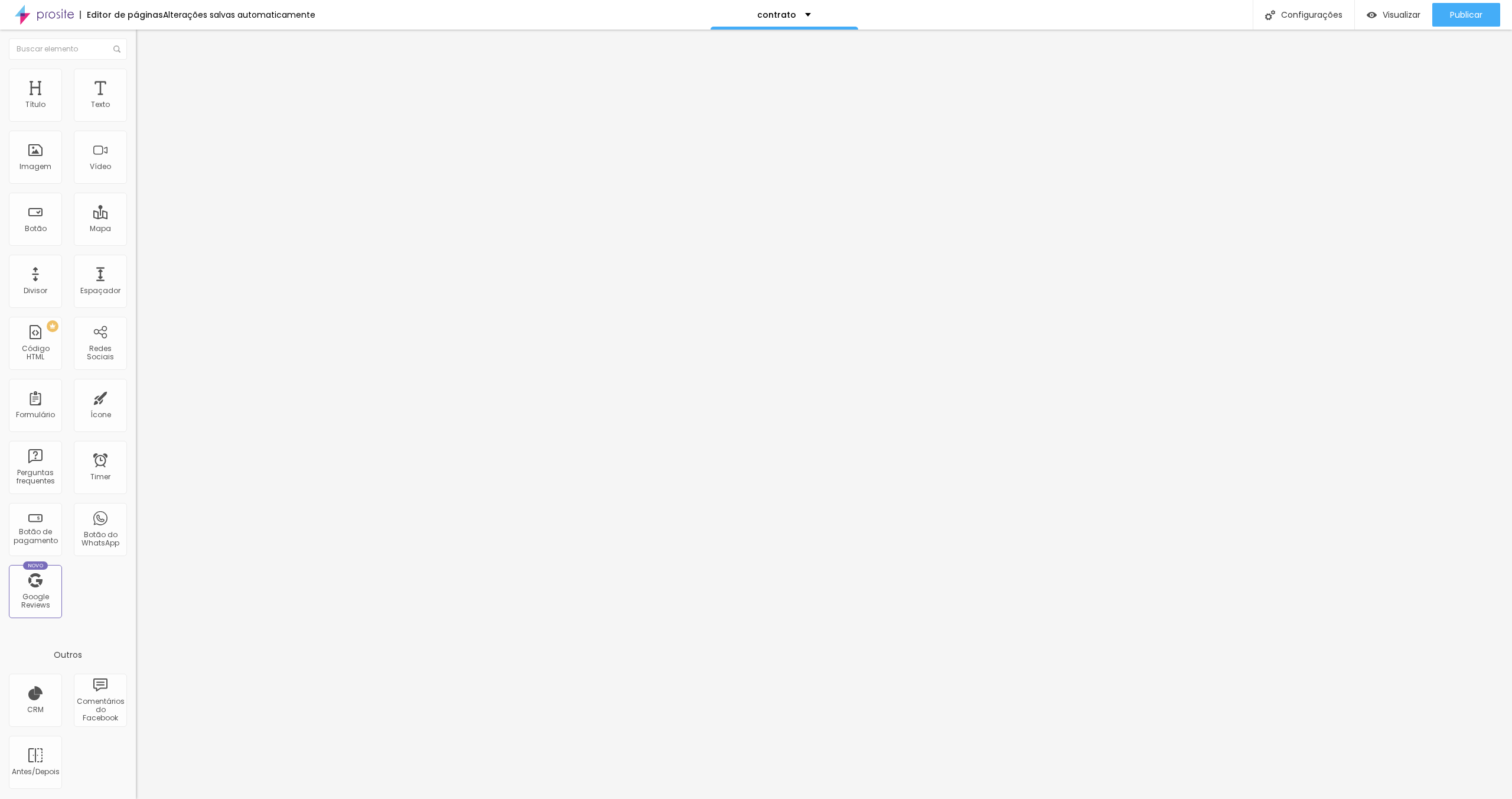
click at [146, 84] on span "Avançado" at bounding box center [165, 88] width 39 height 10
click at [146, 81] on span "Estilo" at bounding box center [155, 76] width 18 height 10
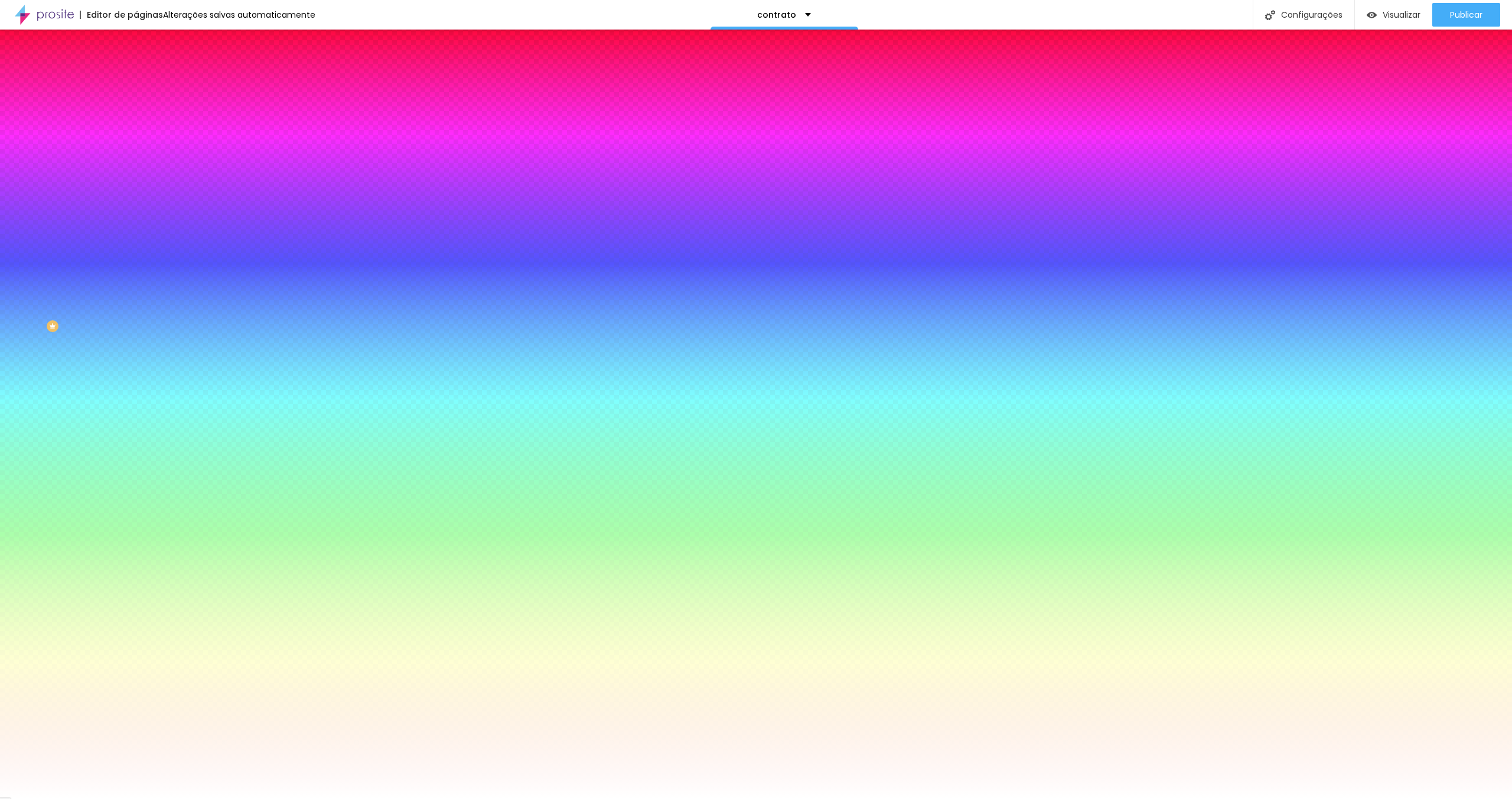
click at [136, 69] on li "Conteúdo" at bounding box center [204, 62] width 136 height 12
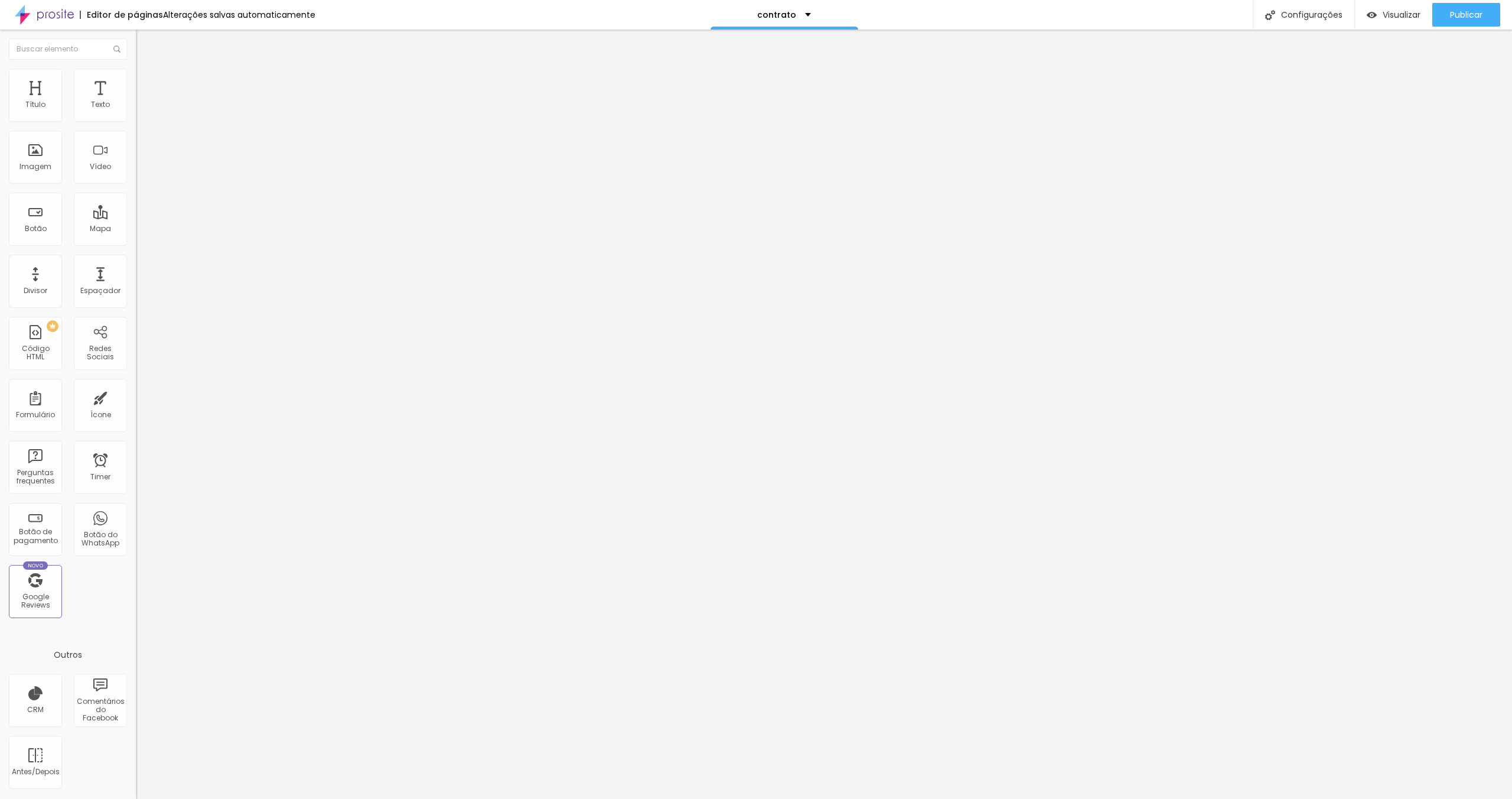
click at [144, 115] on div "Dados para contrato" at bounding box center [204, 110] width 121 height 10
click at [1452, 22] on div "Publicar" at bounding box center [1466, 14] width 32 height 24
click at [1506, 29] on div "Visualizar Pre-visualização Clique para visualizar esta página antes de publica…" at bounding box center [1433, 14] width 158 height 29
click at [136, 119] on img at bounding box center [140, 123] width 8 height 8
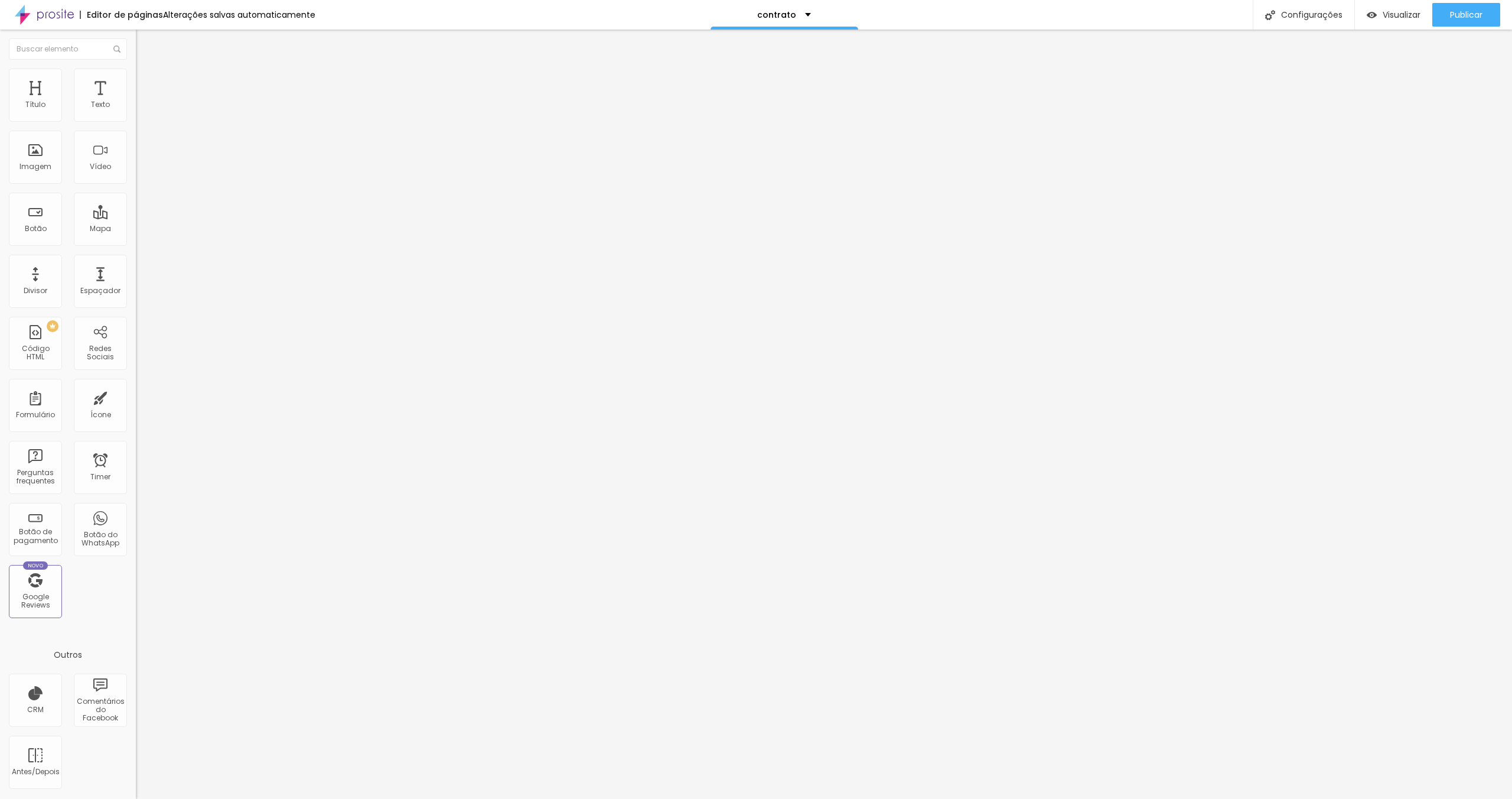
drag, startPoint x: 827, startPoint y: 455, endPoint x: 767, endPoint y: 454, distance: 60.0
type input "Nome do Casal"
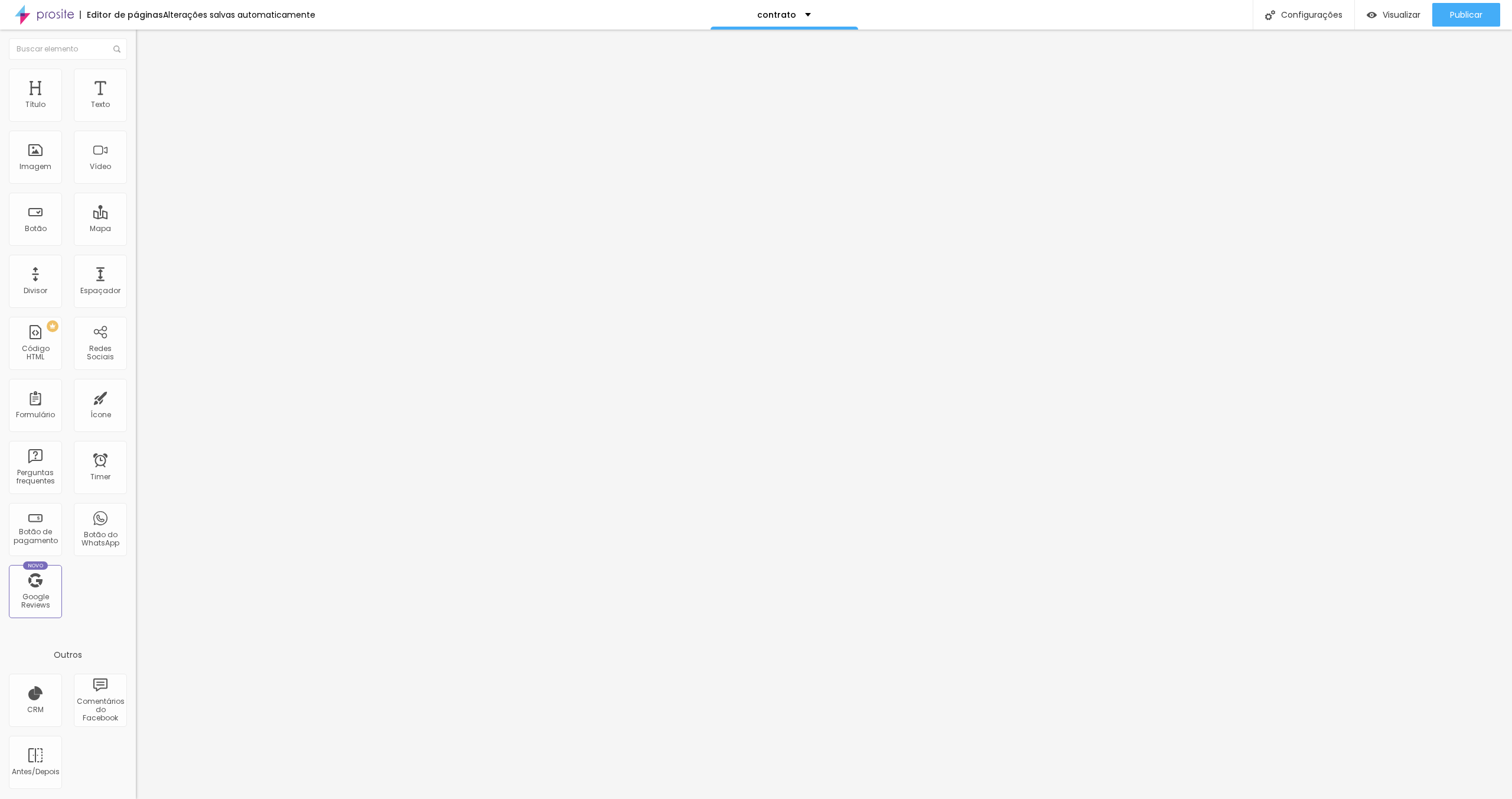
drag, startPoint x: 663, startPoint y: 471, endPoint x: 578, endPoint y: 475, distance: 85.1
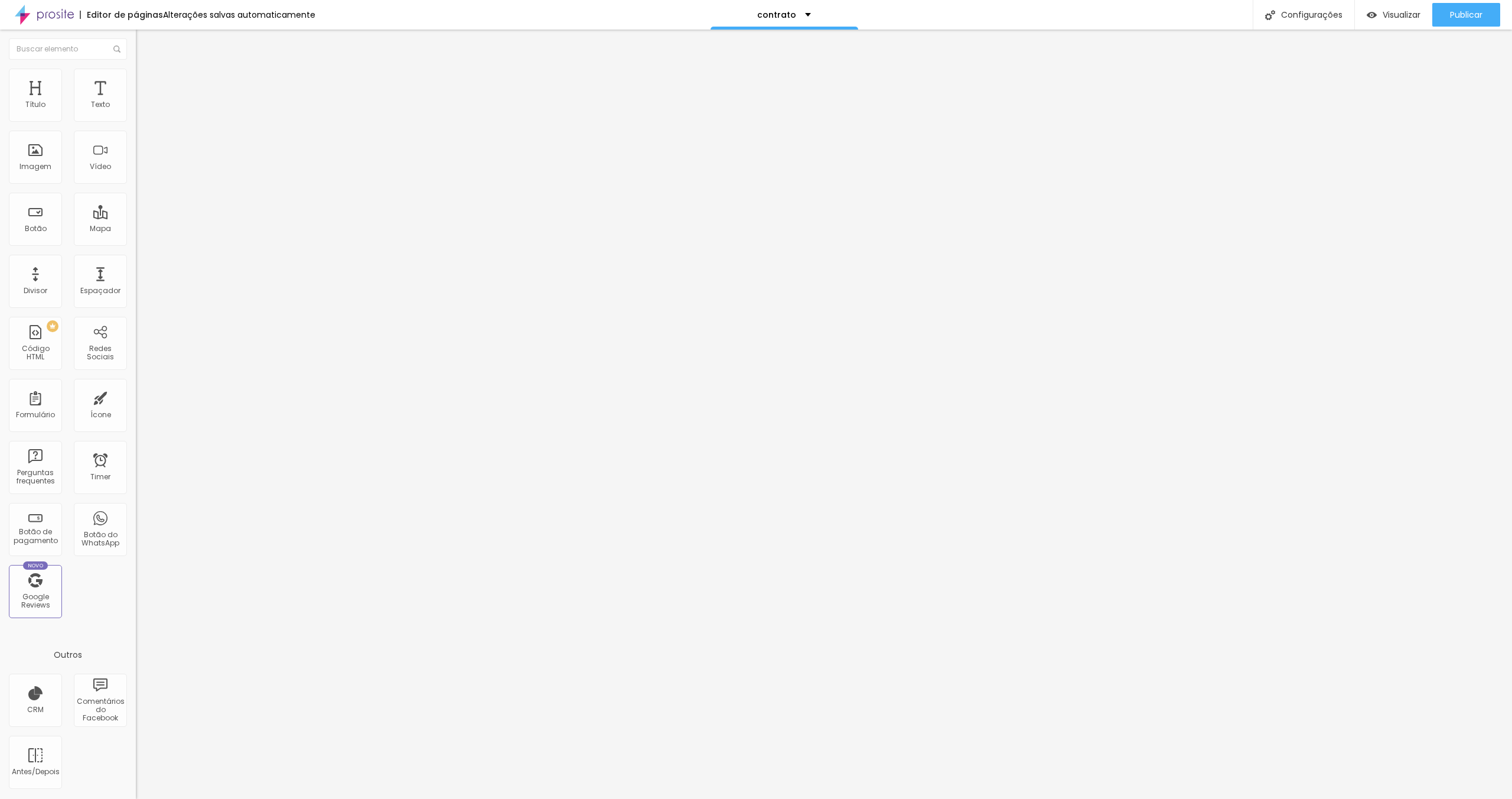
type input "Pacote escolhido"
drag, startPoint x: 639, startPoint y: 531, endPoint x: 607, endPoint y: 531, distance: 32.0
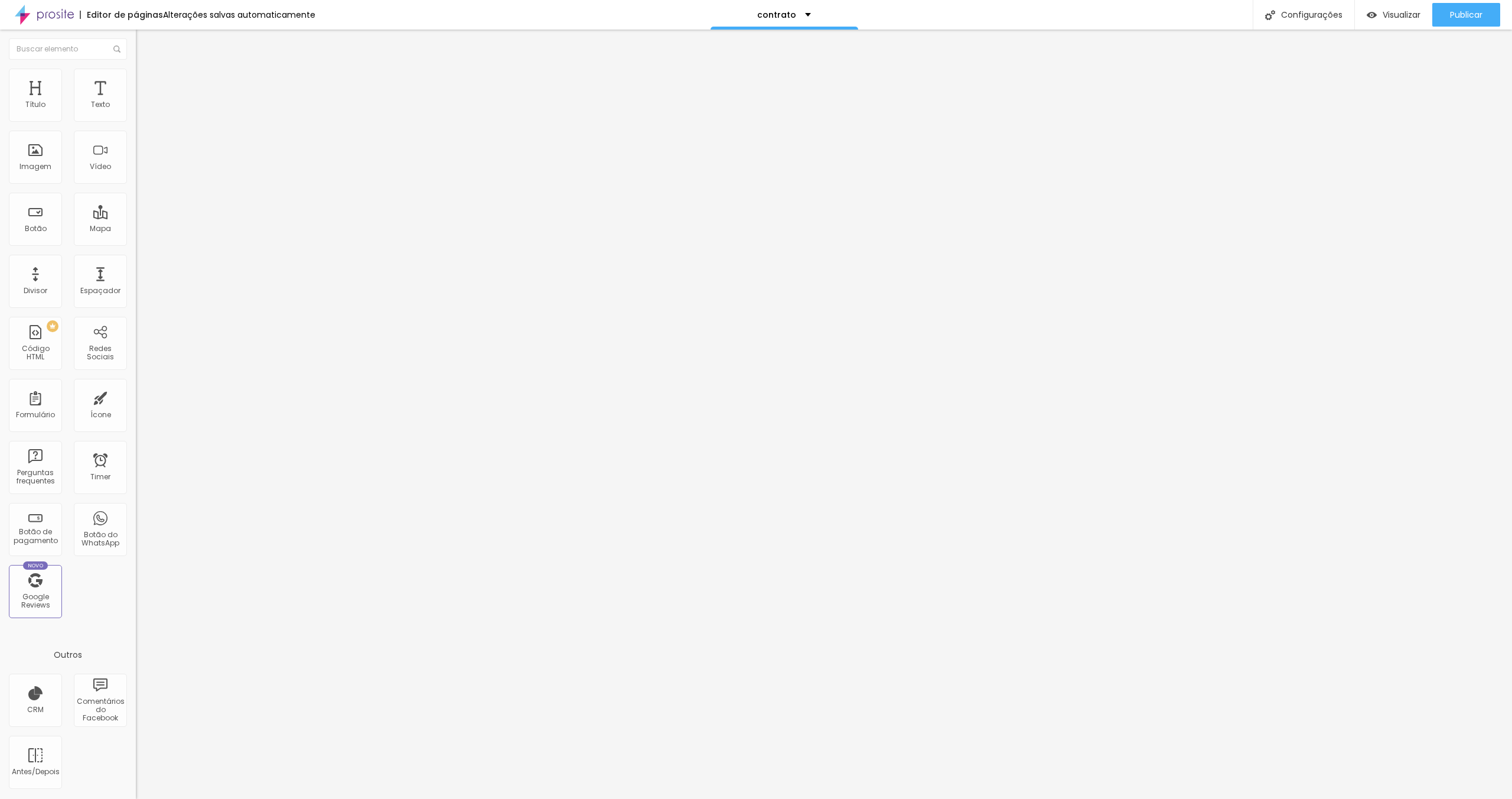
type input "Regular"
drag, startPoint x: 641, startPoint y: 558, endPoint x: 606, endPoint y: 559, distance: 35.0
type input "Completo"
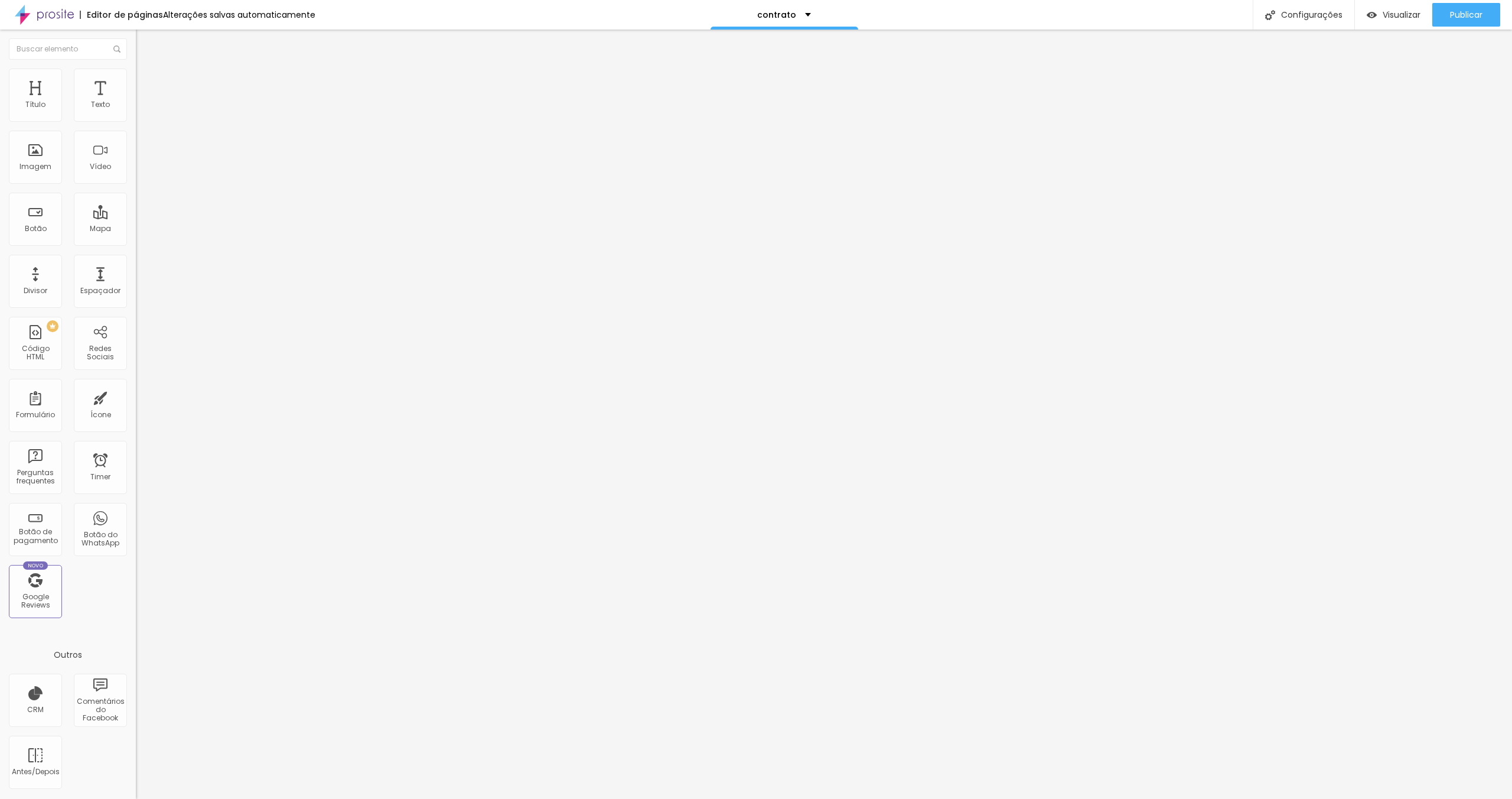
drag, startPoint x: 637, startPoint y: 584, endPoint x: 632, endPoint y: 491, distance: 93.1
drag, startPoint x: 637, startPoint y: 413, endPoint x: 606, endPoint y: 411, distance: 31.1
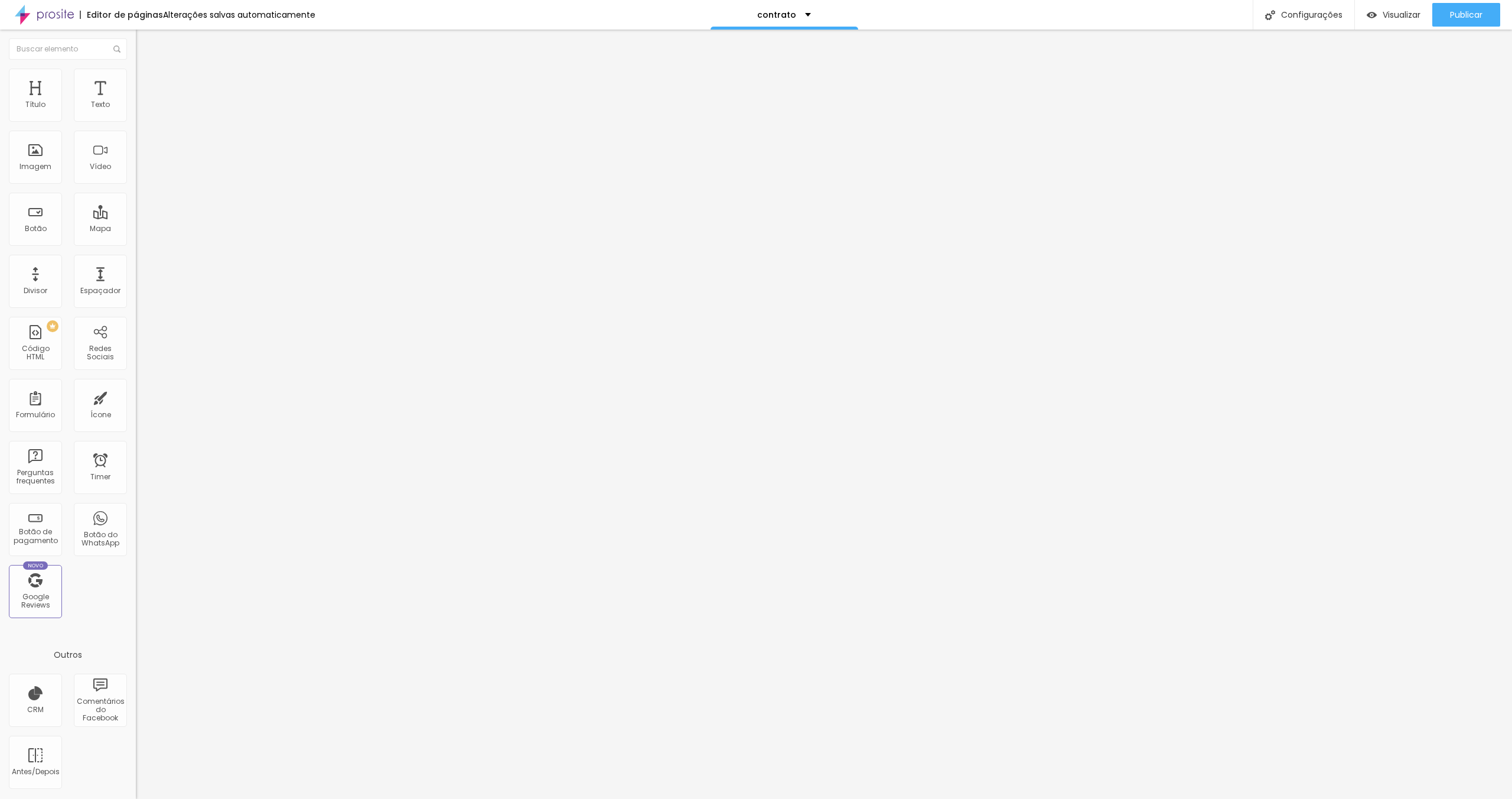
type input "Premium"
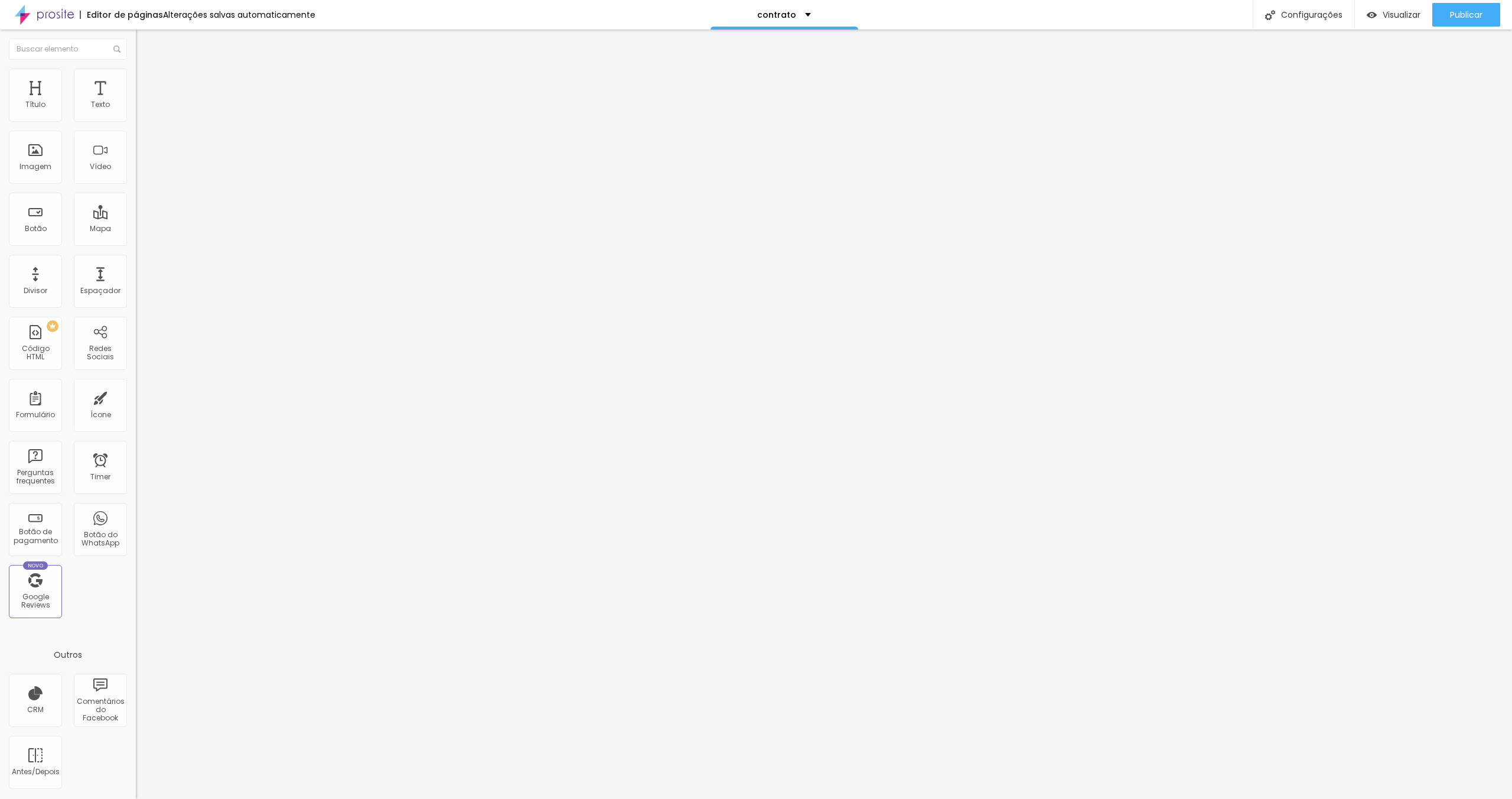
scroll to position [261, 0]
drag, startPoint x: 584, startPoint y: 492, endPoint x: 699, endPoint y: 495, distance: 115.0
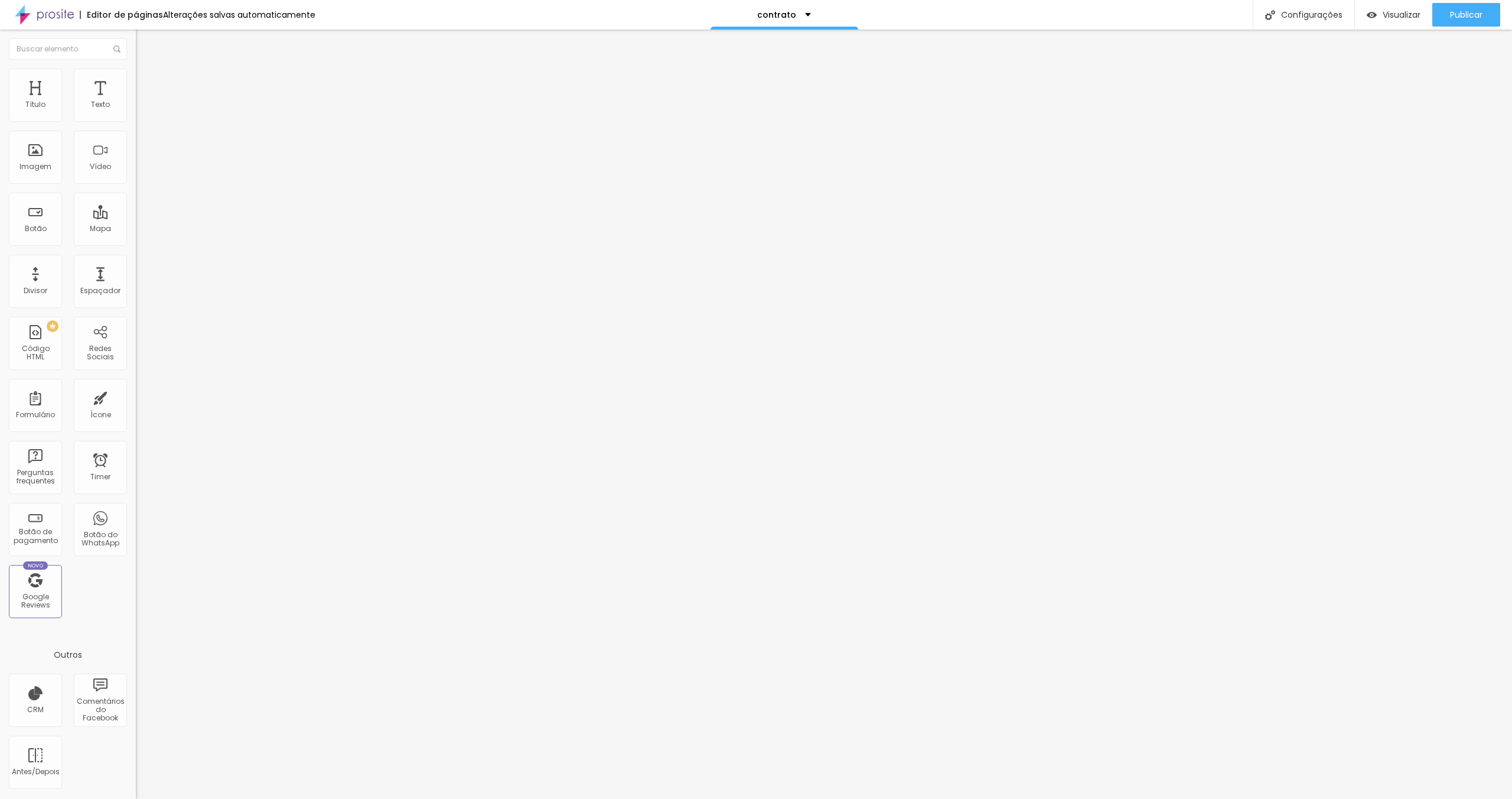
type input "Local"
drag, startPoint x: 844, startPoint y: 488, endPoint x: 762, endPoint y: 494, distance: 82.2
type input "Local do evento"
drag, startPoint x: 560, startPoint y: 469, endPoint x: 567, endPoint y: 305, distance: 164.1
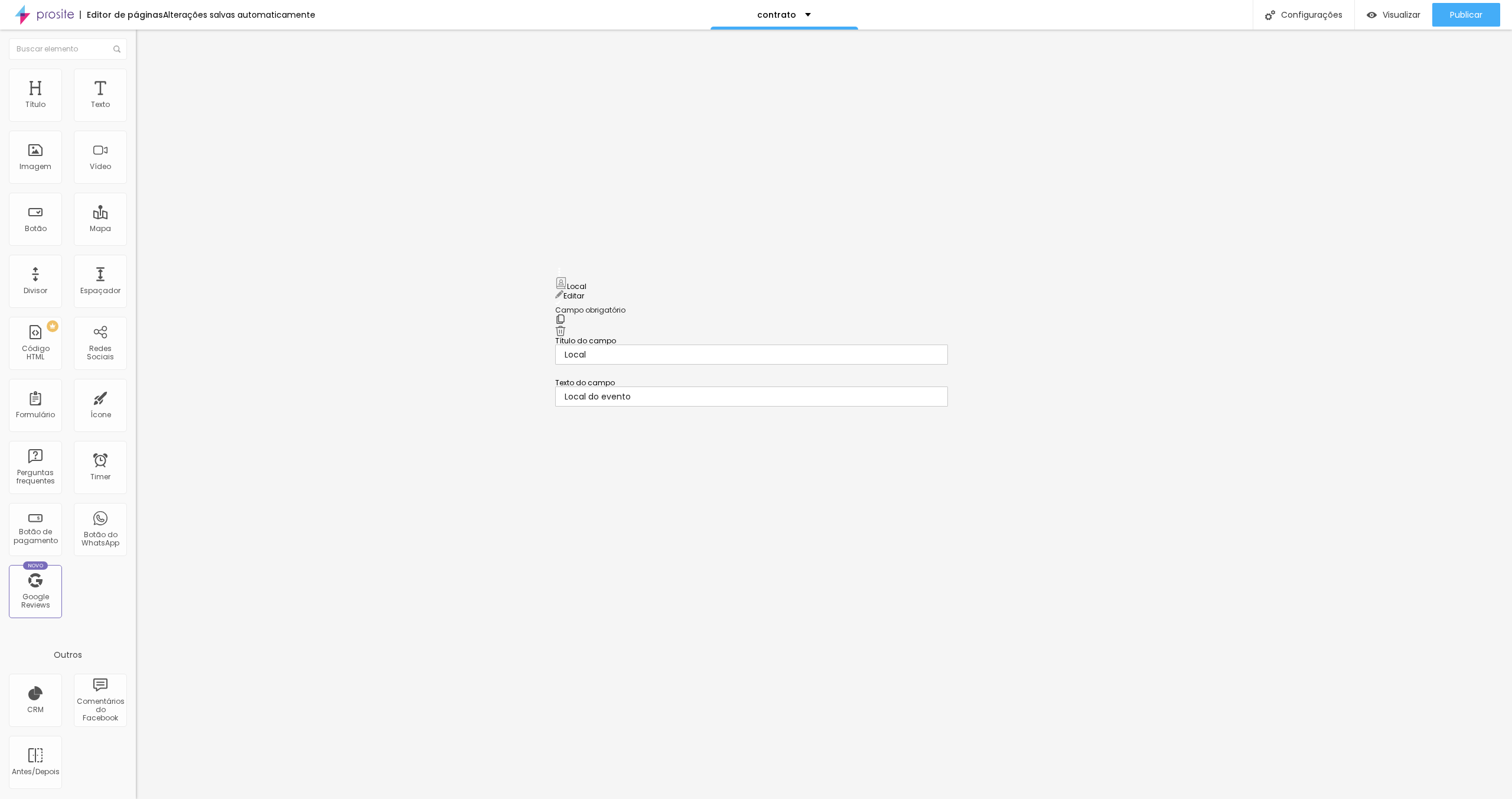
drag, startPoint x: 657, startPoint y: 533, endPoint x: 574, endPoint y: 531, distance: 83.0
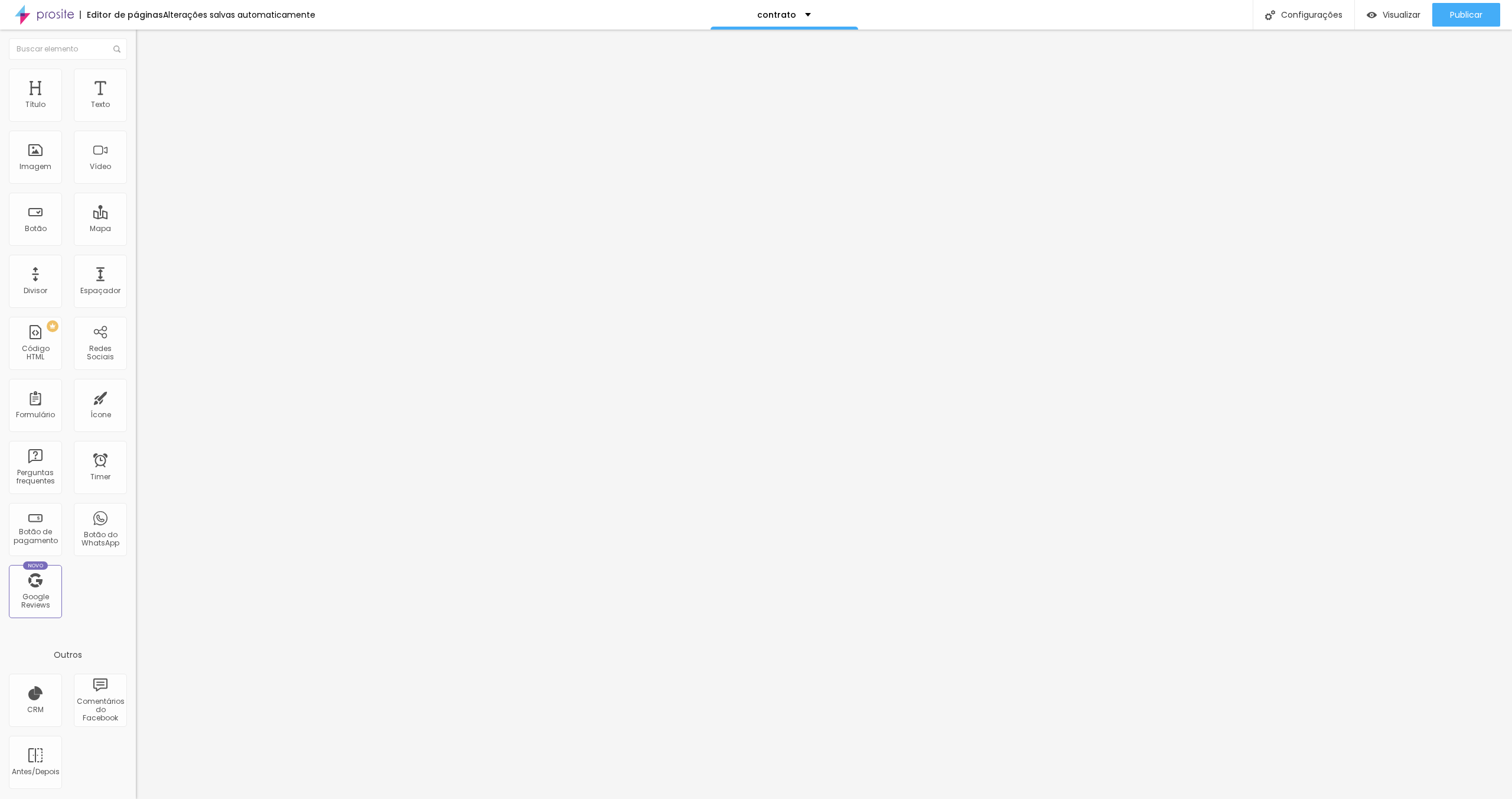
type input "Horário"
drag, startPoint x: 833, startPoint y: 534, endPoint x: 767, endPoint y: 536, distance: 66.0
type input "Horário de início do evento"
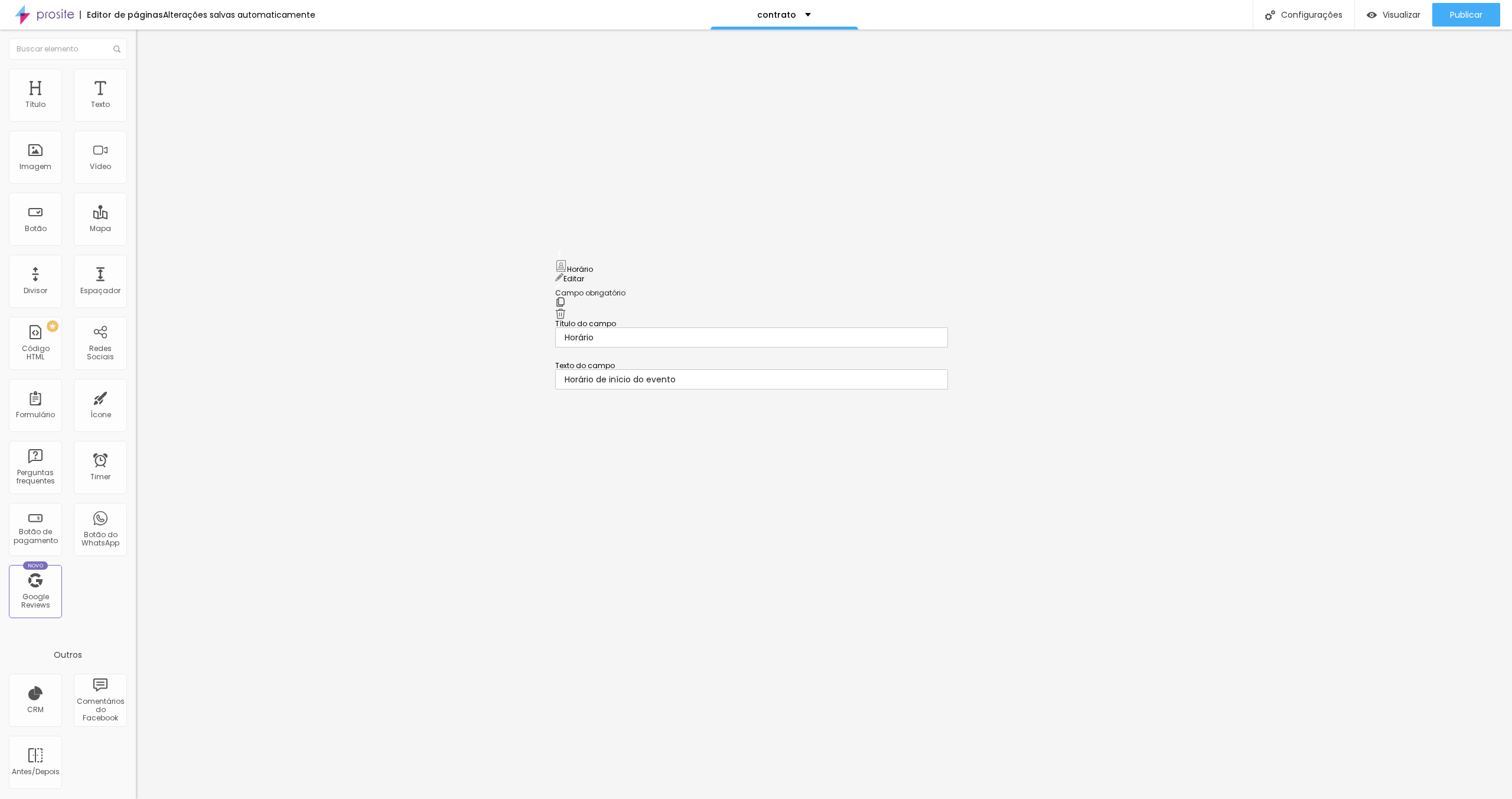
drag, startPoint x: 561, startPoint y: 433, endPoint x: 579, endPoint y: 268, distance: 166.0
drag, startPoint x: 559, startPoint y: 366, endPoint x: 579, endPoint y: 359, distance: 21.2
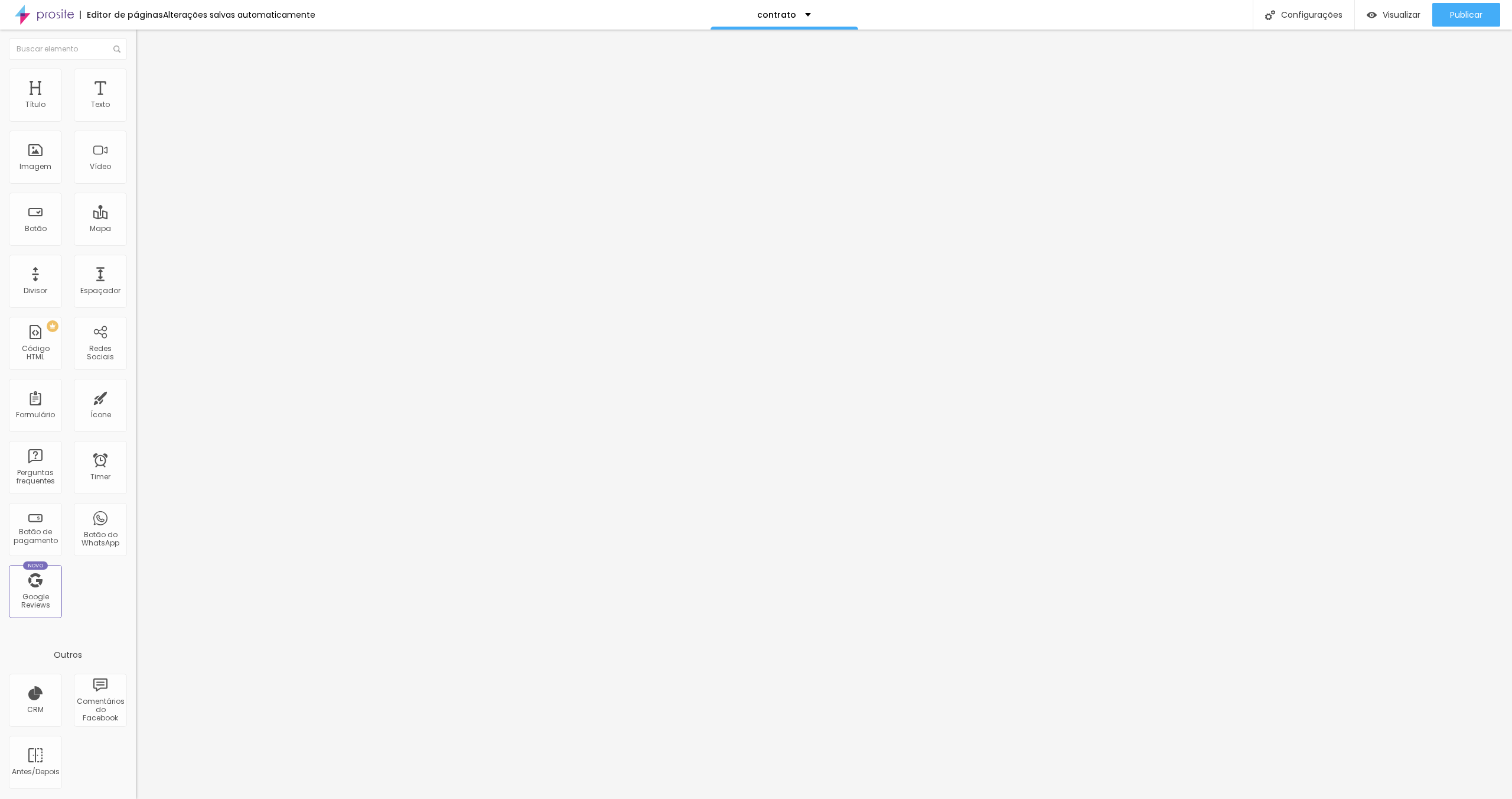
type input "E-mail Contratante"
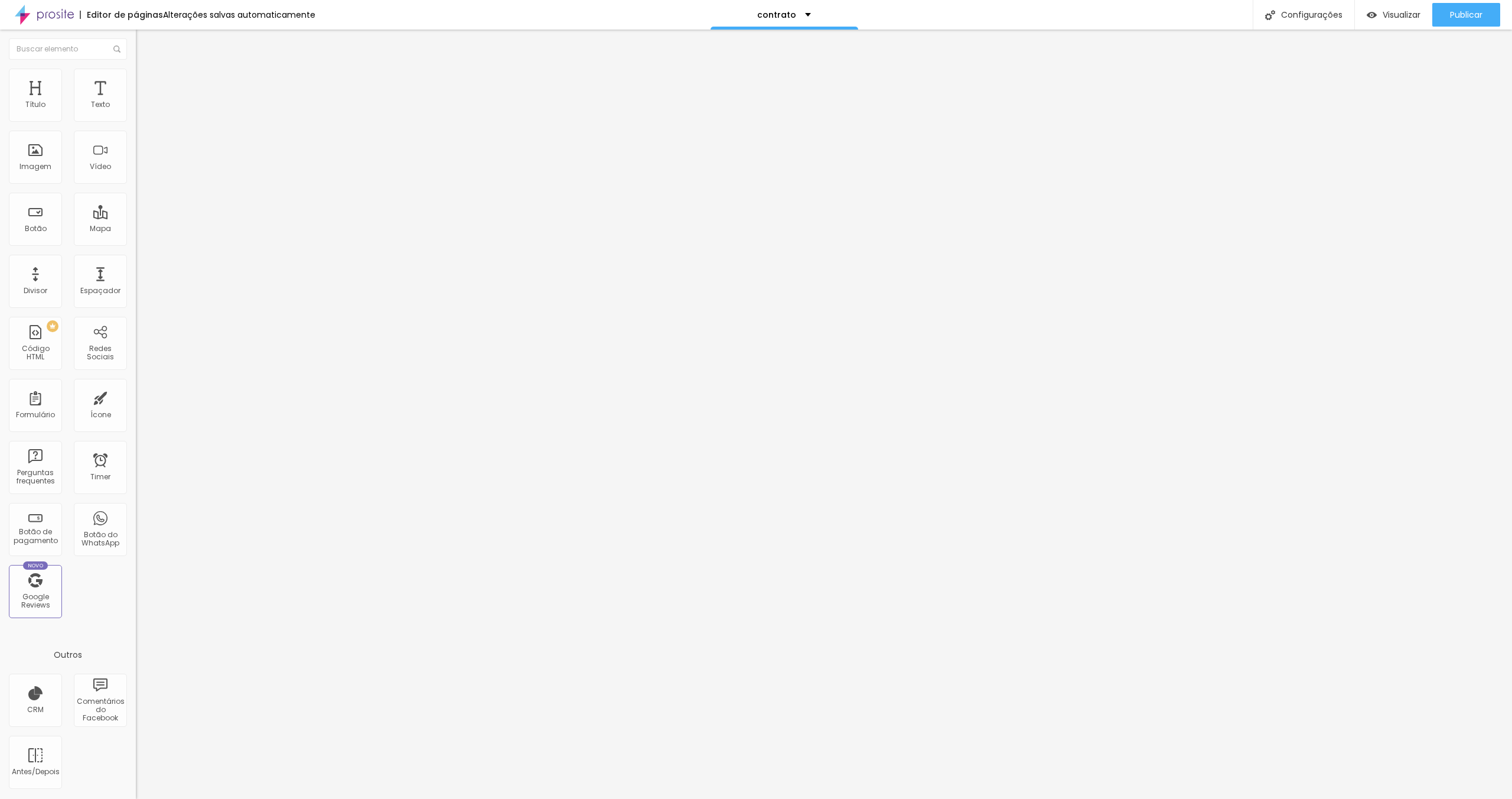
drag, startPoint x: 686, startPoint y: 490, endPoint x: 600, endPoint y: 492, distance: 86.0
type input "Personalizado"
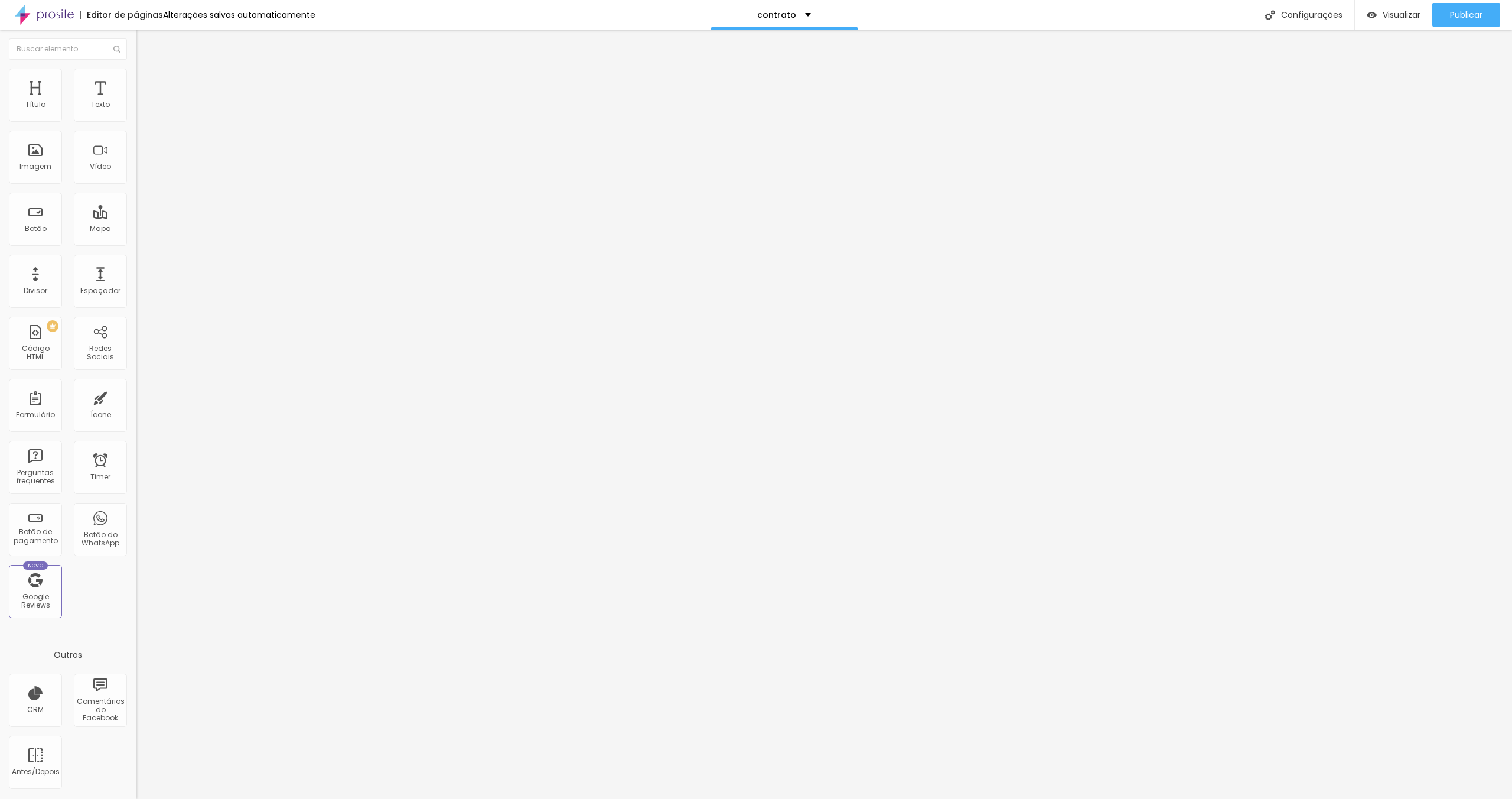
scroll to position [377, 0]
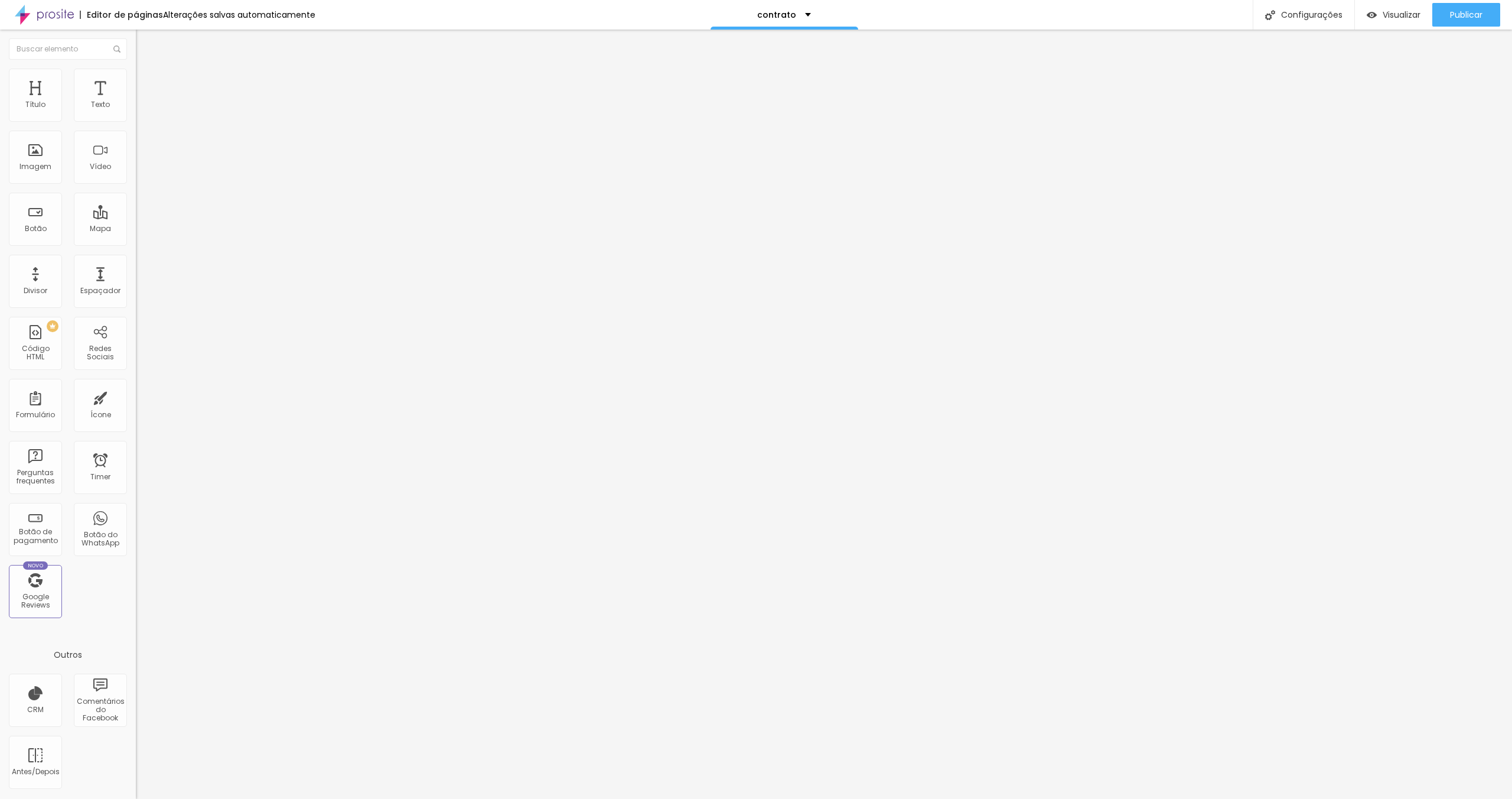
type input "Como nos conheceu?"
drag, startPoint x: 641, startPoint y: 433, endPoint x: 573, endPoint y: 428, distance: 68.2
type input "Como nos conheceu"
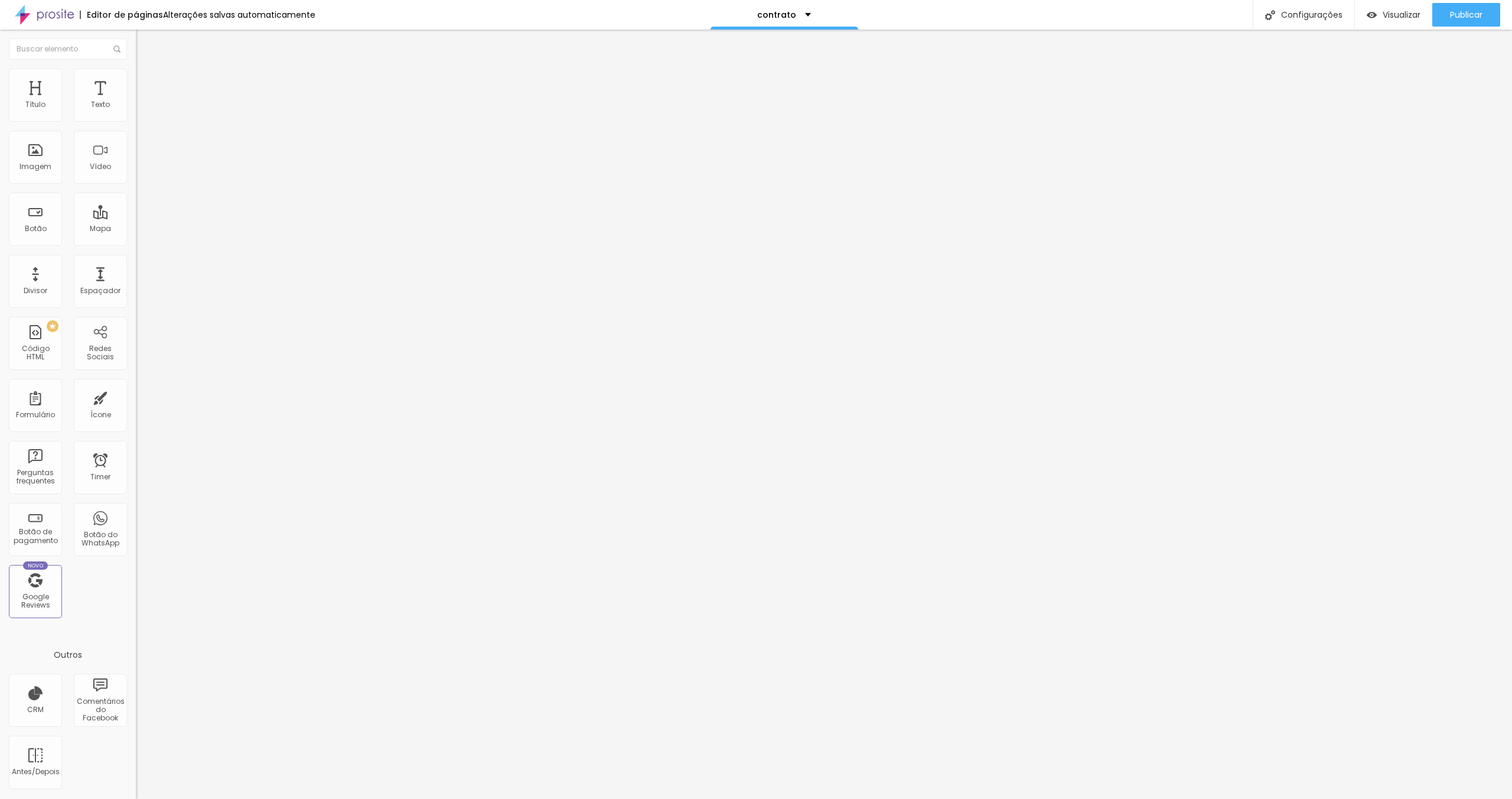
click at [1448, 18] on button "Publicar" at bounding box center [1467, 14] width 68 height 24
click at [136, 80] on li "Avançado" at bounding box center [204, 86] width 136 height 12
type input "20"
type input "19"
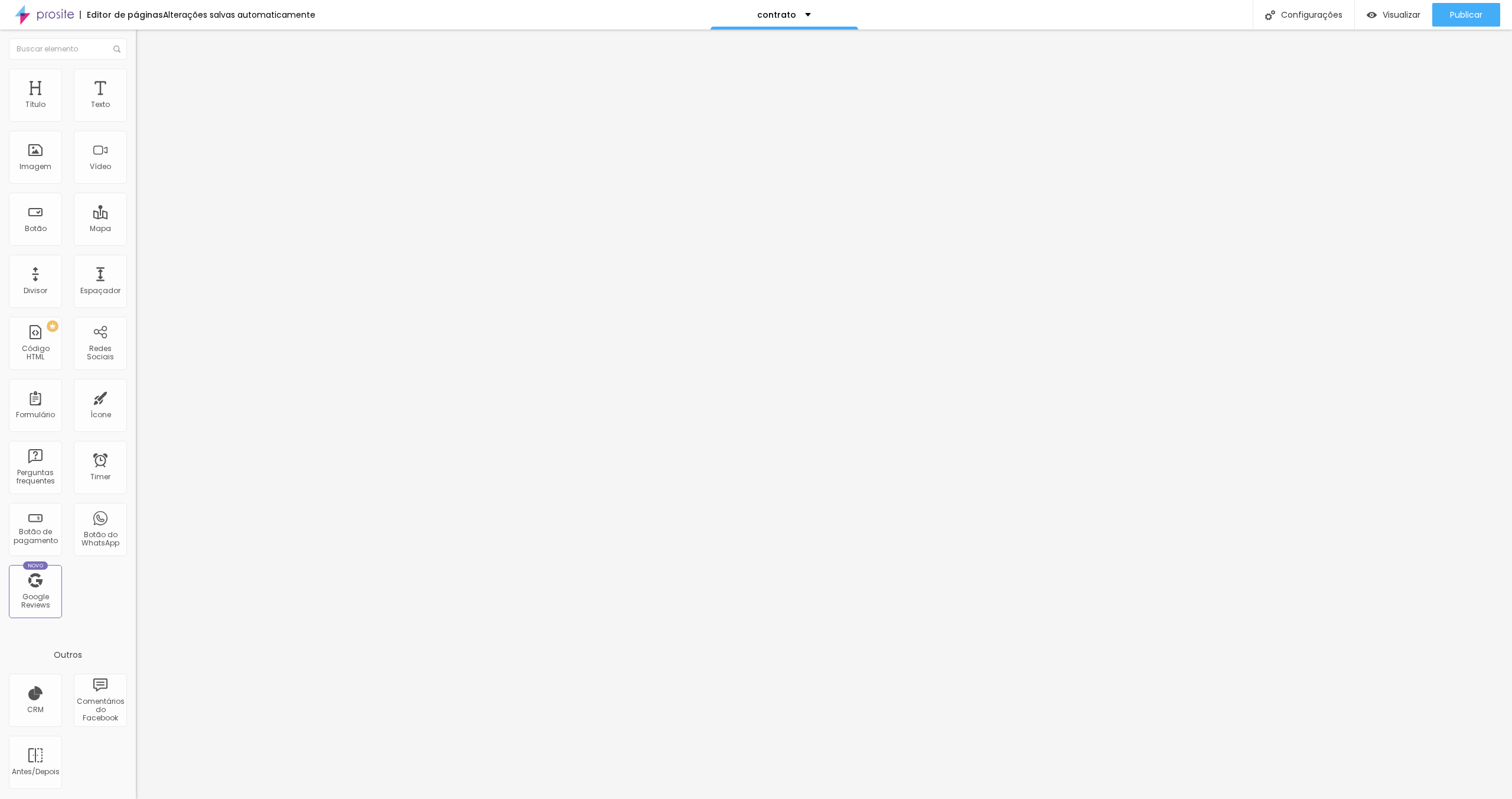
type input "19"
type input "18"
type input "17"
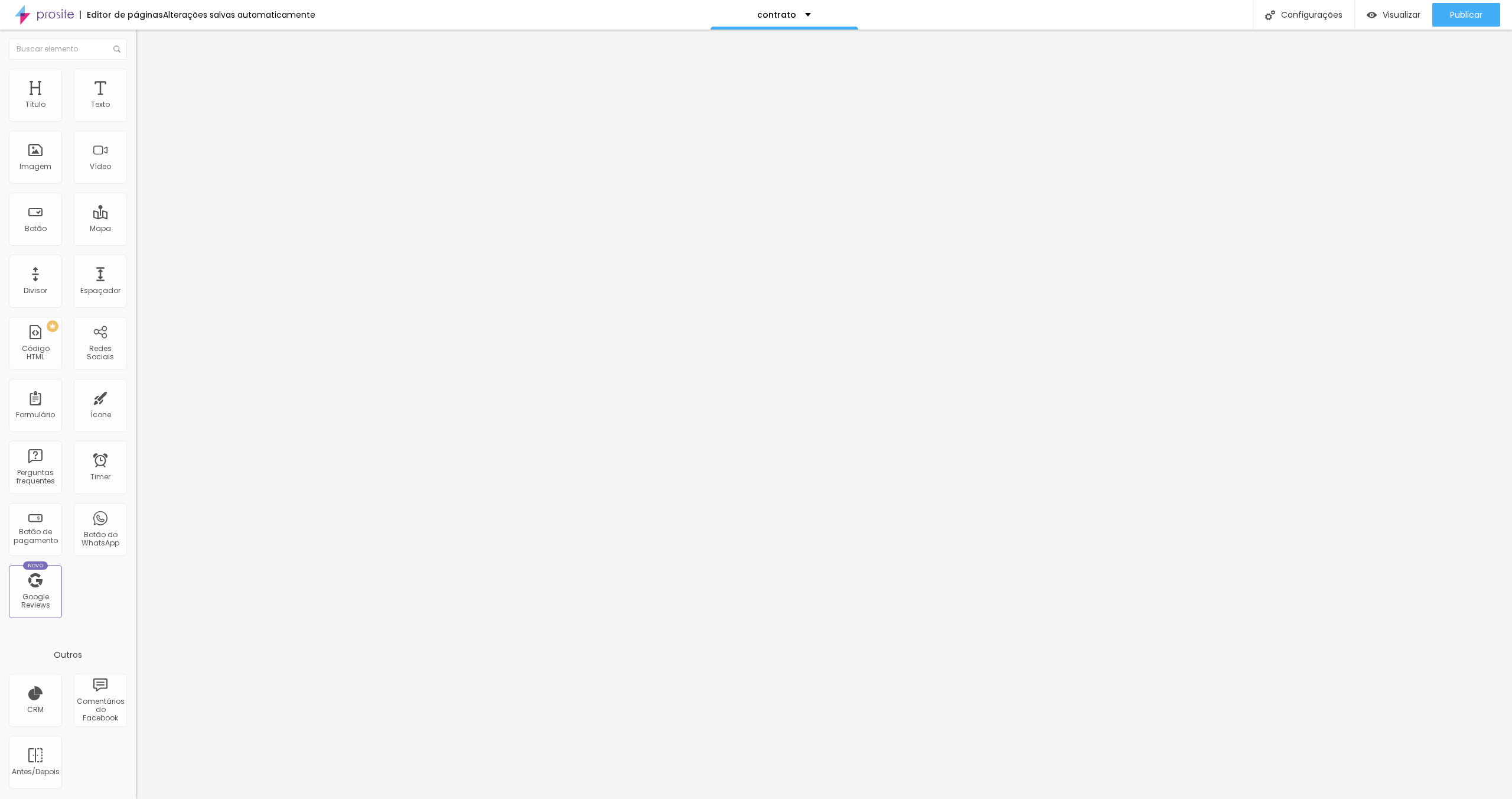
type input "16"
type input "15"
type input "14"
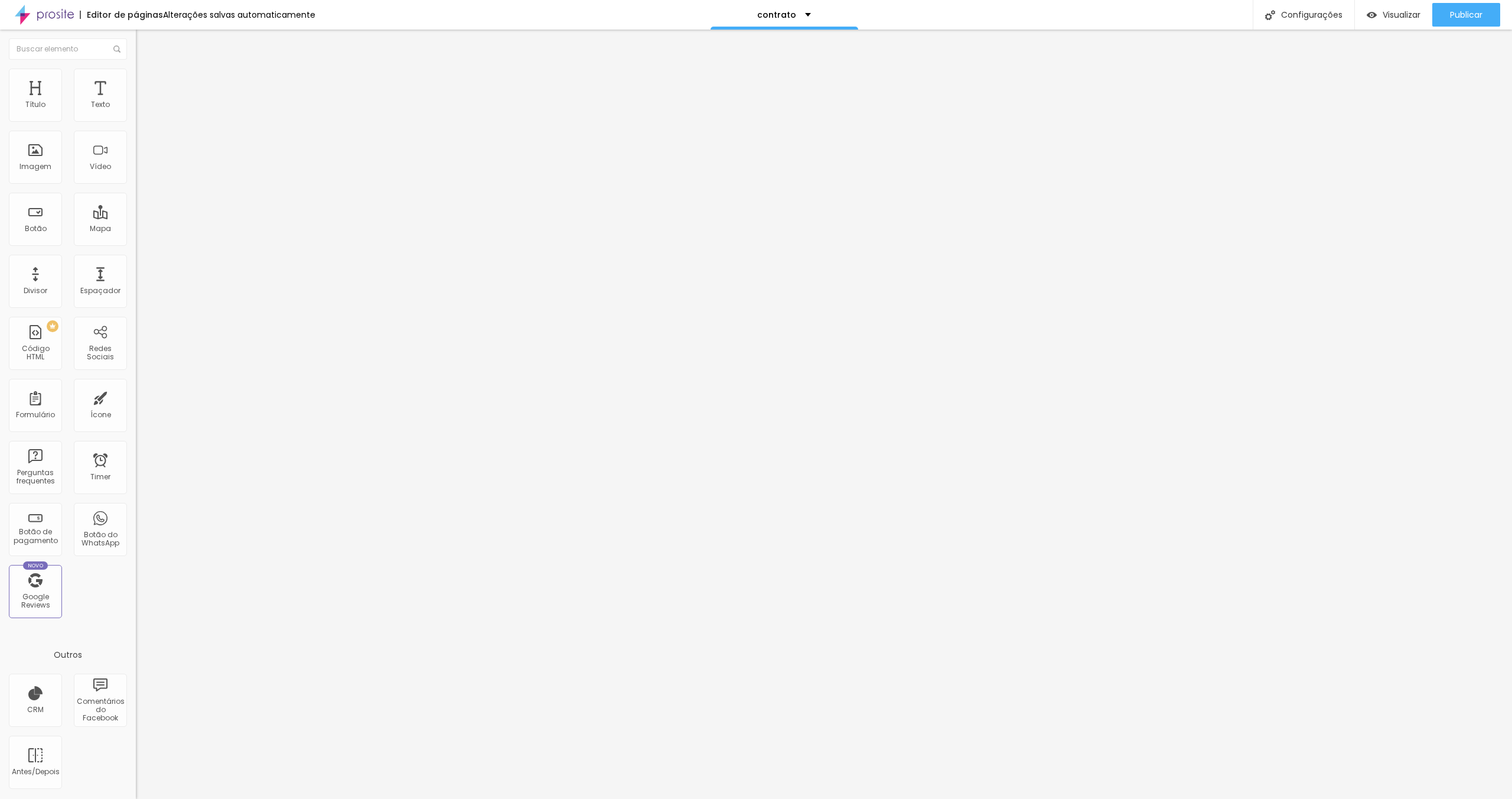
type input "14"
type input "13"
type input "12"
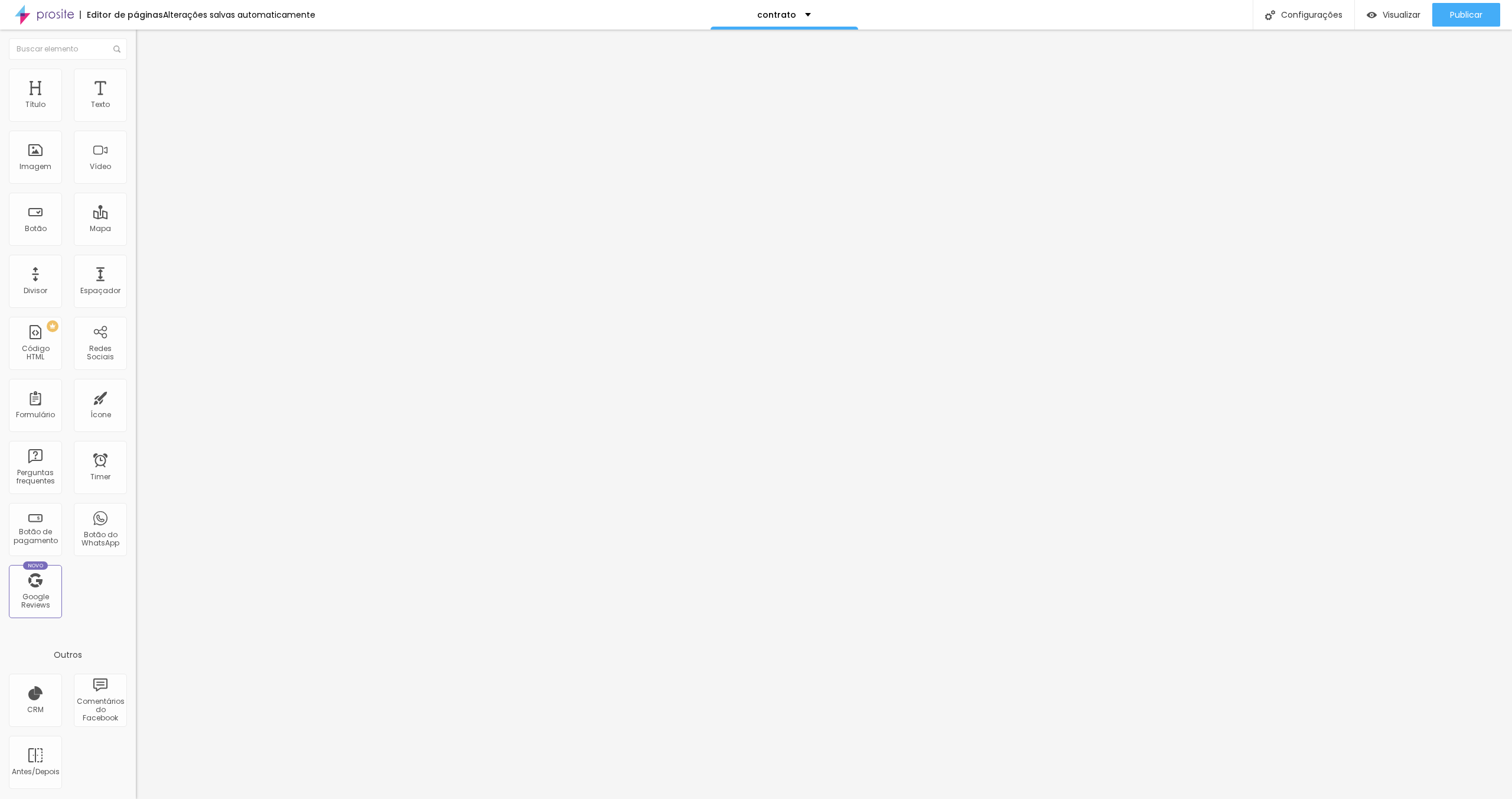
type input "11"
type input "10"
type input "9"
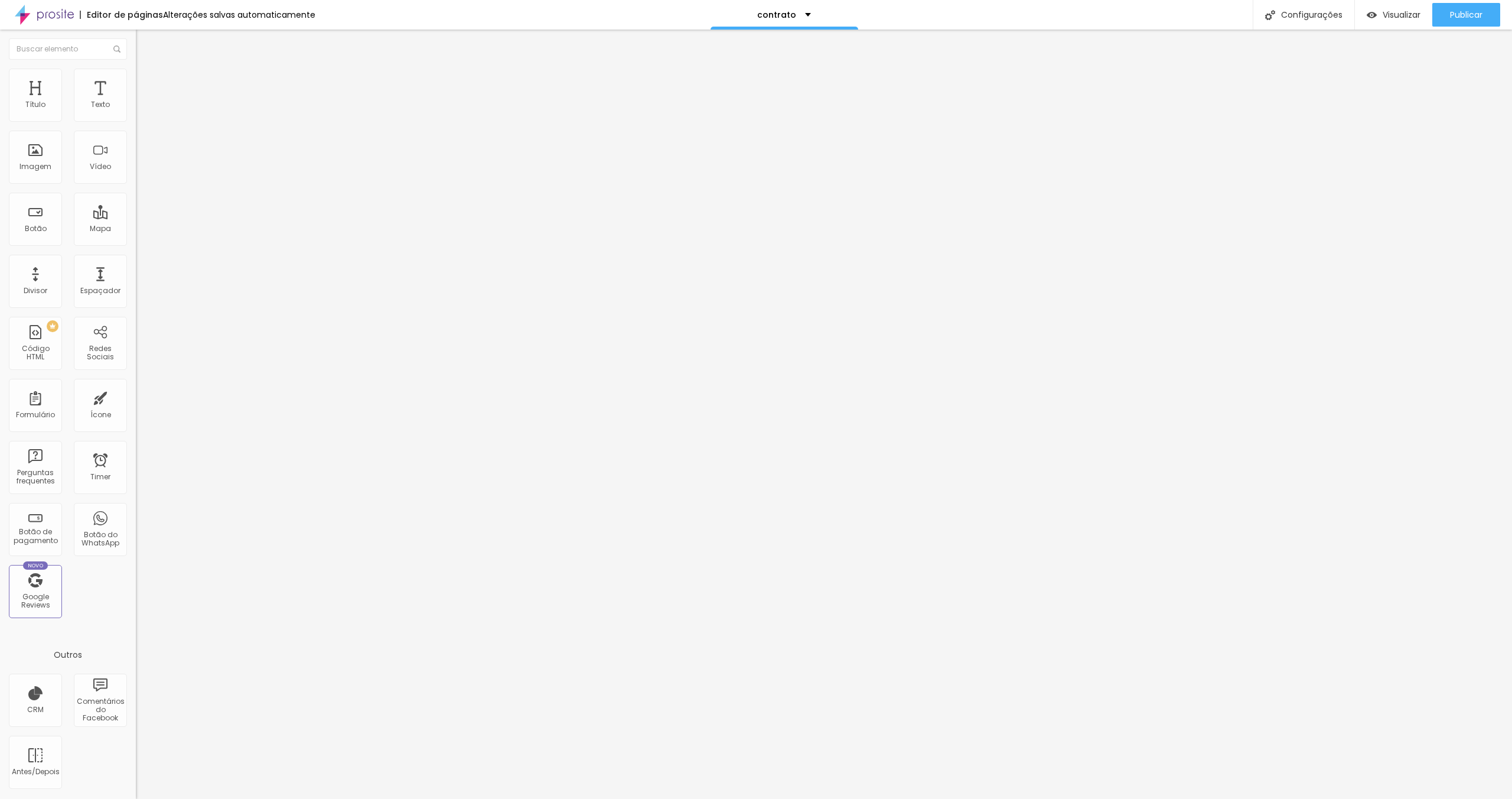
type input "9"
type input "8"
type input "7"
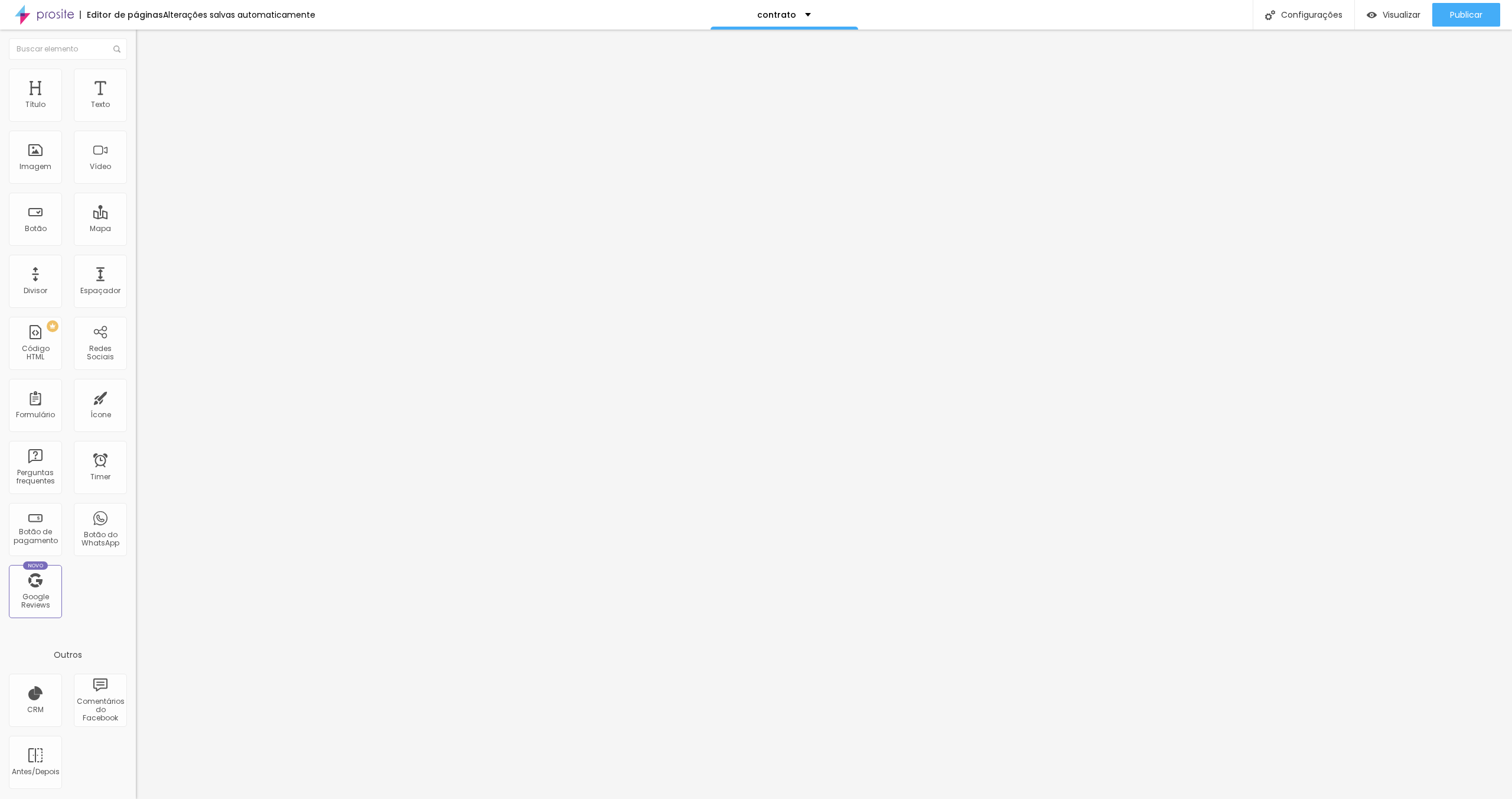
type input "6"
type input "5"
type input "4"
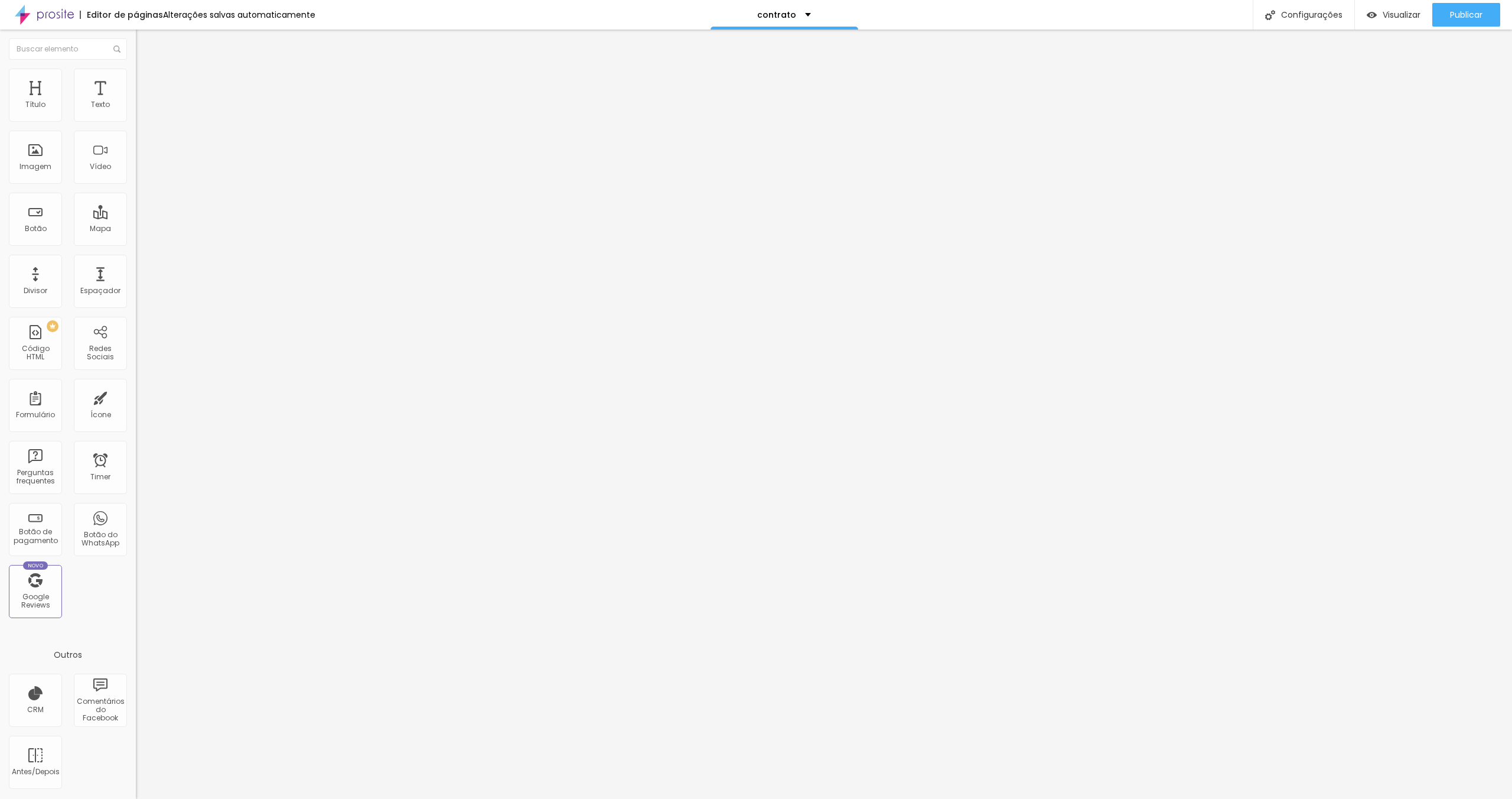
type input "4"
type input "3"
type input "2"
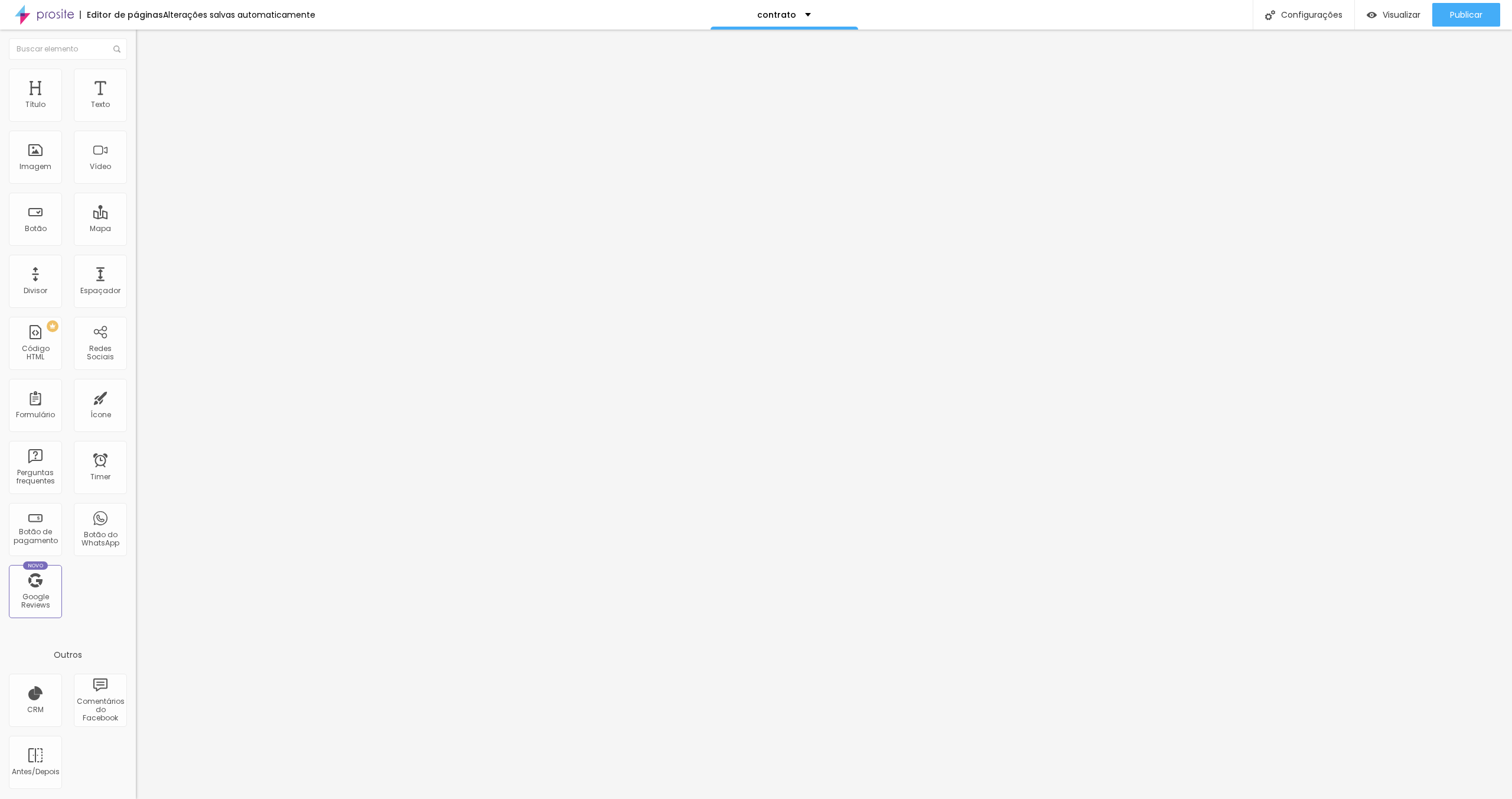
type input "1"
type input "0"
type input "16"
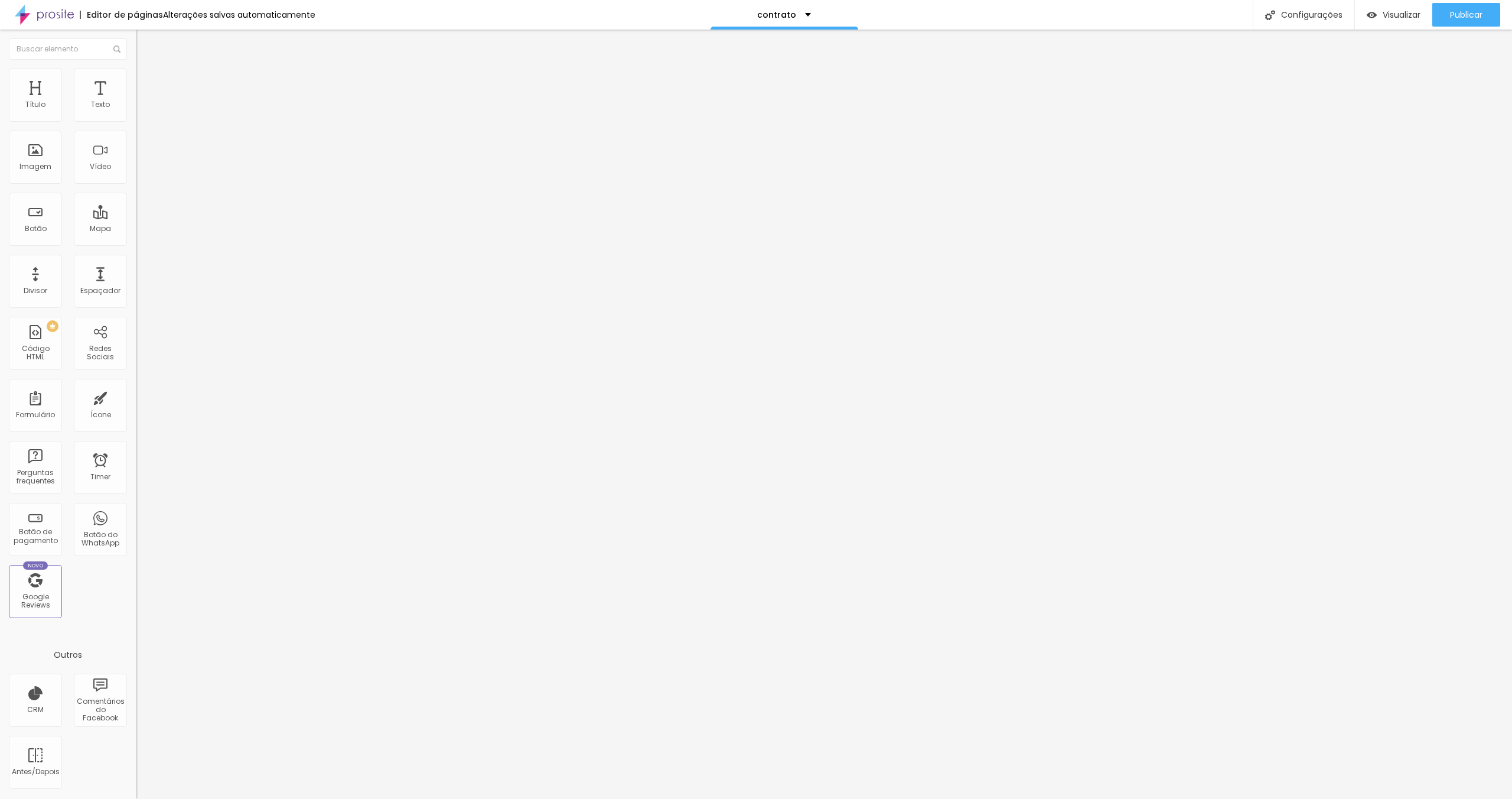
type input "16"
type input "28"
type input "36"
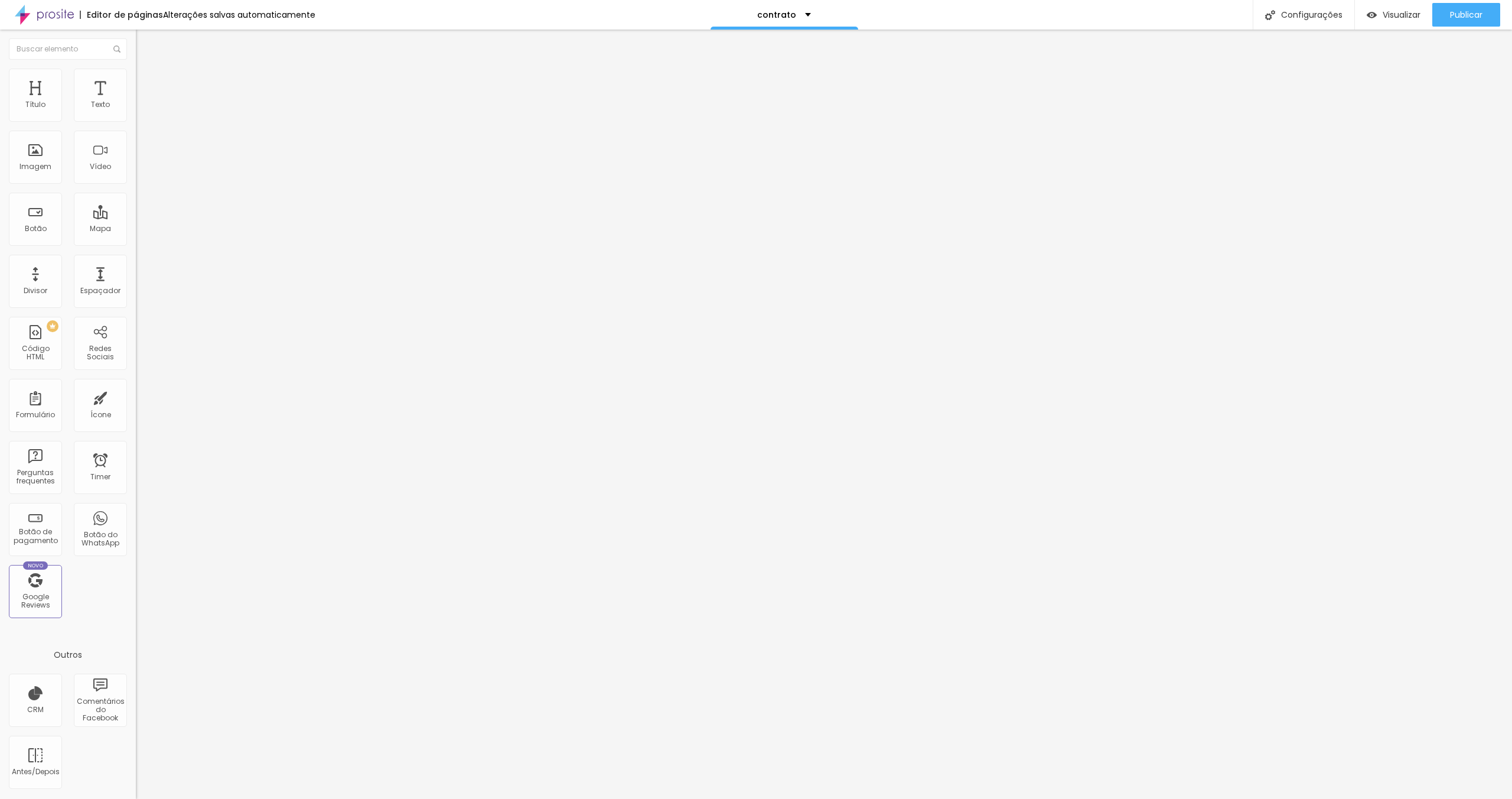
type input "47"
type input "59"
type input "69"
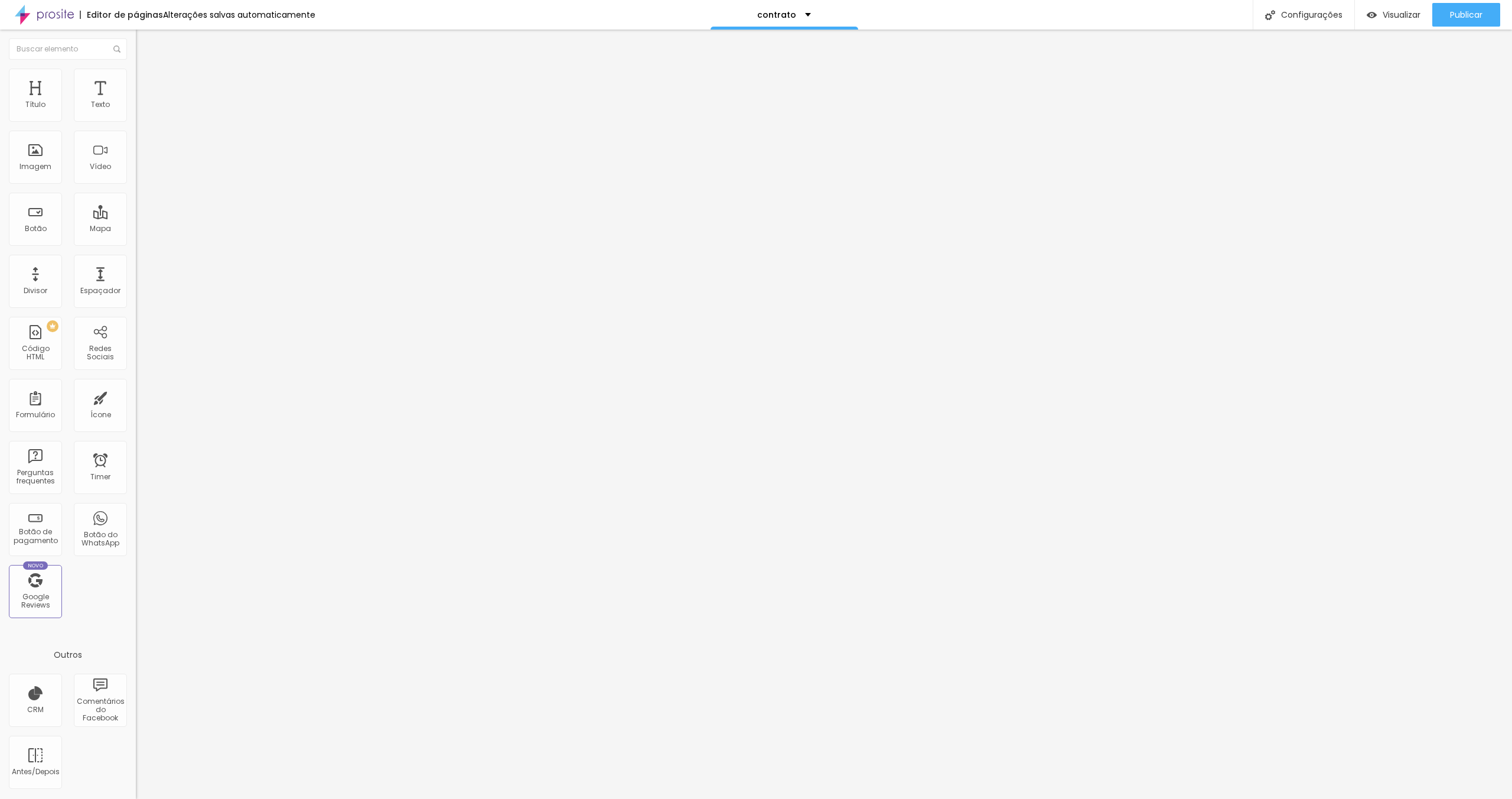
type input "69"
type input "76"
type input "80"
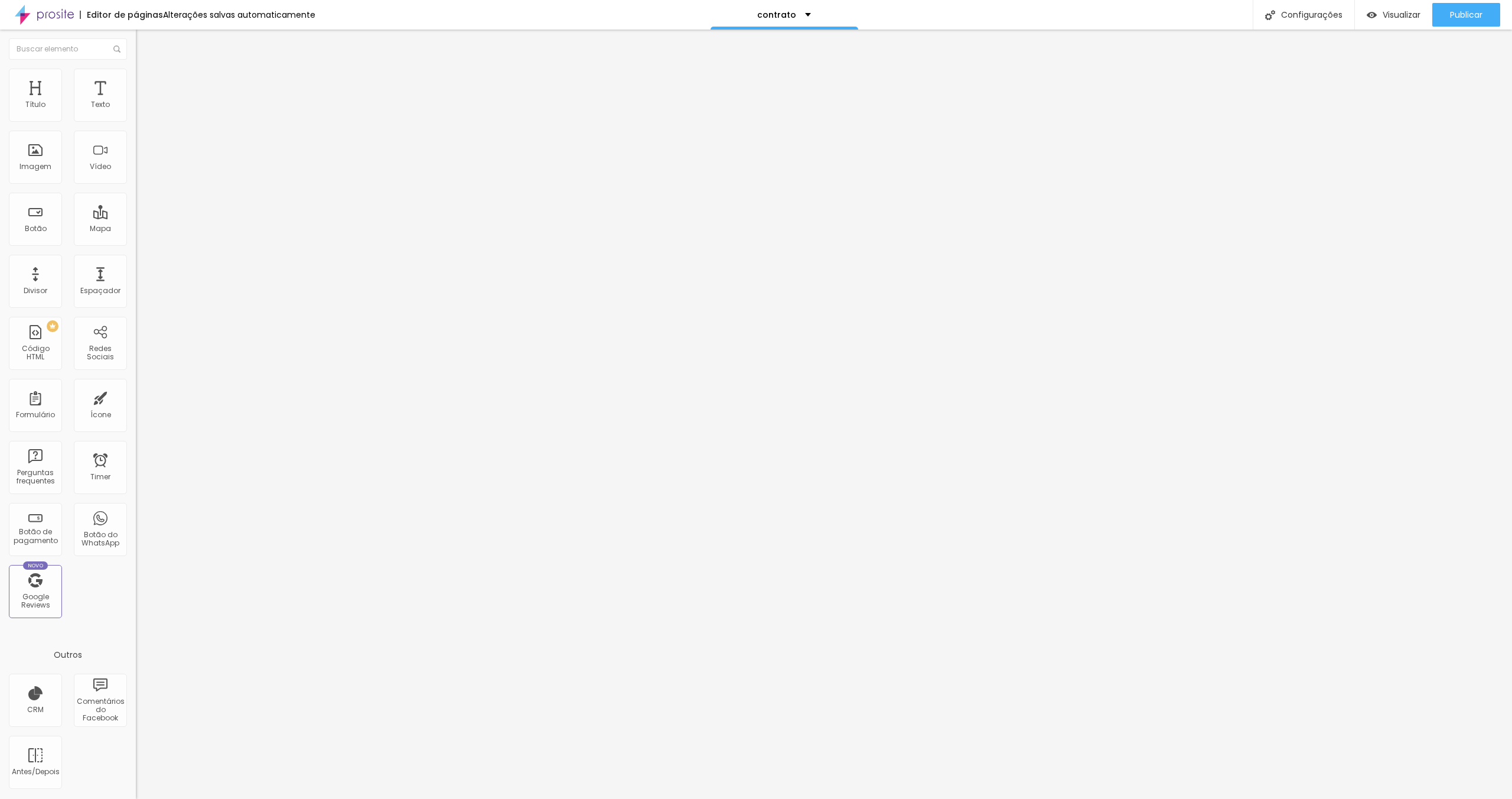
type input "85"
type input "91"
type input "94"
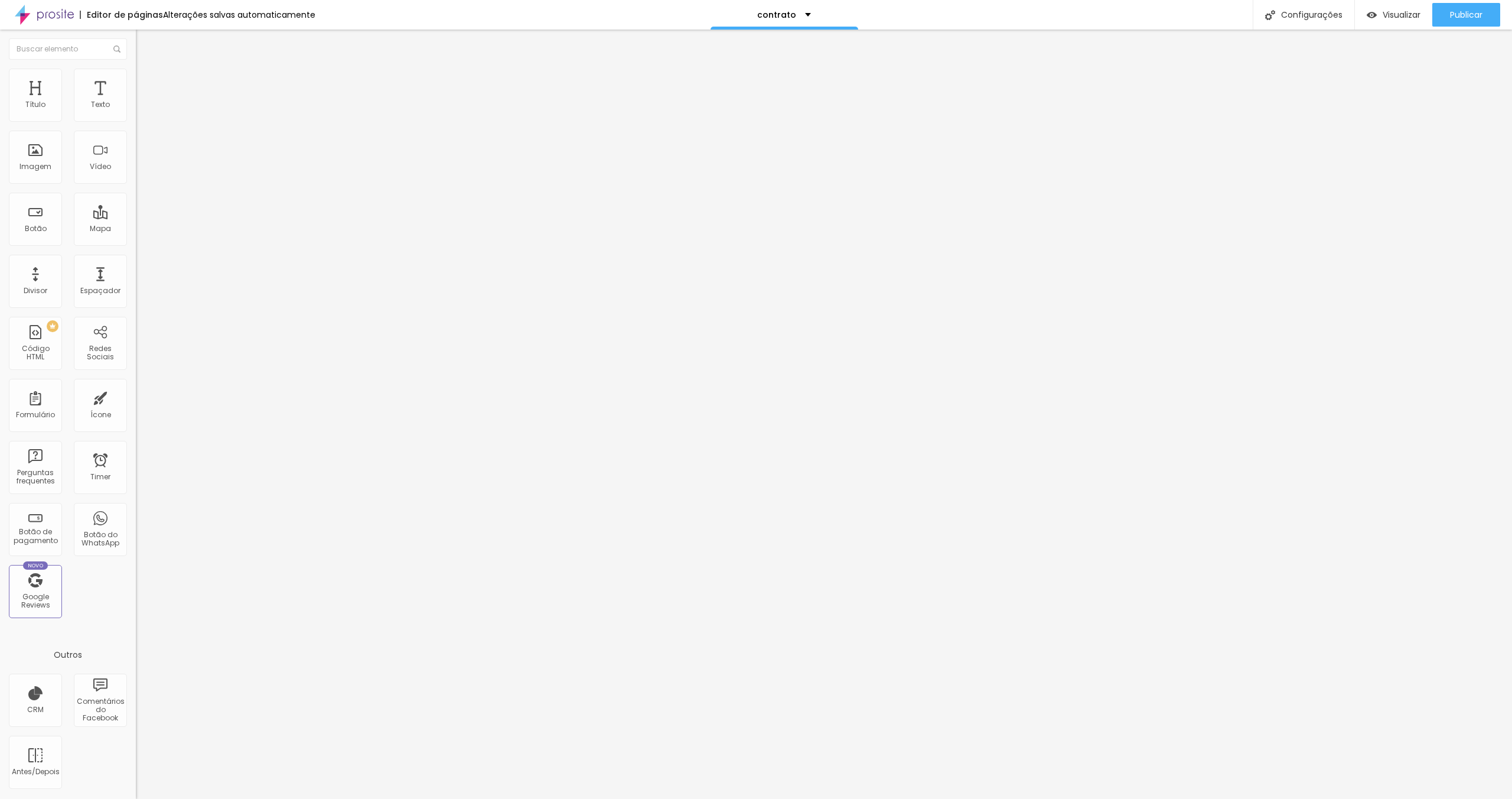
type input "94"
type input "97"
type input "100"
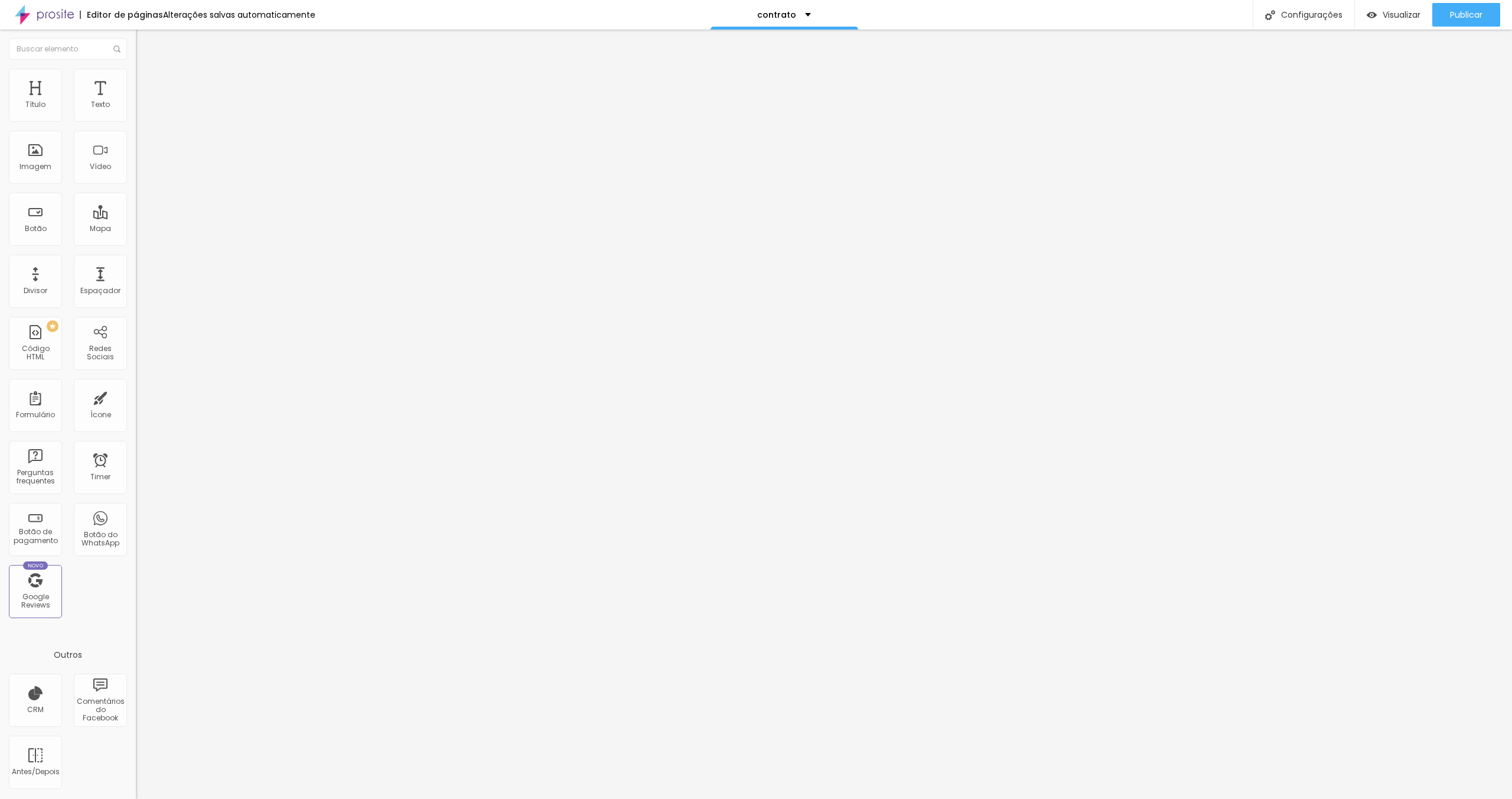
type input "98"
type input "91"
type input "84"
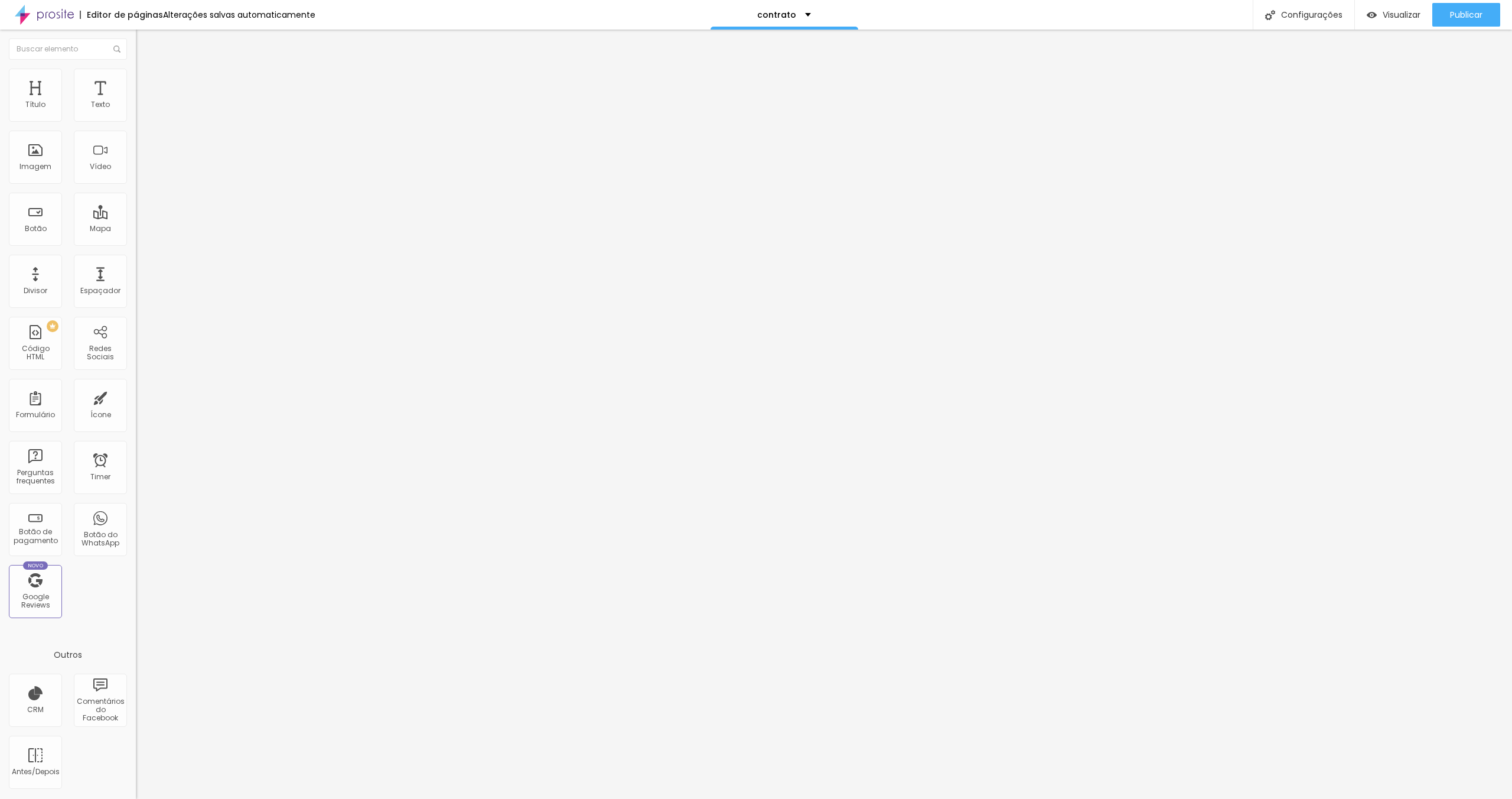
type input "84"
type input "77"
type input "67"
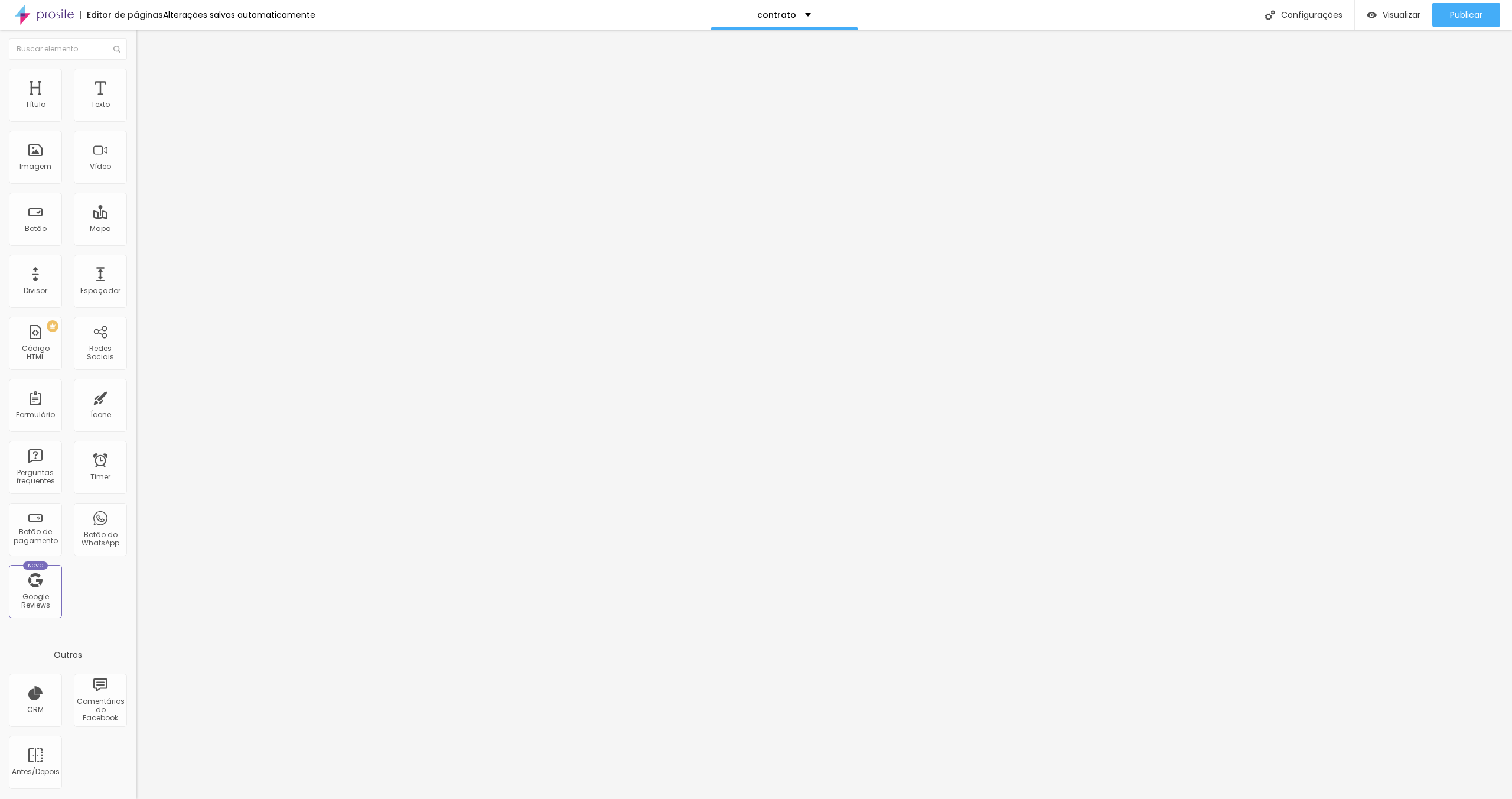
type input "61"
type input "51"
type input "43"
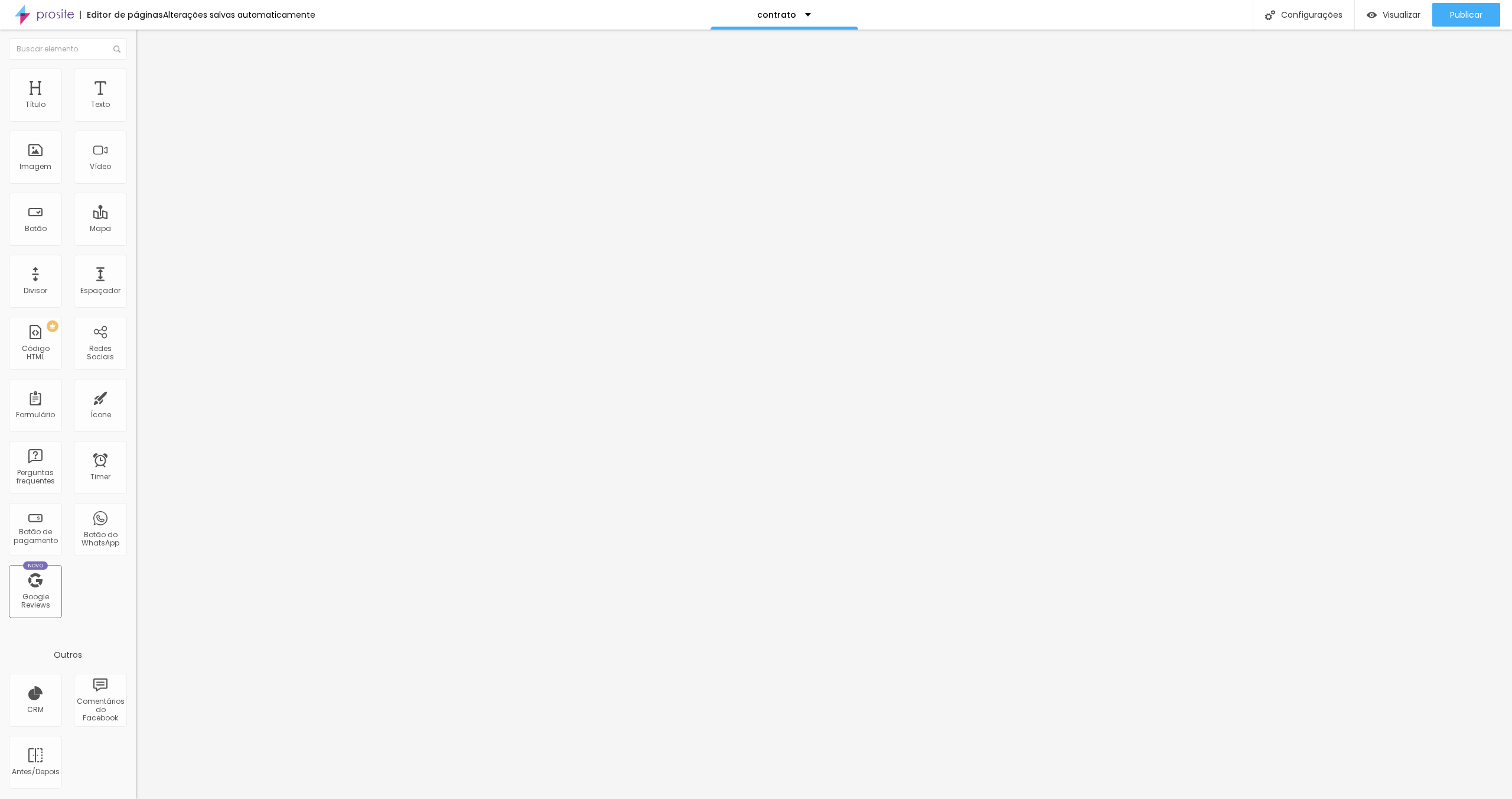
type input "43"
type input "35"
type input "31"
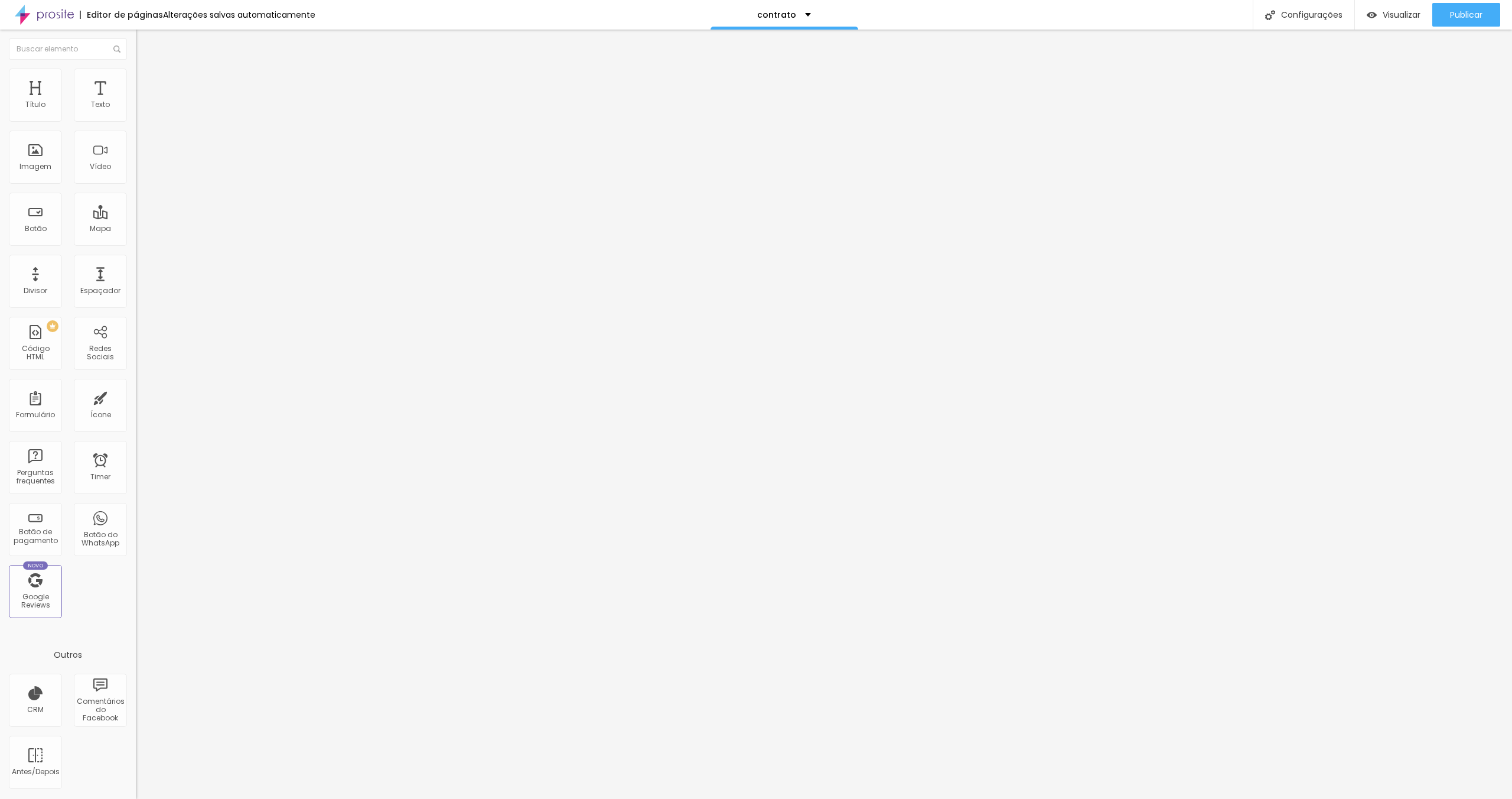
type input "27"
type input "24"
type input "20"
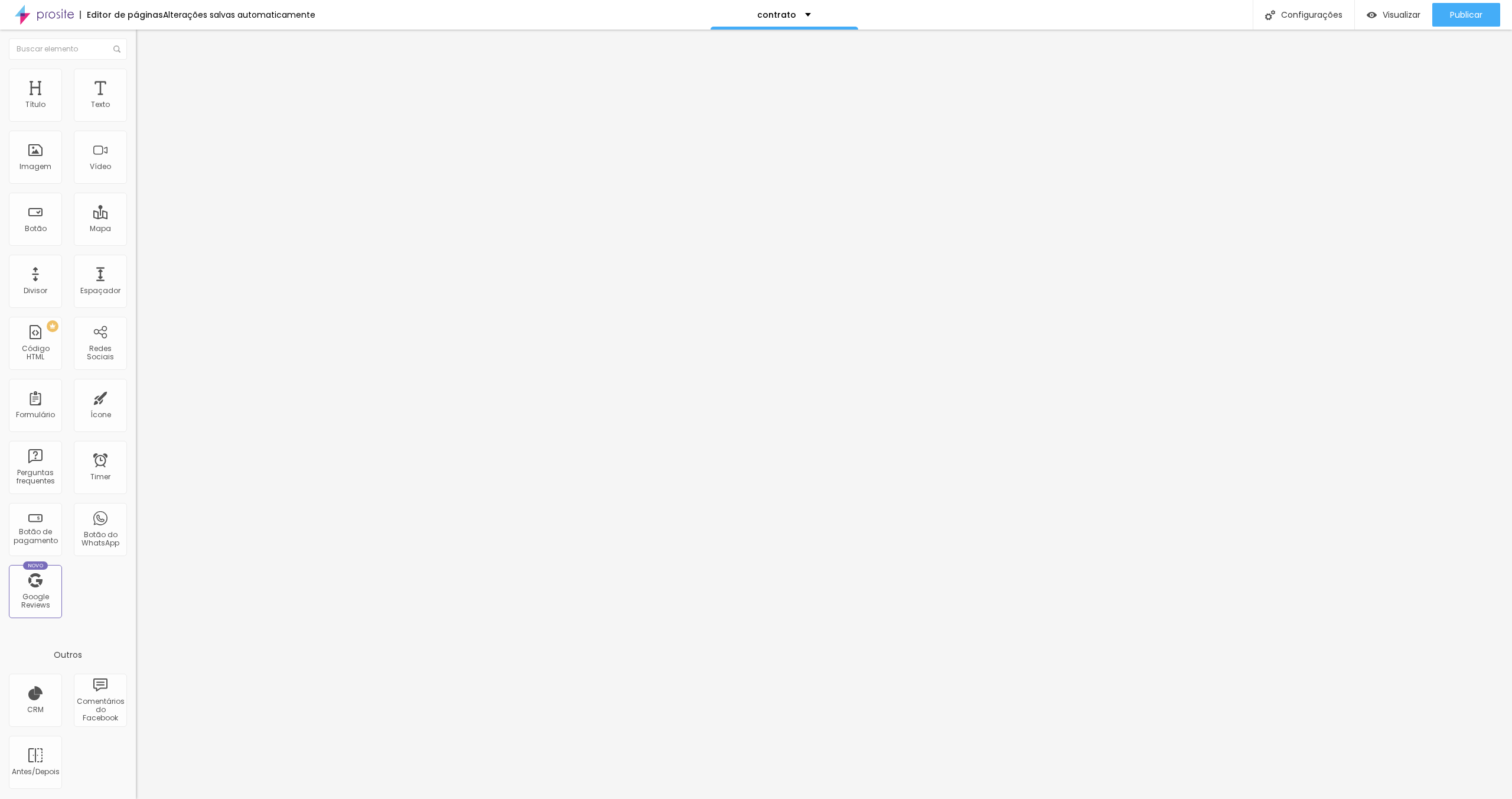
type input "20"
type input "12"
type input "8"
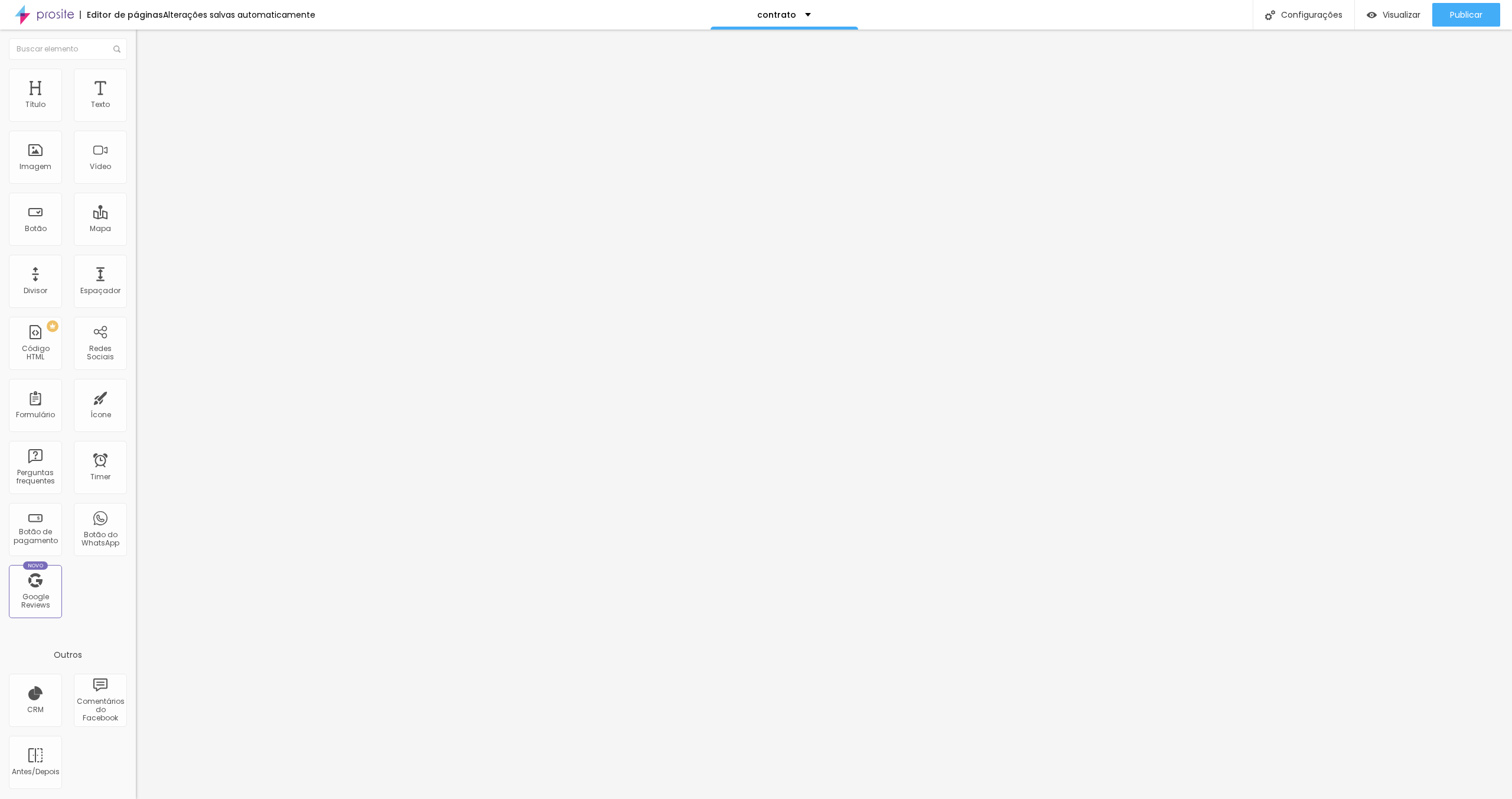
type input "5"
type input "3"
type input "1"
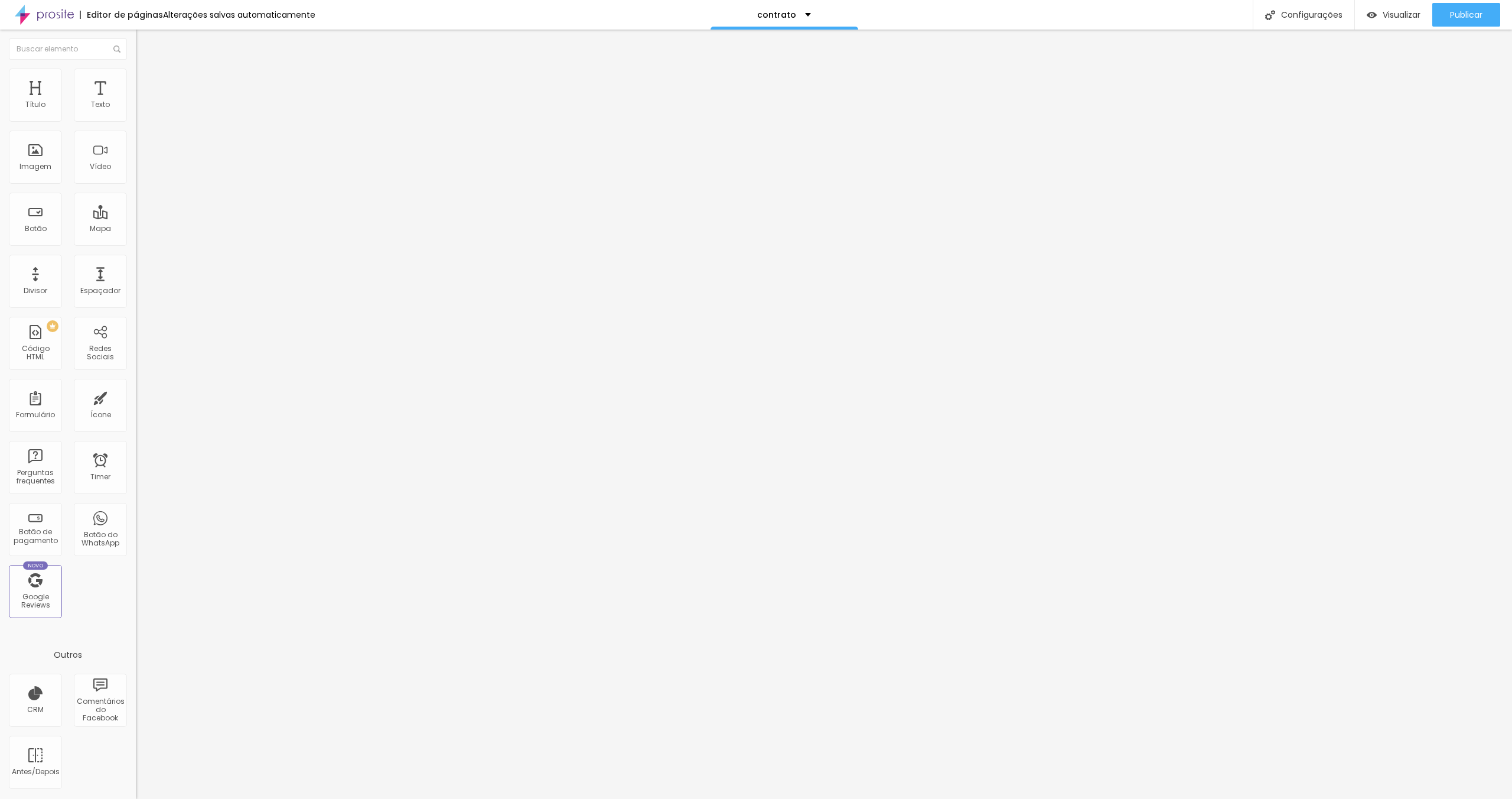
type input "1"
type input "0"
drag, startPoint x: 42, startPoint y: 138, endPoint x: 18, endPoint y: 147, distance: 25.6
type input "0"
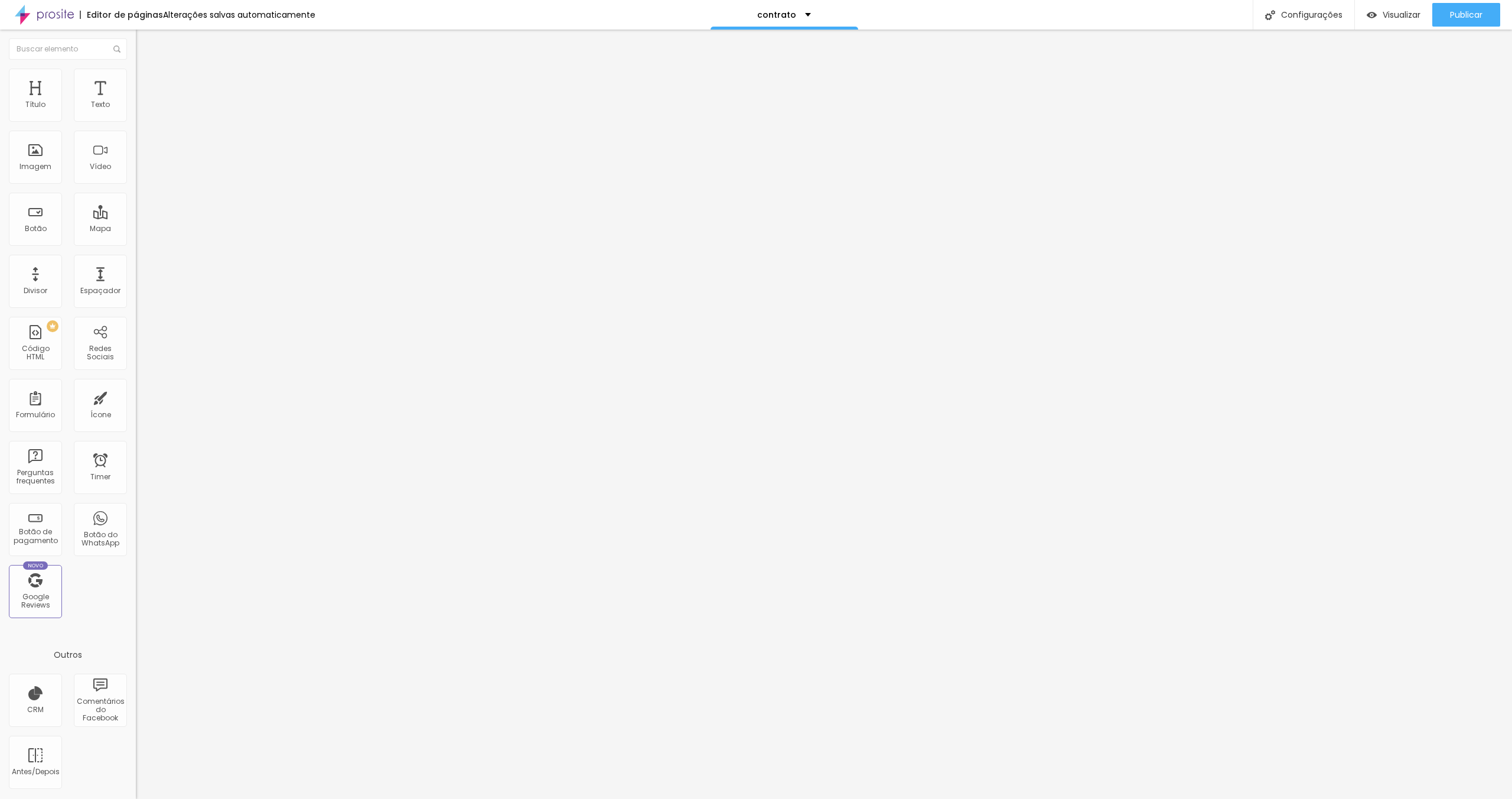
click at [136, 397] on input "range" at bounding box center [174, 401] width 76 height 9
type input "21"
type input "20"
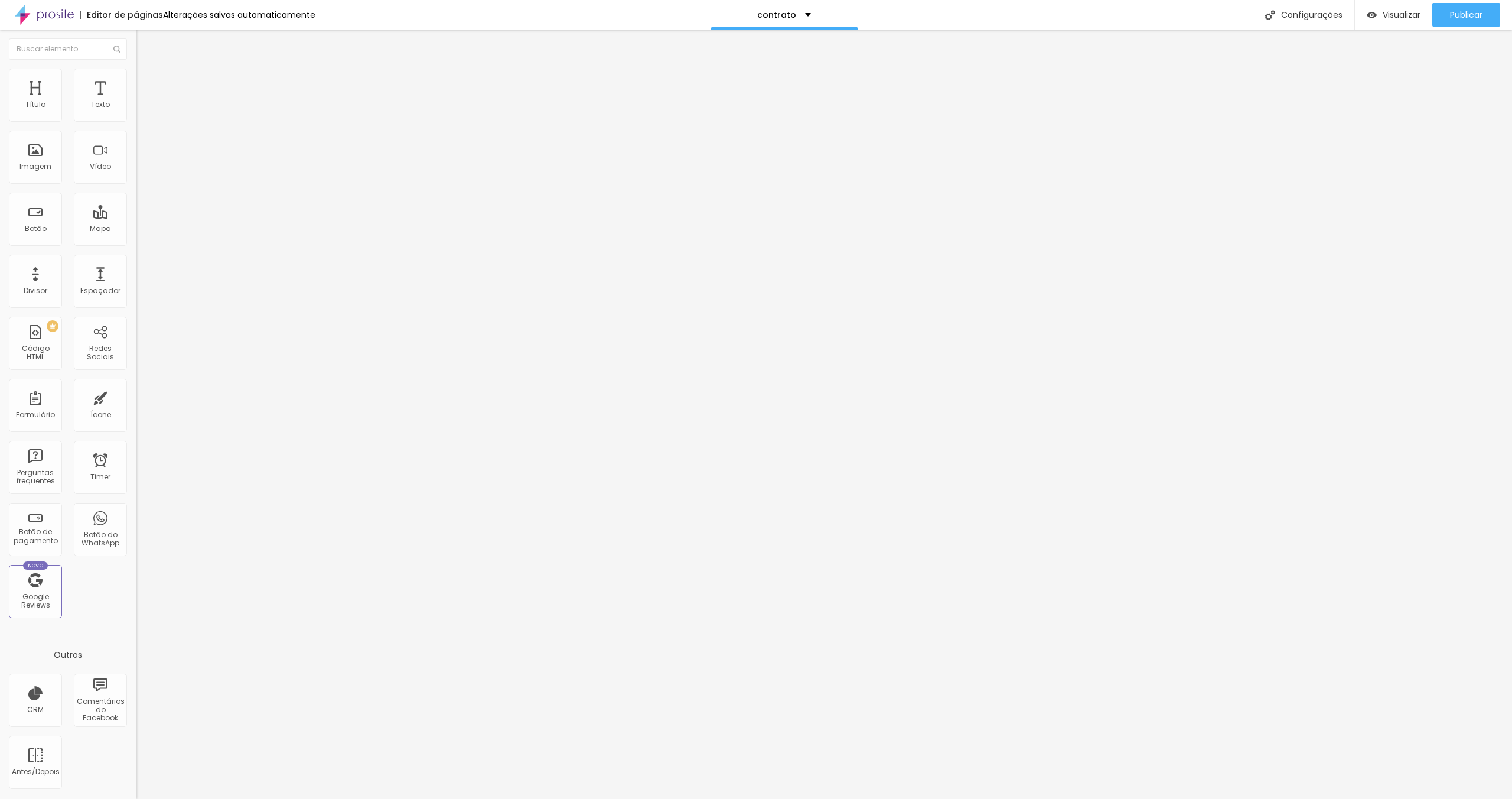
type input "19"
type input "18"
type input "17"
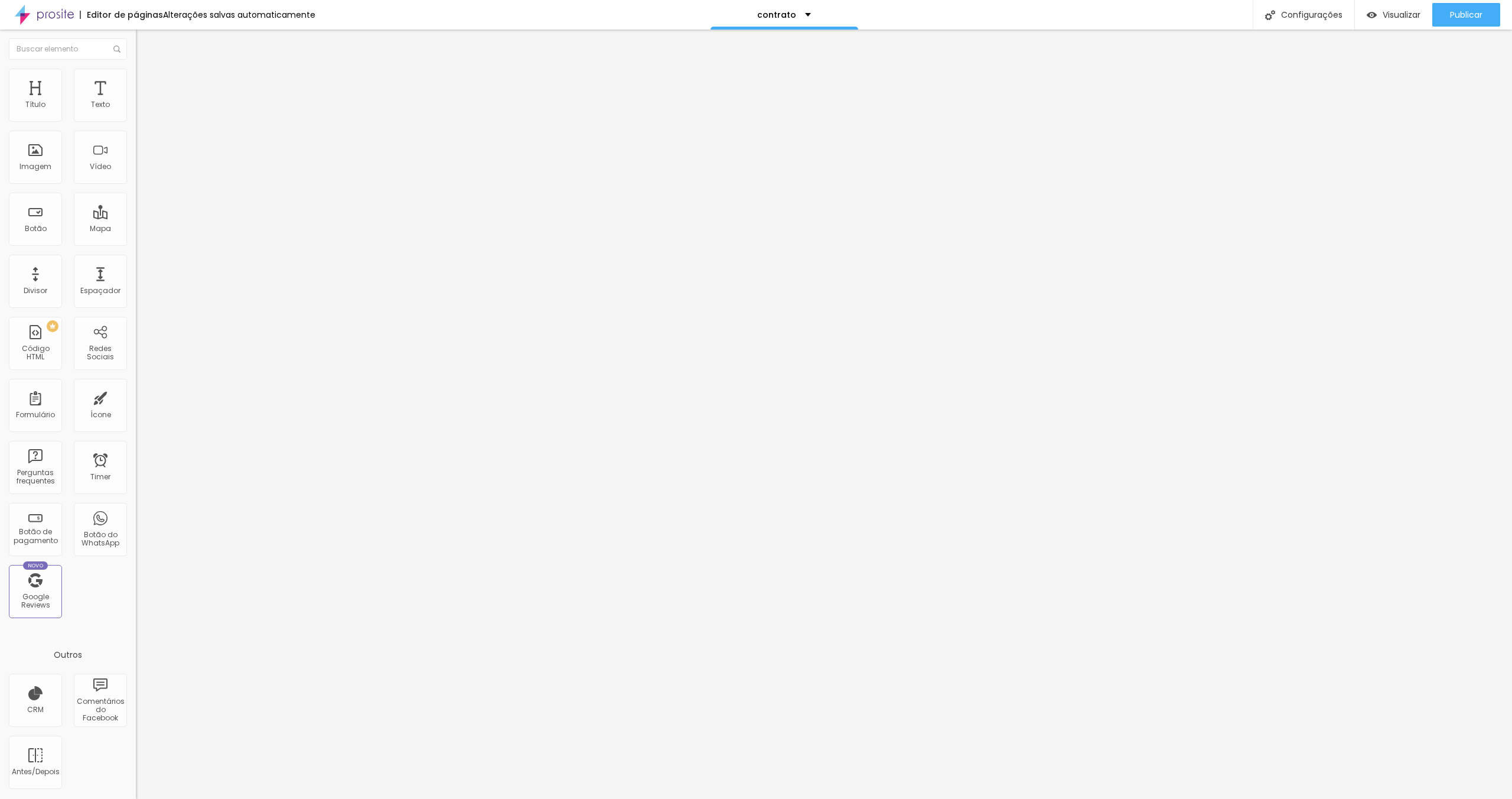
type input "17"
type input "15"
type input "14"
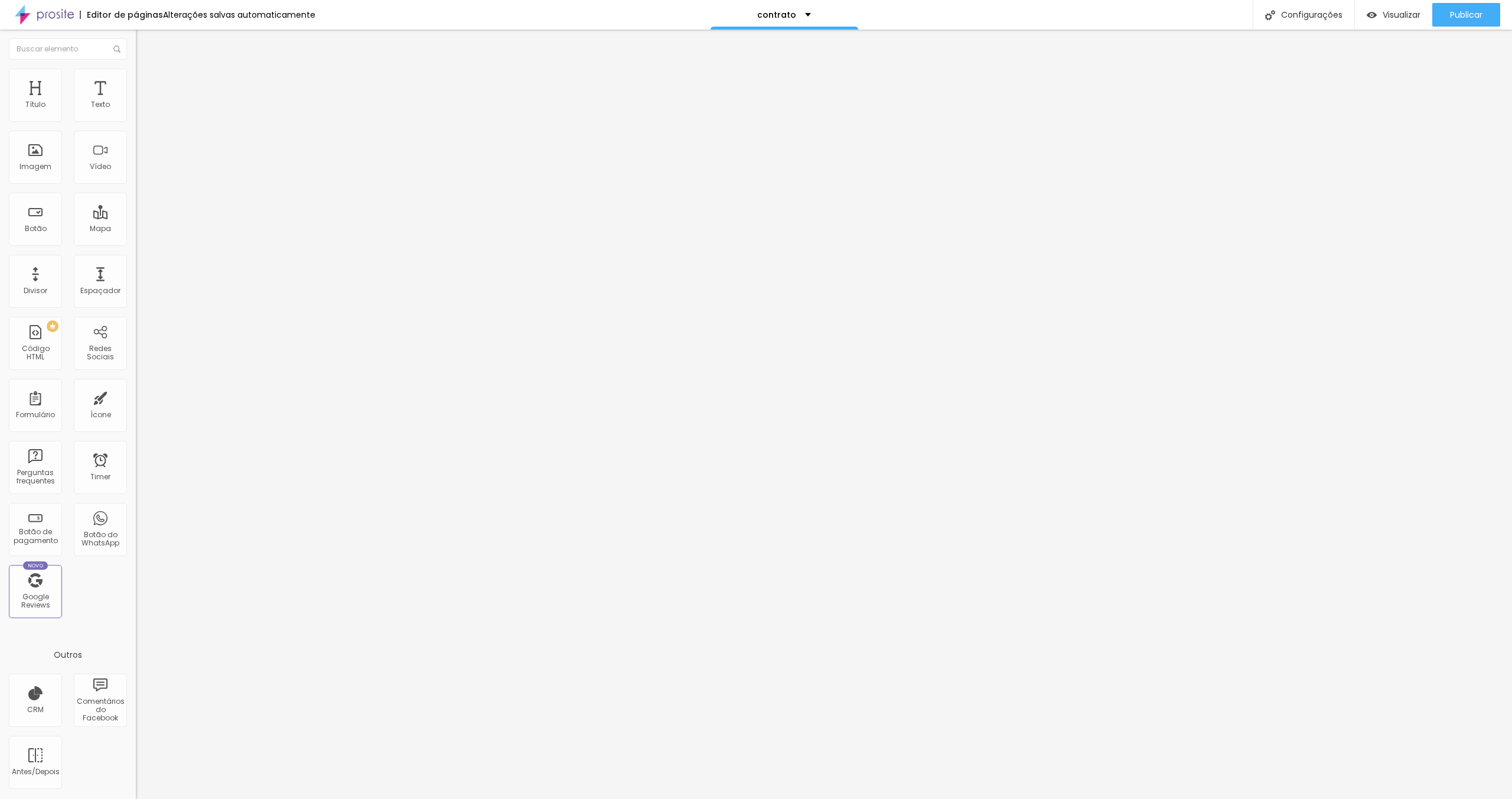
type input "12"
type input "11"
type input "9"
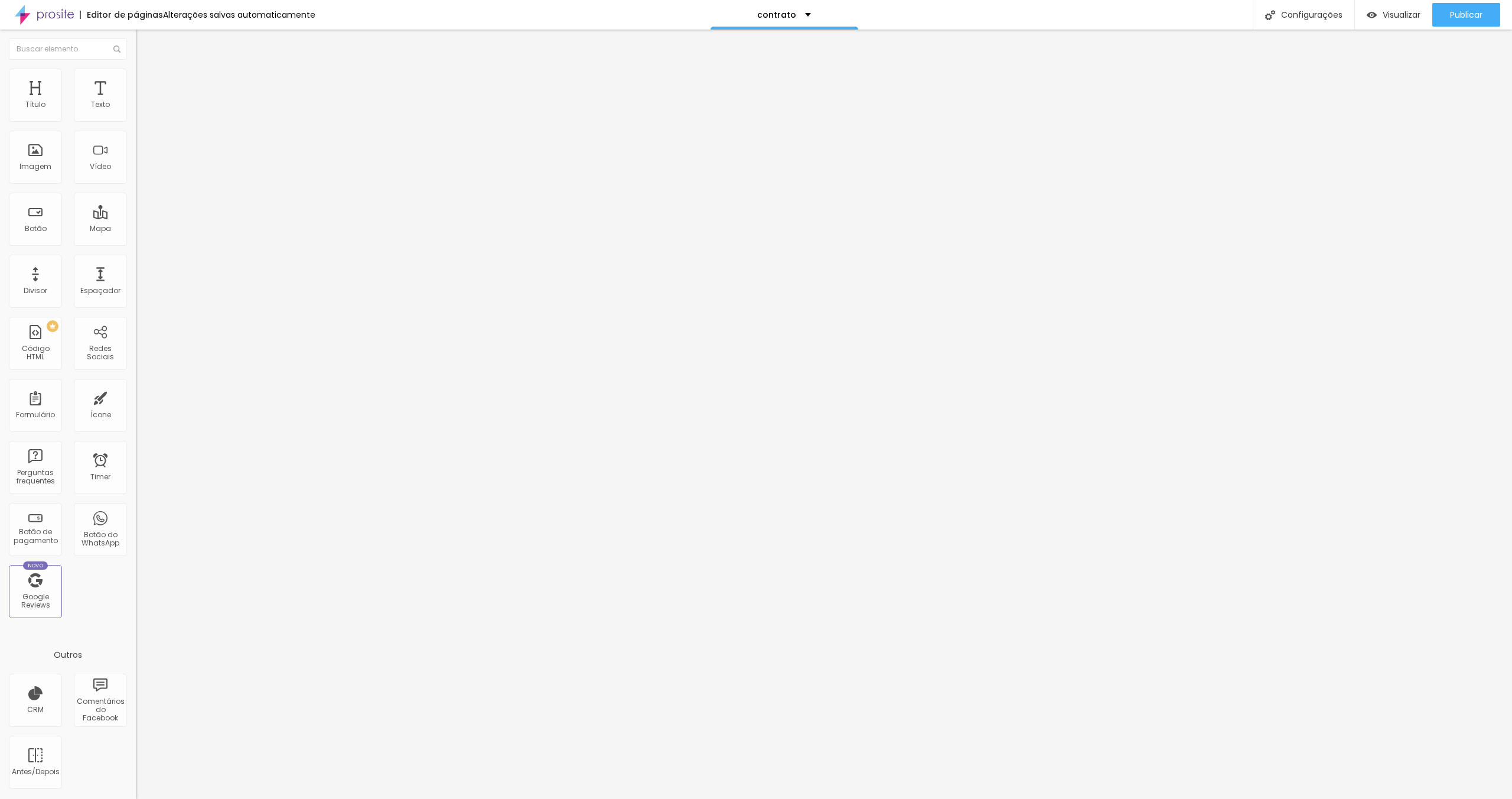
type input "9"
type input "5"
type input "3"
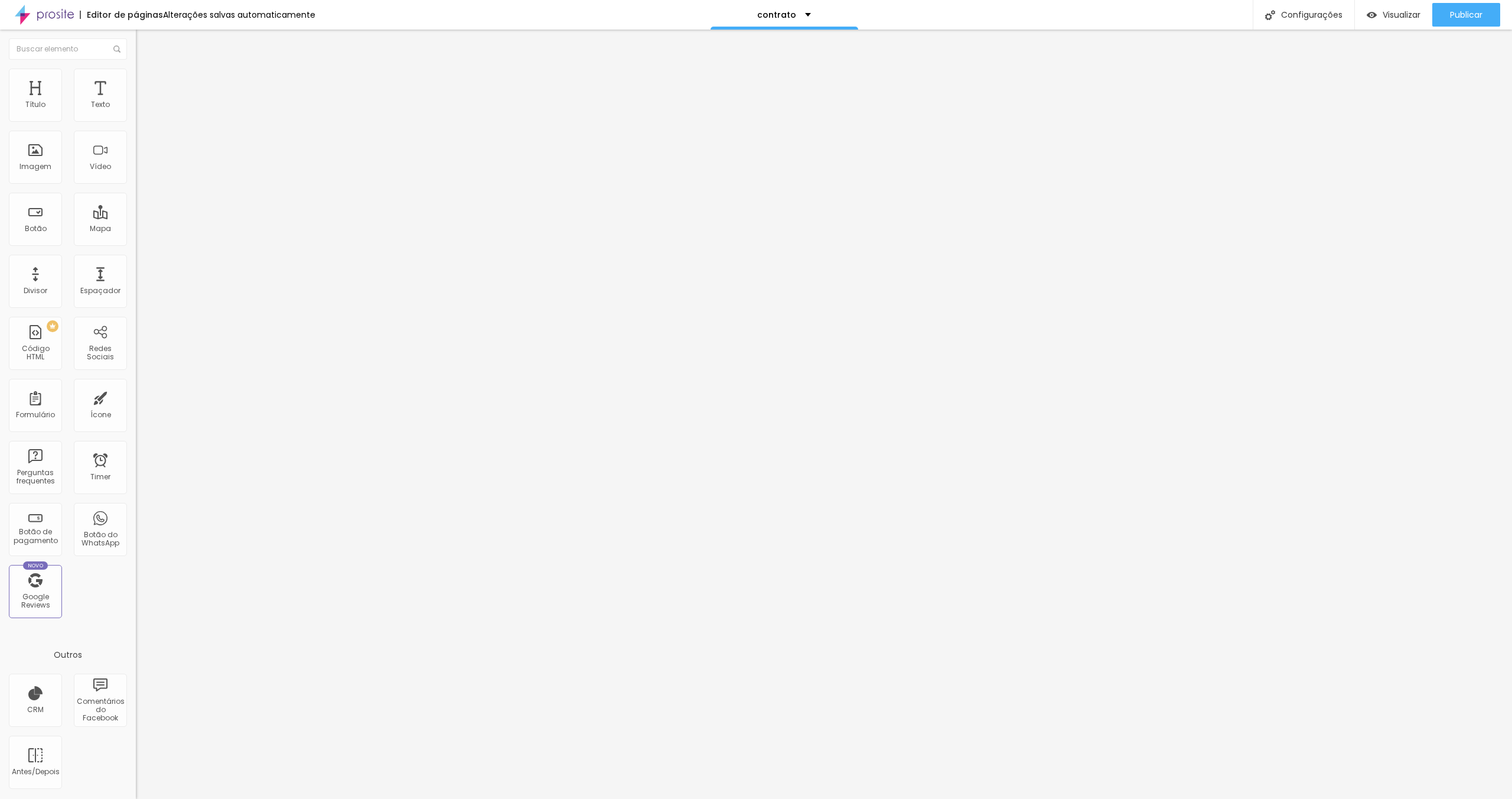
type input "0"
drag, startPoint x: 43, startPoint y: 114, endPoint x: 0, endPoint y: 117, distance: 43.1
type input "0"
click at [136, 230] on input "range" at bounding box center [174, 234] width 76 height 9
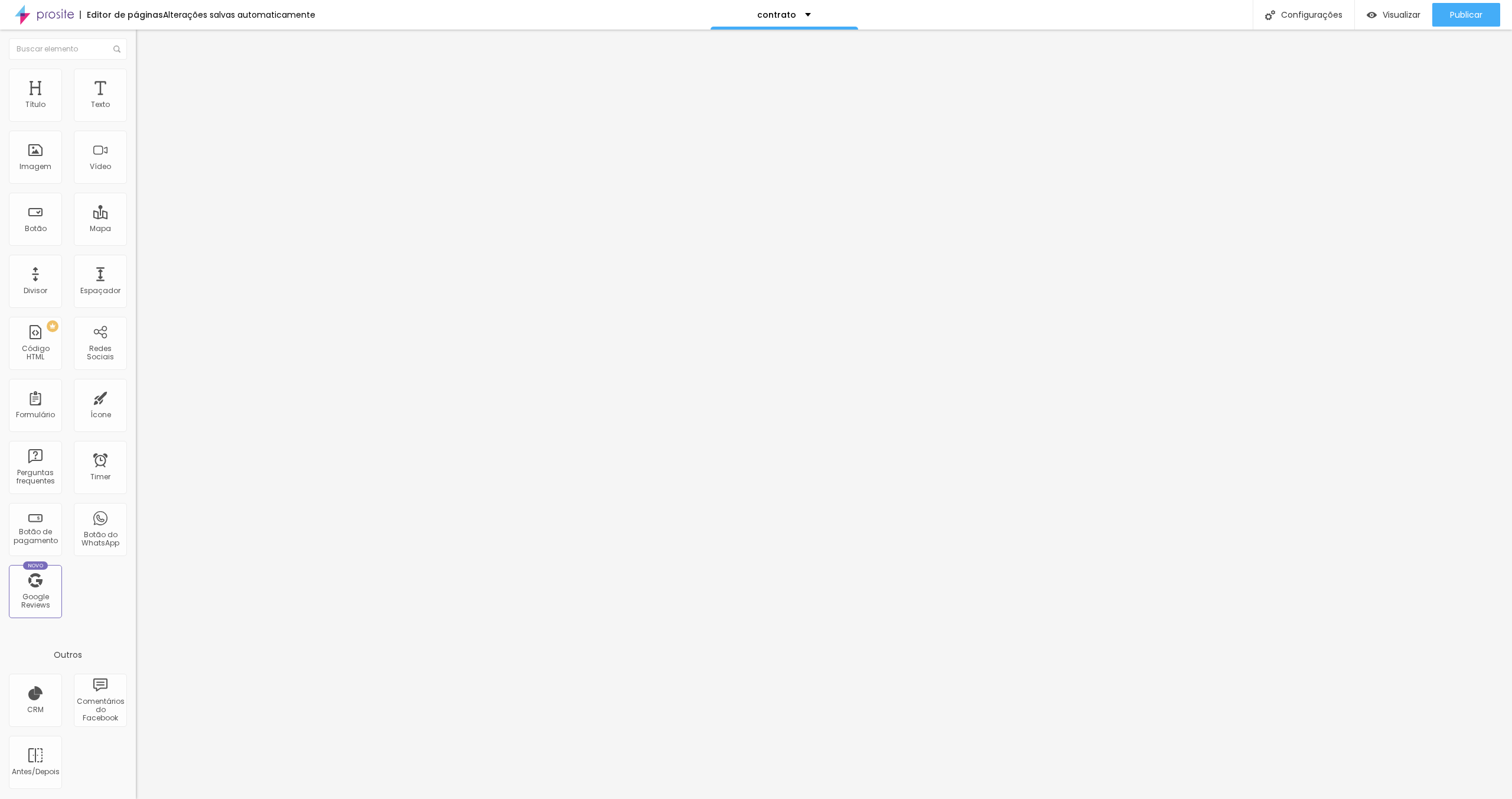
click at [146, 79] on span "Estilo" at bounding box center [155, 76] width 18 height 10
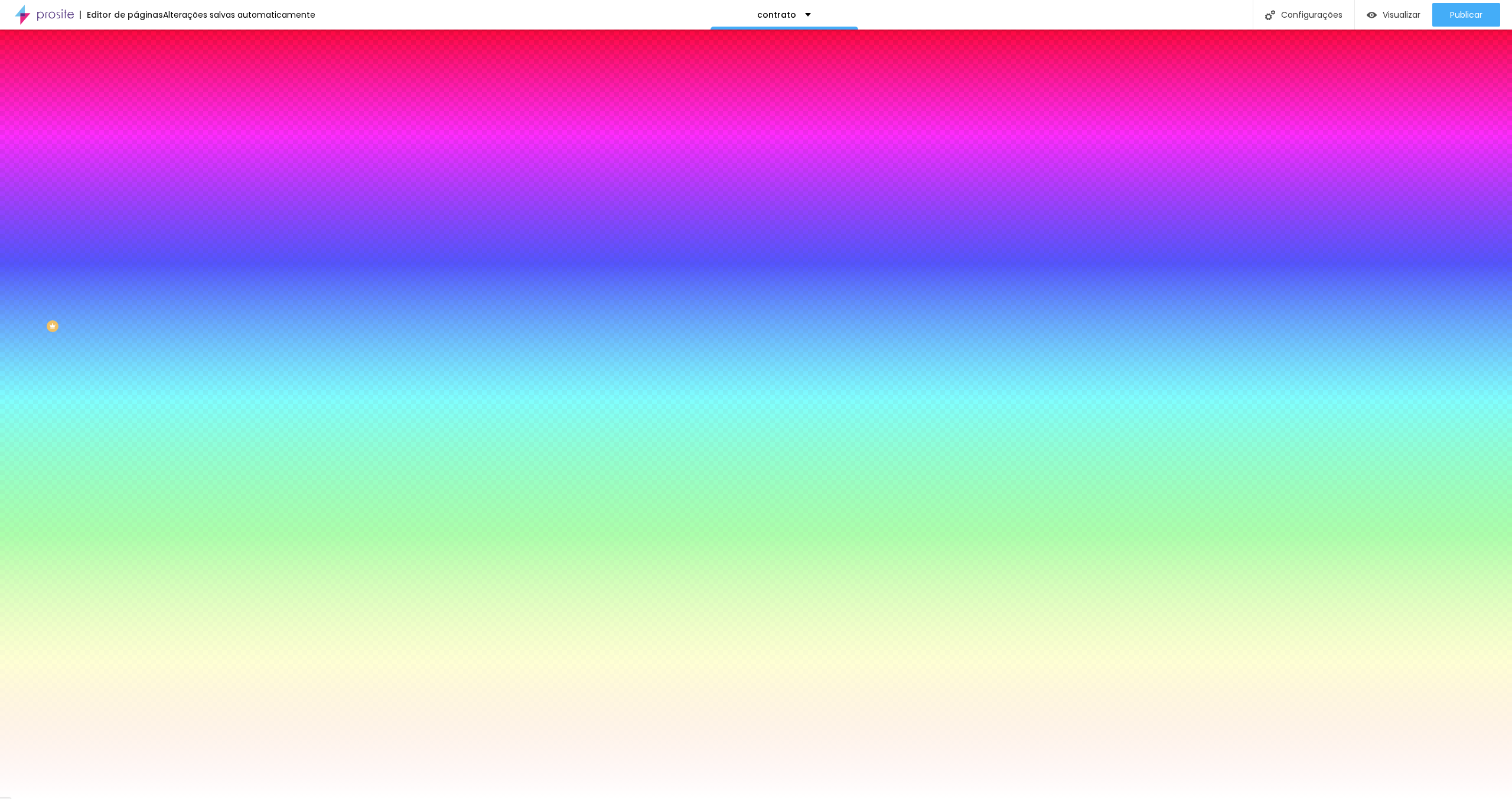
click at [146, 70] on span "Conteúdo" at bounding box center [164, 64] width 37 height 10
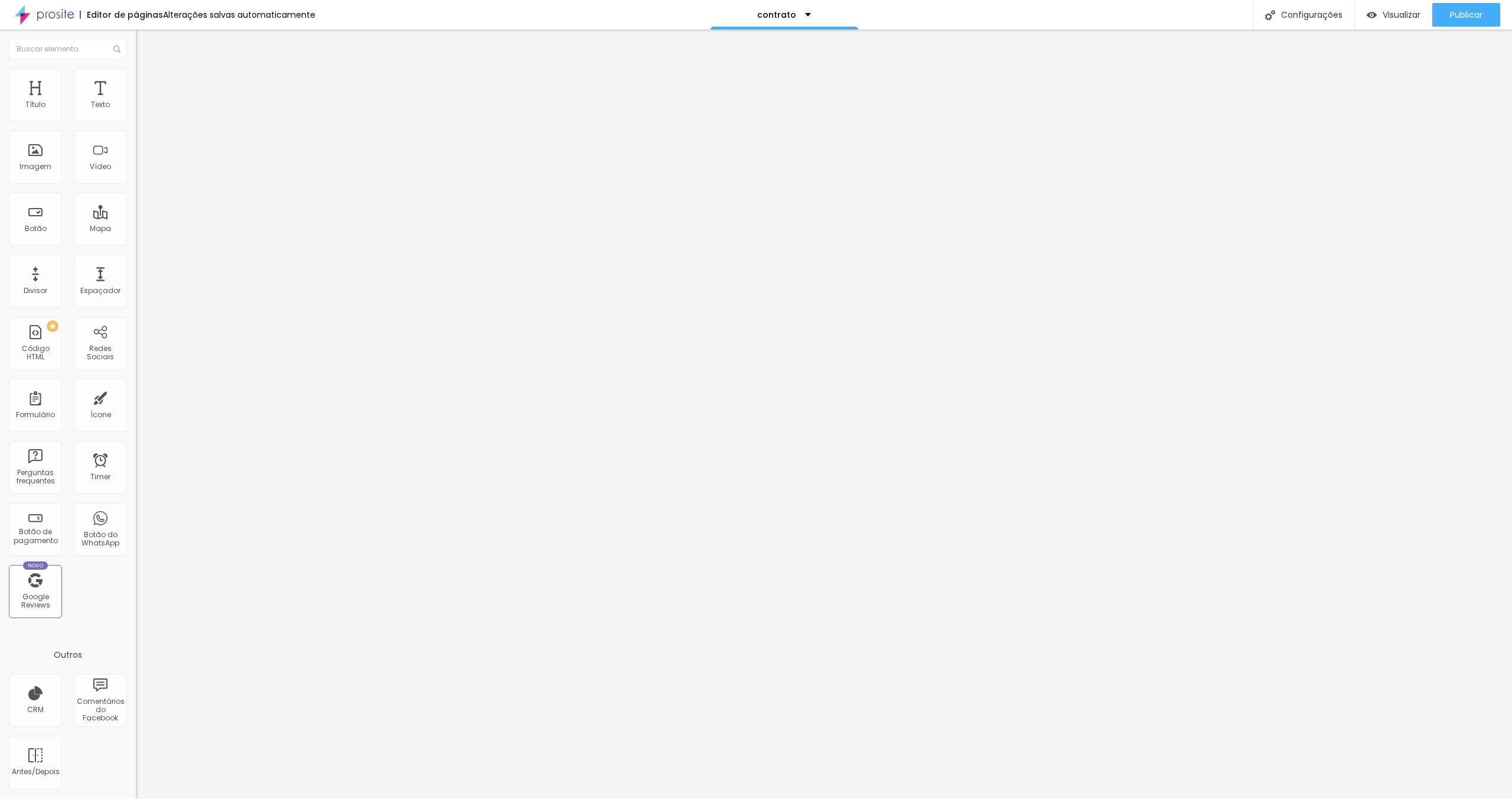
click at [144, 115] on div "Dados para contrato" at bounding box center [204, 110] width 121 height 10
click at [1447, 11] on button "Publicar" at bounding box center [1467, 14] width 68 height 24
